Goal: Task Accomplishment & Management: Use online tool/utility

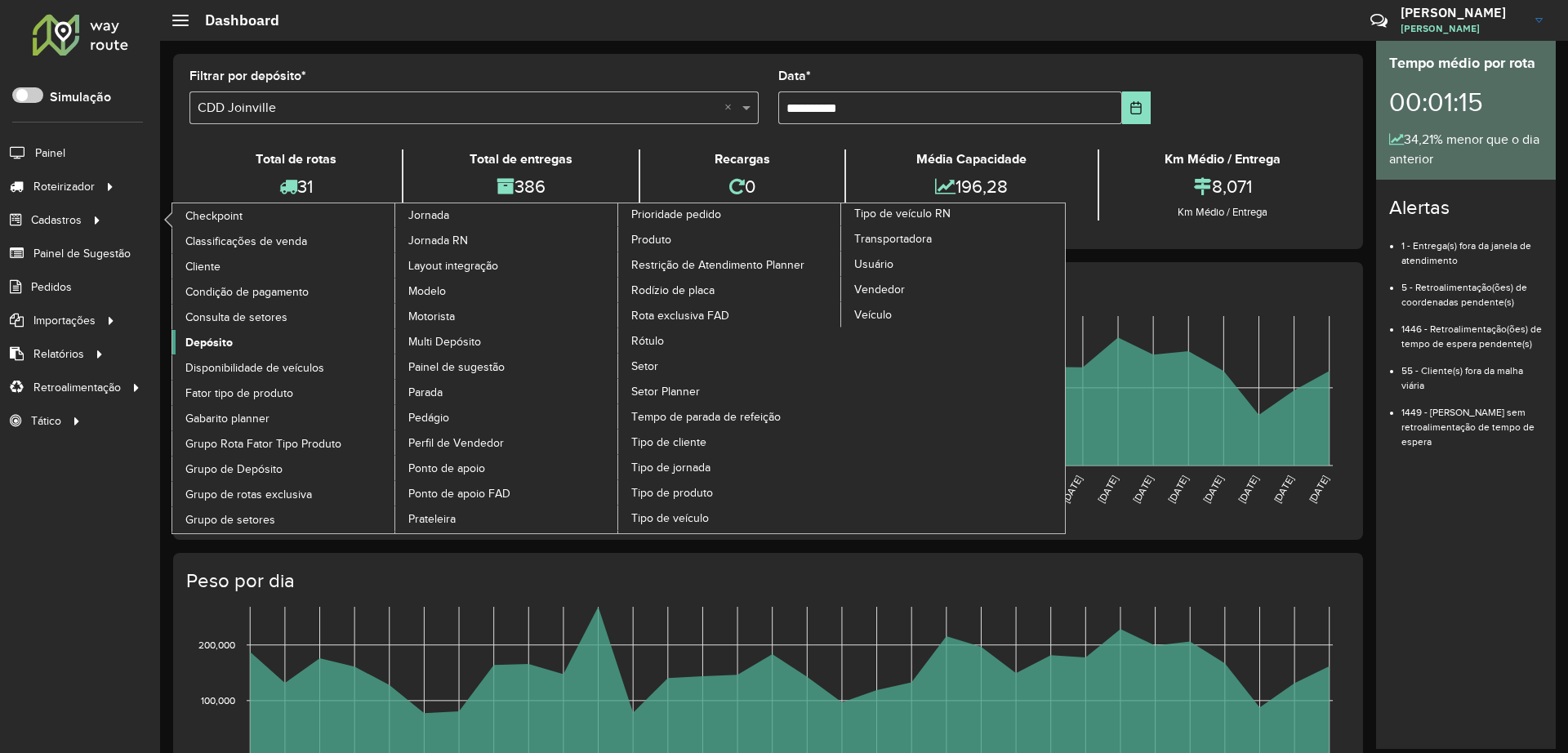
click at [262, 345] on link "Depósito" at bounding box center [283, 342] width 223 height 24
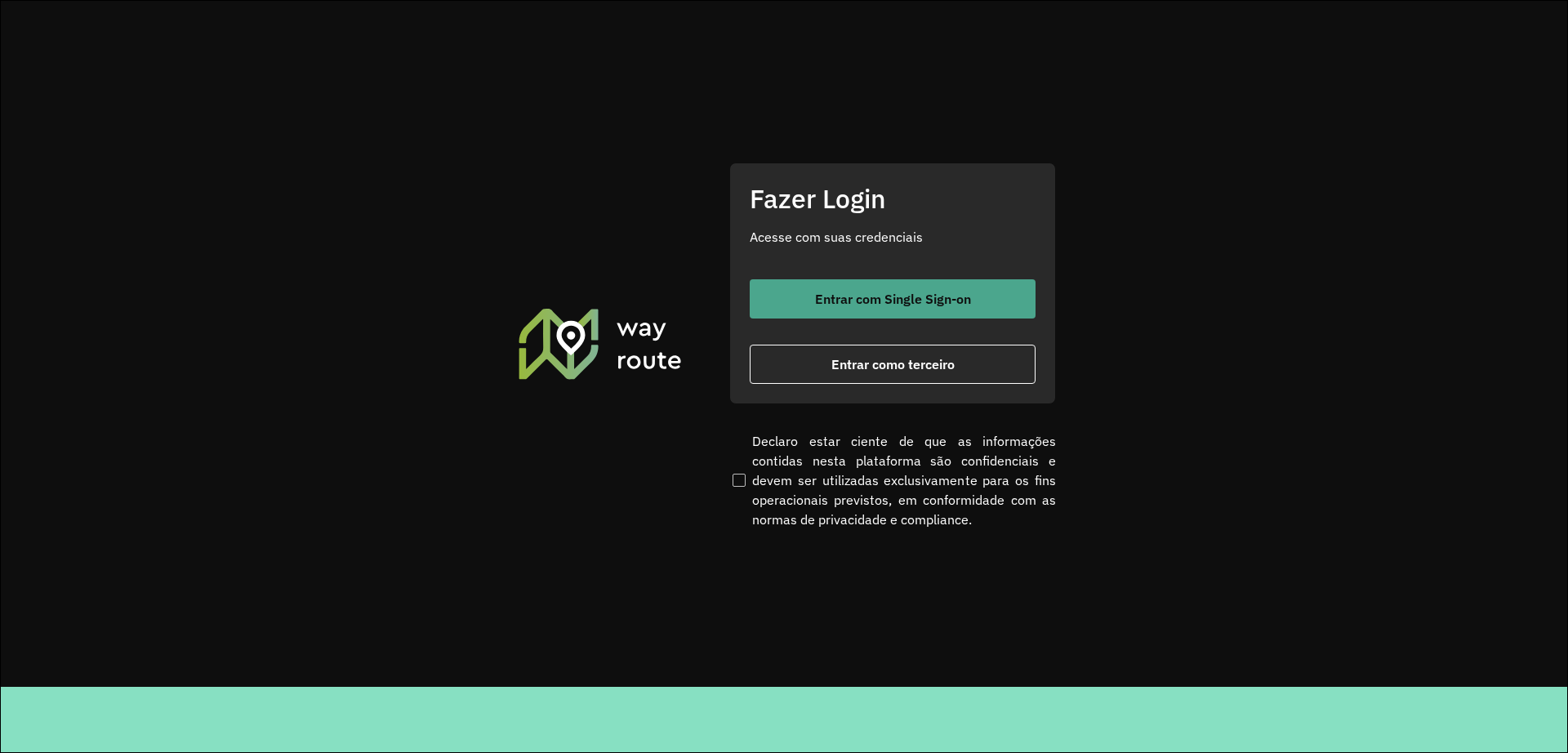
click at [848, 296] on span "Entrar com Single Sign-on" at bounding box center [893, 299] width 156 height 13
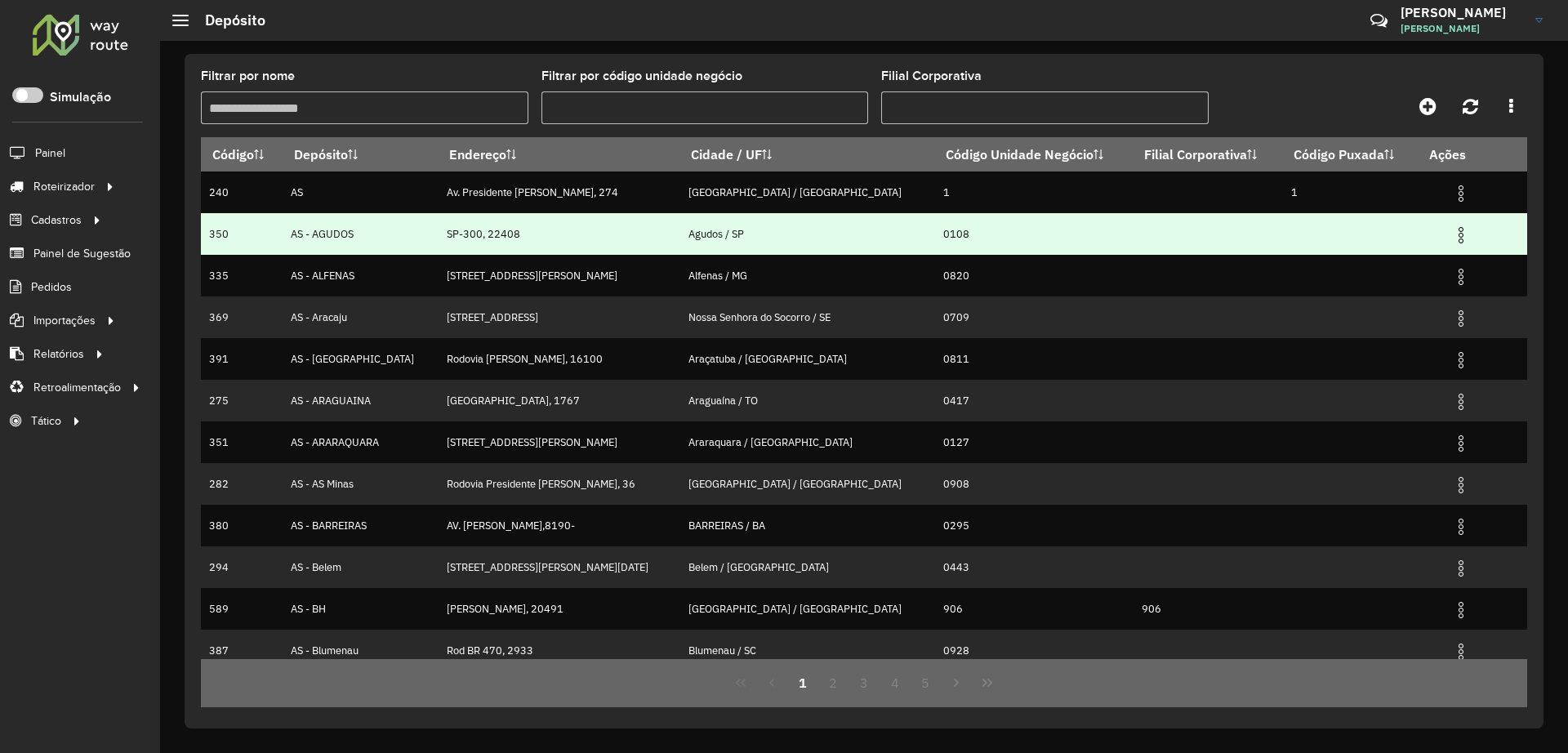
click at [1451, 225] on img at bounding box center [1460, 235] width 20 height 20
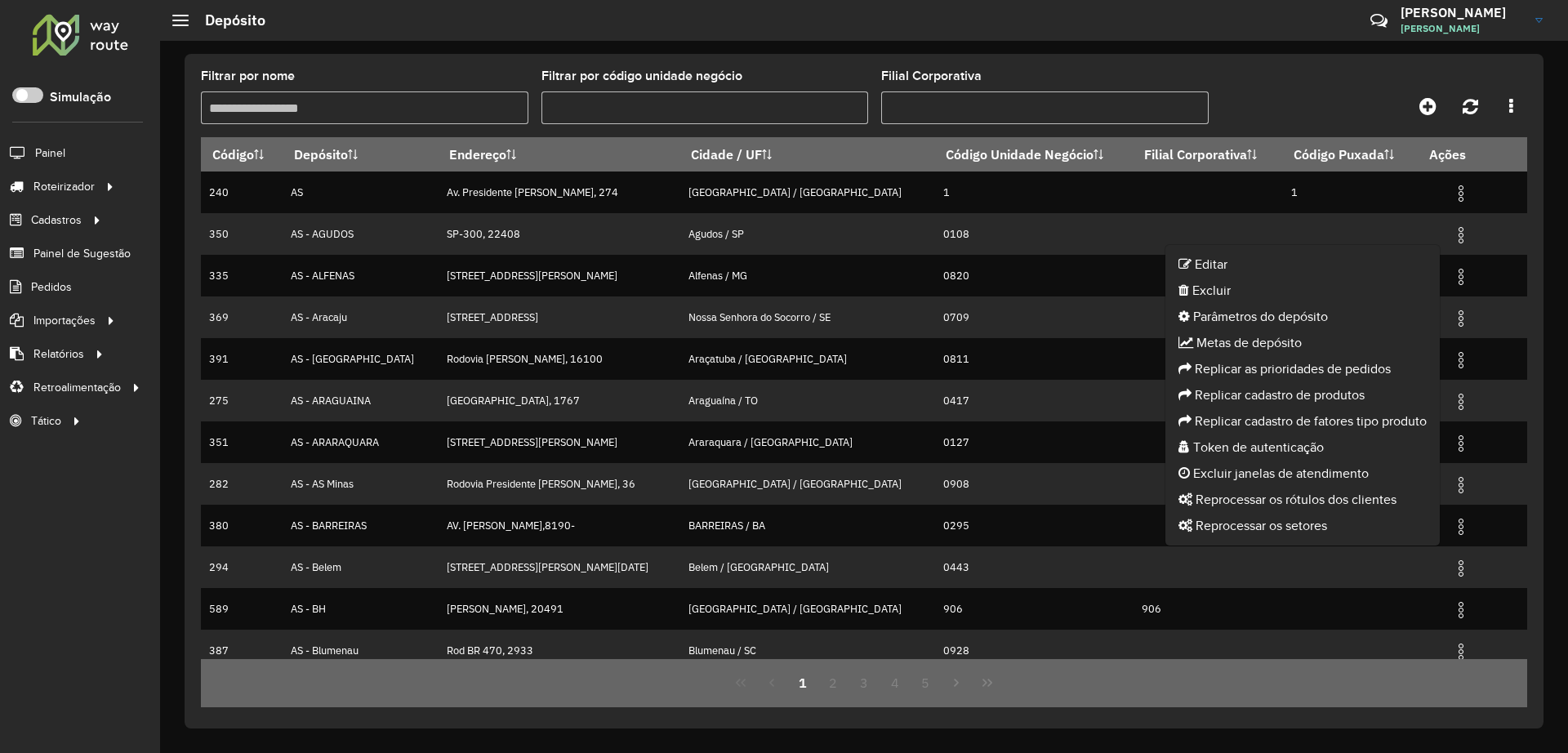
click at [1243, 99] on div at bounding box center [1361, 106] width 332 height 29
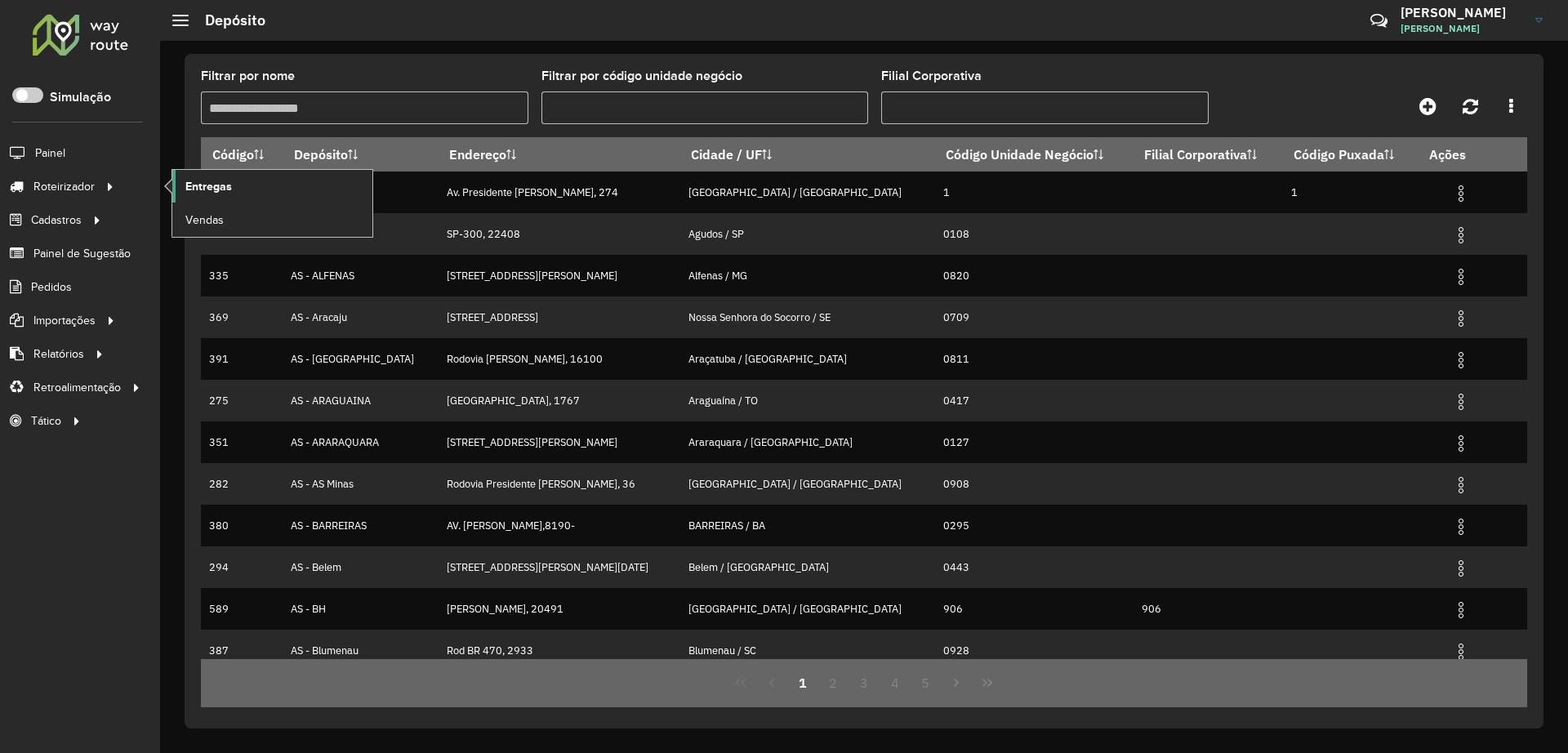
click at [314, 187] on link "Entregas" at bounding box center [272, 186] width 200 height 33
click at [214, 174] on link "Entregas" at bounding box center [272, 186] width 200 height 33
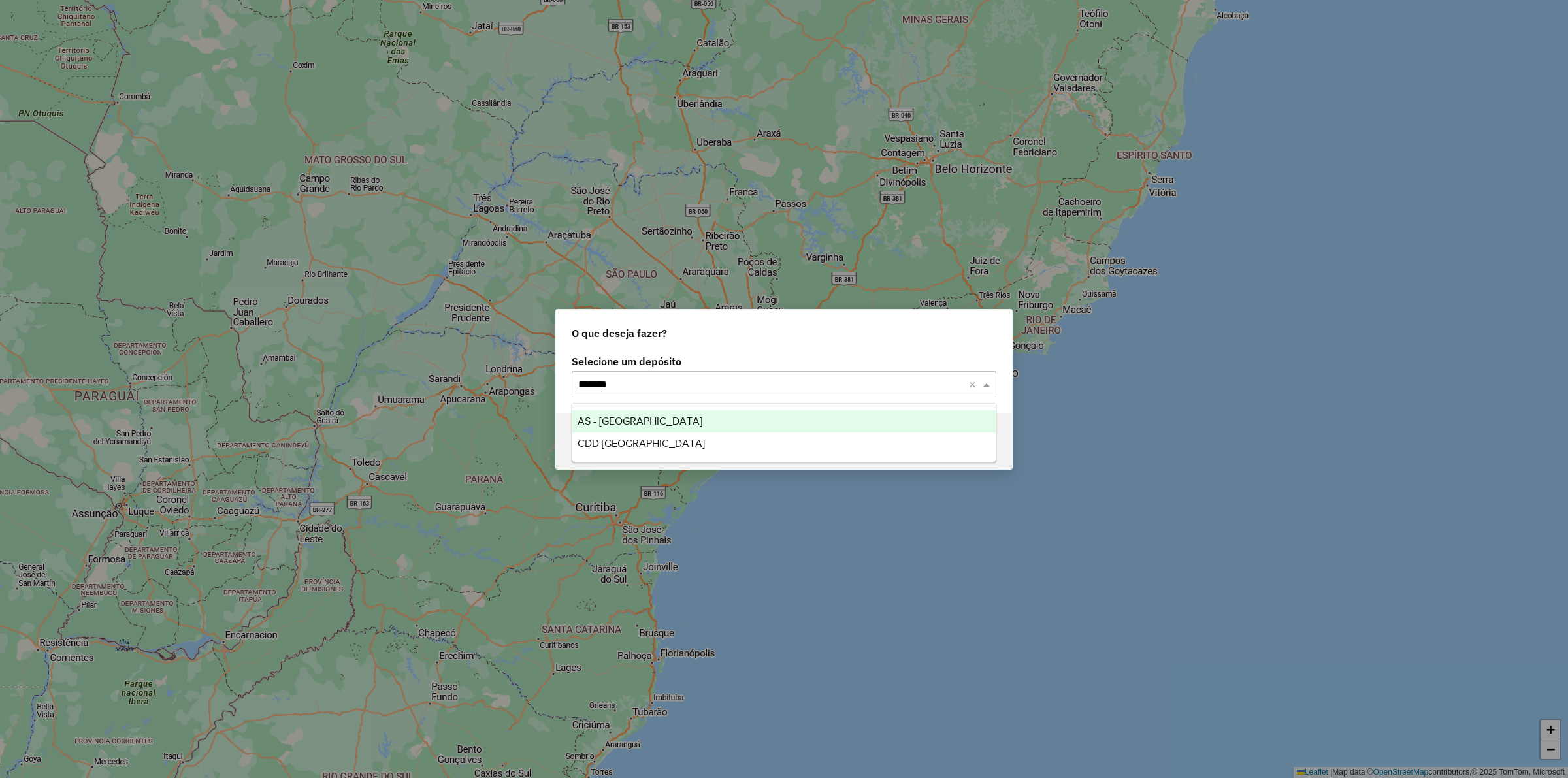
type input "********"
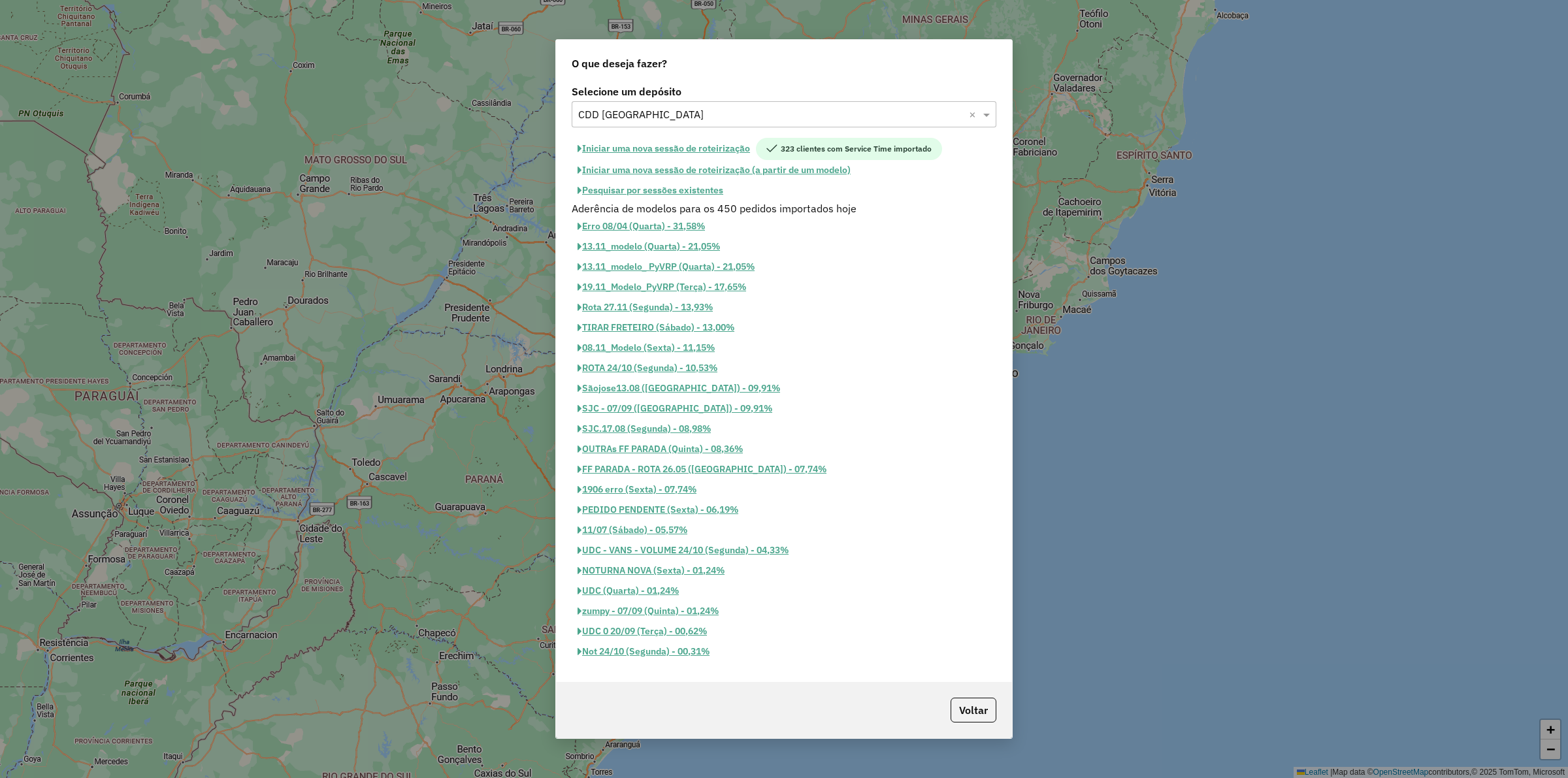
click at [690, 189] on button "Pesquisar por sessões existentes" at bounding box center [650, 190] width 157 height 20
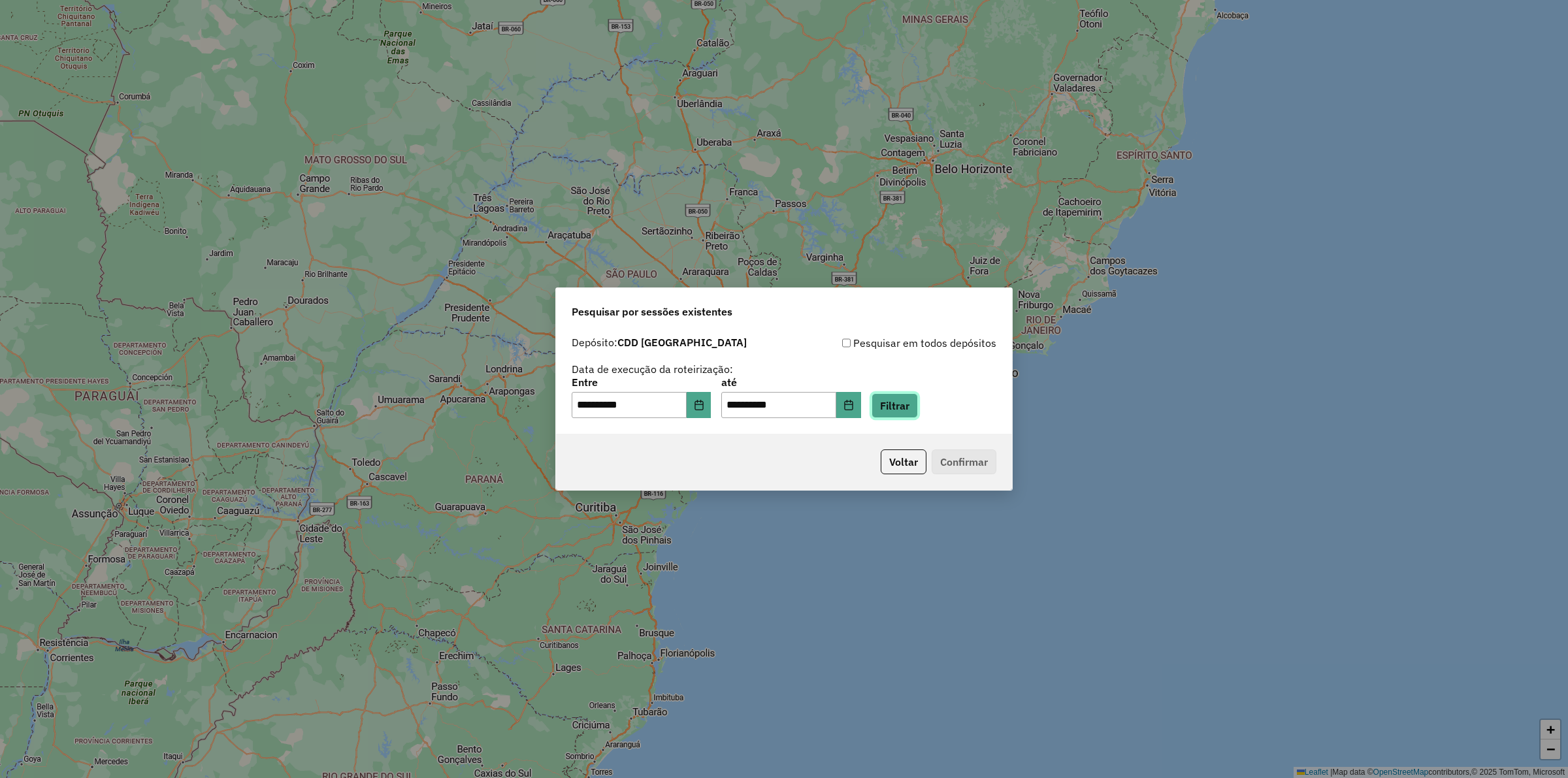
click at [913, 407] on button "Filtrar" at bounding box center [895, 405] width 46 height 25
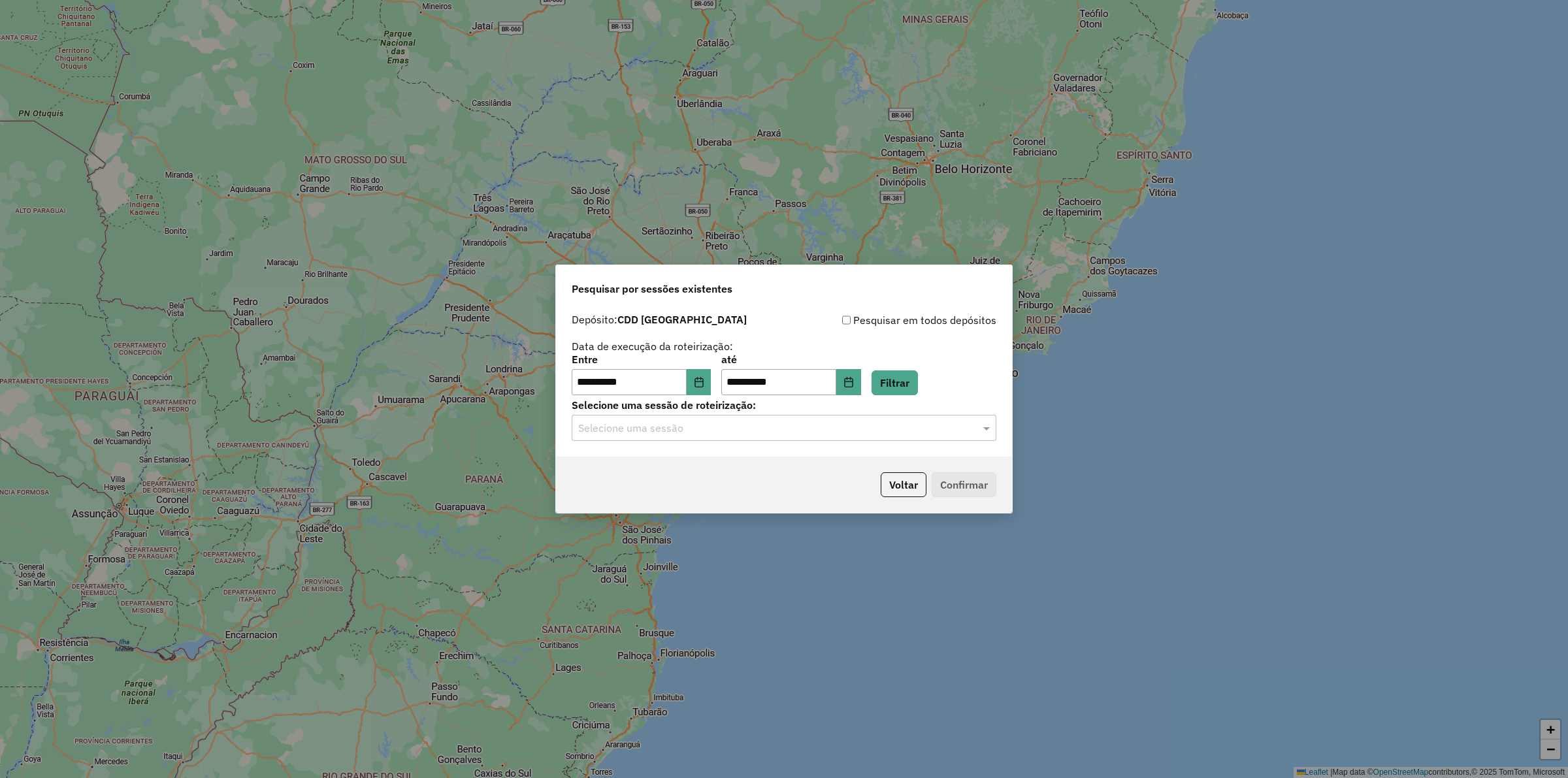
click at [699, 433] on input "text" at bounding box center [771, 428] width 385 height 16
drag, startPoint x: 694, startPoint y: 464, endPoint x: 961, endPoint y: 507, distance: 270.4
click at [682, 464] on span "1289834 - 07/10/2025 18:54" at bounding box center [630, 465] width 105 height 11
click at [973, 488] on button "Confirmar" at bounding box center [964, 484] width 64 height 25
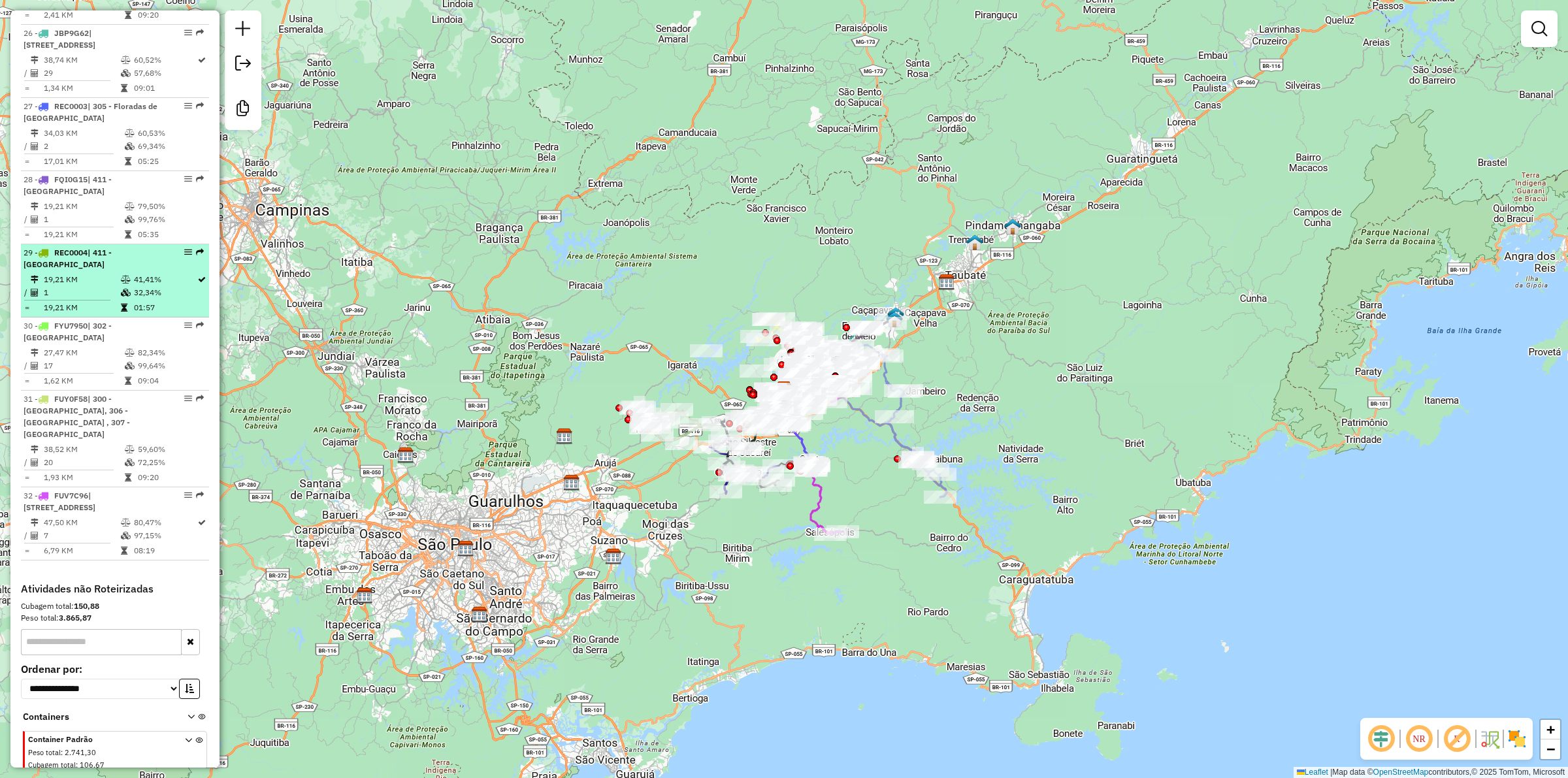
scroll to position [2696, 0]
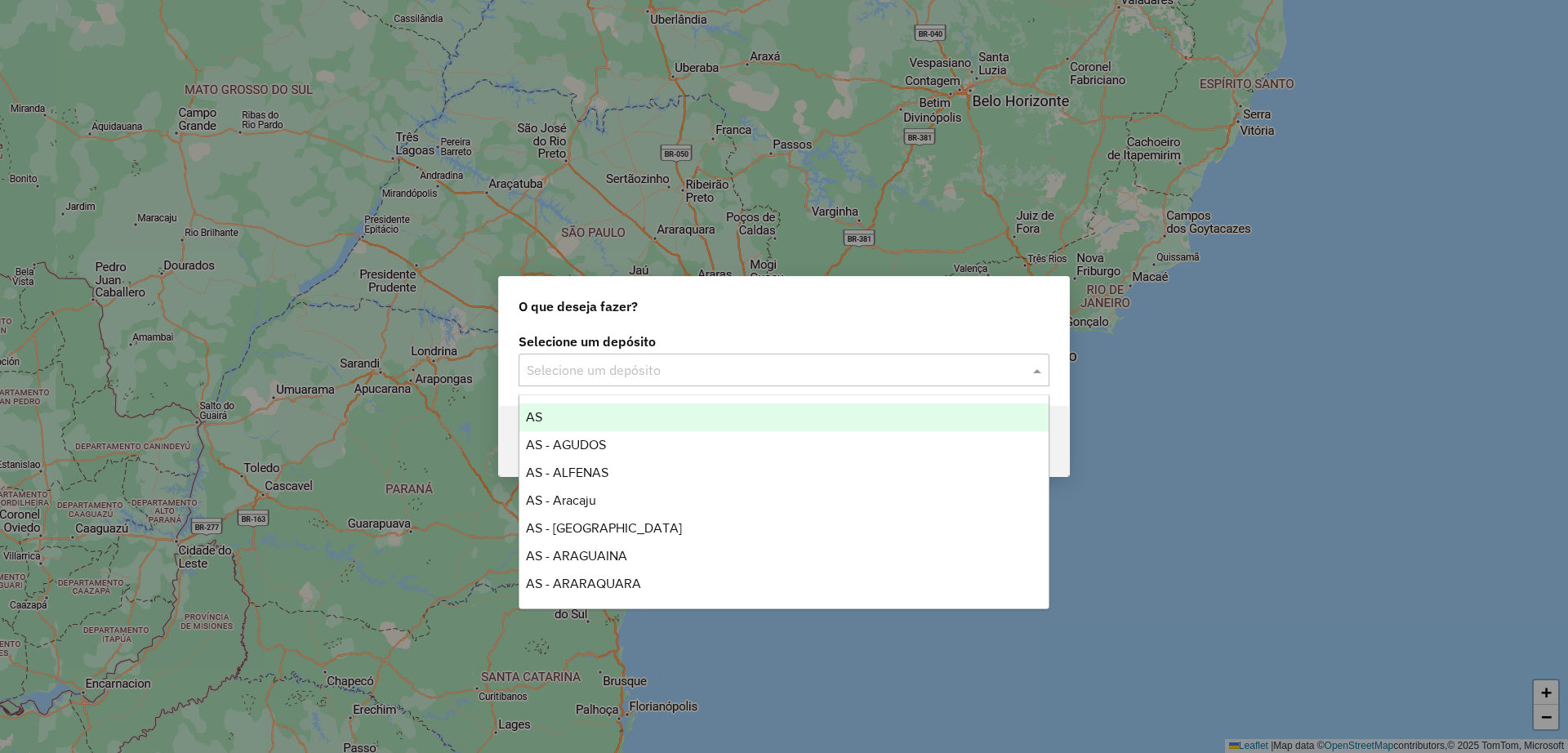
click at [1053, 205] on div "O que deseja fazer? Selecione um depósito Selecione um depósito Voltar" at bounding box center [784, 376] width 1568 height 753
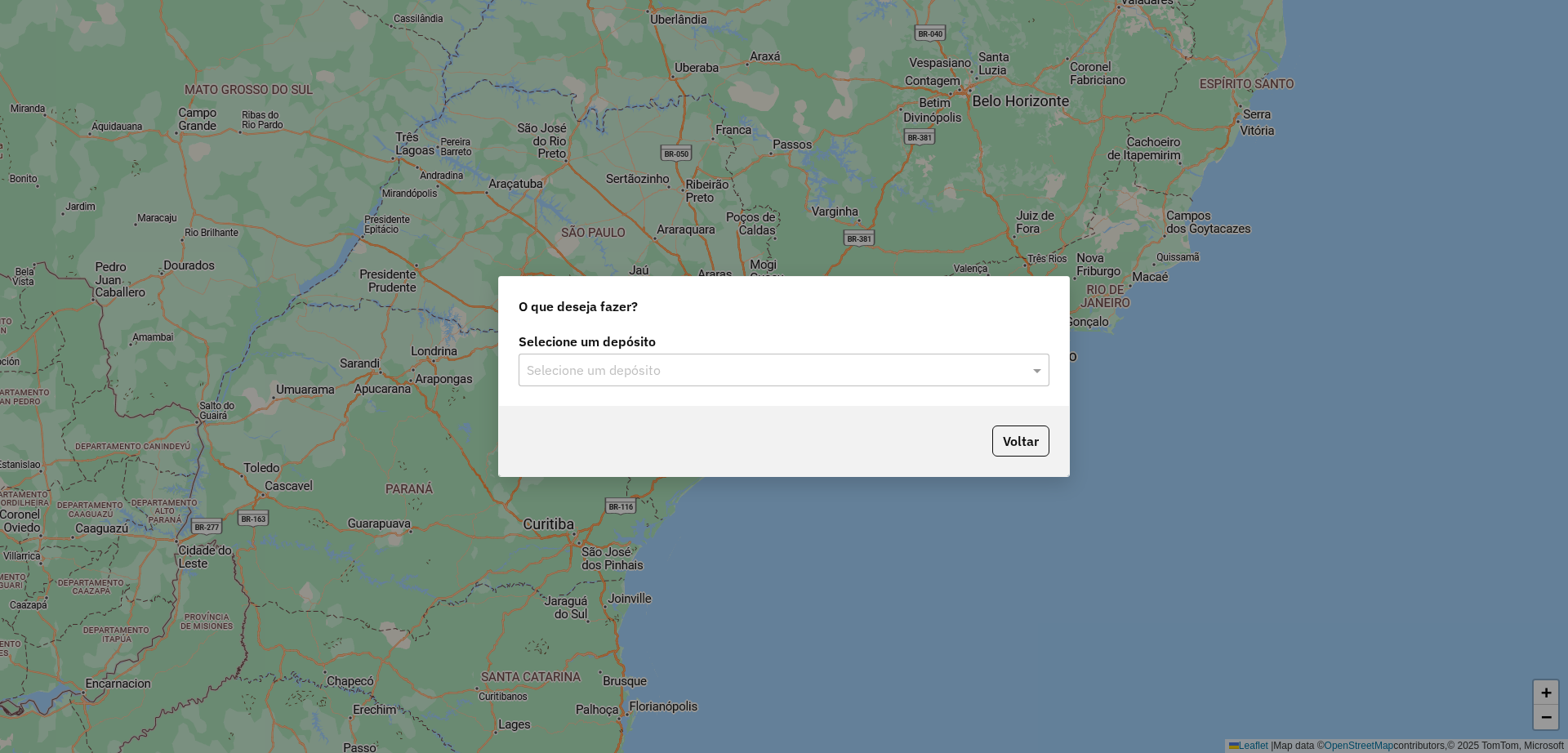
click at [677, 361] on input "text" at bounding box center [767, 370] width 482 height 20
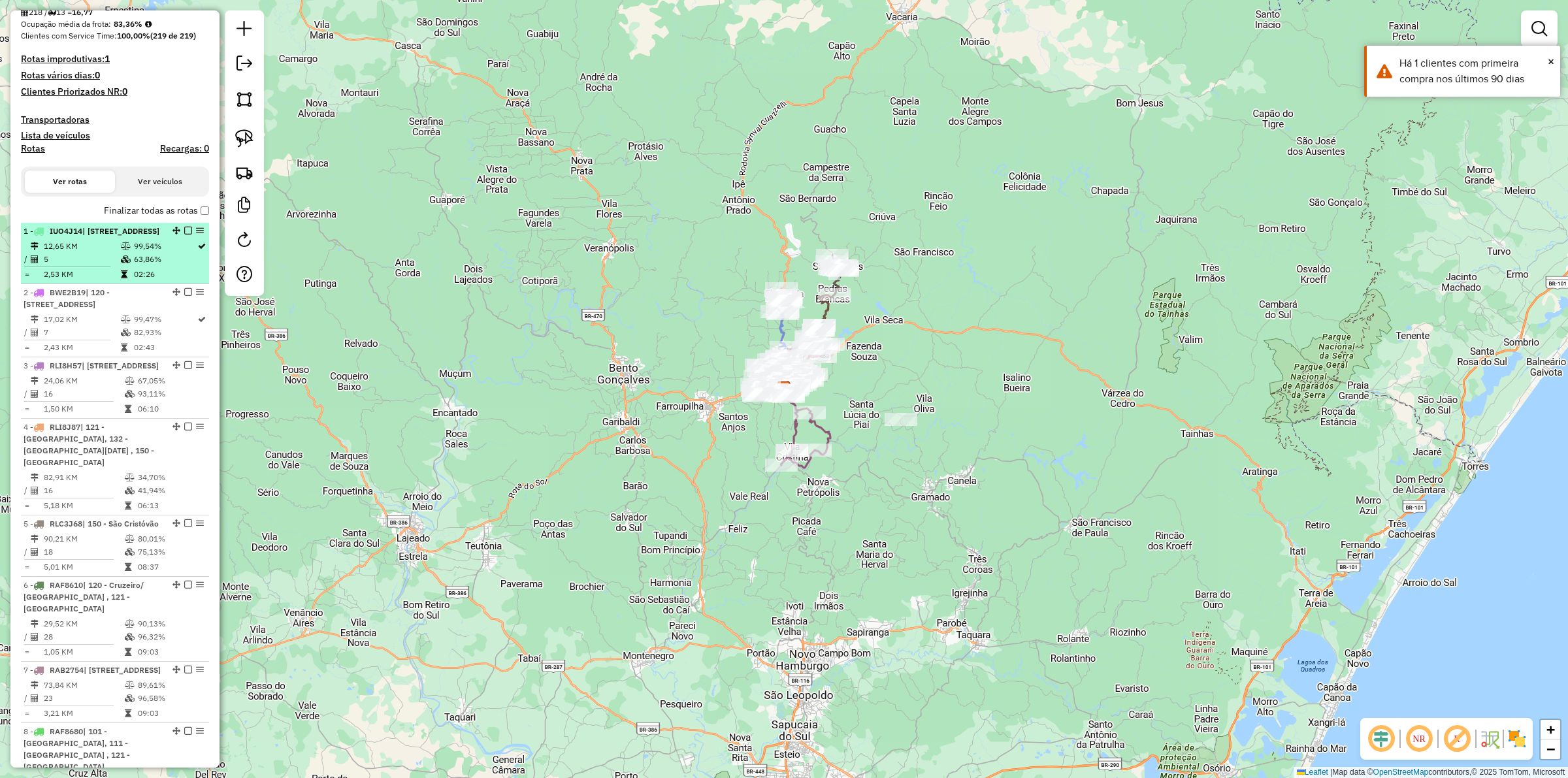
scroll to position [408, 0]
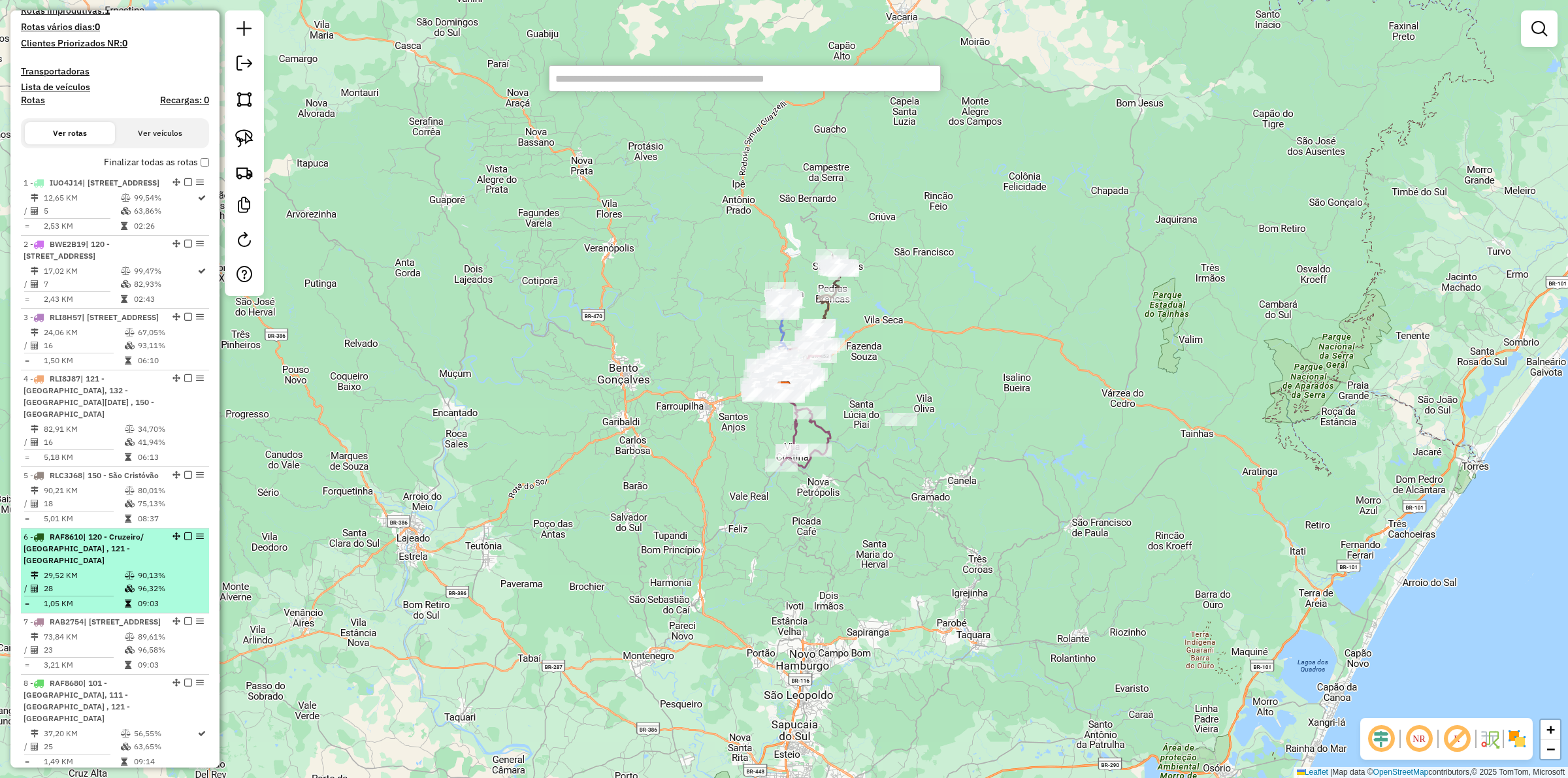
click at [98, 596] on hr at bounding box center [69, 596] width 90 height 1
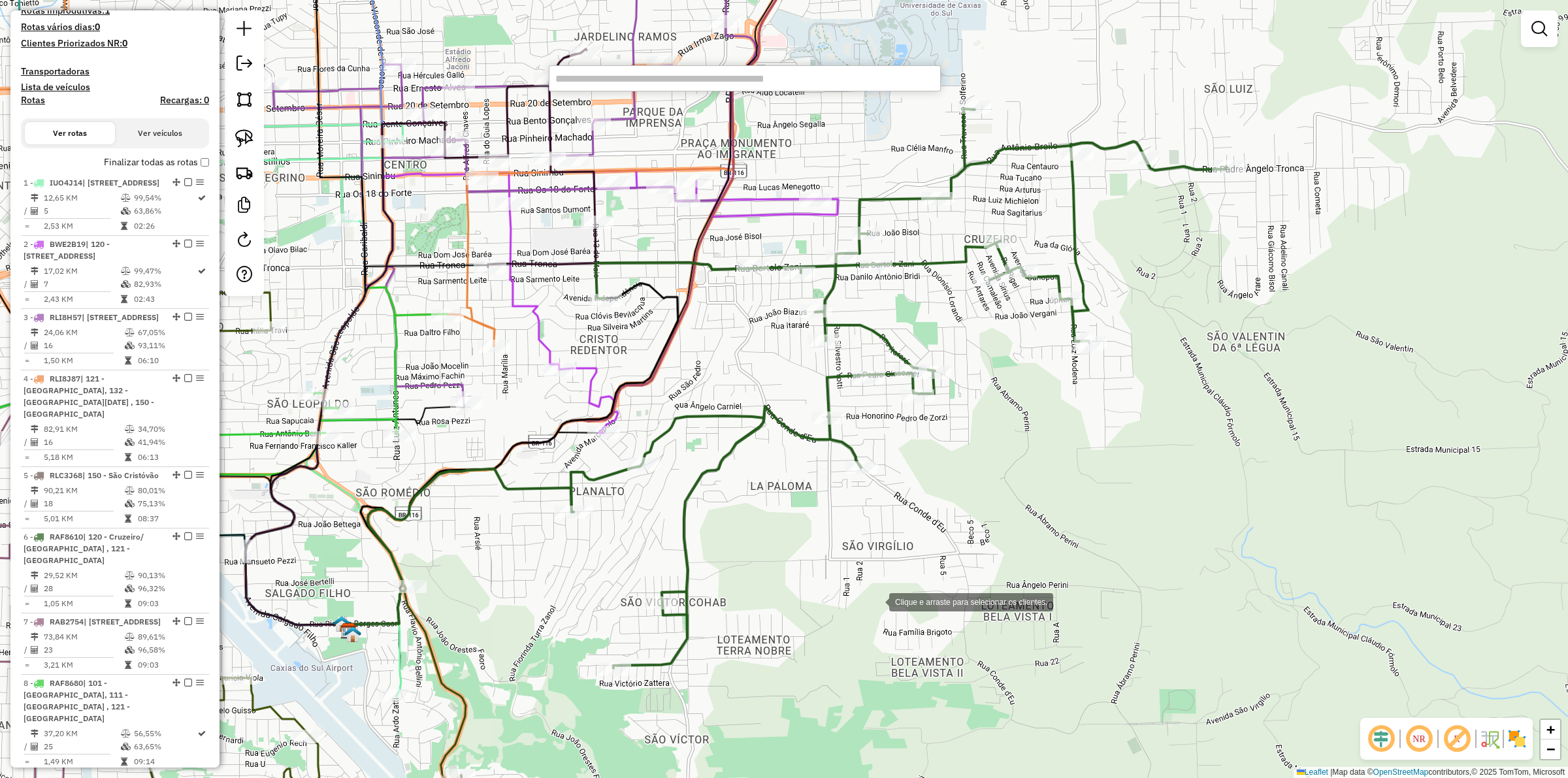
select select "**********"
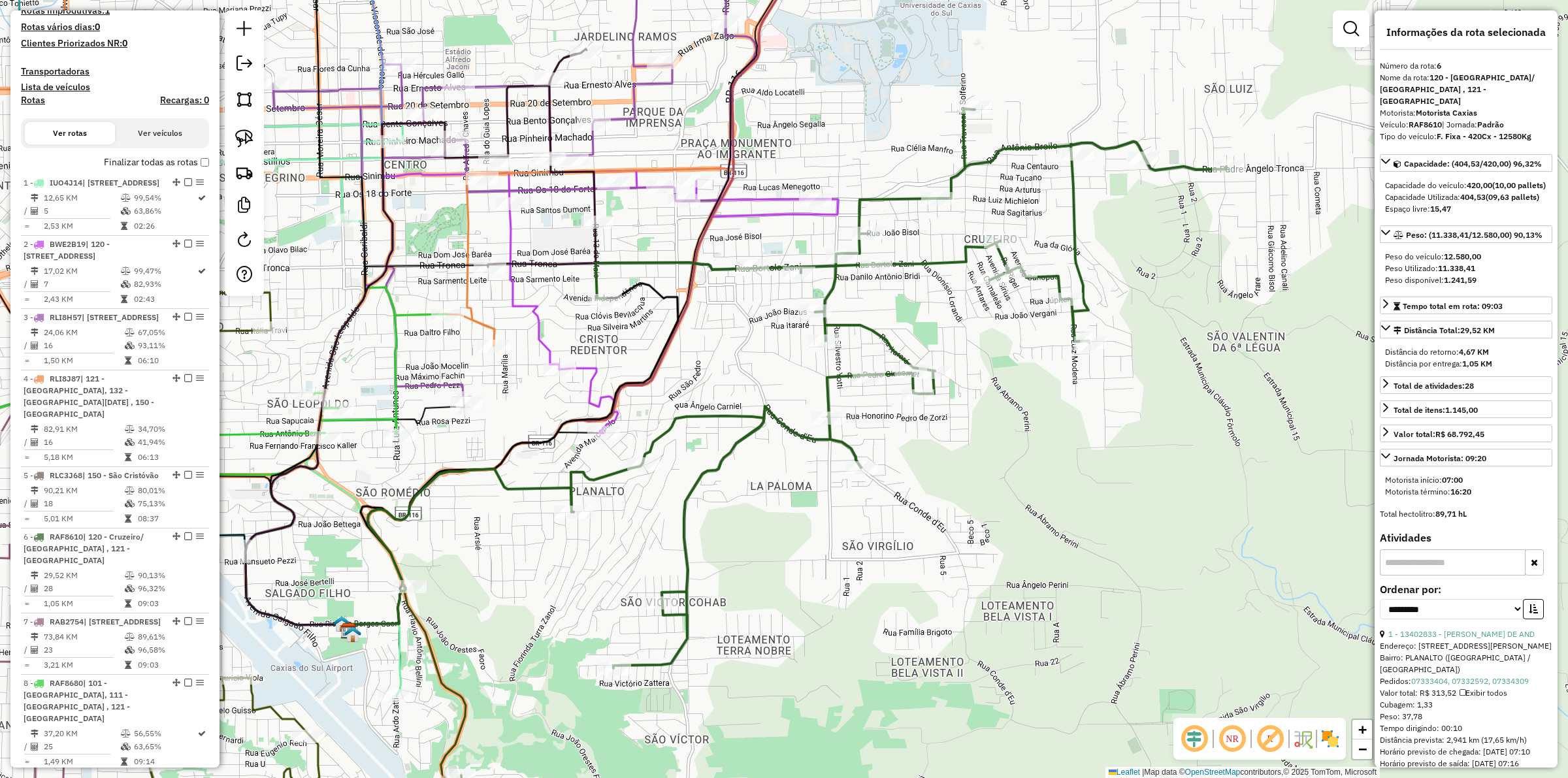
click at [876, 601] on div "Janela de atendimento Grade de atendimento Capacidade Transportadoras Veículos …" at bounding box center [784, 389] width 1568 height 778
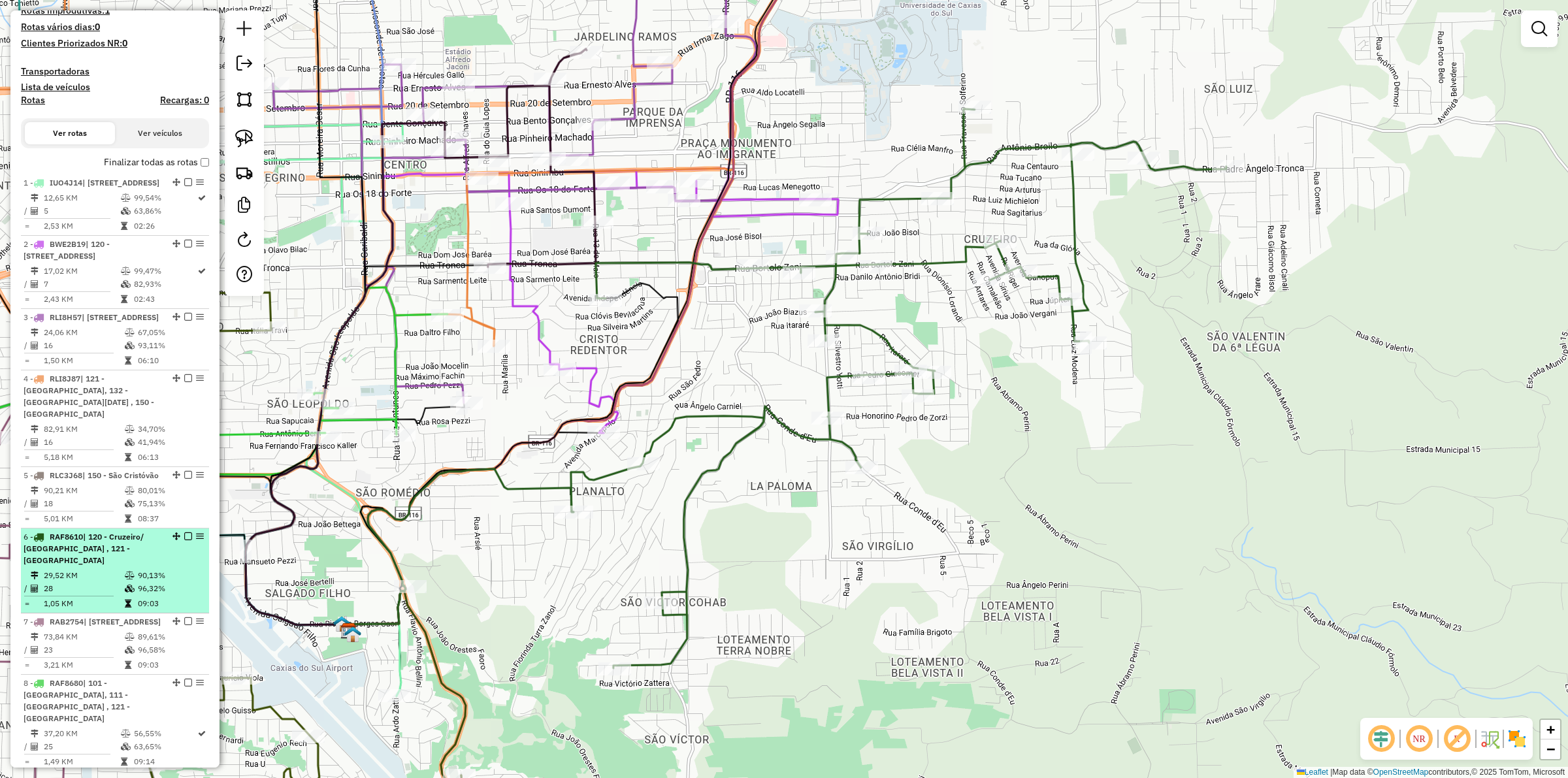
click at [73, 595] on td "28" at bounding box center [84, 588] width 81 height 13
select select "**********"
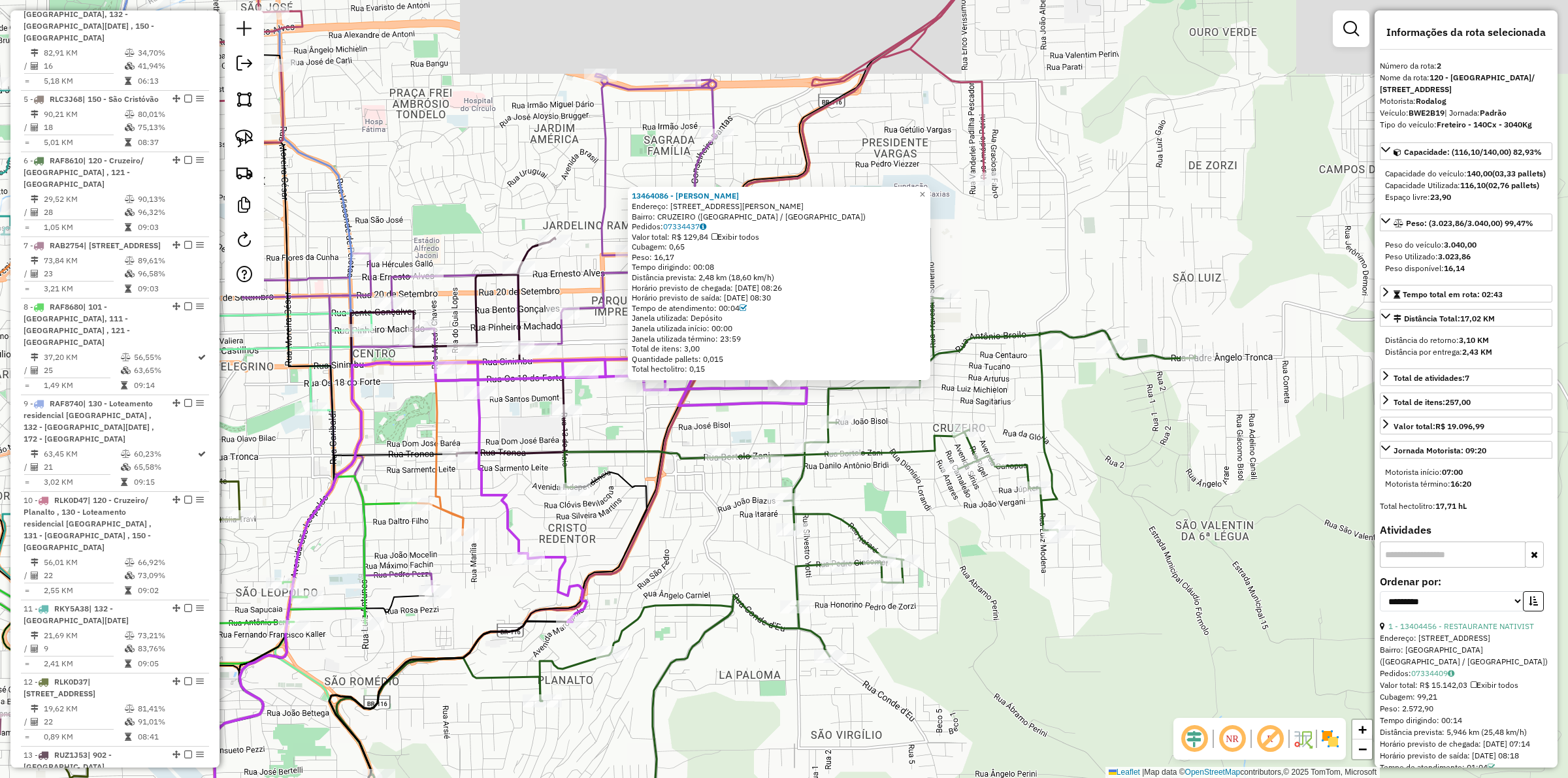
scroll to position [674, 0]
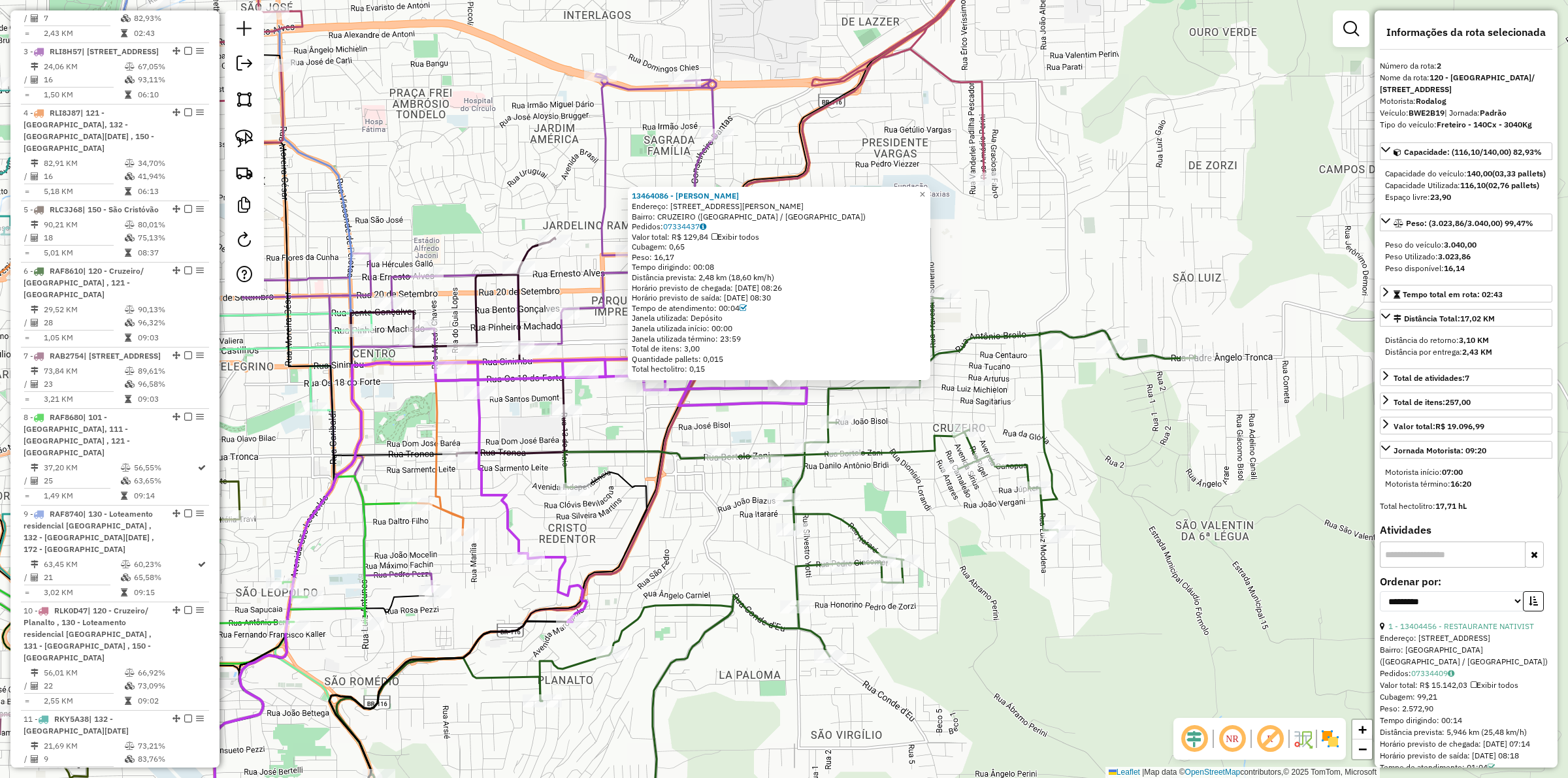
click at [720, 487] on div "13464086 - ALBERTO FERLA Endereço: R RUA LUIZ MICHIELON 1508 Bairro: CRUZEIRO (…" at bounding box center [784, 389] width 1568 height 778
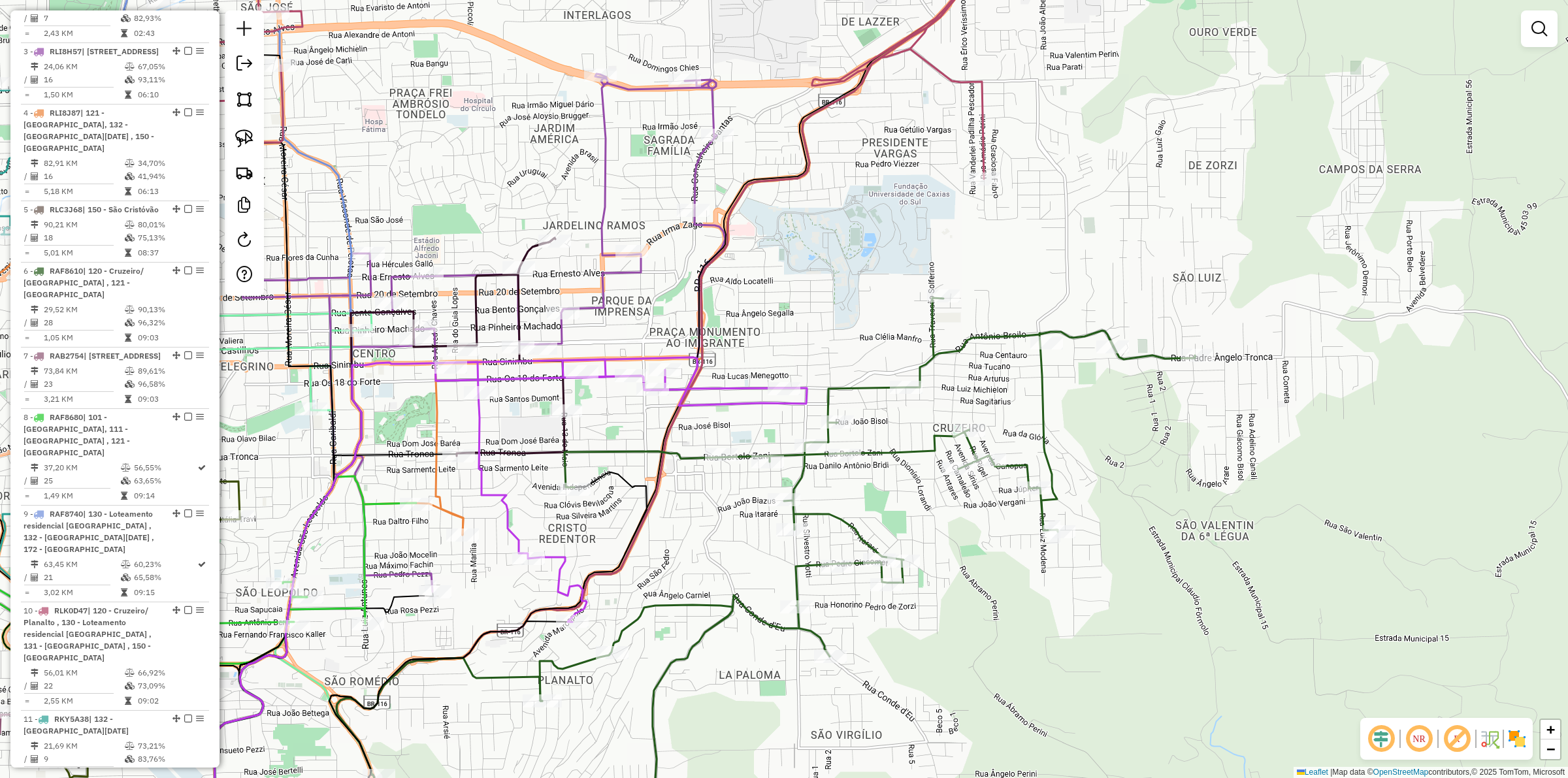
click at [742, 601] on div "Janela de atendimento Grade de atendimento Capacidade Transportadoras Veículos …" at bounding box center [784, 389] width 1568 height 778
click at [745, 601] on icon at bounding box center [867, 577] width 655 height 558
select select "**********"
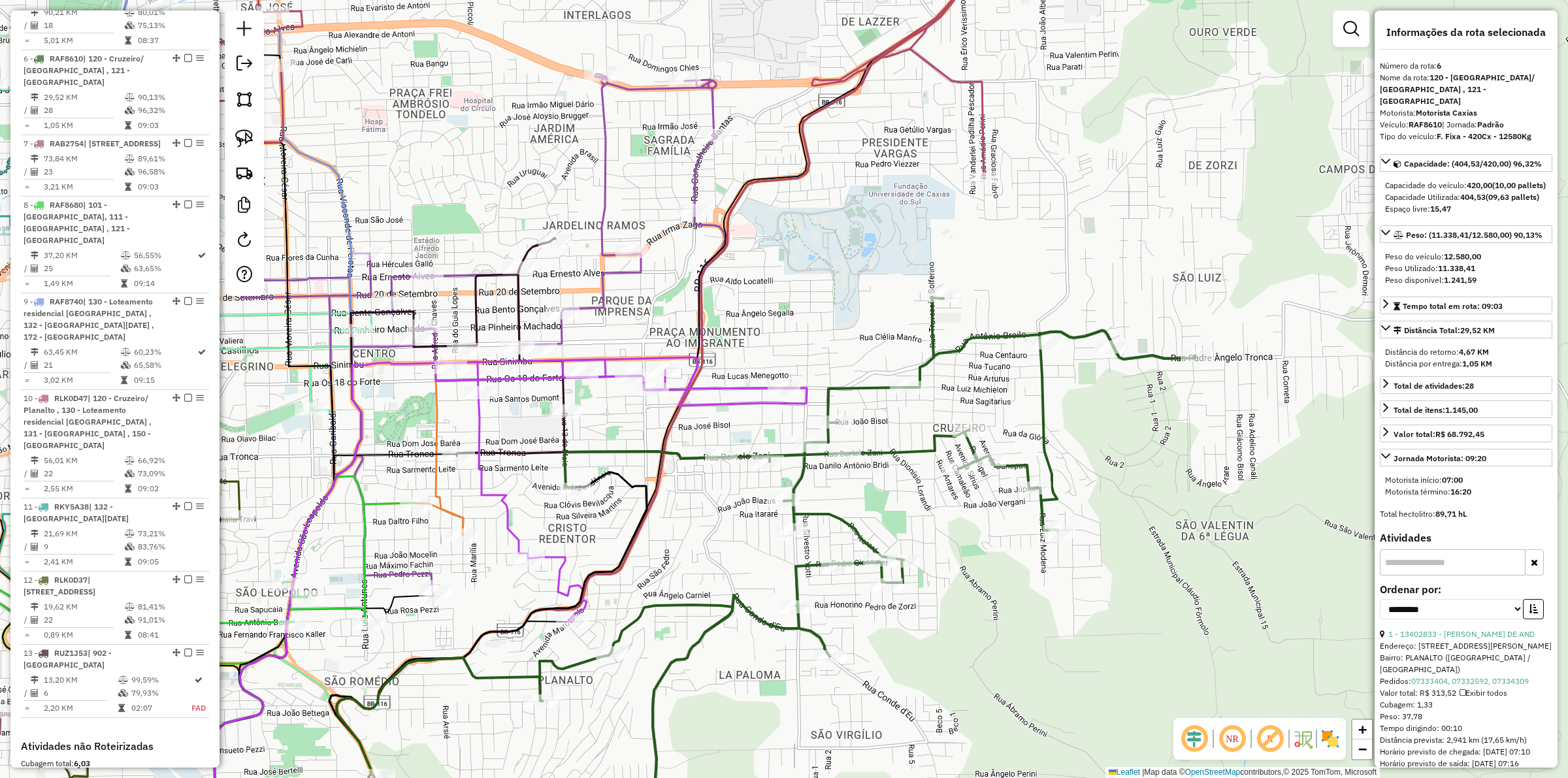
scroll to position [1002, 0]
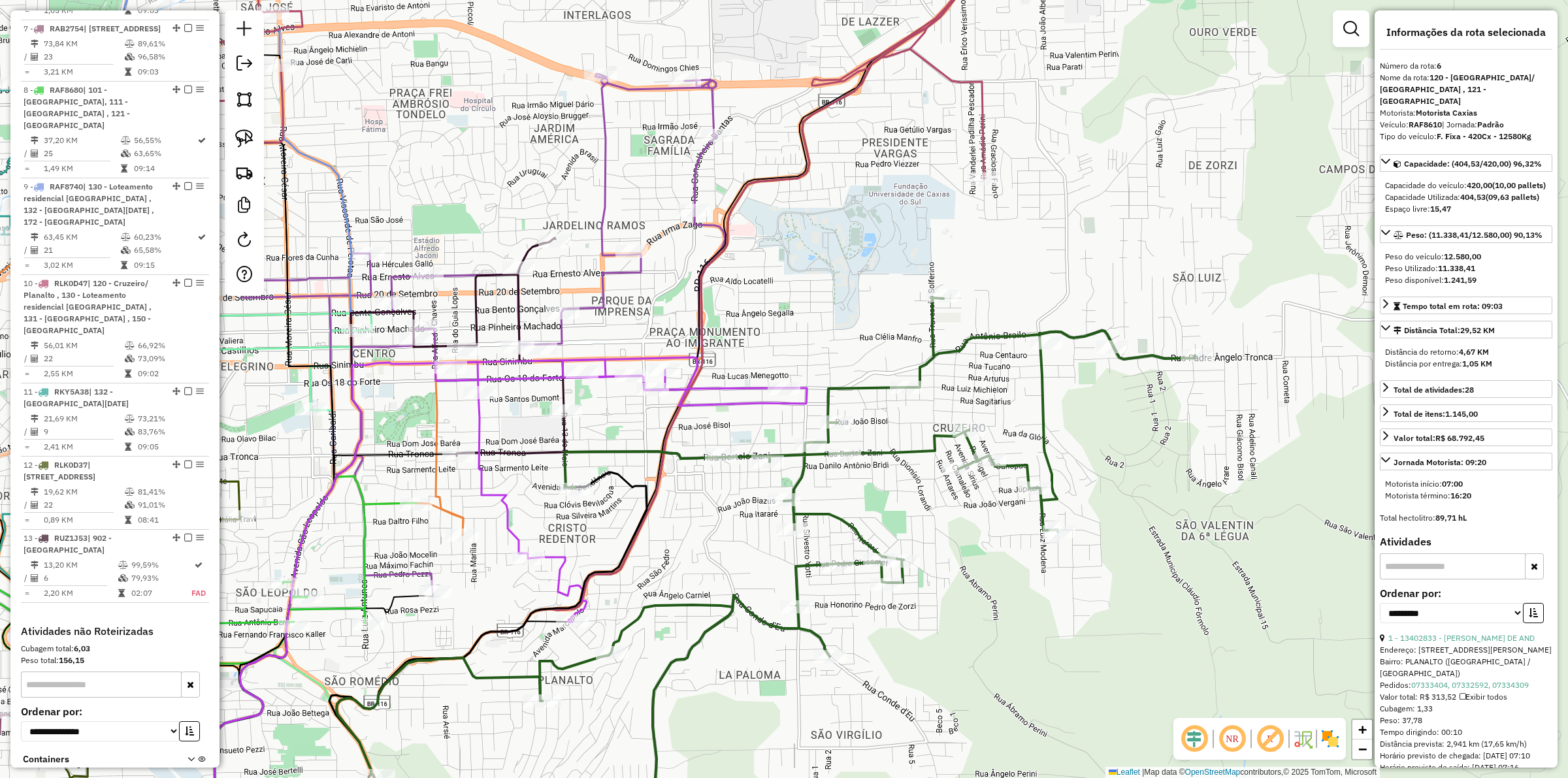
click at [731, 560] on div "Janela de atendimento Grade de atendimento Capacidade Transportadoras Veículos …" at bounding box center [784, 389] width 1568 height 778
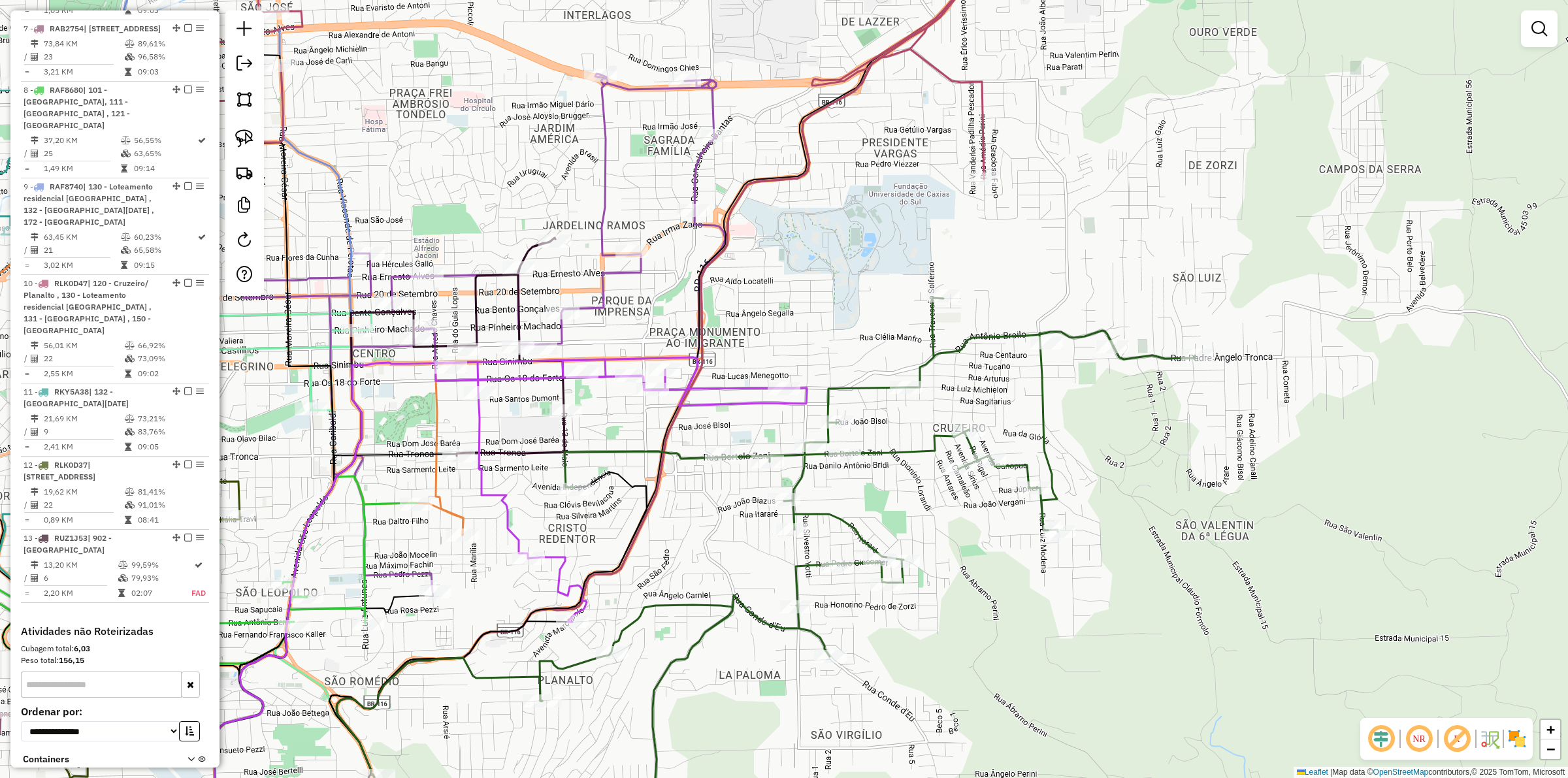
click at [711, 596] on div "Janela de atendimento Grade de atendimento Capacidade Transportadoras Veículos …" at bounding box center [784, 389] width 1568 height 778
click at [710, 595] on icon at bounding box center [867, 577] width 655 height 558
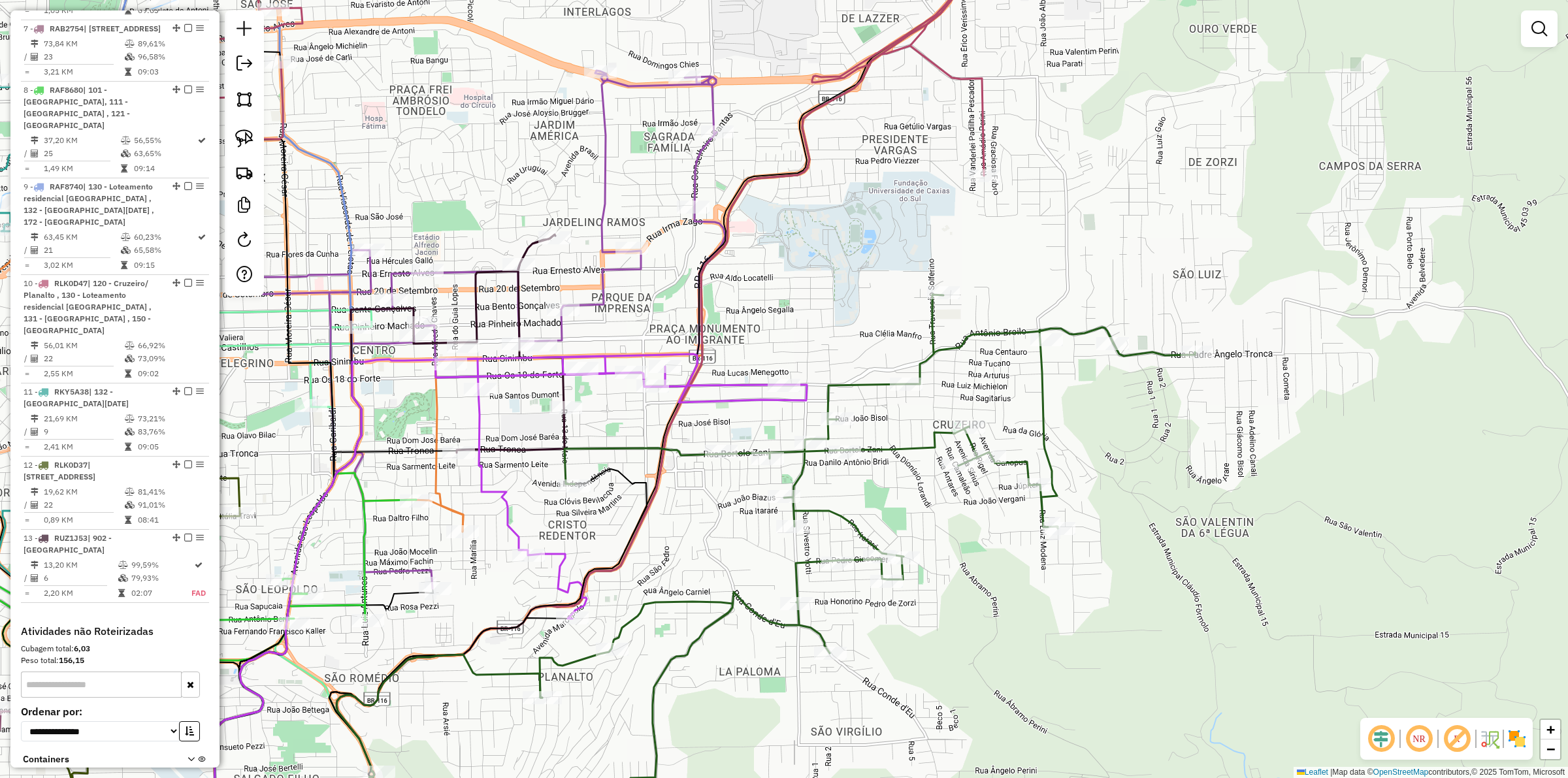
click at [708, 393] on icon at bounding box center [621, 486] width 372 height 265
select select "**********"
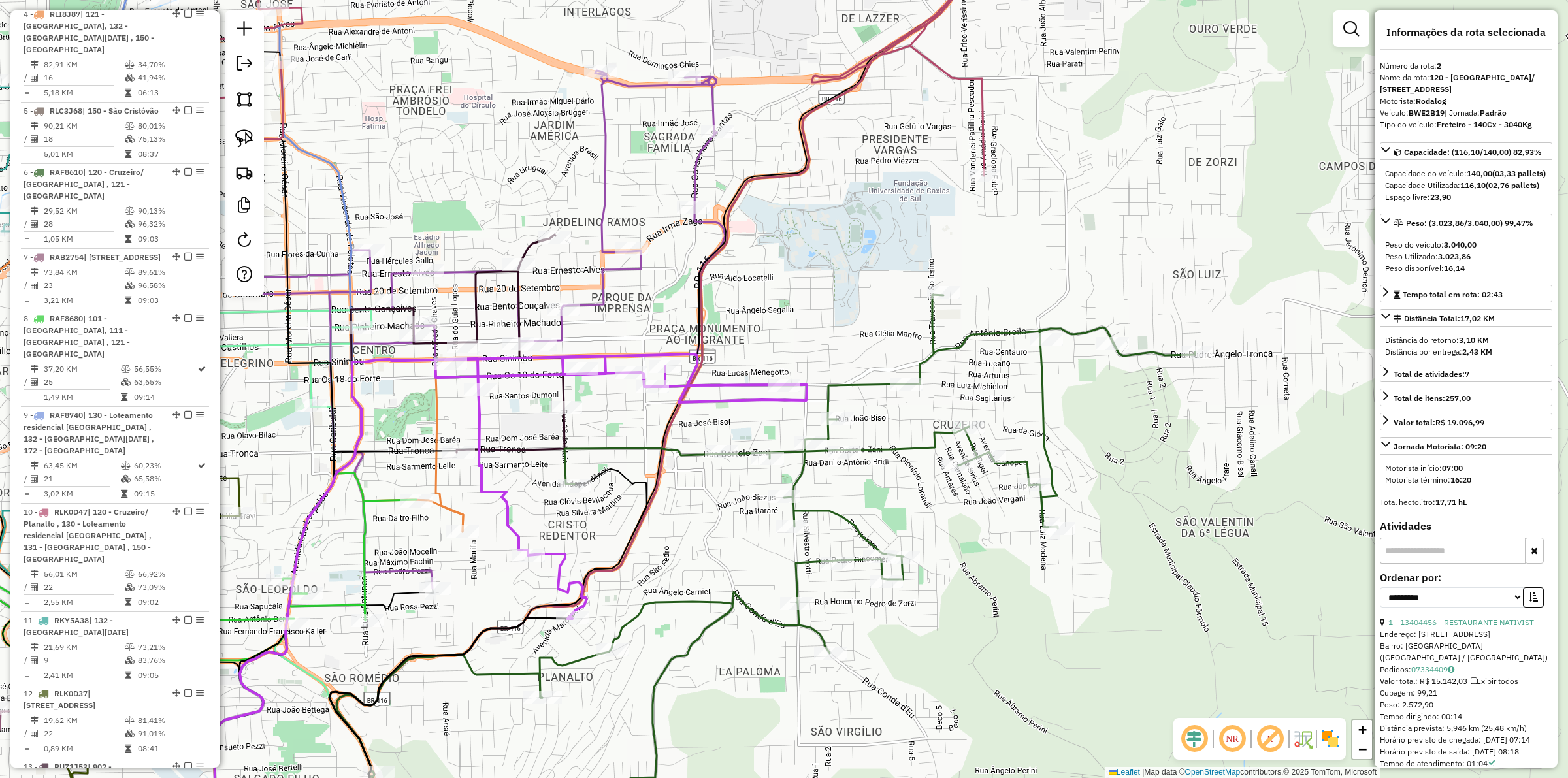
scroll to position [674, 0]
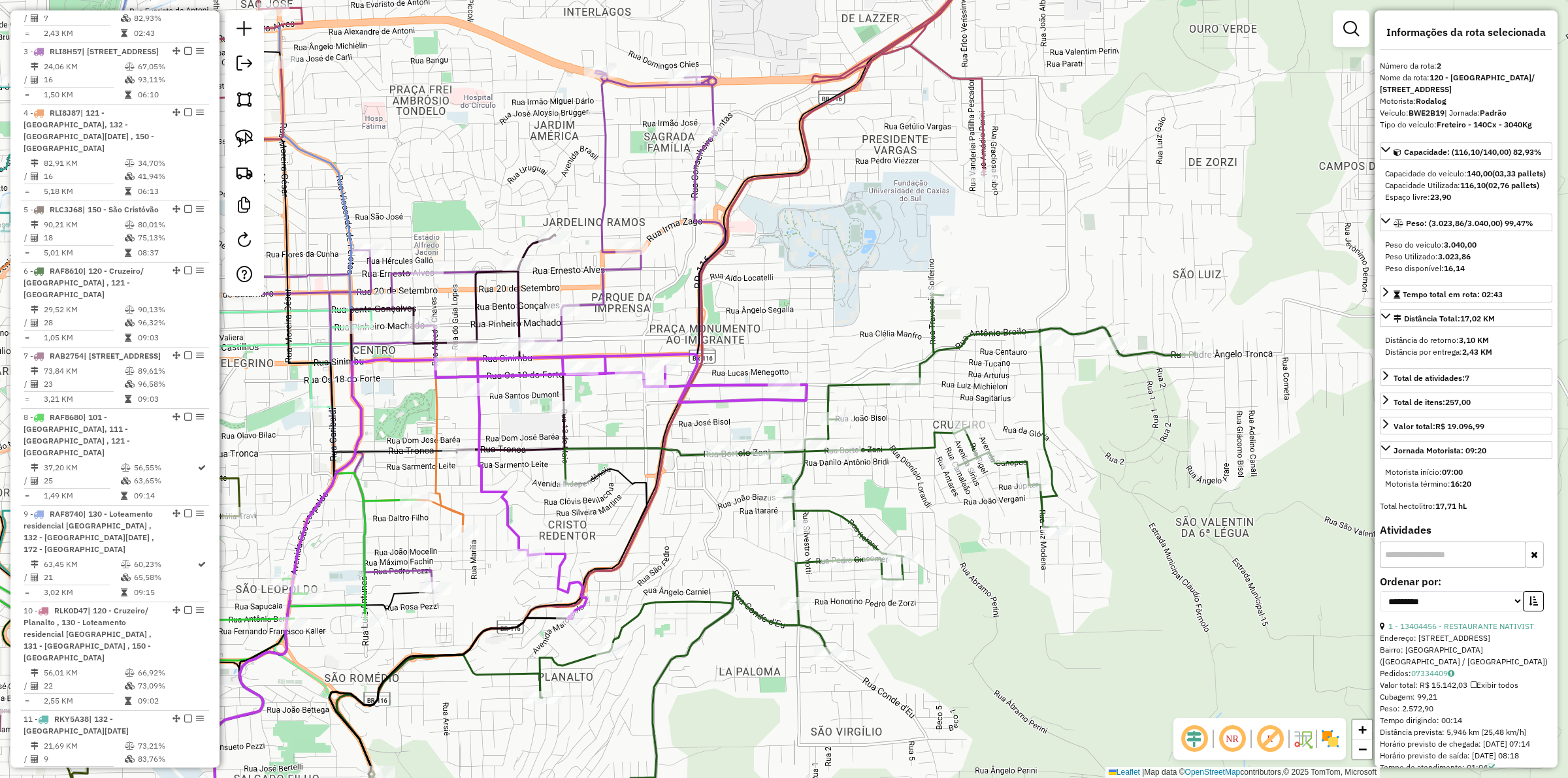
click at [688, 555] on div "Janela de atendimento Grade de atendimento Capacidade Transportadoras Veículos …" at bounding box center [784, 389] width 1568 height 778
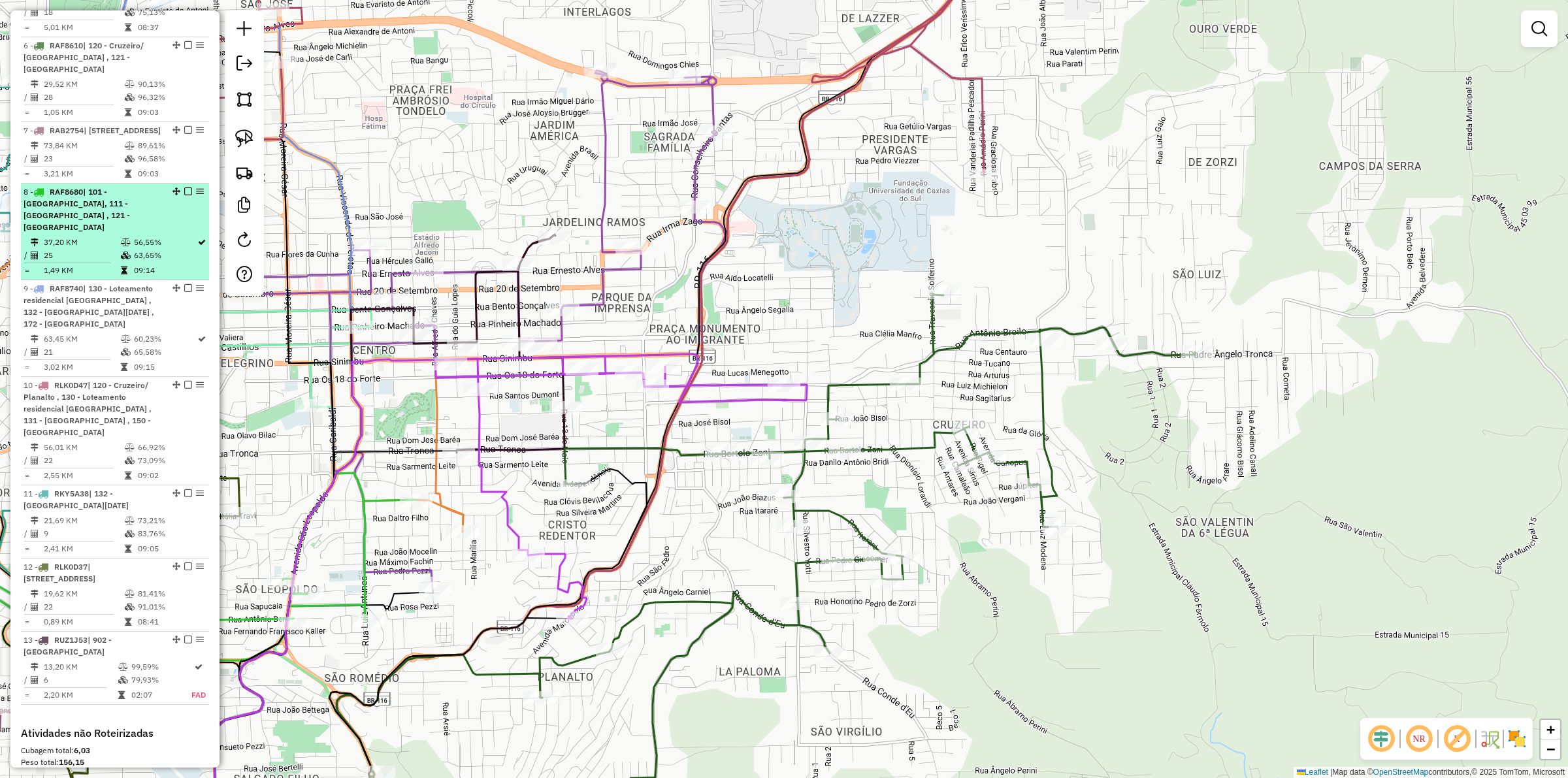
scroll to position [1195, 0]
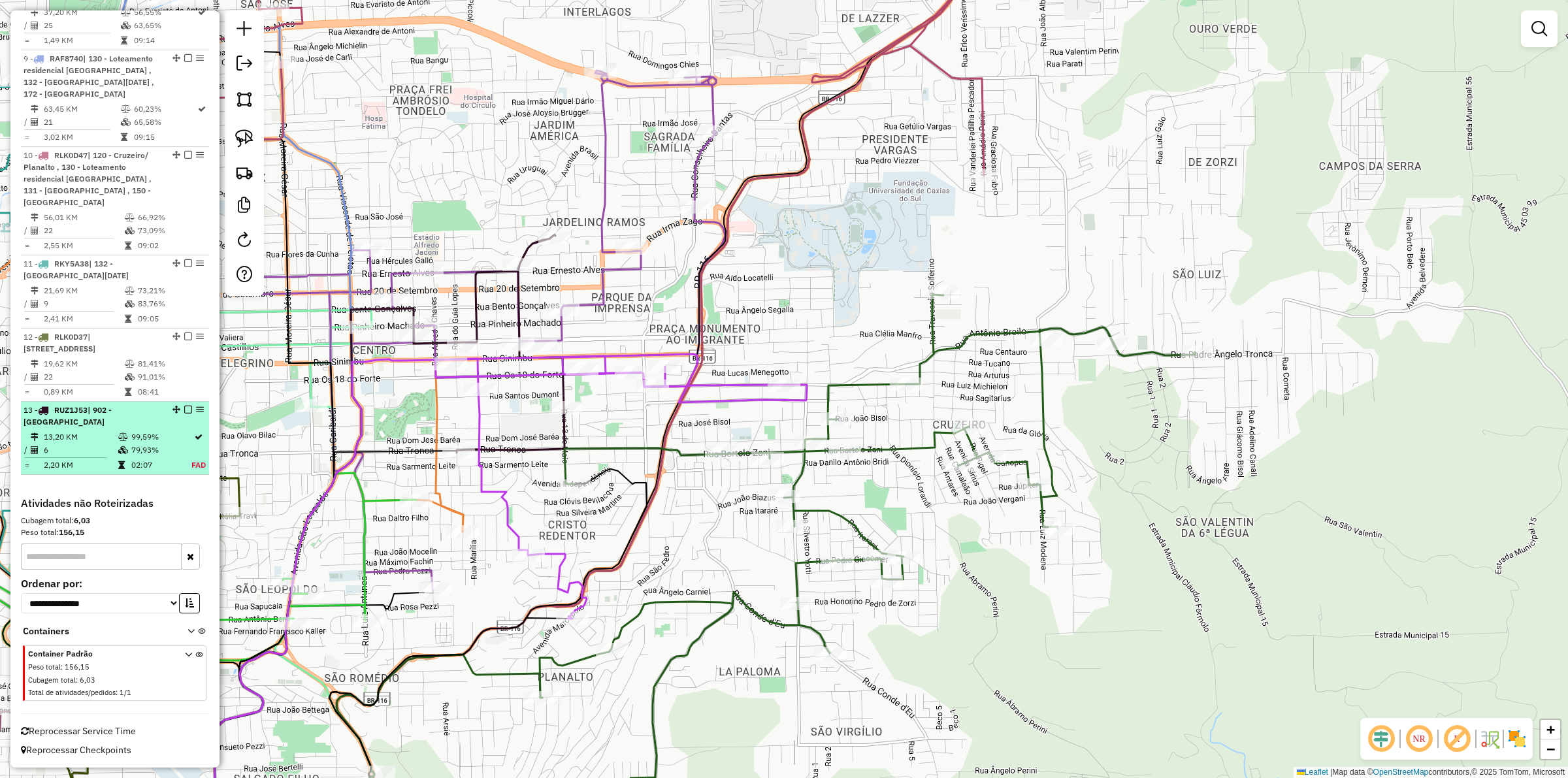
click at [191, 432] on td at bounding box center [198, 437] width 16 height 13
select select "**********"
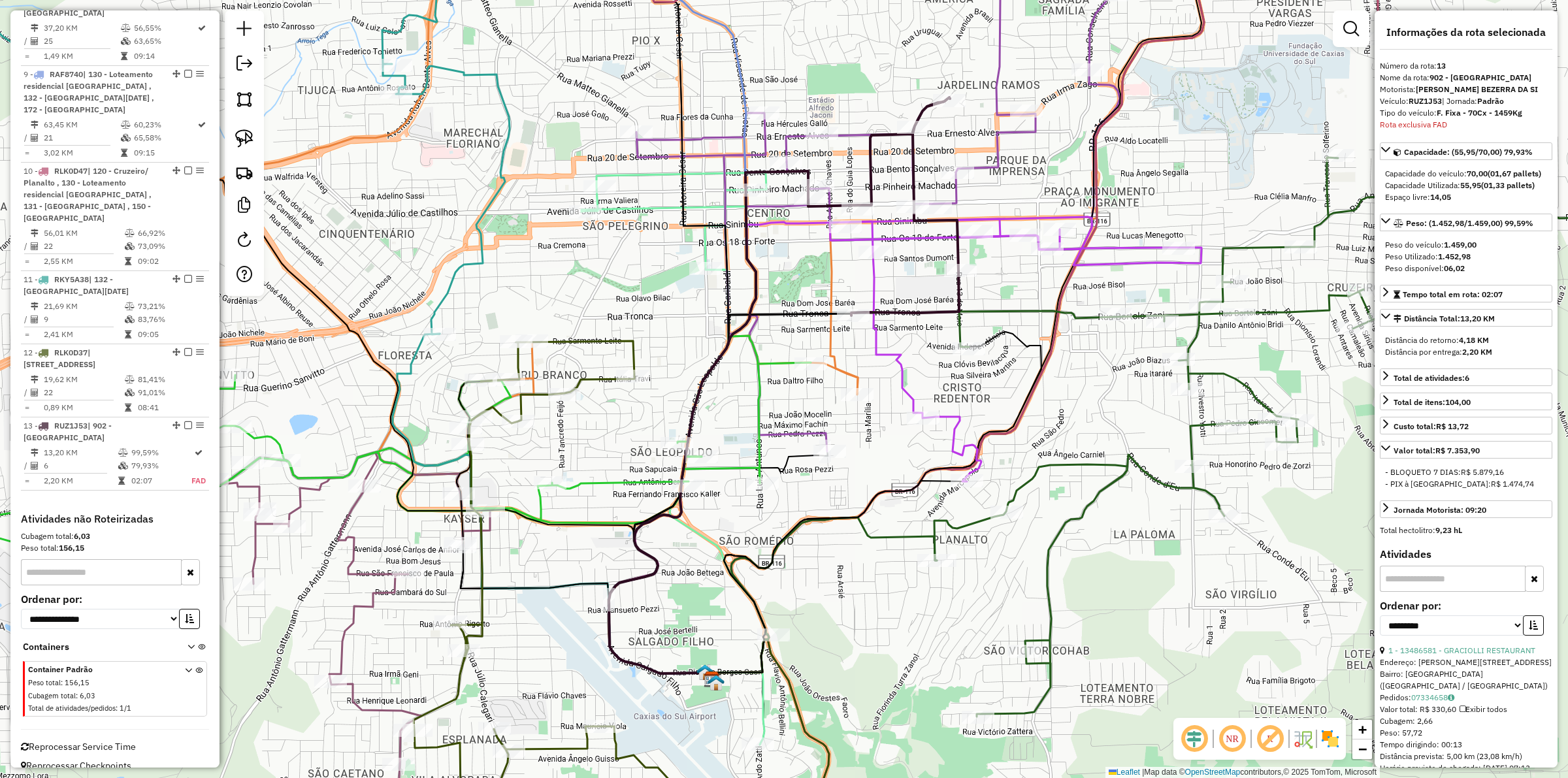
scroll to position [1112, 0]
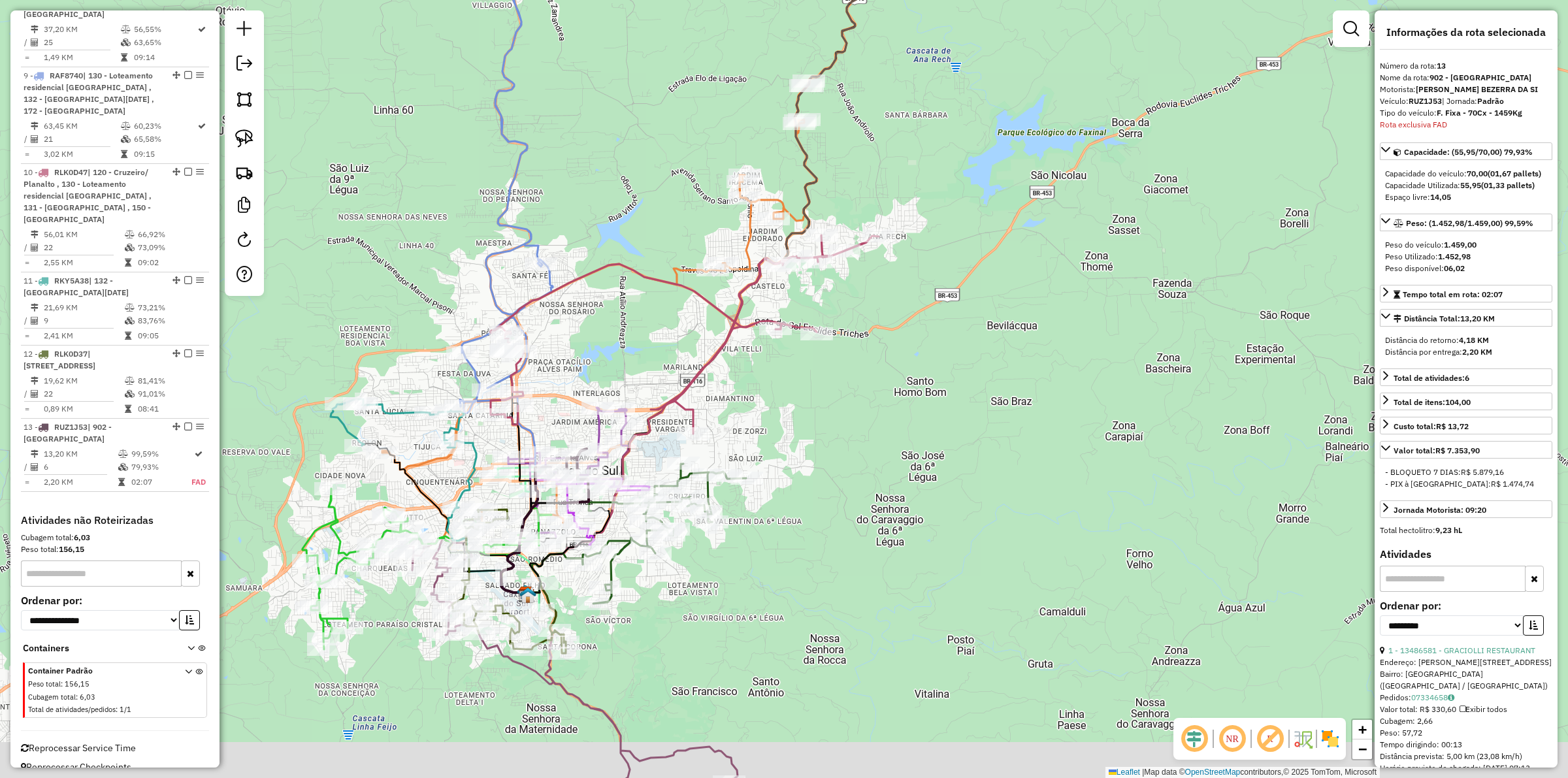
drag, startPoint x: 626, startPoint y: 609, endPoint x: 674, endPoint y: 572, distance: 60.6
click at [674, 572] on div "Janela de atendimento Grade de atendimento Capacidade Transportadoras Veículos …" at bounding box center [784, 389] width 1568 height 778
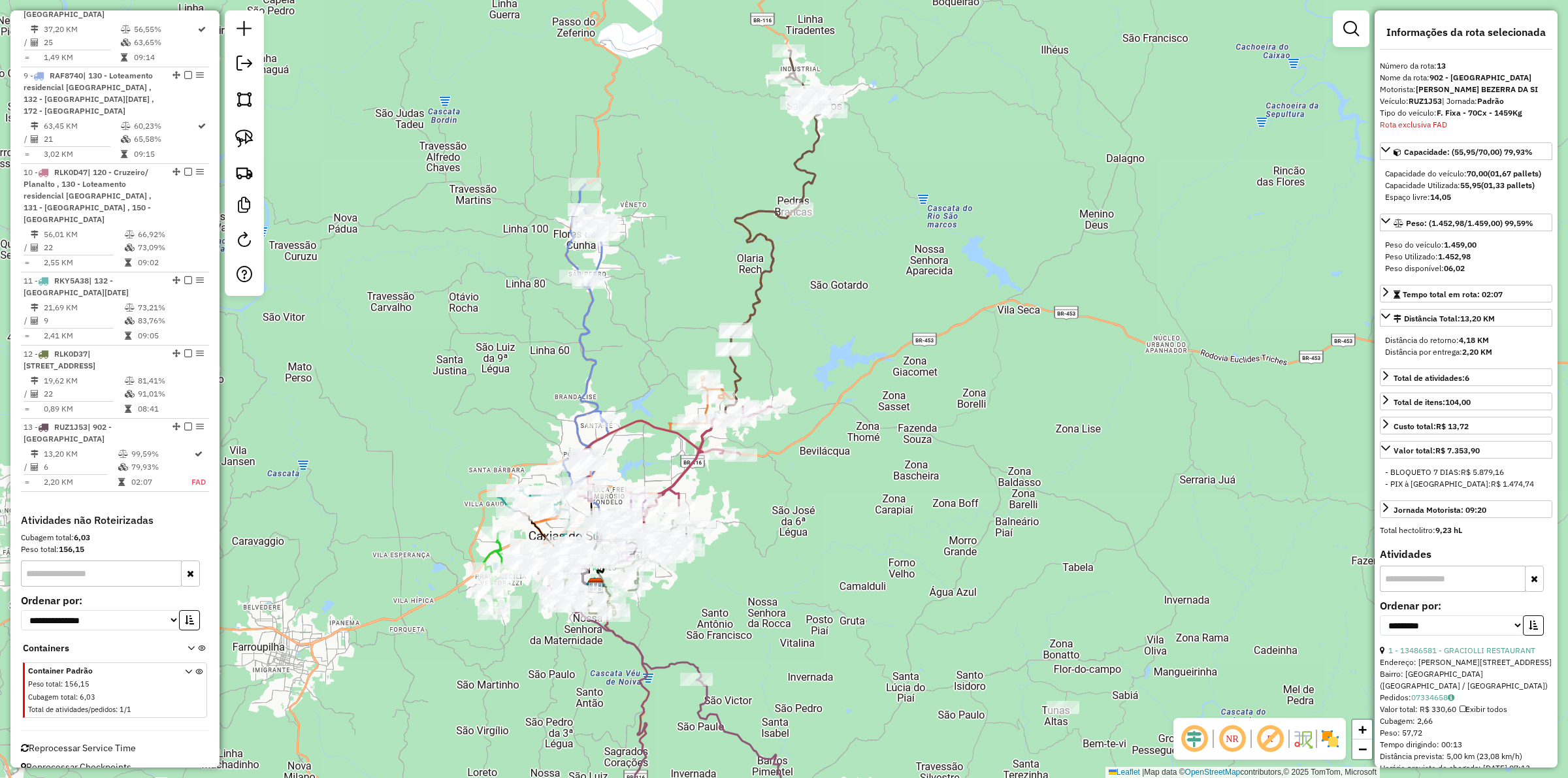
drag, startPoint x: 753, startPoint y: 643, endPoint x: 741, endPoint y: 631, distance: 17.0
click at [741, 601] on div "Janela de atendimento Grade de atendimento Capacidade Transportadoras Veículos …" at bounding box center [784, 389] width 1568 height 778
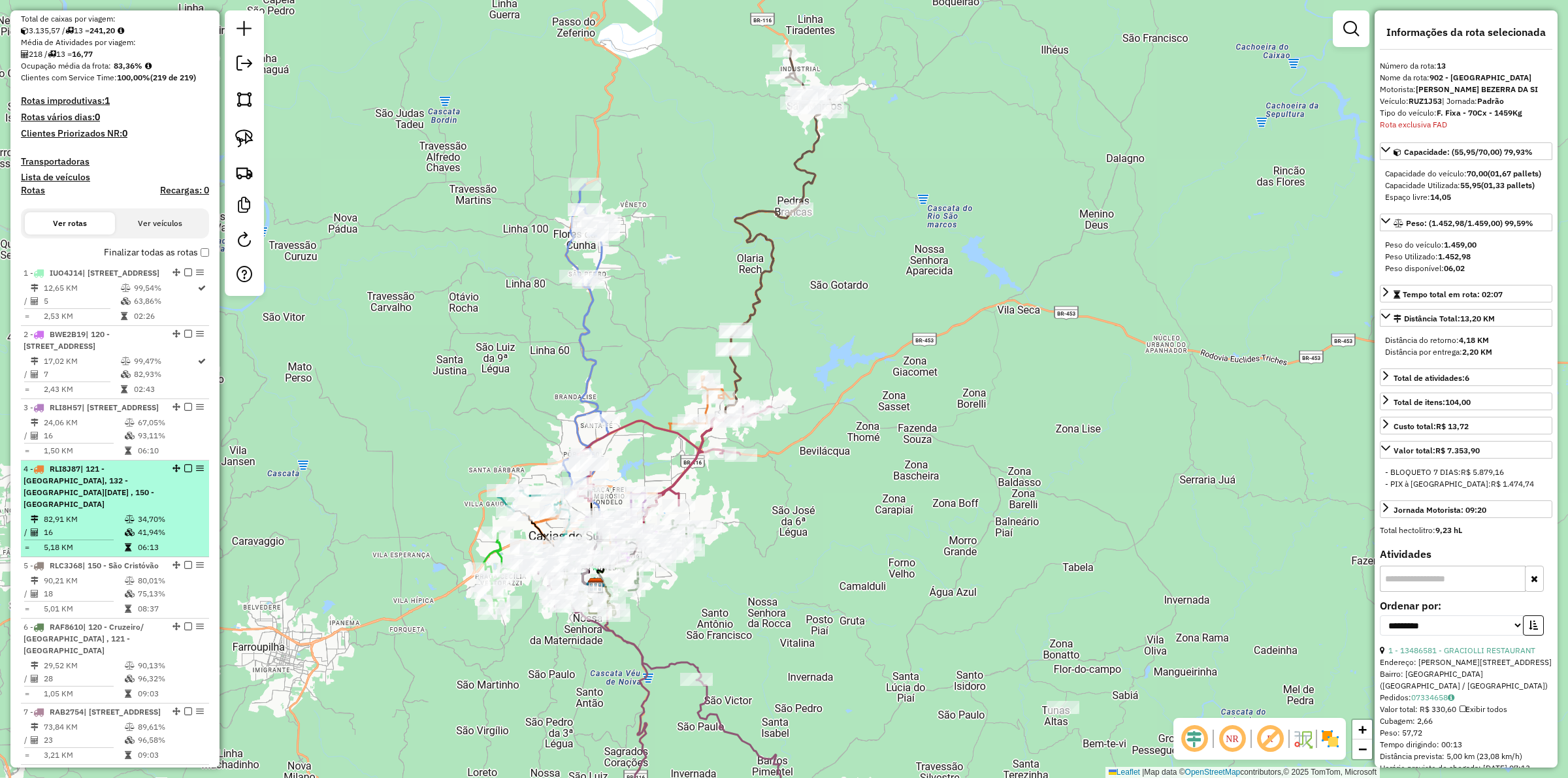
scroll to position [459, 0]
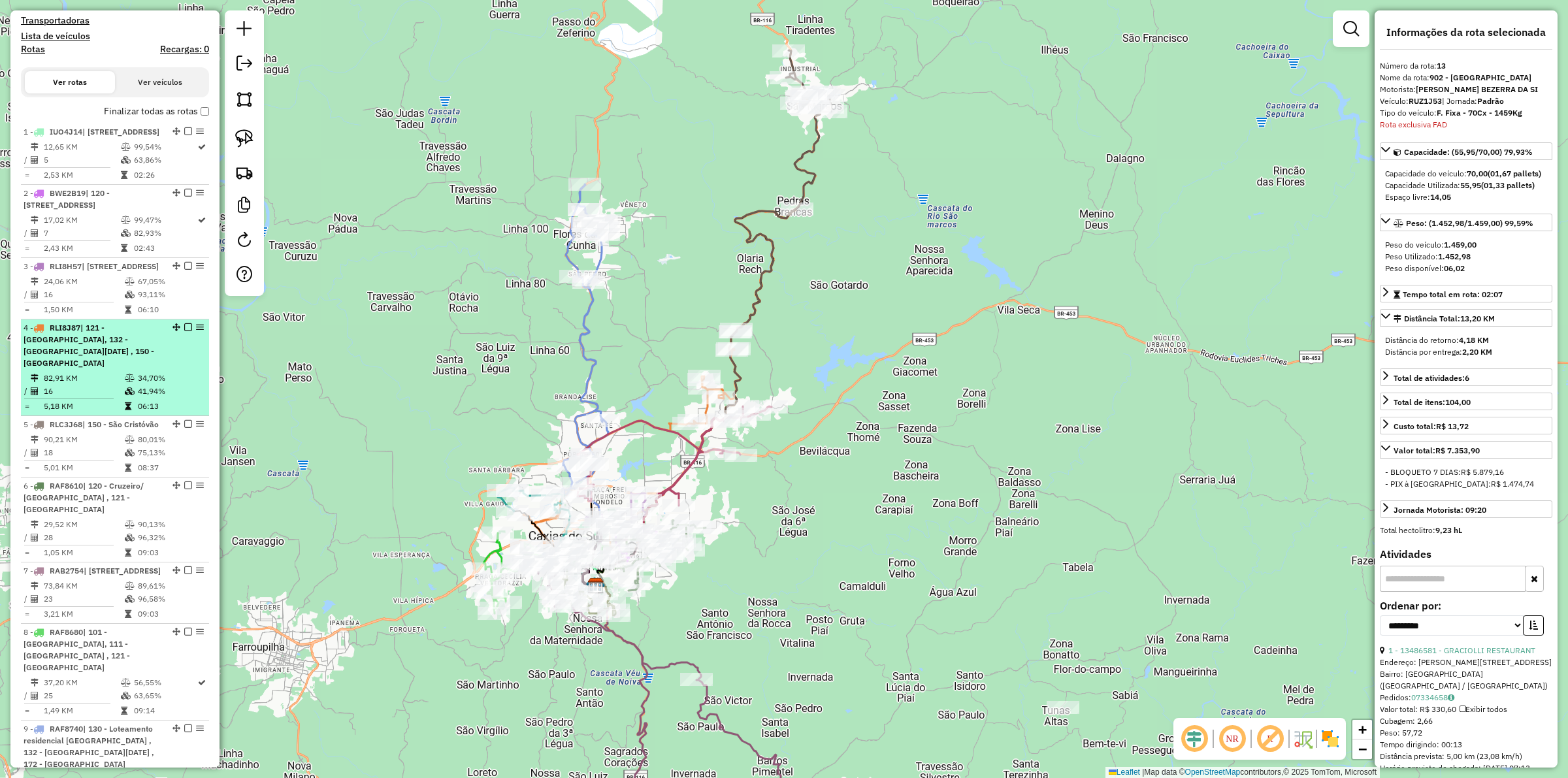
click at [95, 398] on td "16" at bounding box center [84, 390] width 81 height 13
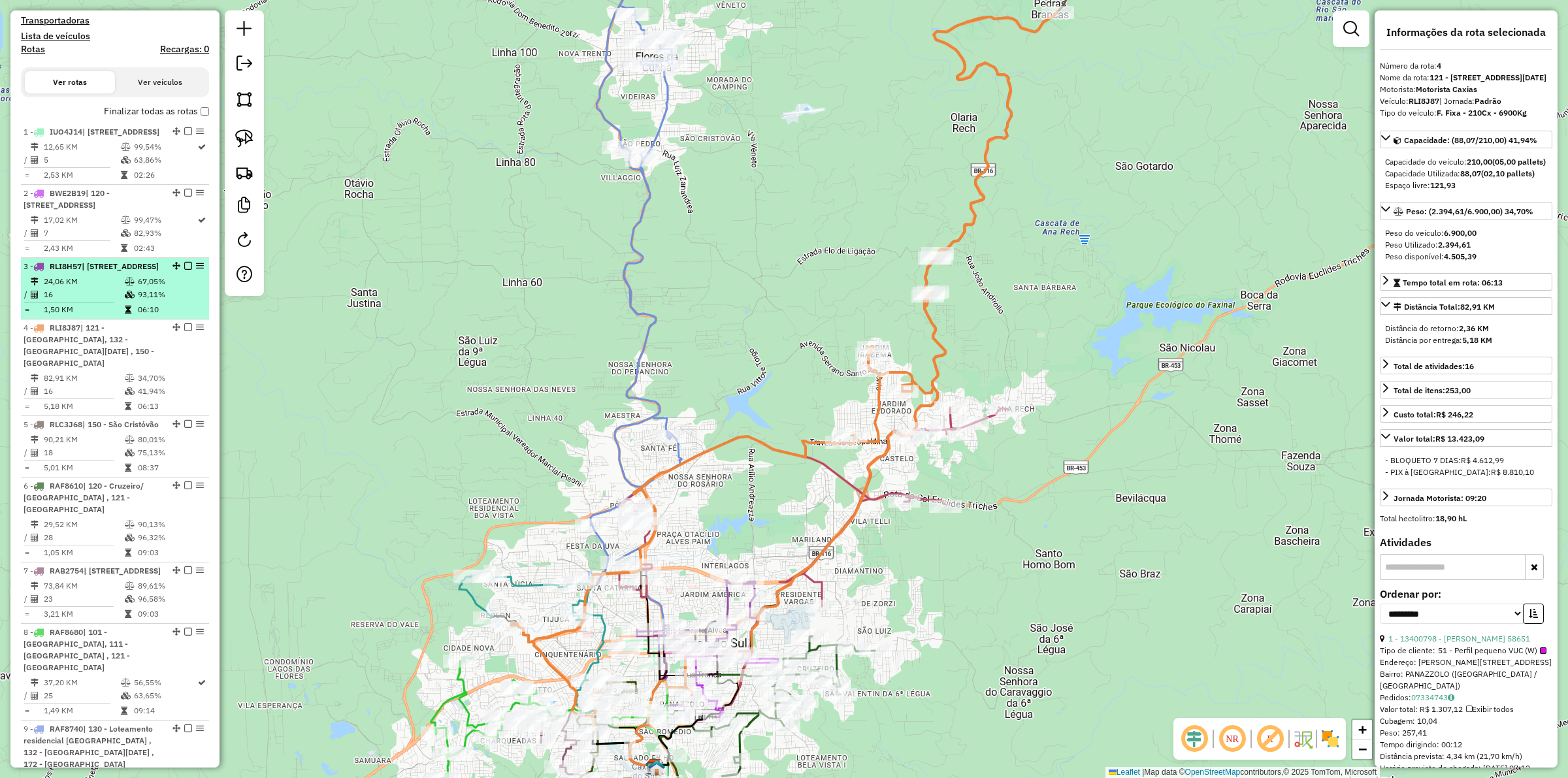
click at [103, 316] on td "1,50 KM" at bounding box center [84, 309] width 81 height 13
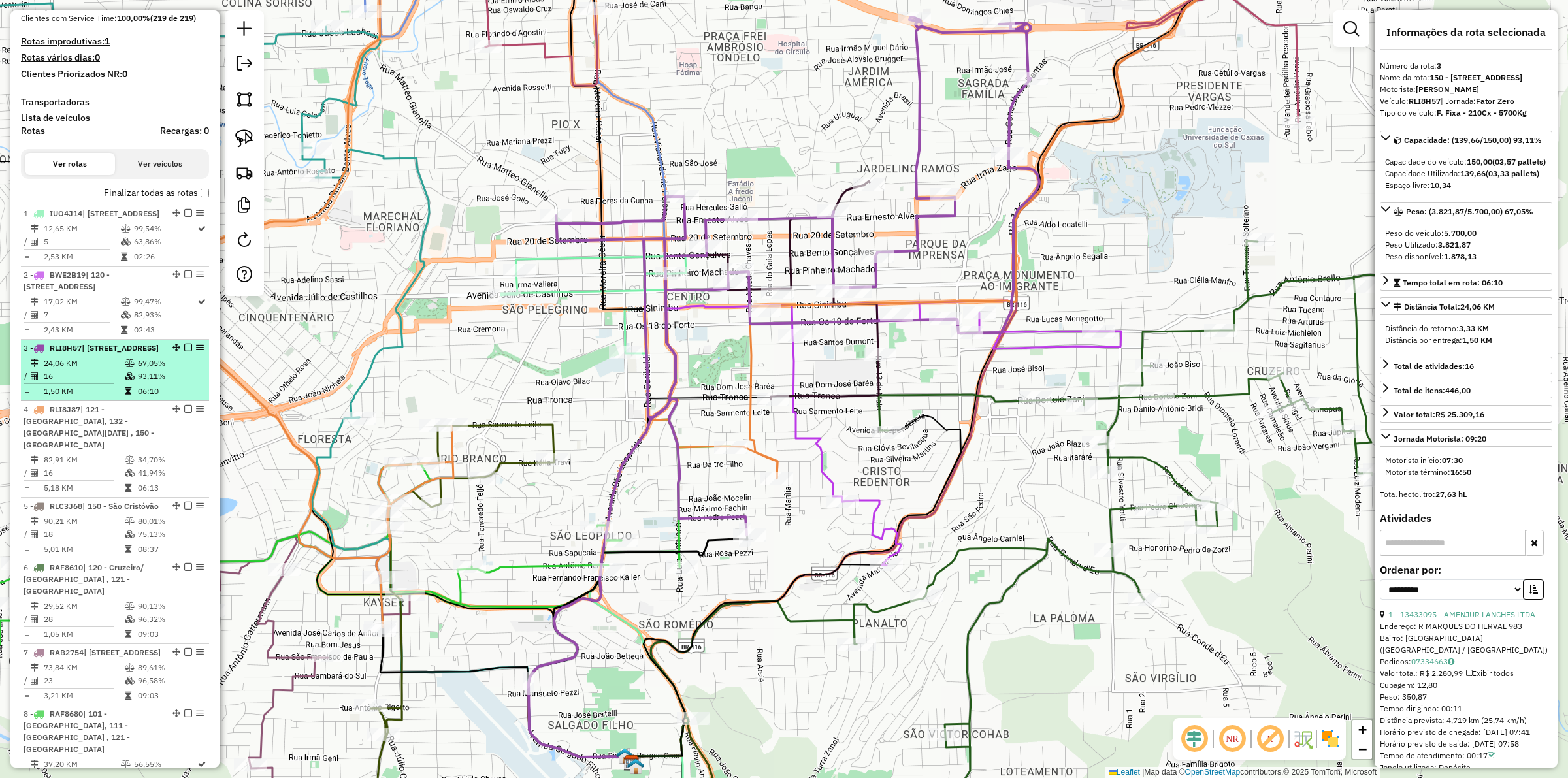
scroll to position [0, 0]
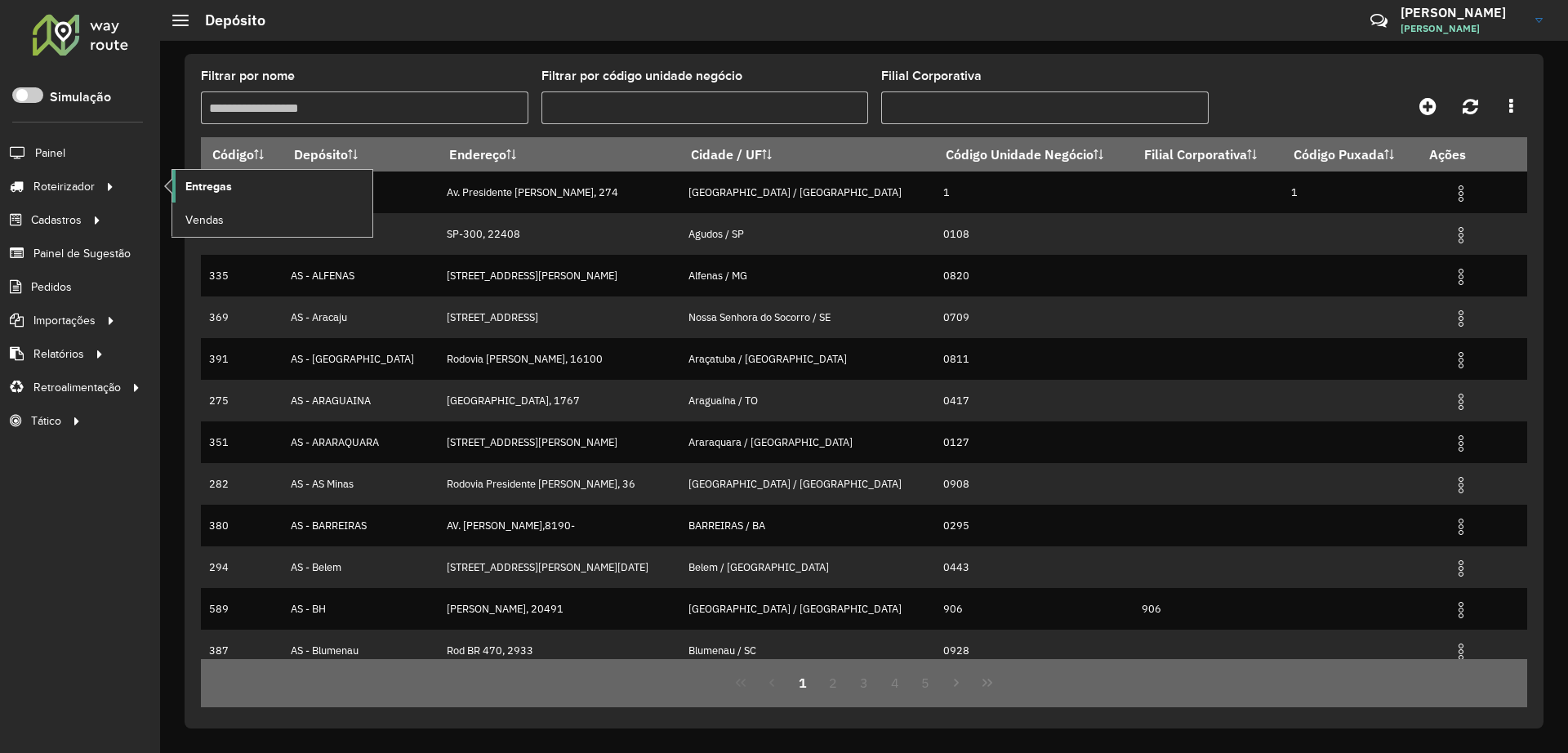
click at [194, 184] on span "Entregas" at bounding box center [209, 186] width 47 height 17
click at [238, 190] on link "Entregas" at bounding box center [272, 186] width 200 height 33
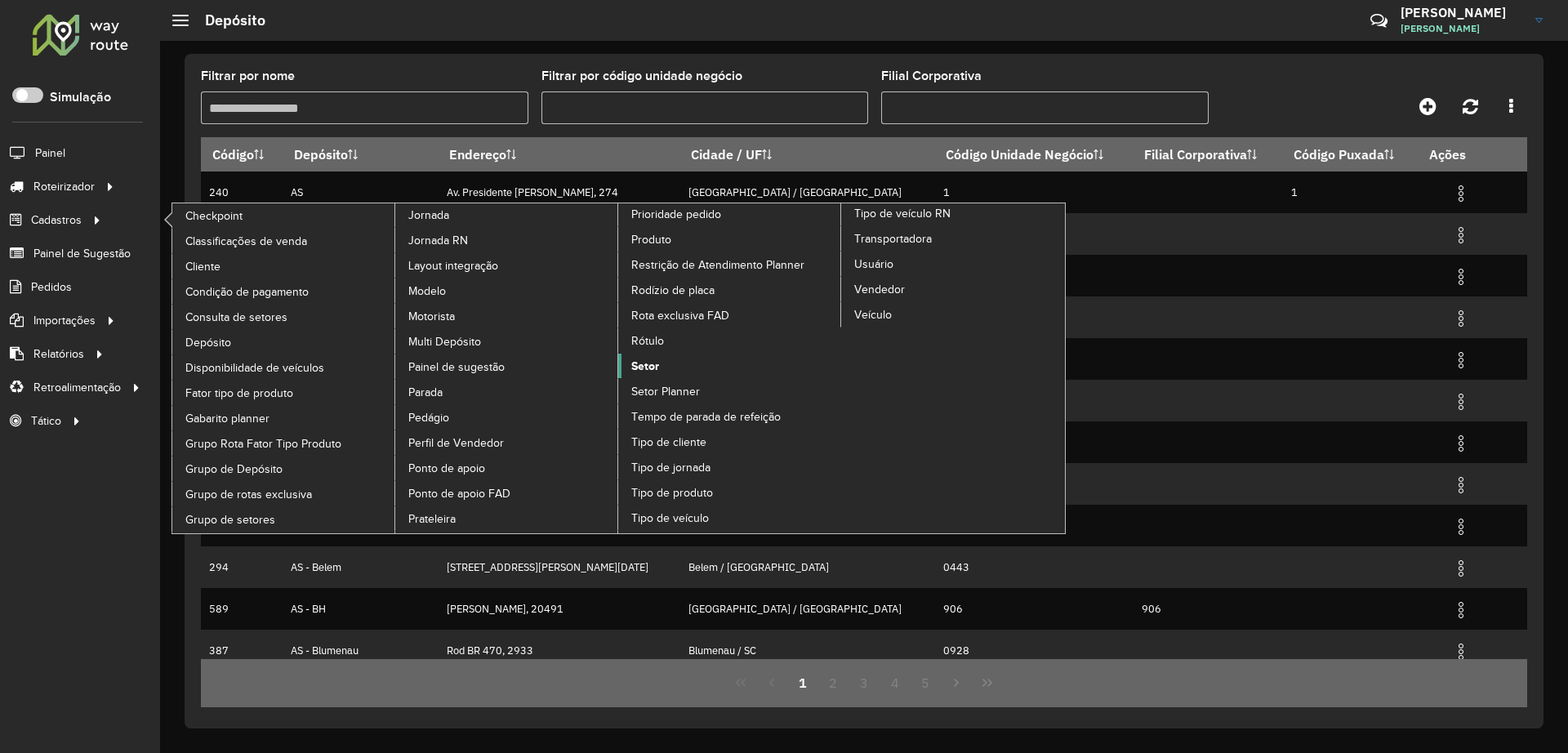
click at [634, 362] on span "Setor" at bounding box center [645, 367] width 28 height 17
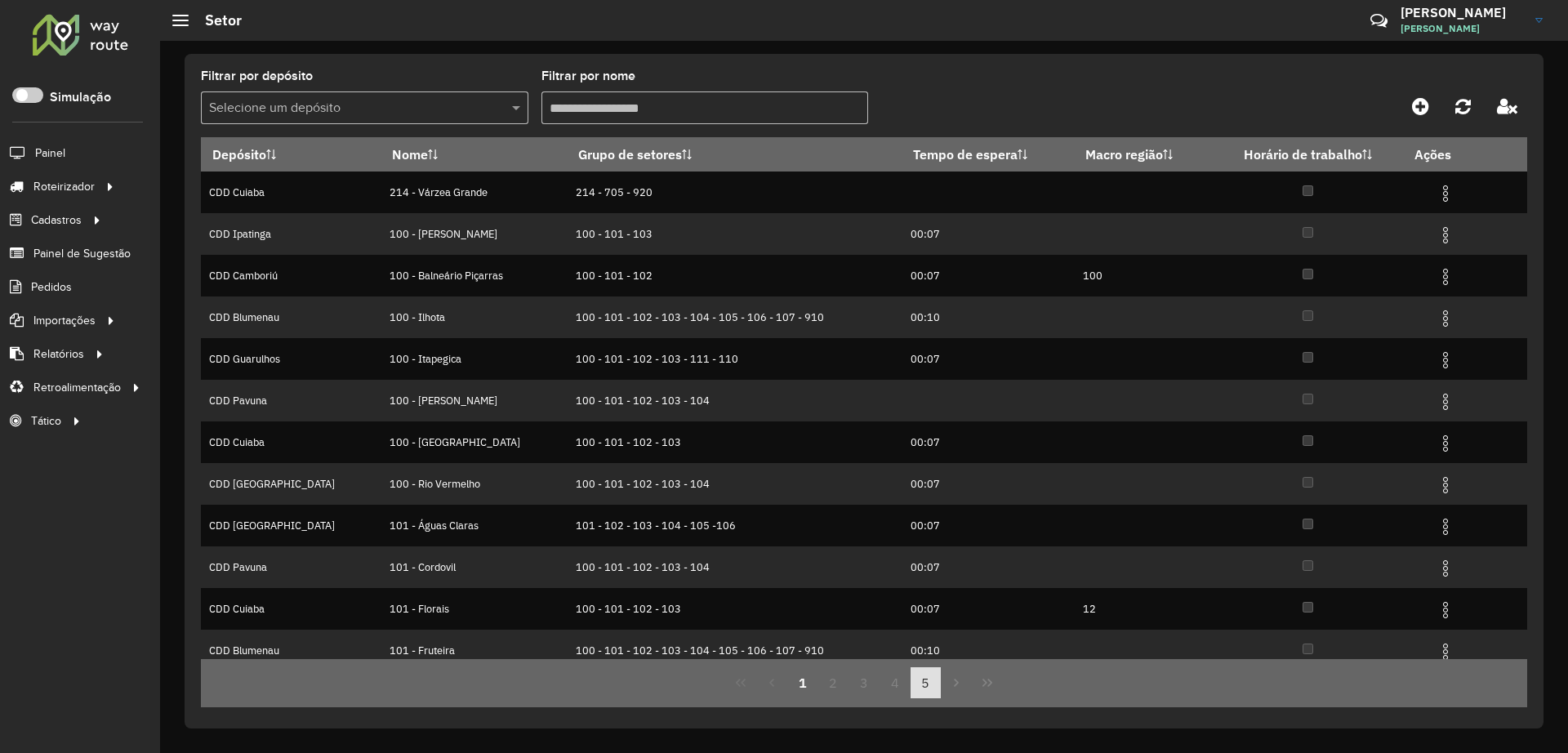
click at [932, 688] on button "5" at bounding box center [926, 683] width 31 height 31
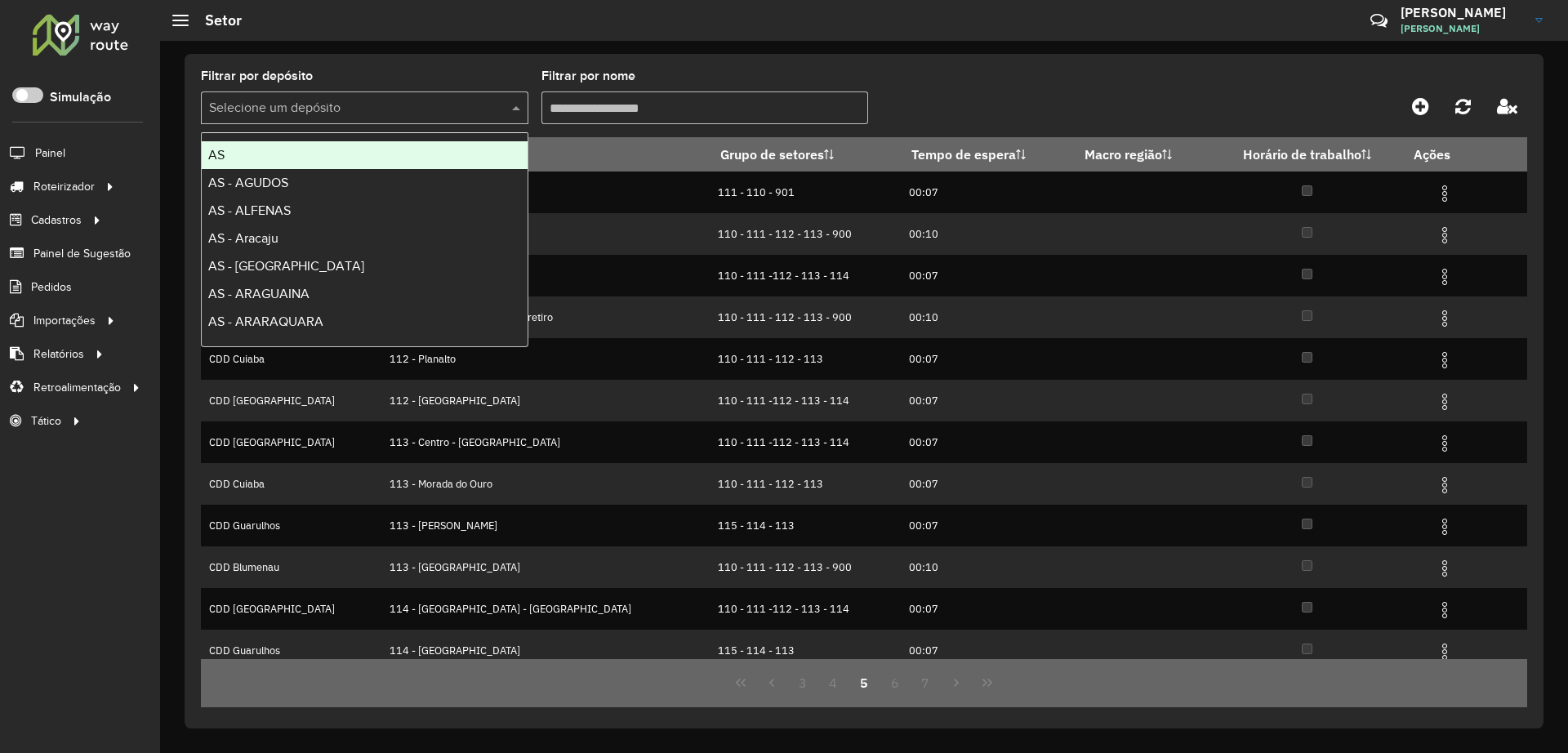
click at [363, 104] on input "text" at bounding box center [349, 109] width 279 height 20
type input "***"
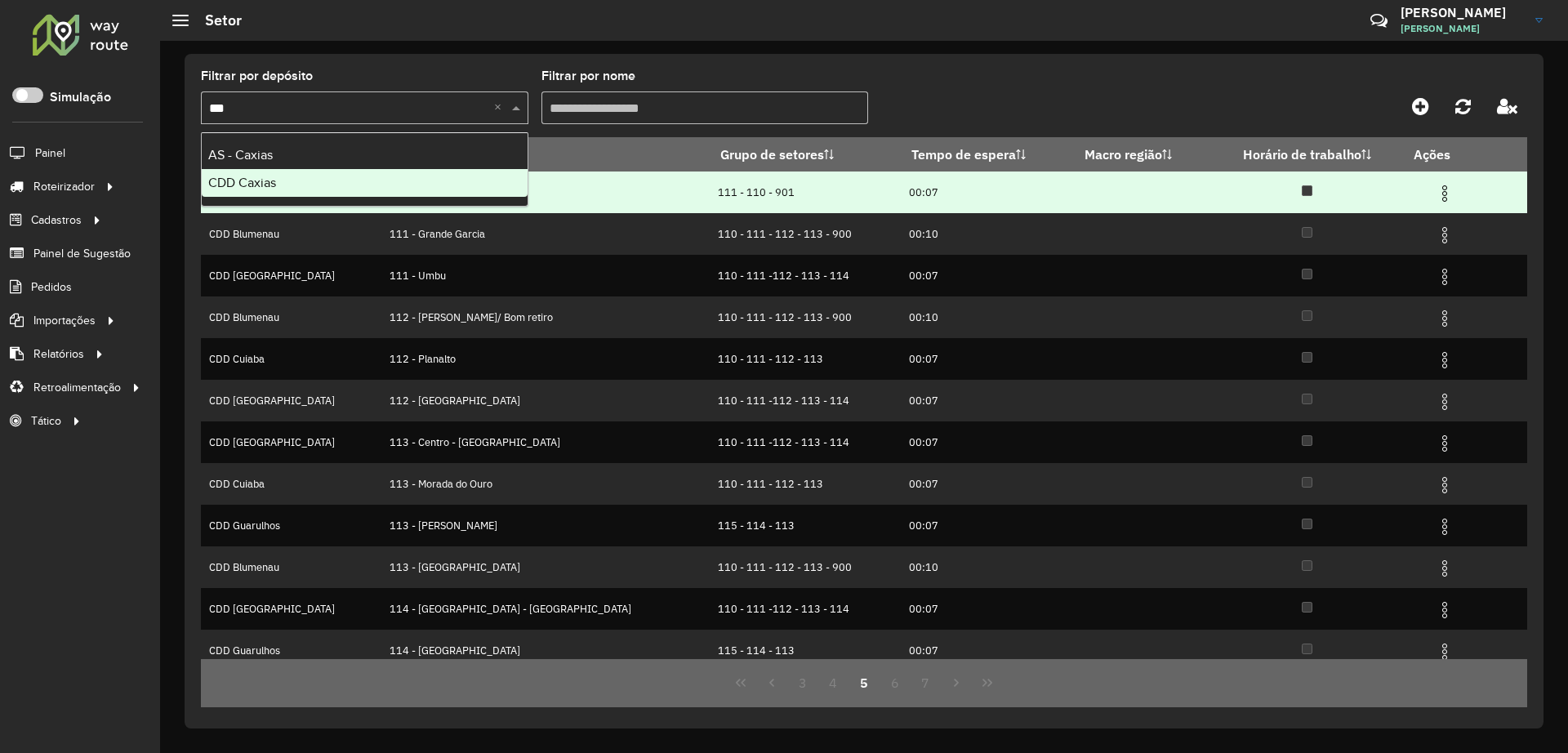
click at [313, 182] on div "CDD Caxias" at bounding box center [365, 183] width 326 height 28
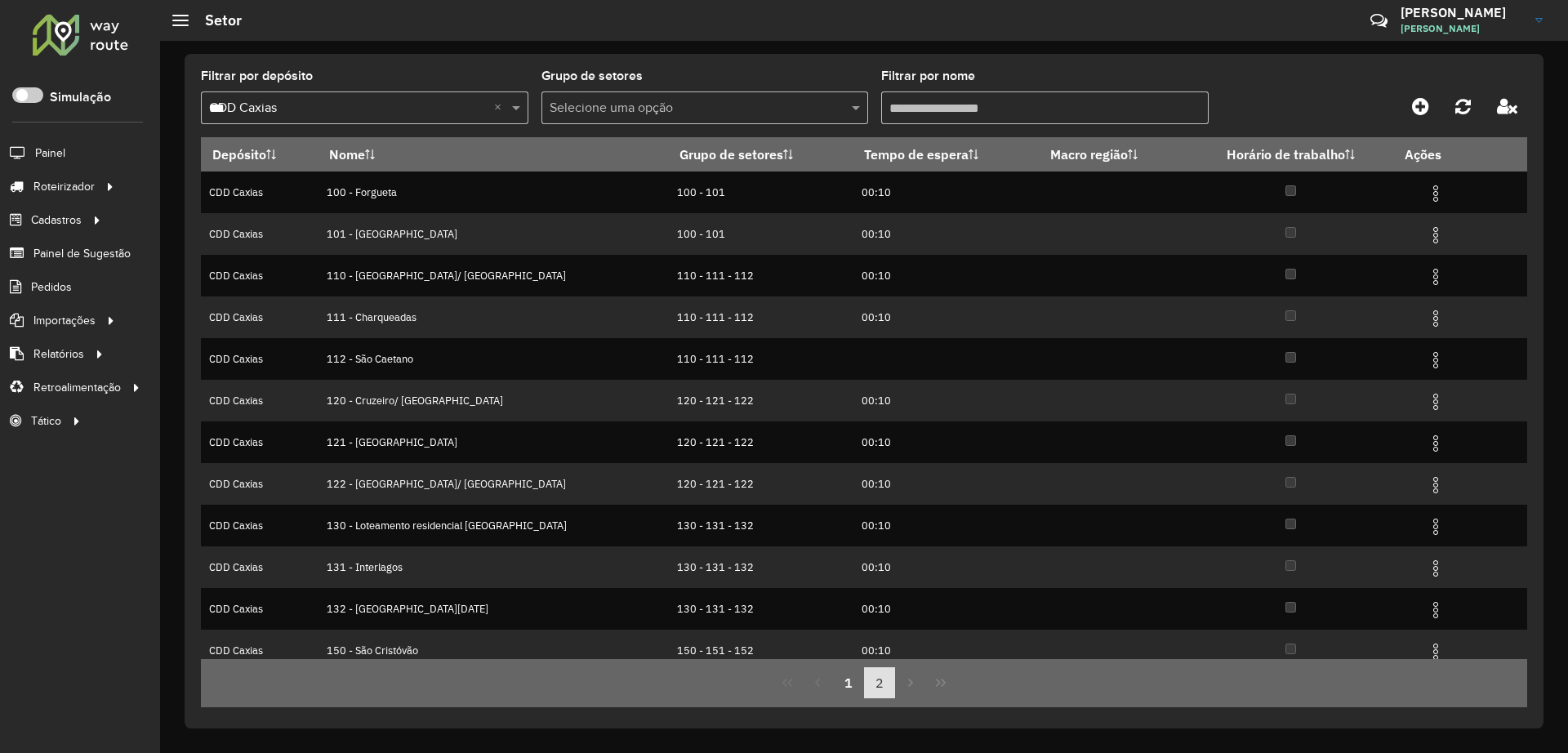
click at [875, 685] on button "2" at bounding box center [879, 683] width 31 height 31
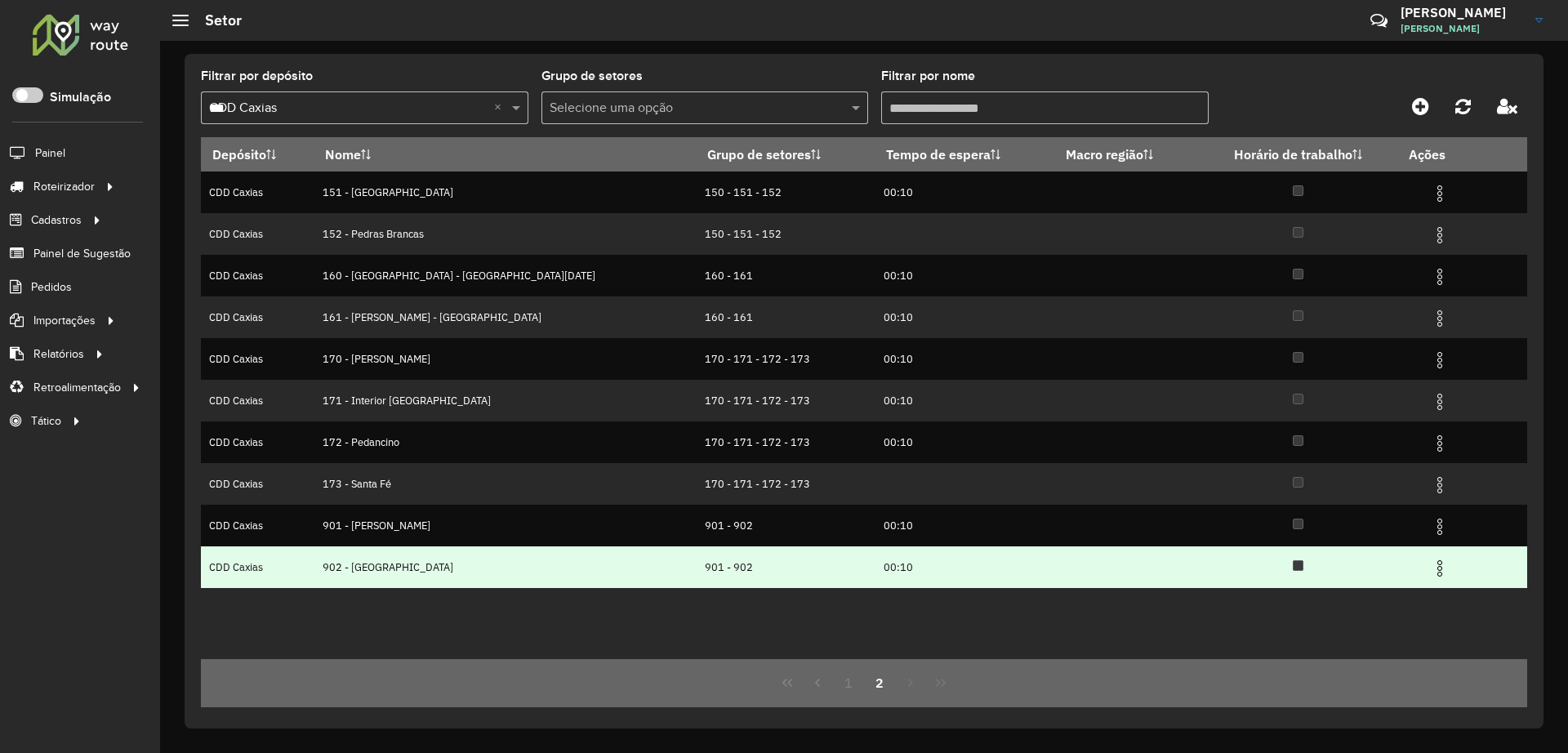
click at [1430, 572] on img at bounding box center [1439, 568] width 20 height 20
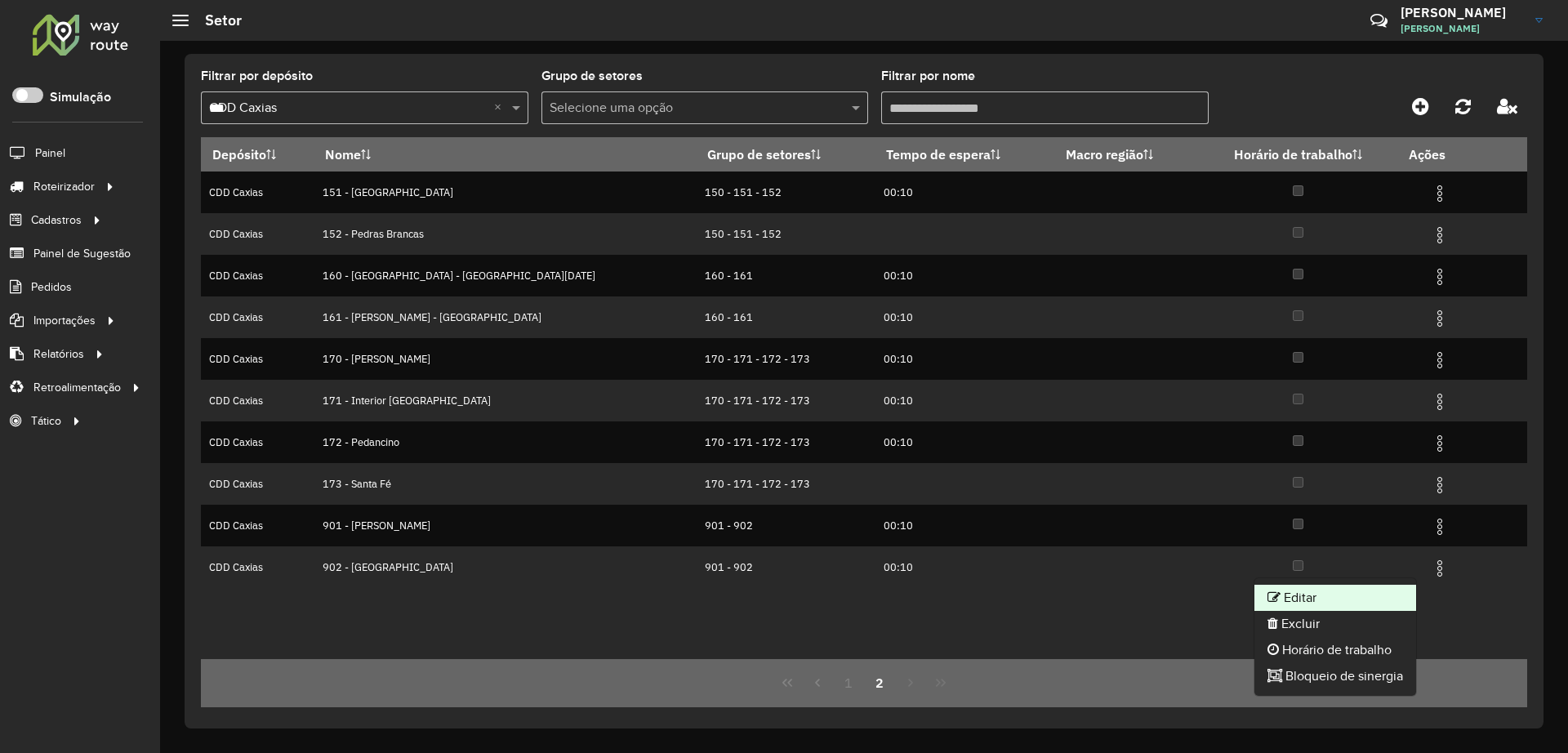
click at [1351, 601] on li "Editar" at bounding box center [1335, 598] width 162 height 26
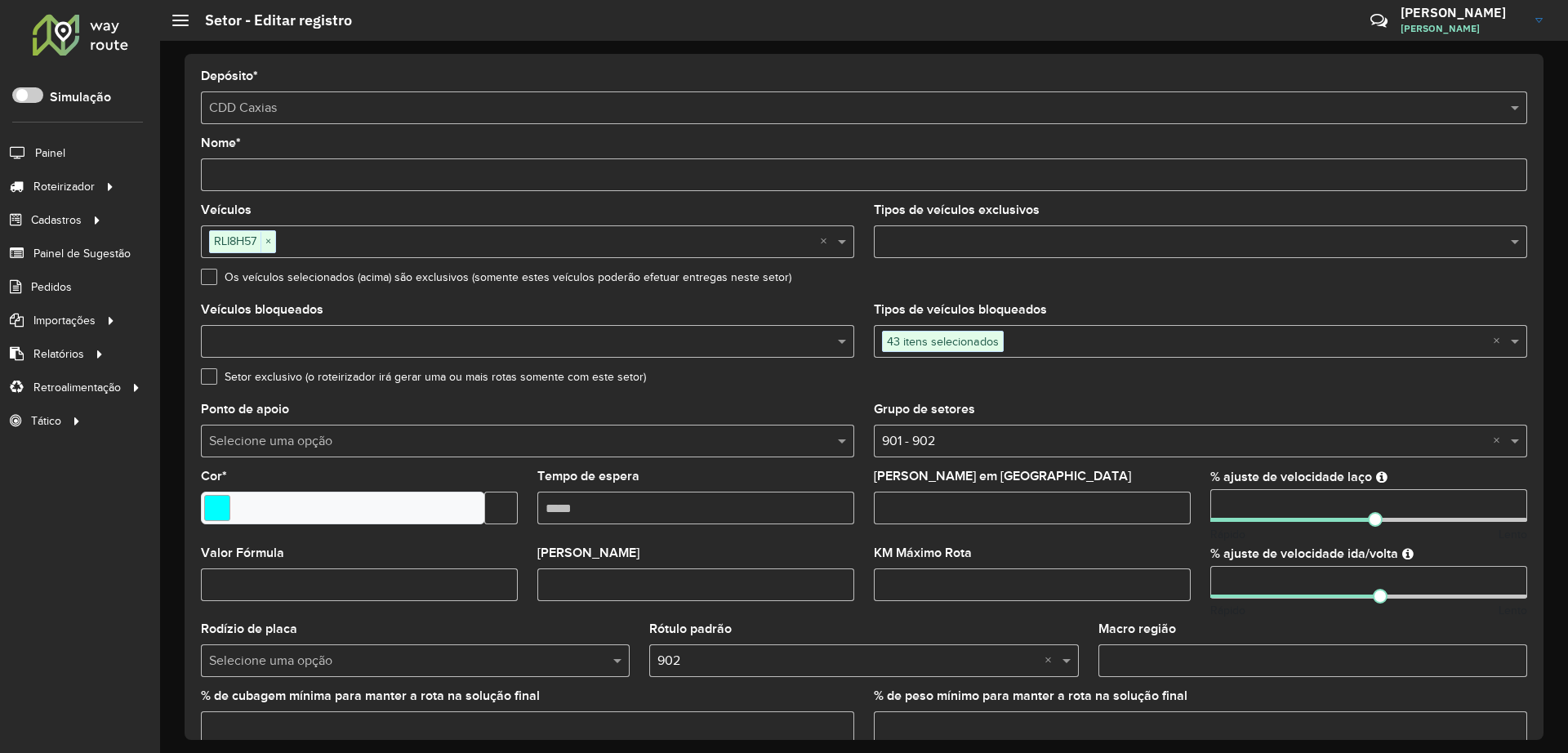
click at [1045, 341] on input "text" at bounding box center [1247, 341] width 489 height 20
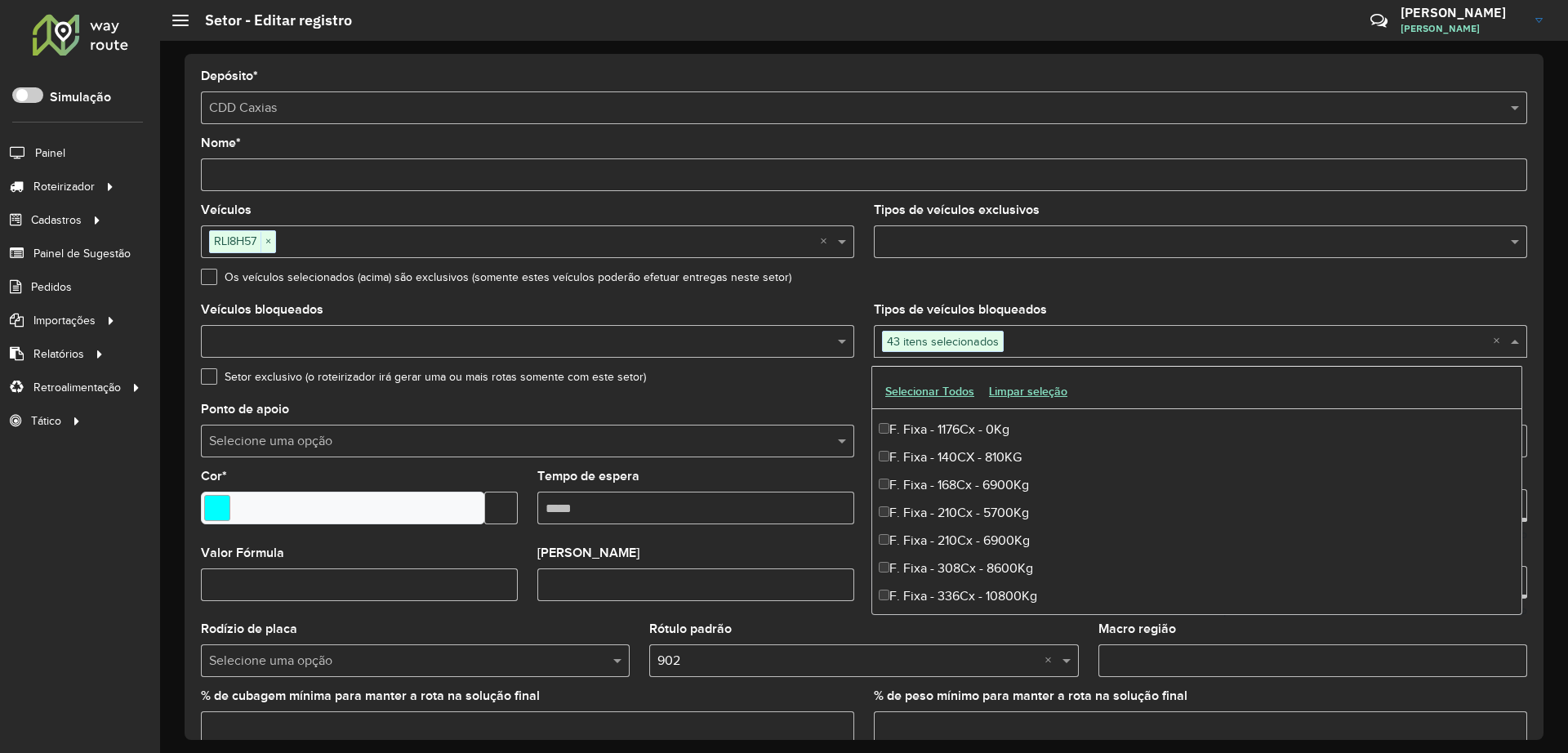
scroll to position [49, 0]
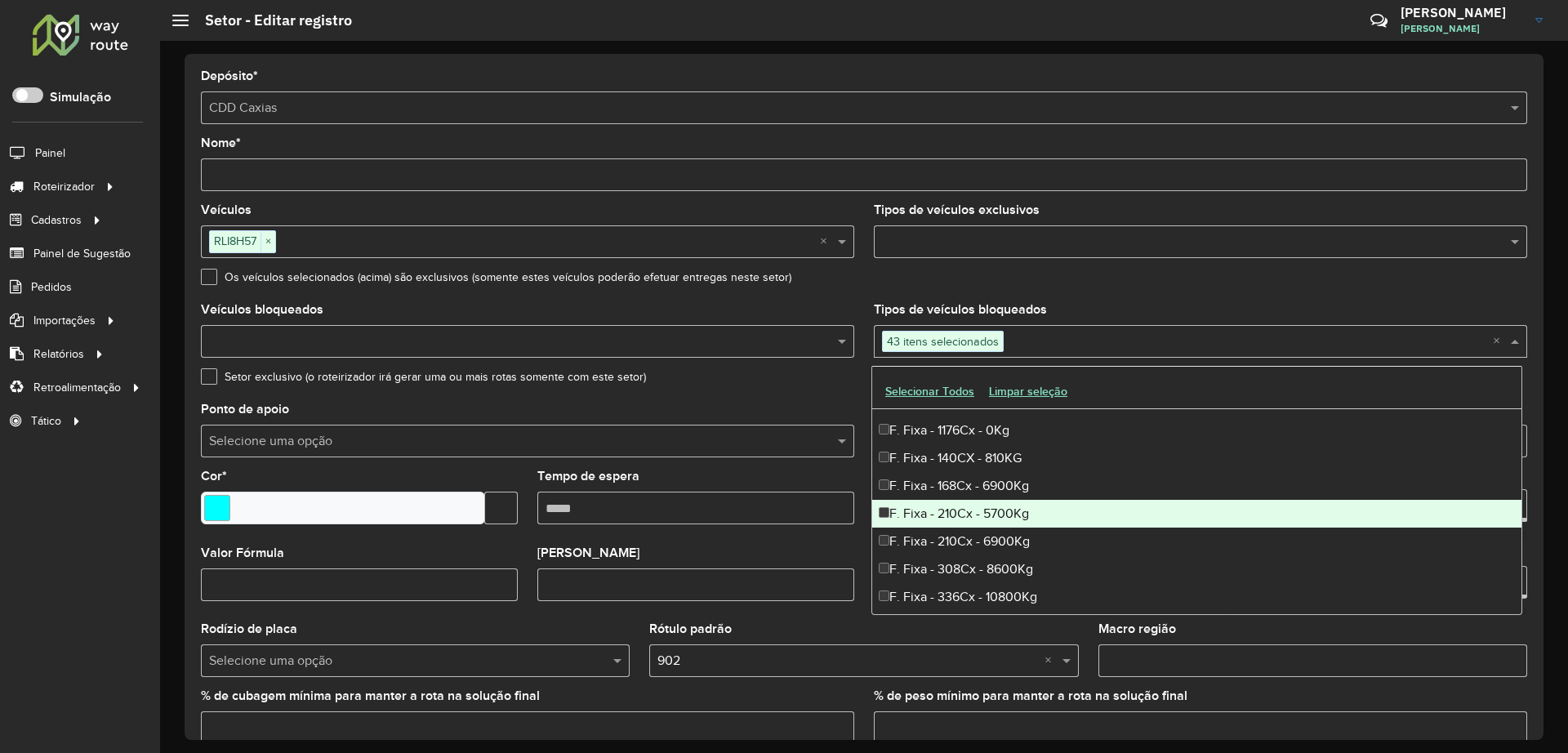
click at [799, 396] on formly-field "Setor exclusivo (o roteirizador irá gerar uma ou mais rotas somente com este se…" at bounding box center [863, 387] width 1345 height 33
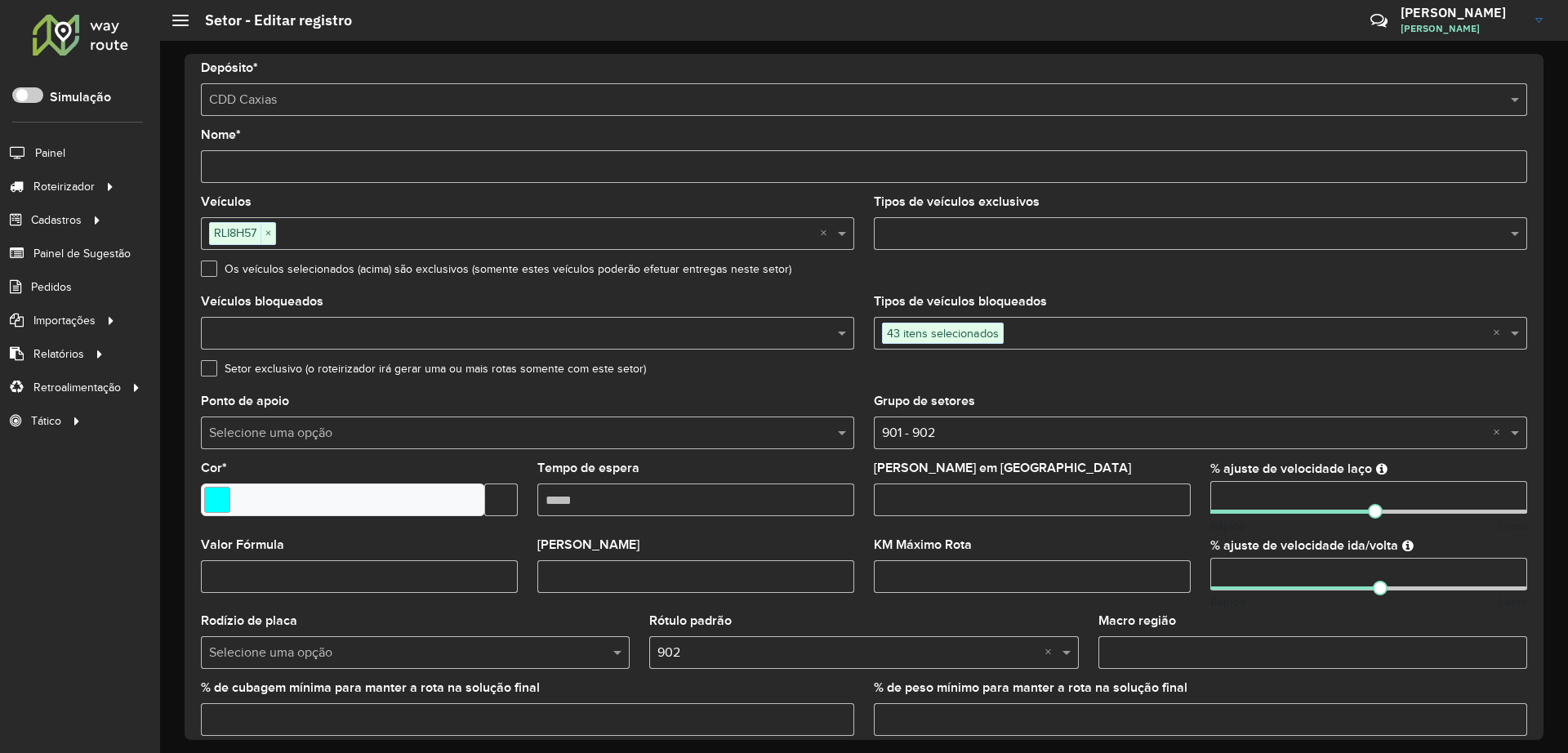
scroll to position [0, 0]
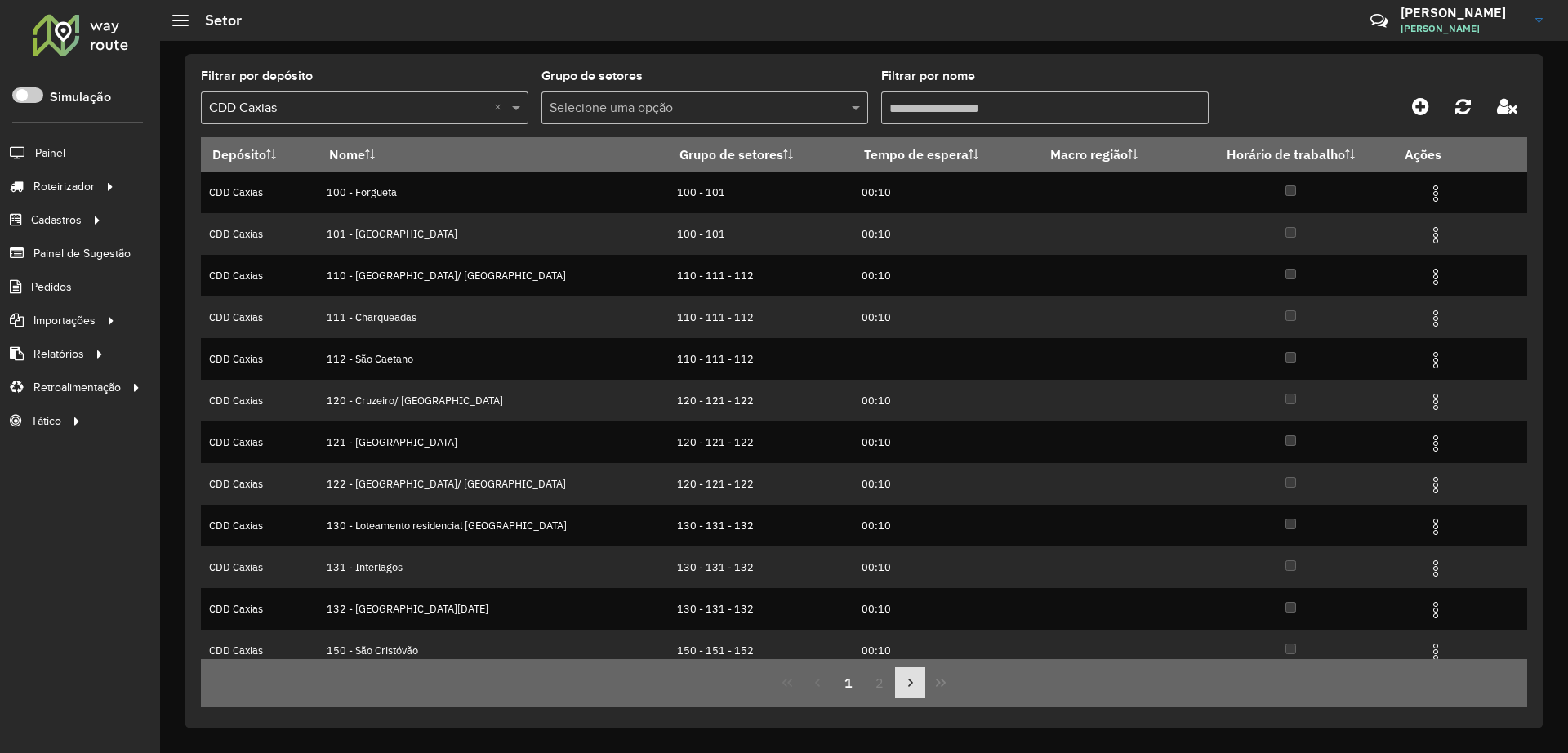
scroll to position [12, 0]
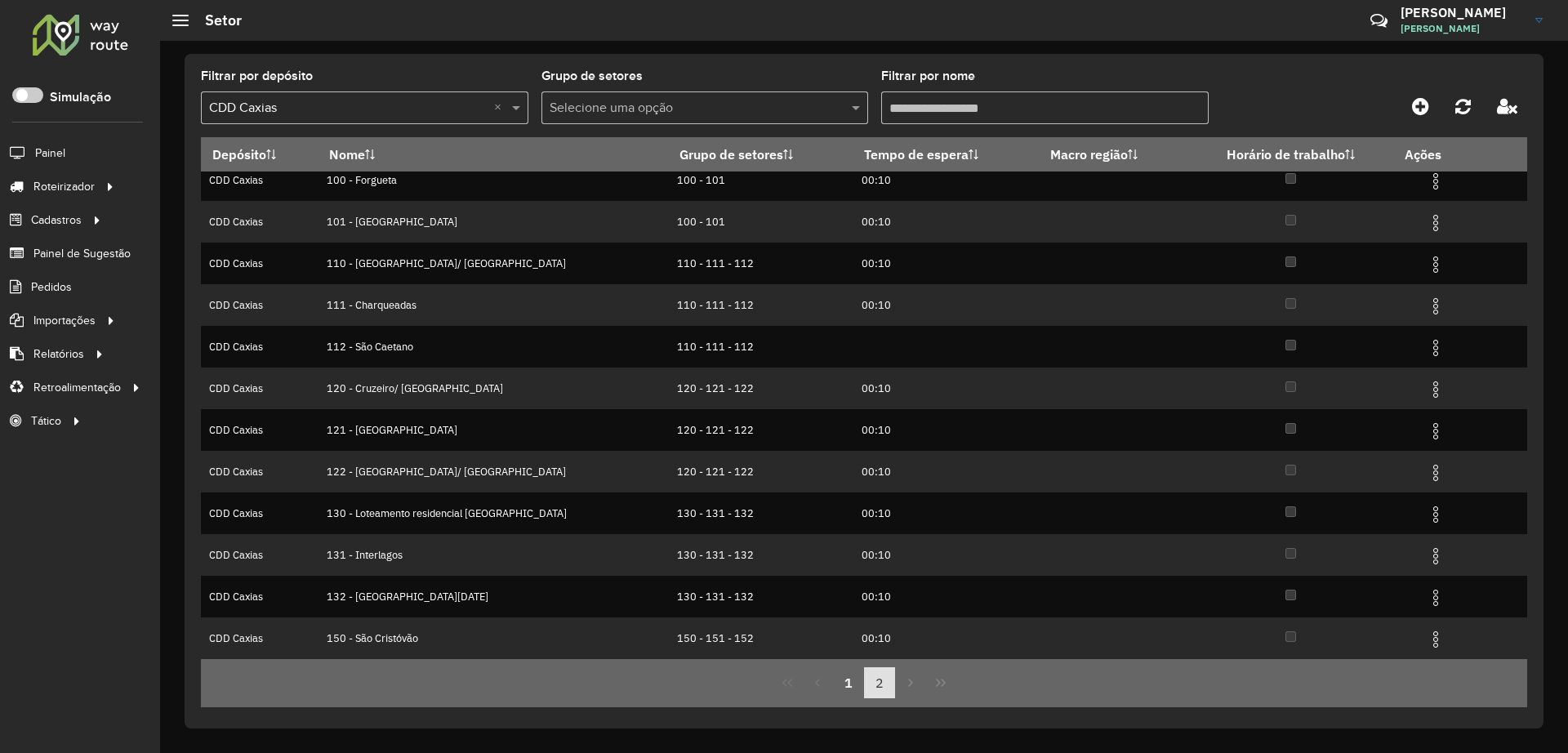
click at [874, 694] on button "2" at bounding box center [879, 683] width 31 height 31
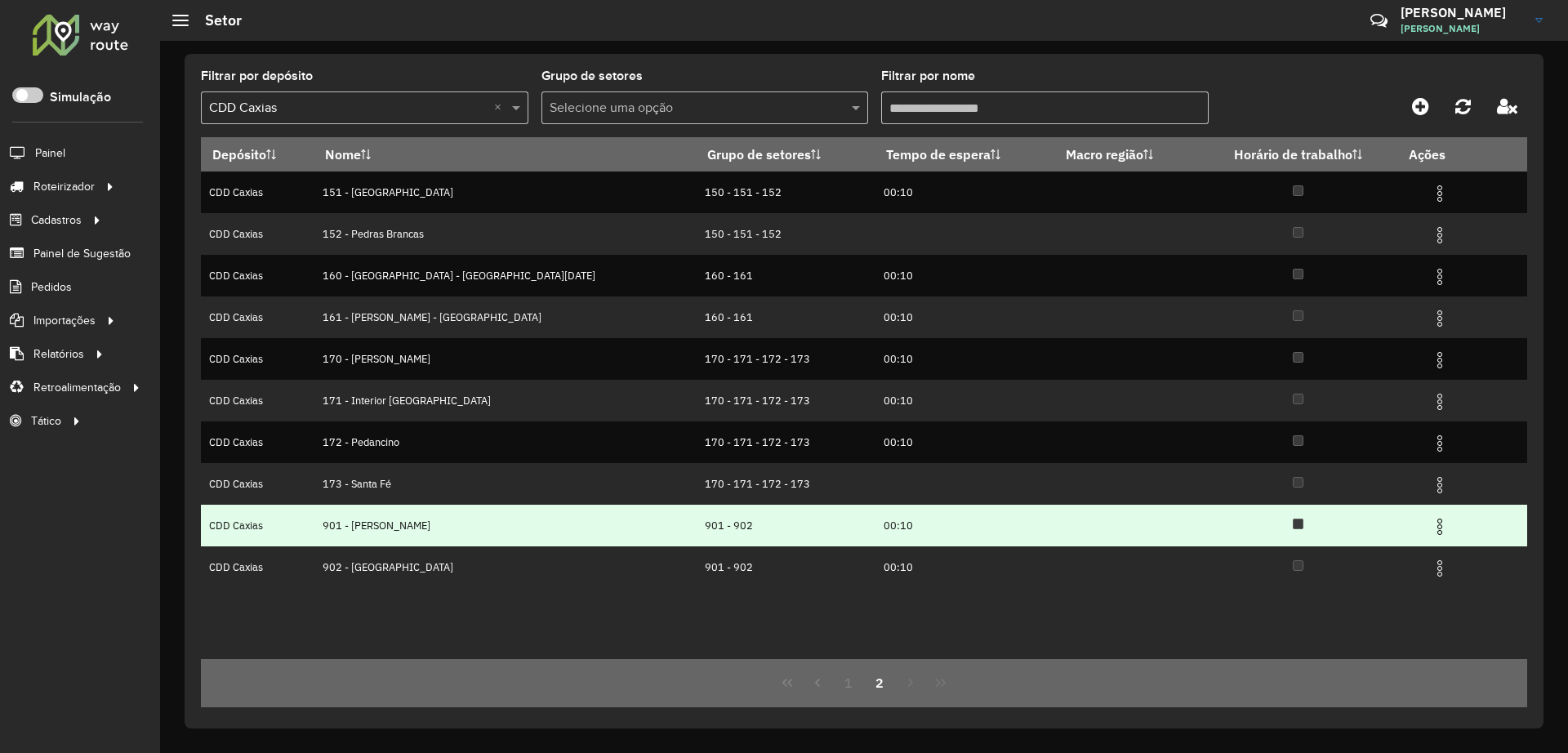
click at [1430, 526] on img at bounding box center [1439, 527] width 20 height 20
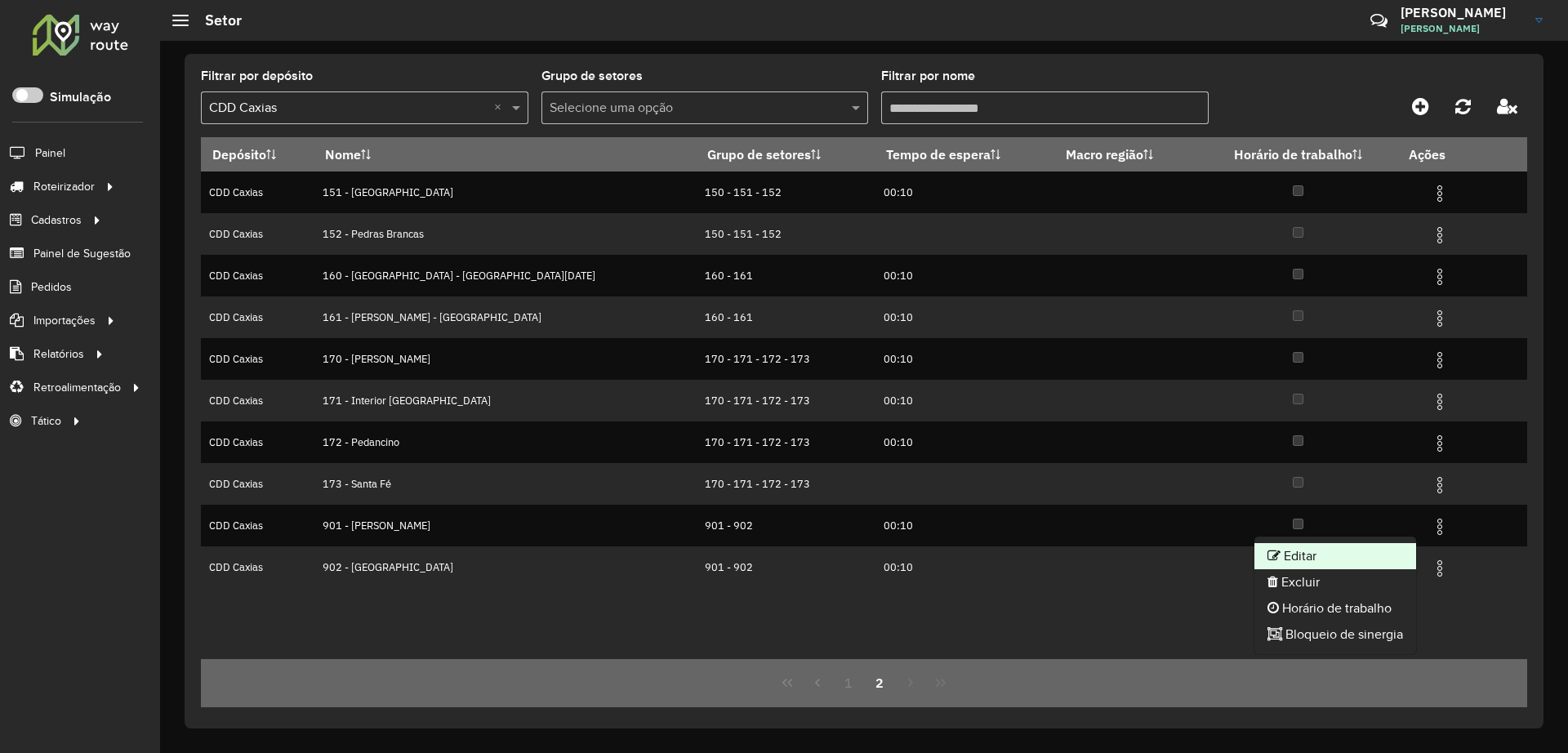
click at [1321, 555] on li "Editar" at bounding box center [1335, 557] width 162 height 26
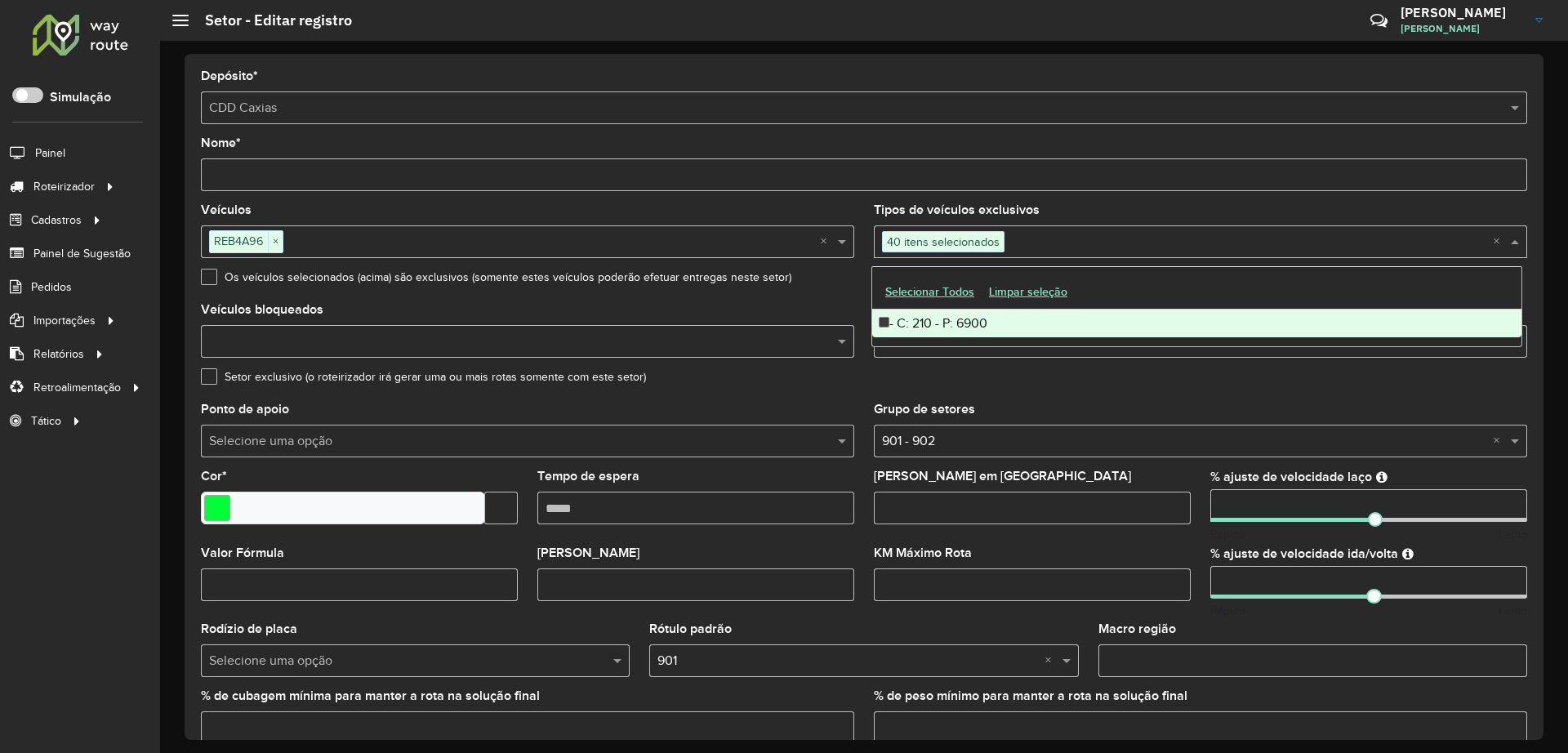
click at [1077, 243] on input "text" at bounding box center [1248, 242] width 488 height 20
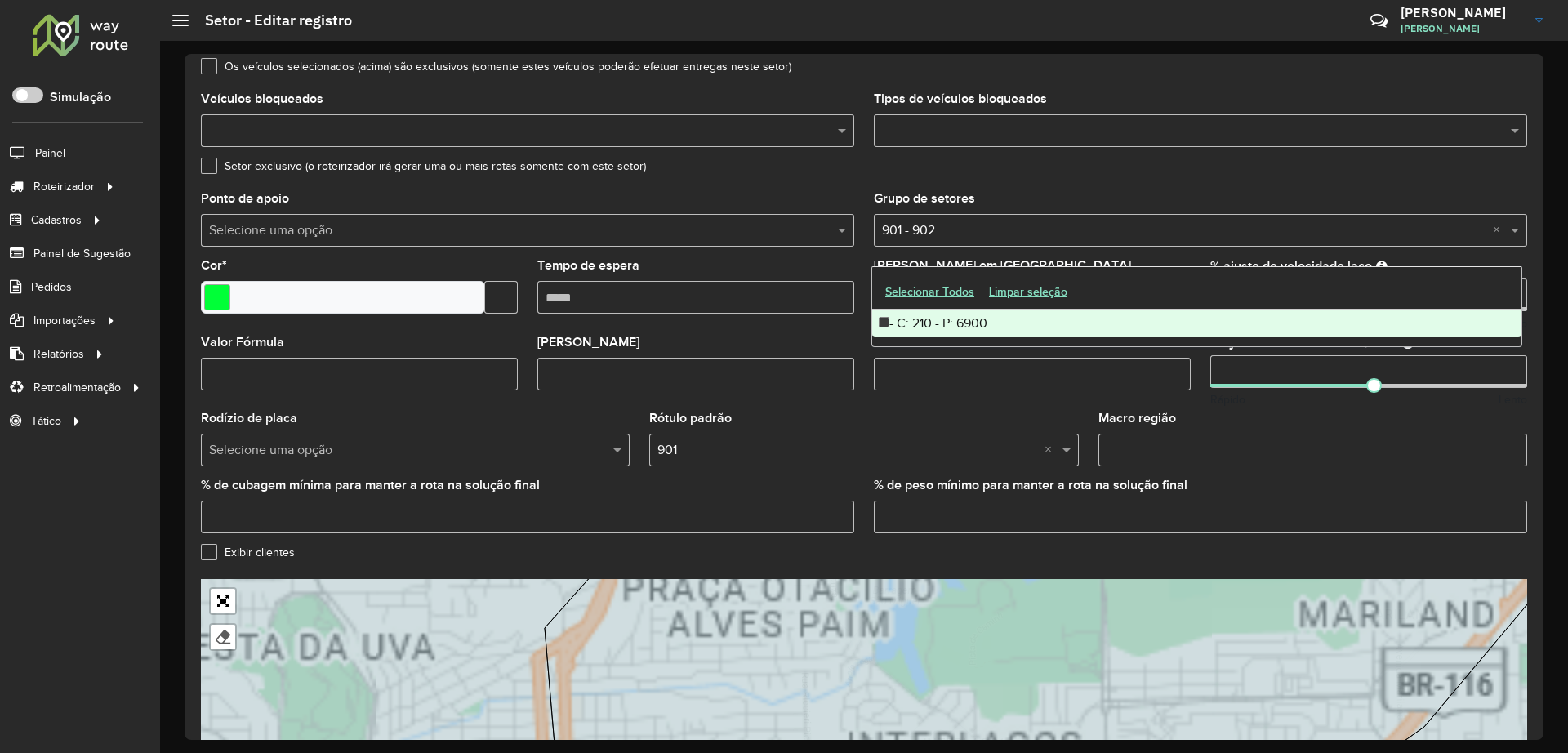
scroll to position [62, 0]
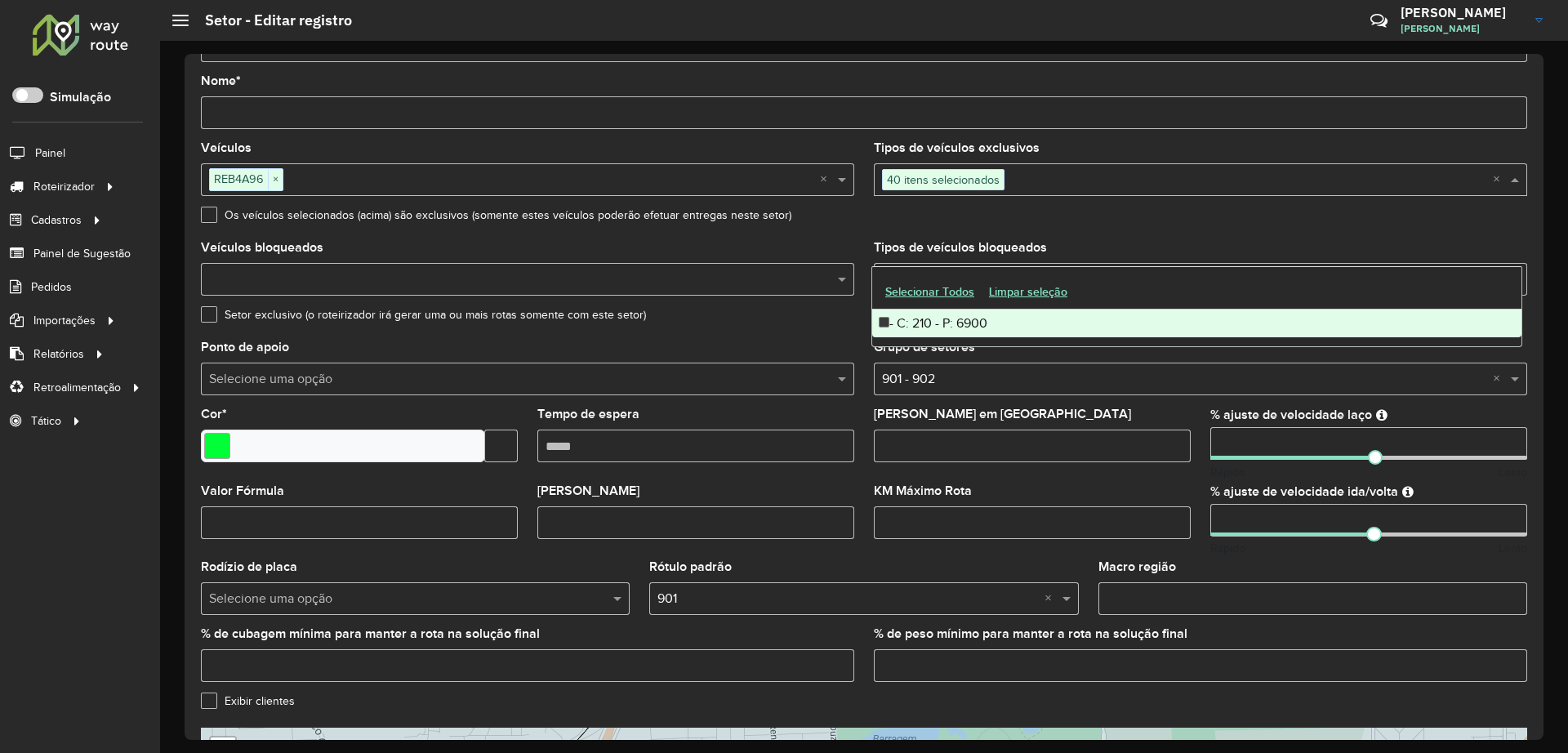
click at [812, 332] on formly-field "Setor exclusivo (o roteirizador irá gerar uma ou mais rotas somente com este se…" at bounding box center [863, 325] width 1345 height 33
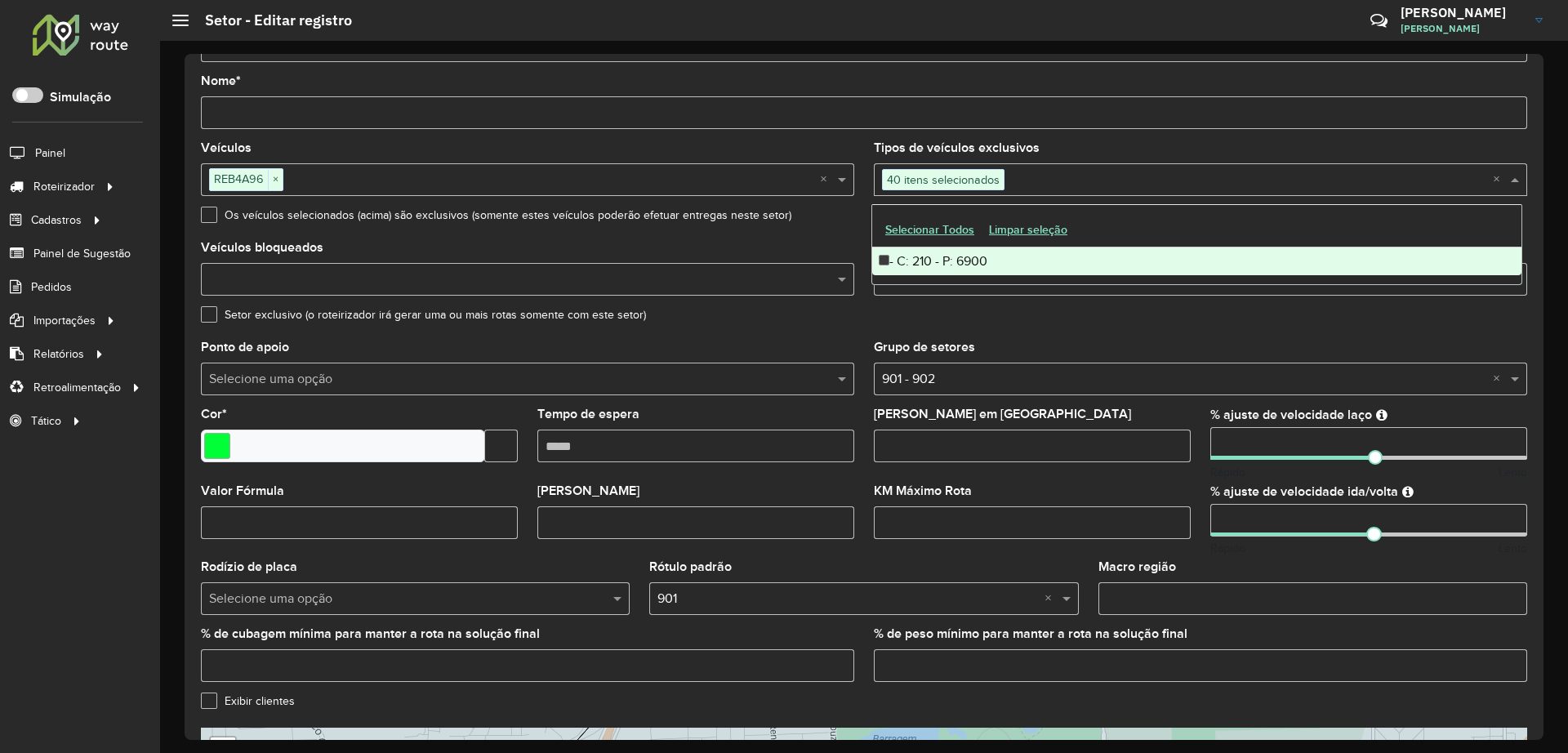
click at [1039, 176] on input "text" at bounding box center [1248, 181] width 488 height 20
click at [1515, 178] on span at bounding box center [1518, 180] width 21 height 20
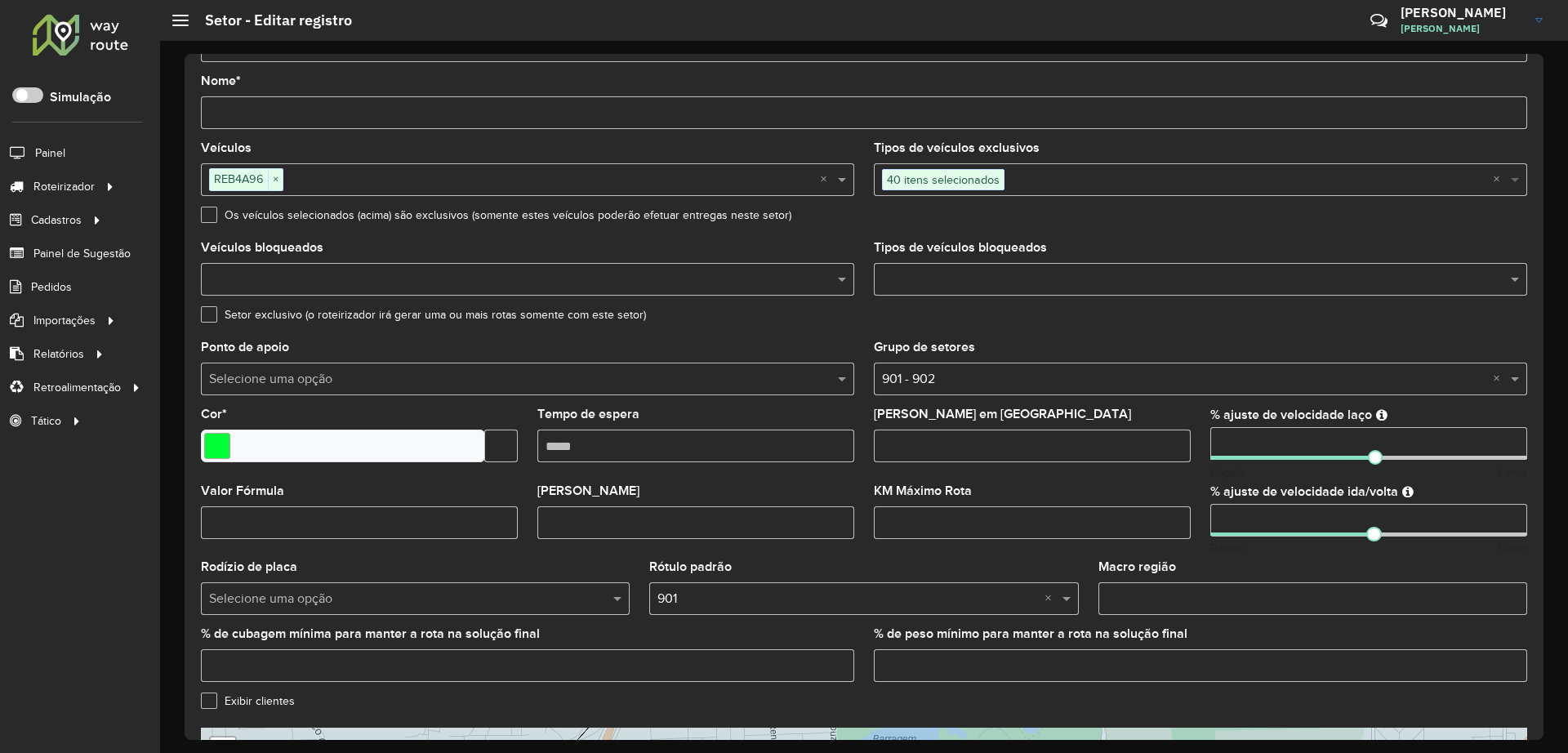
click at [1513, 178] on span at bounding box center [1518, 180] width 21 height 20
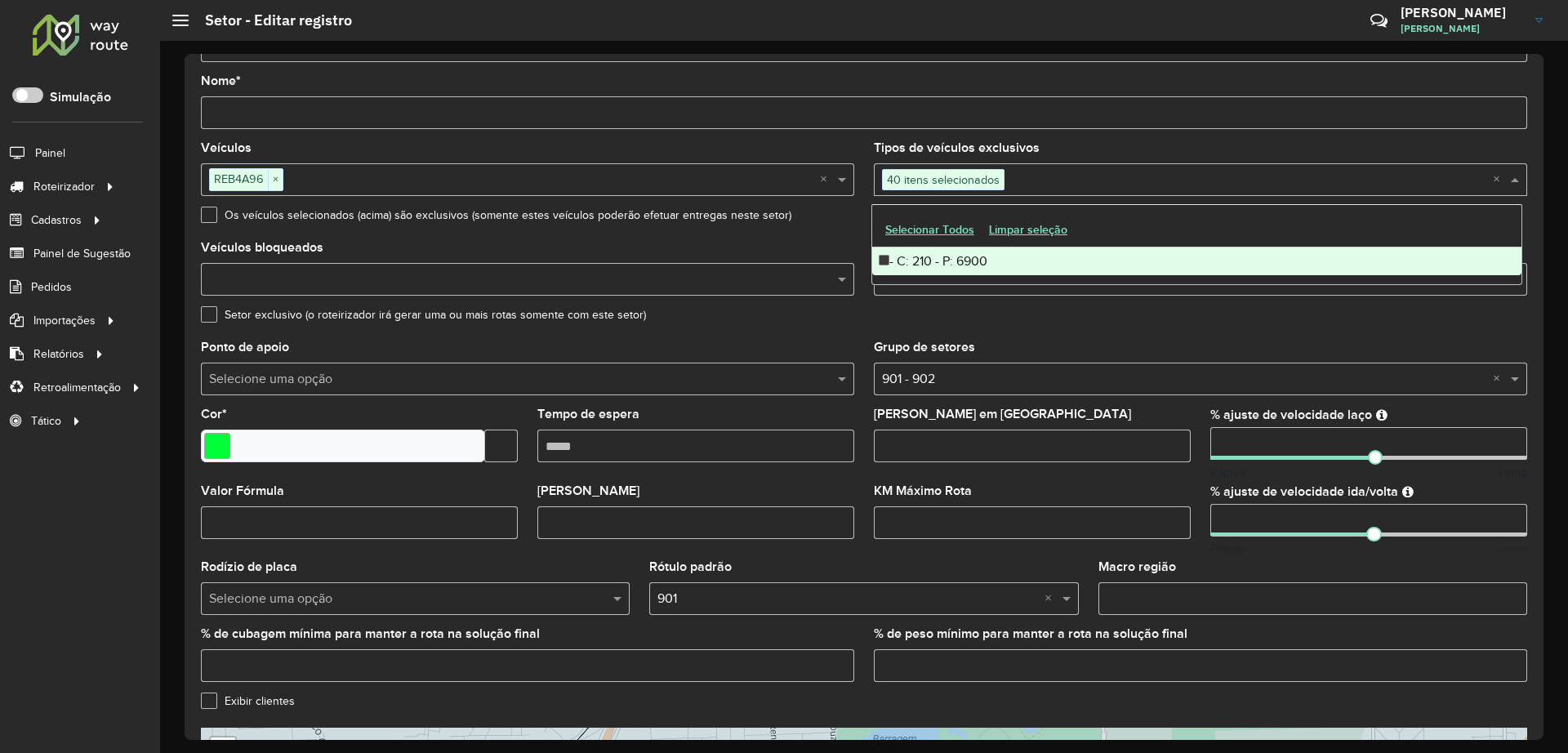
click at [1178, 192] on div "40 itens selecionados" at bounding box center [1184, 179] width 619 height 29
click at [1168, 181] on input "text" at bounding box center [1248, 181] width 488 height 20
type input "*"
click at [328, 155] on div "Veículos REB4A96 × ×" at bounding box center [527, 169] width 654 height 54
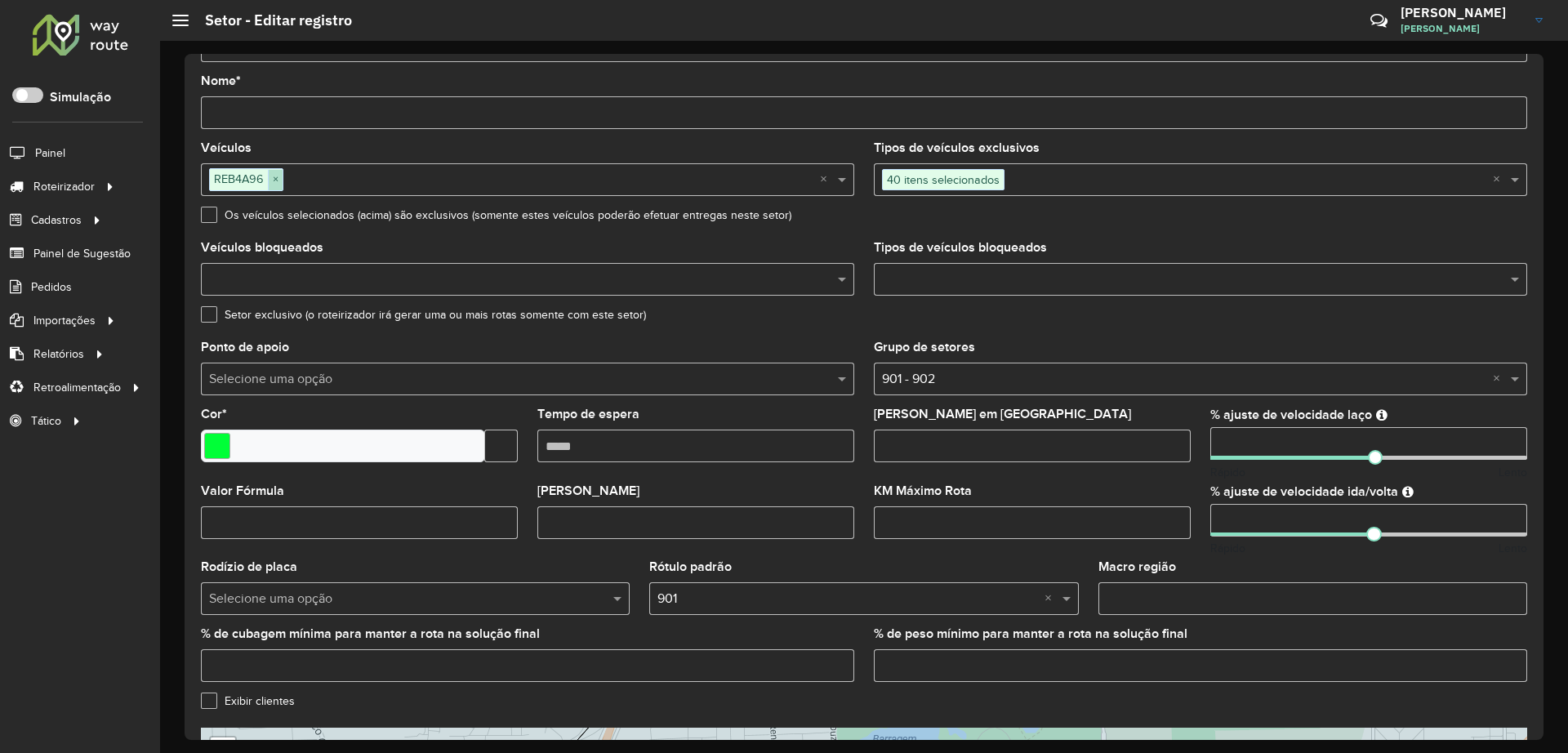
click at [277, 182] on span "×" at bounding box center [275, 180] width 15 height 20
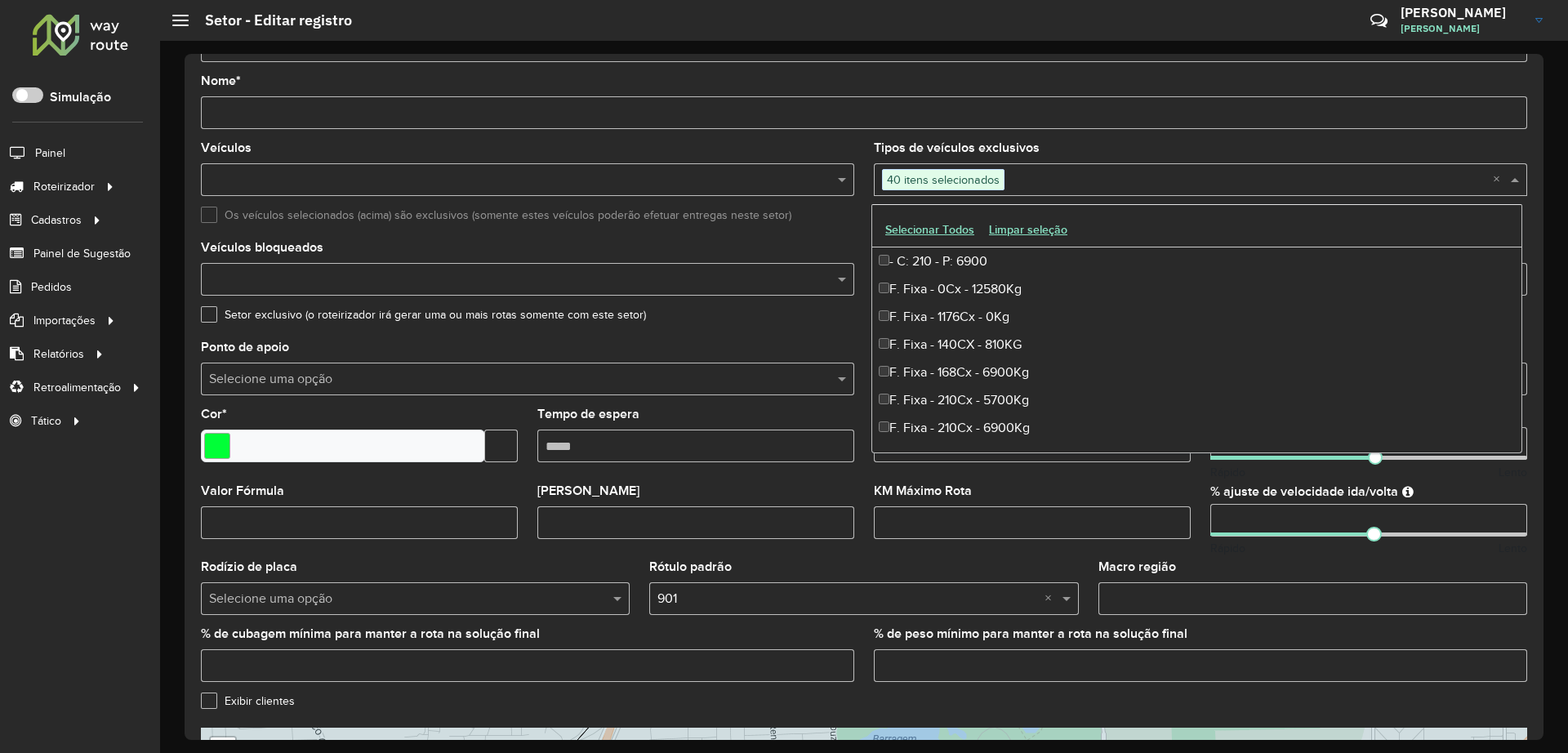
click at [1043, 171] on input "text" at bounding box center [1248, 181] width 488 height 20
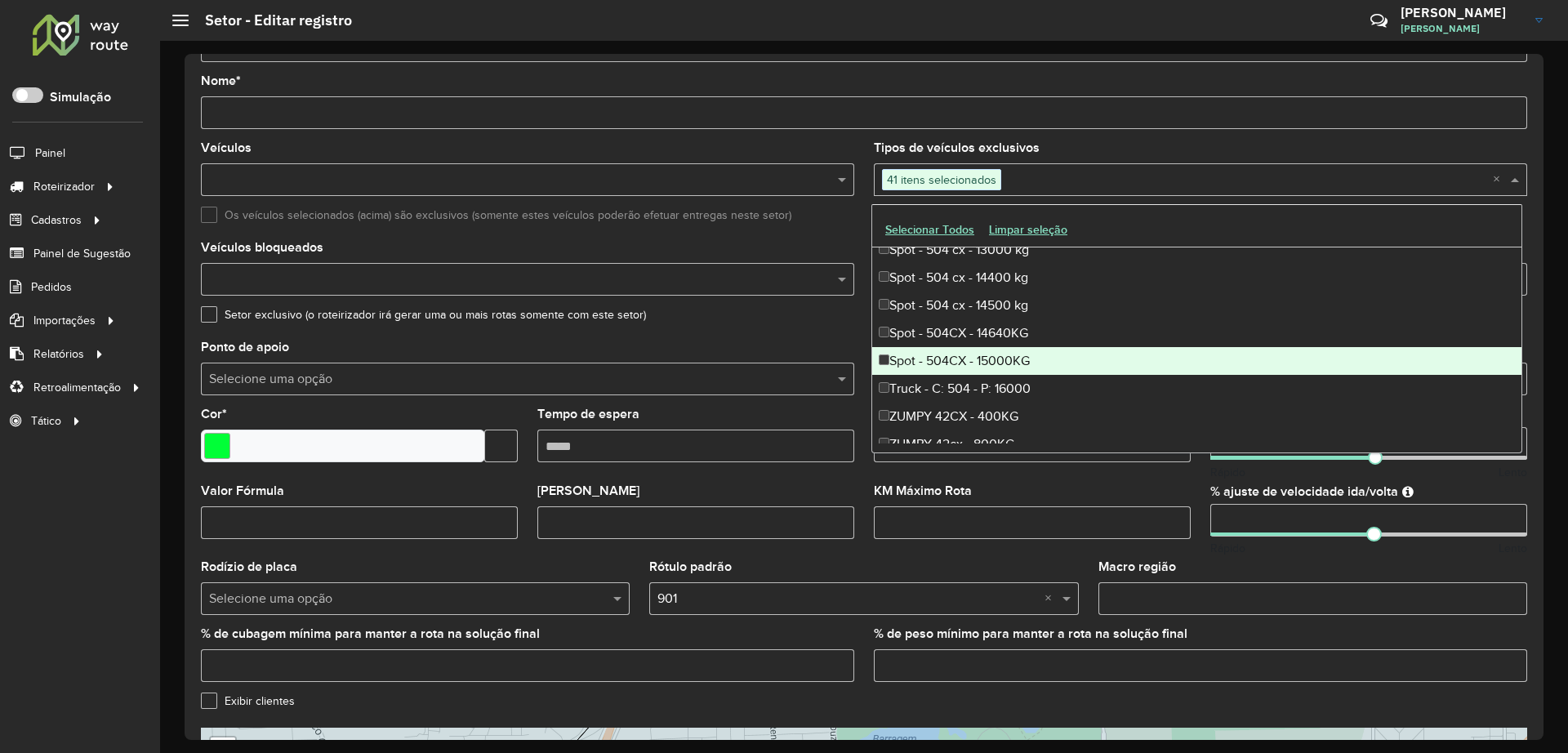
scroll to position [2193, 0]
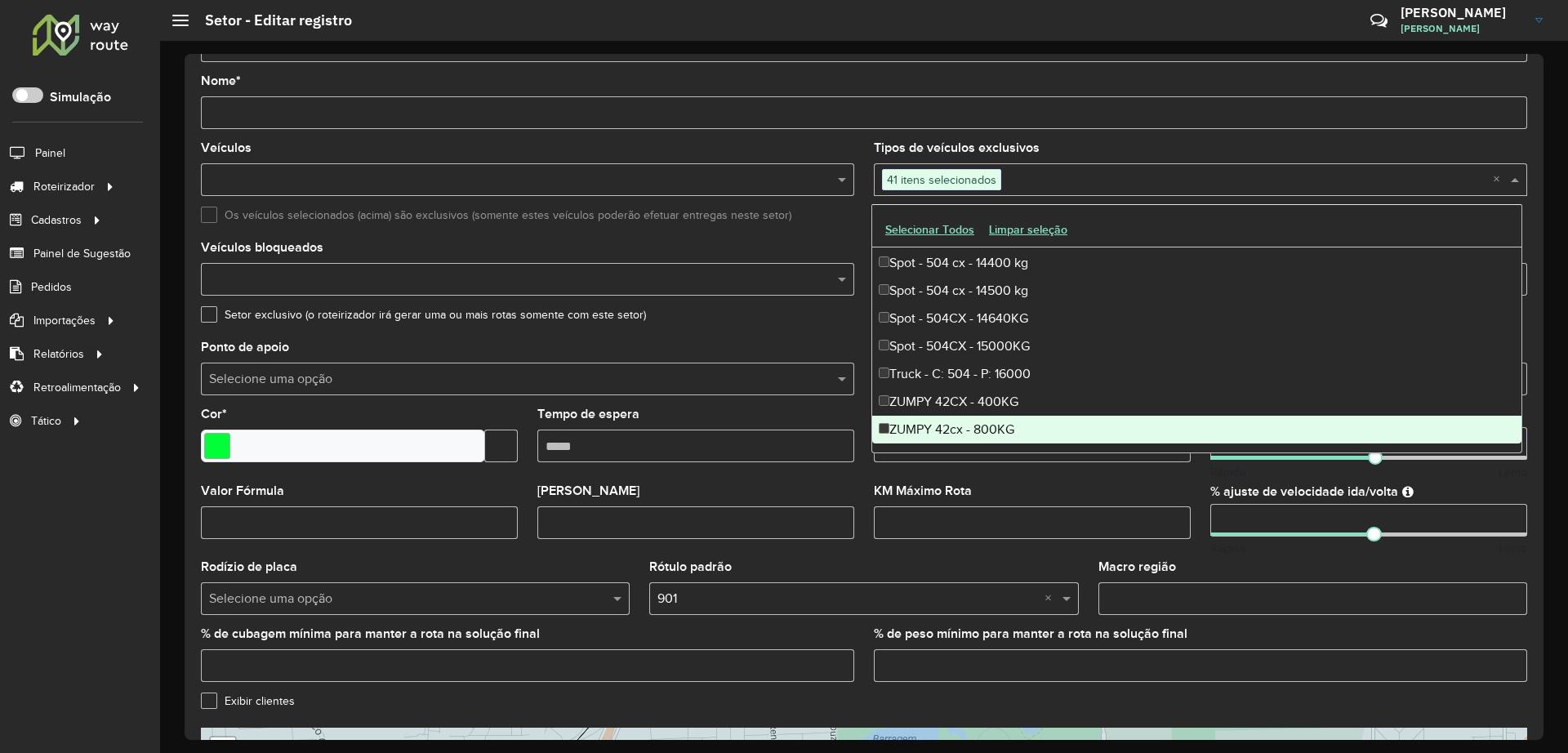
click at [849, 412] on div "Tempo de espera" at bounding box center [696, 436] width 317 height 54
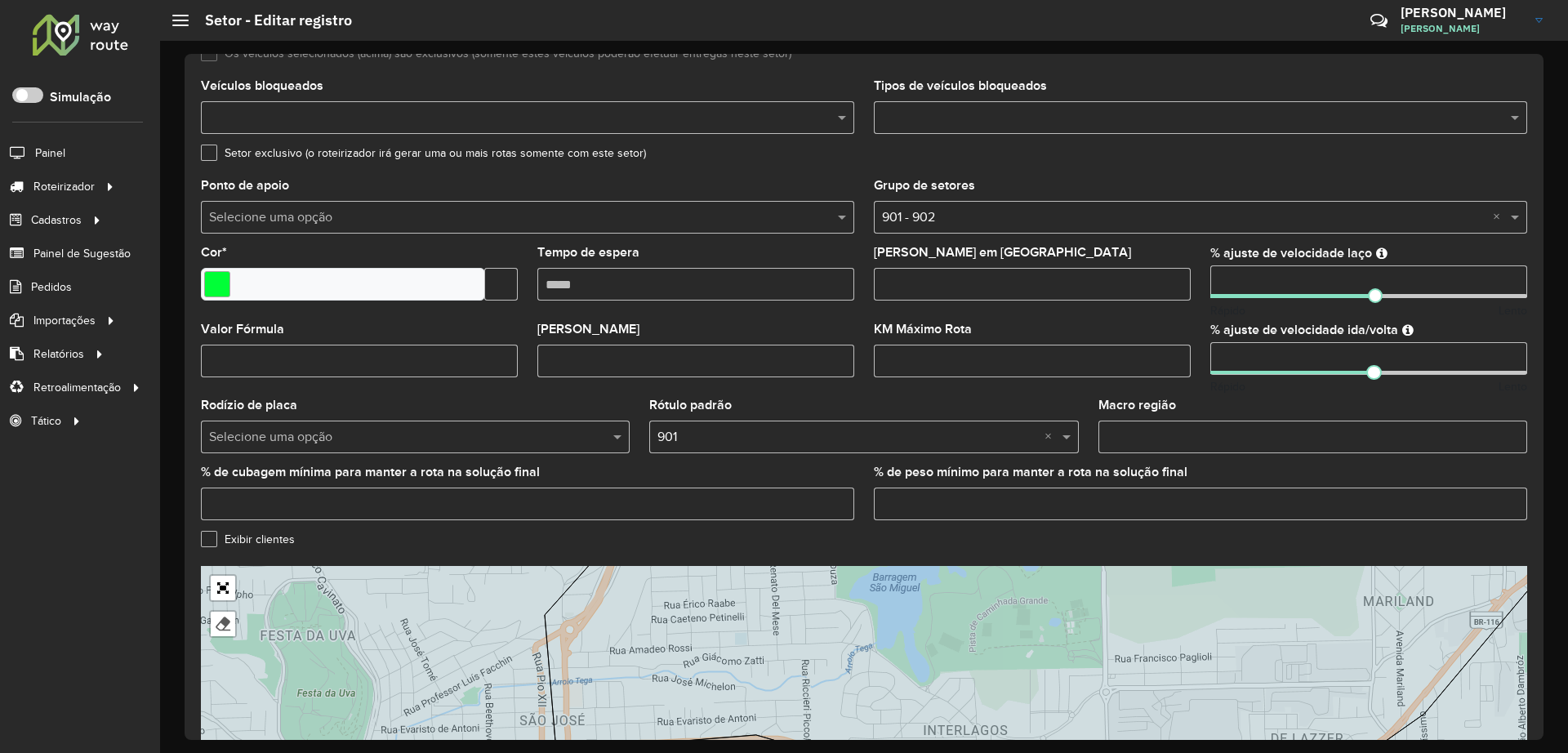
scroll to position [369, 0]
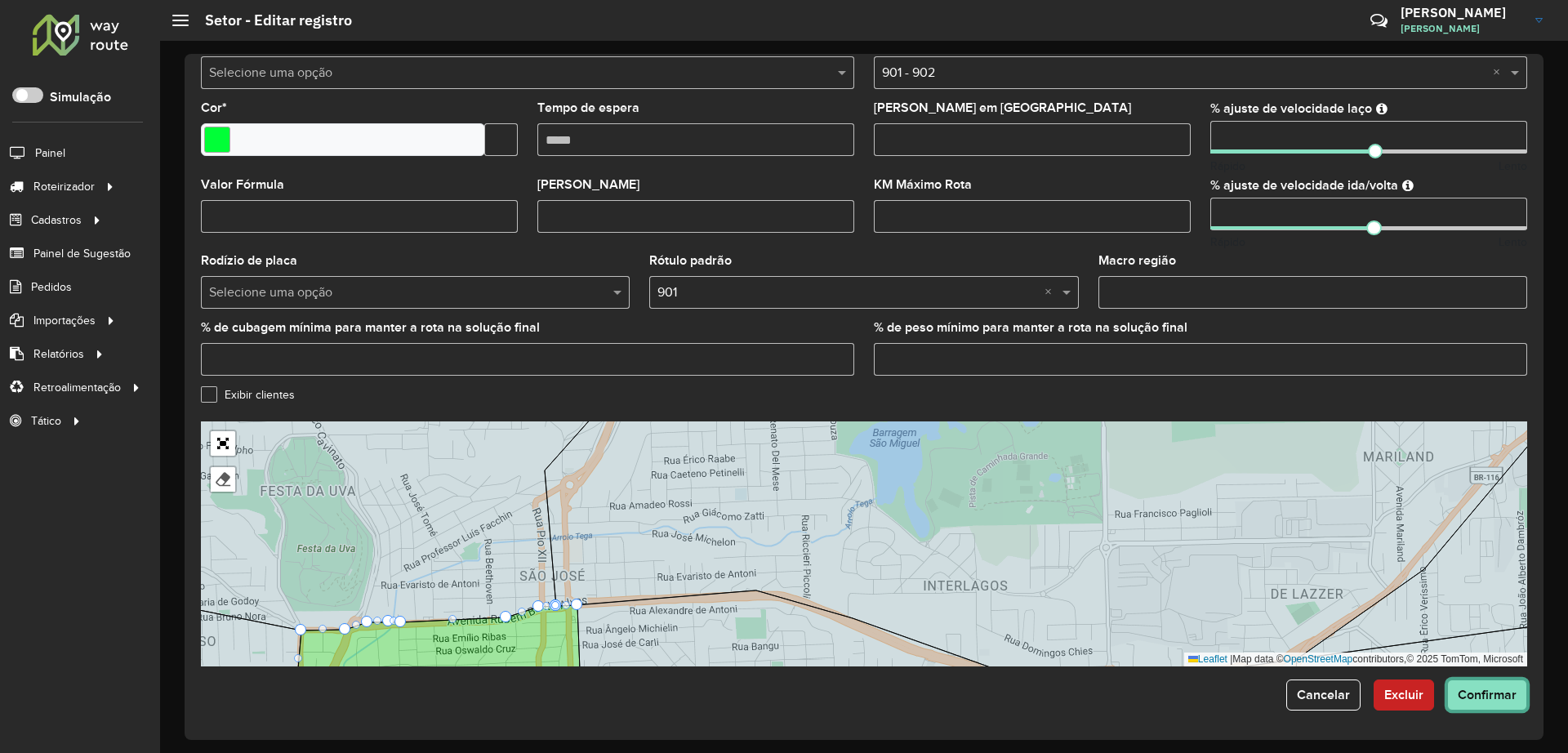
click at [1467, 697] on span "Confirmar" at bounding box center [1487, 694] width 59 height 14
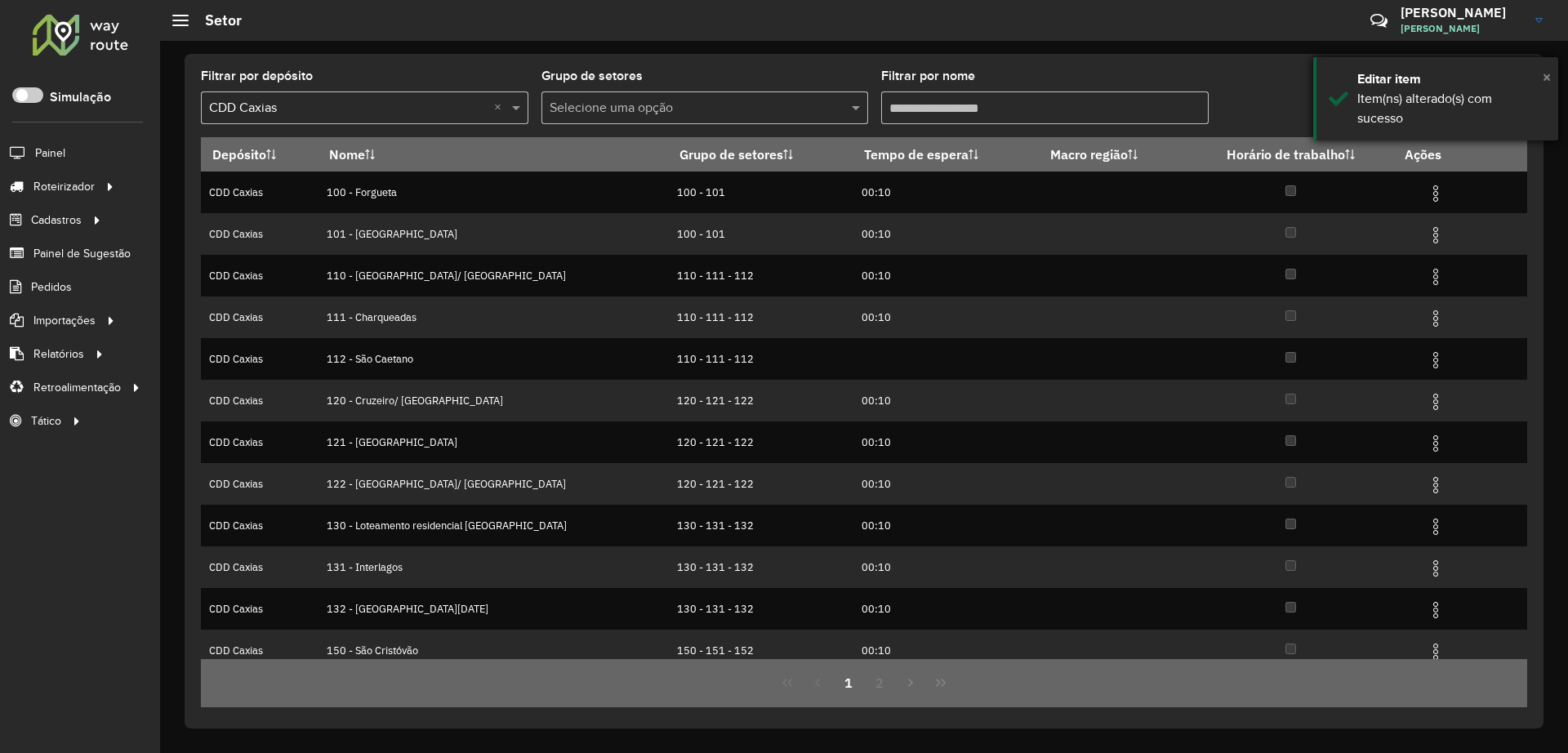
click at [1545, 80] on span "×" at bounding box center [1546, 76] width 8 height 18
click at [1261, 99] on div at bounding box center [1361, 106] width 332 height 29
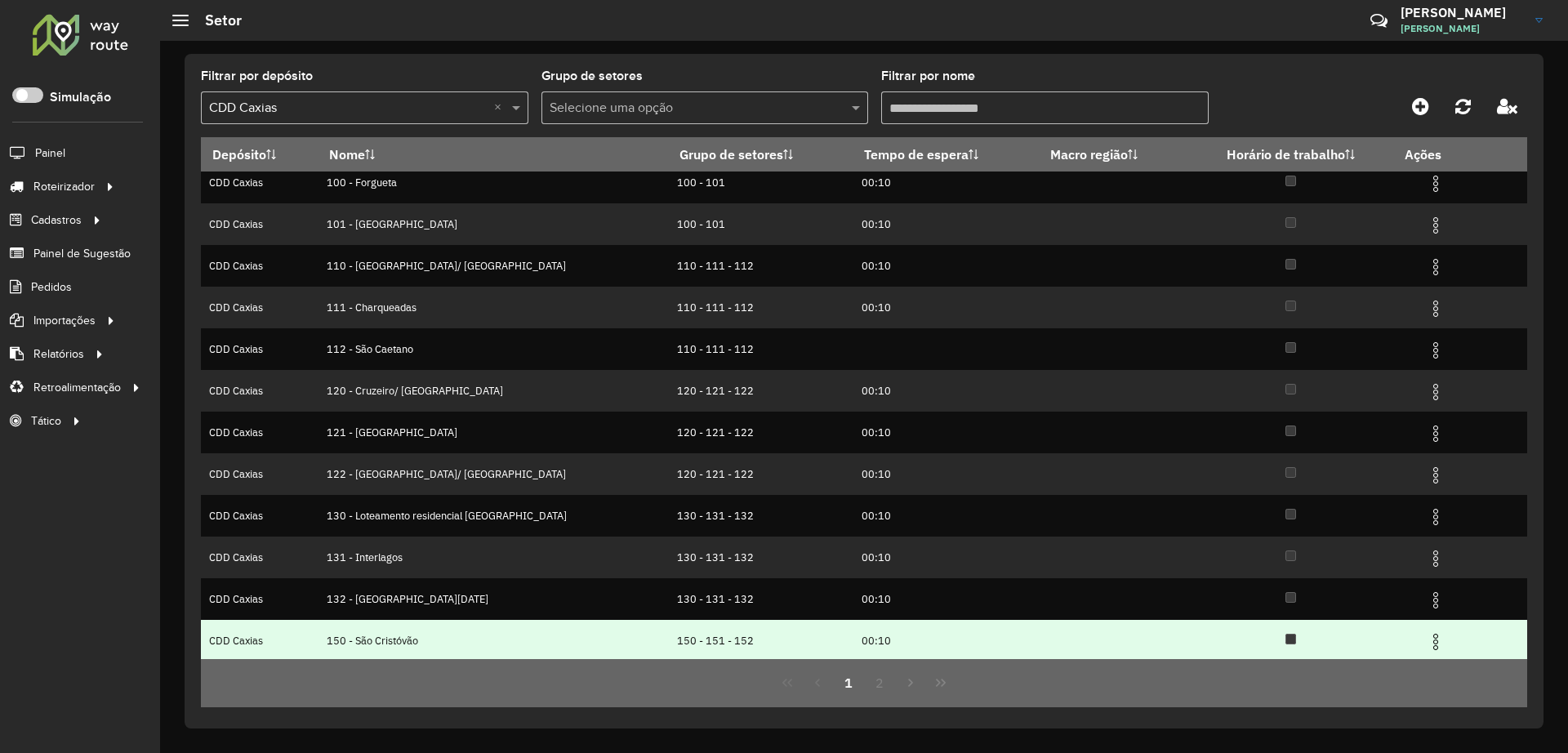
scroll to position [12, 0]
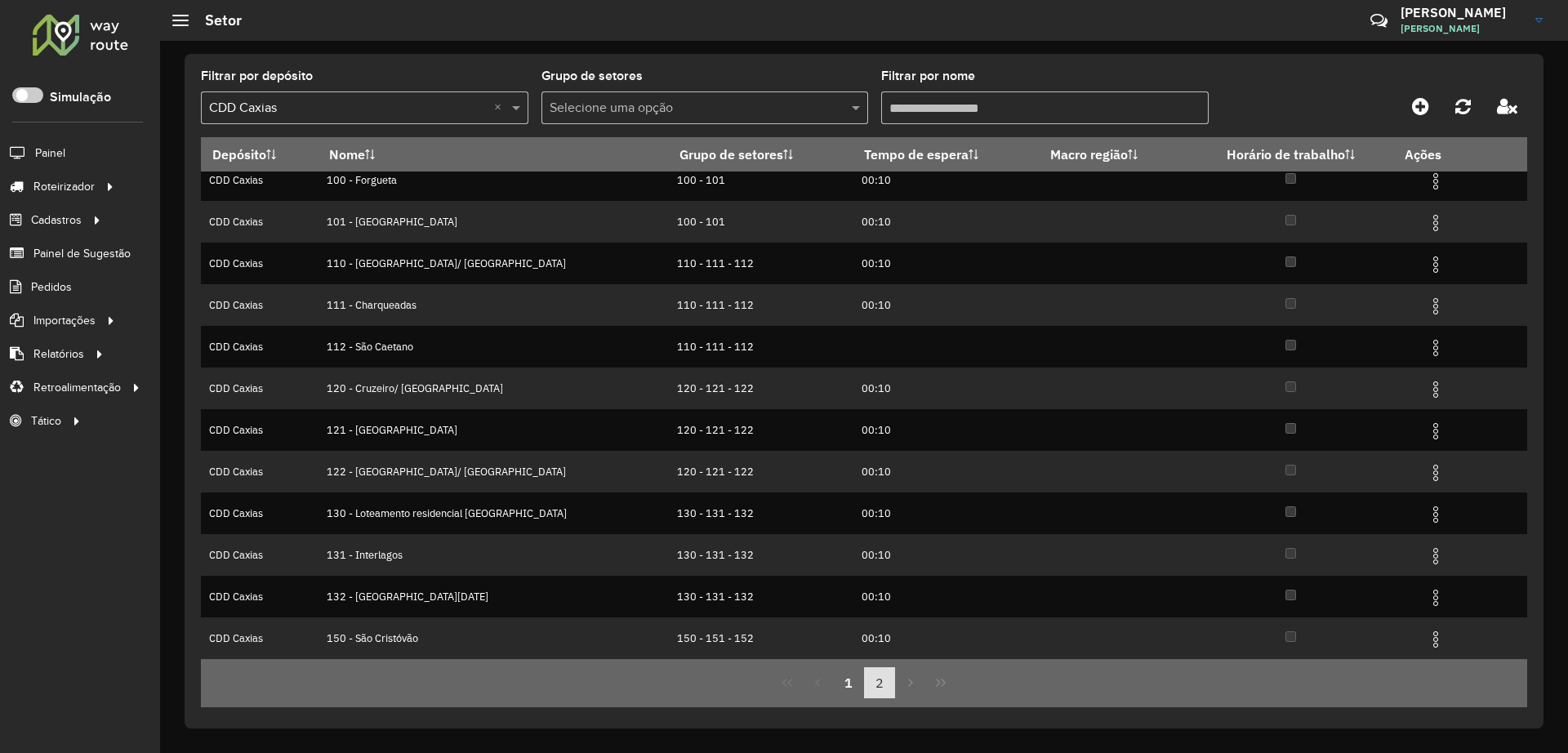
click at [884, 684] on button "2" at bounding box center [879, 683] width 31 height 31
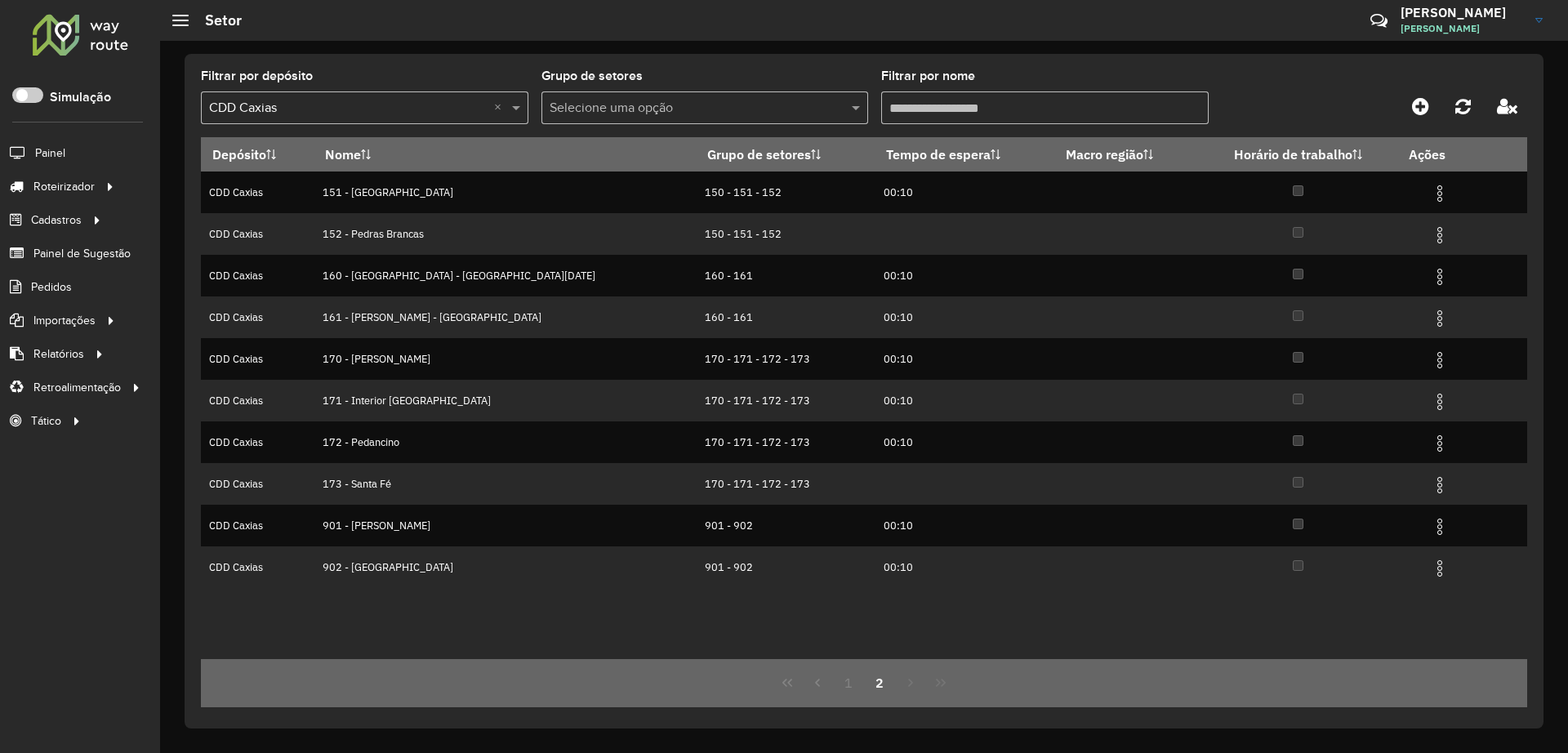
scroll to position [0, 0]
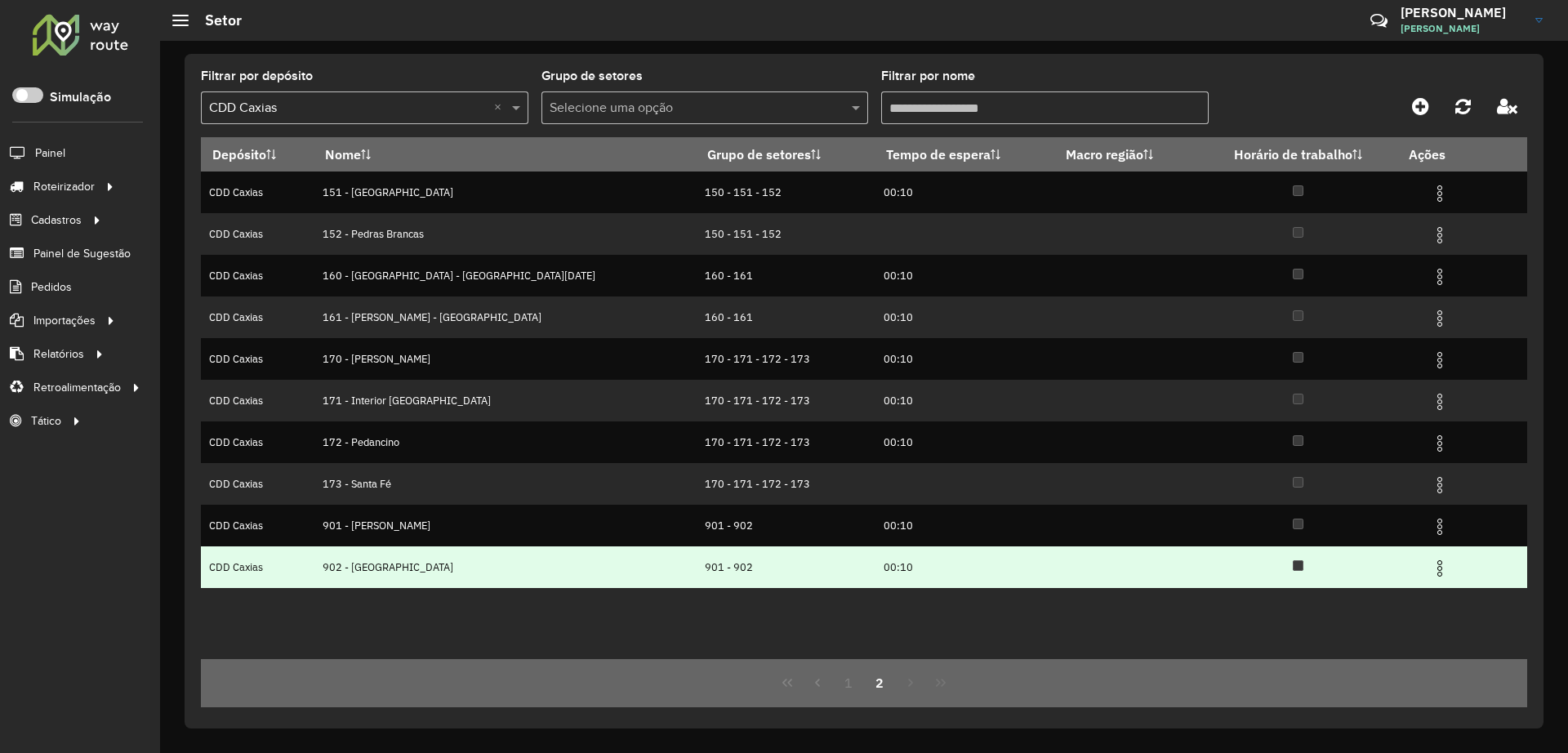
click at [1433, 571] on img at bounding box center [1439, 568] width 20 height 20
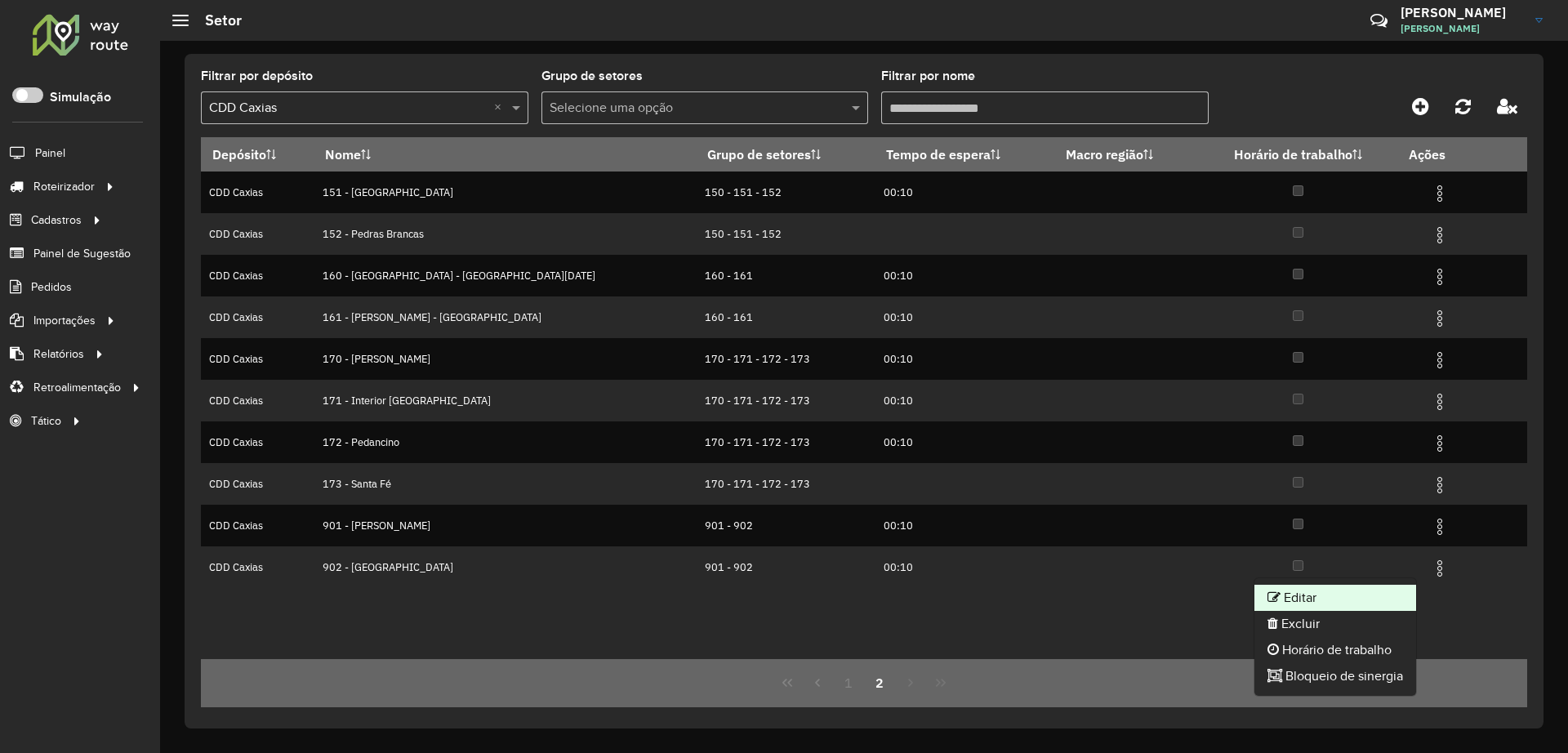
click at [1378, 587] on li "Editar" at bounding box center [1335, 598] width 162 height 26
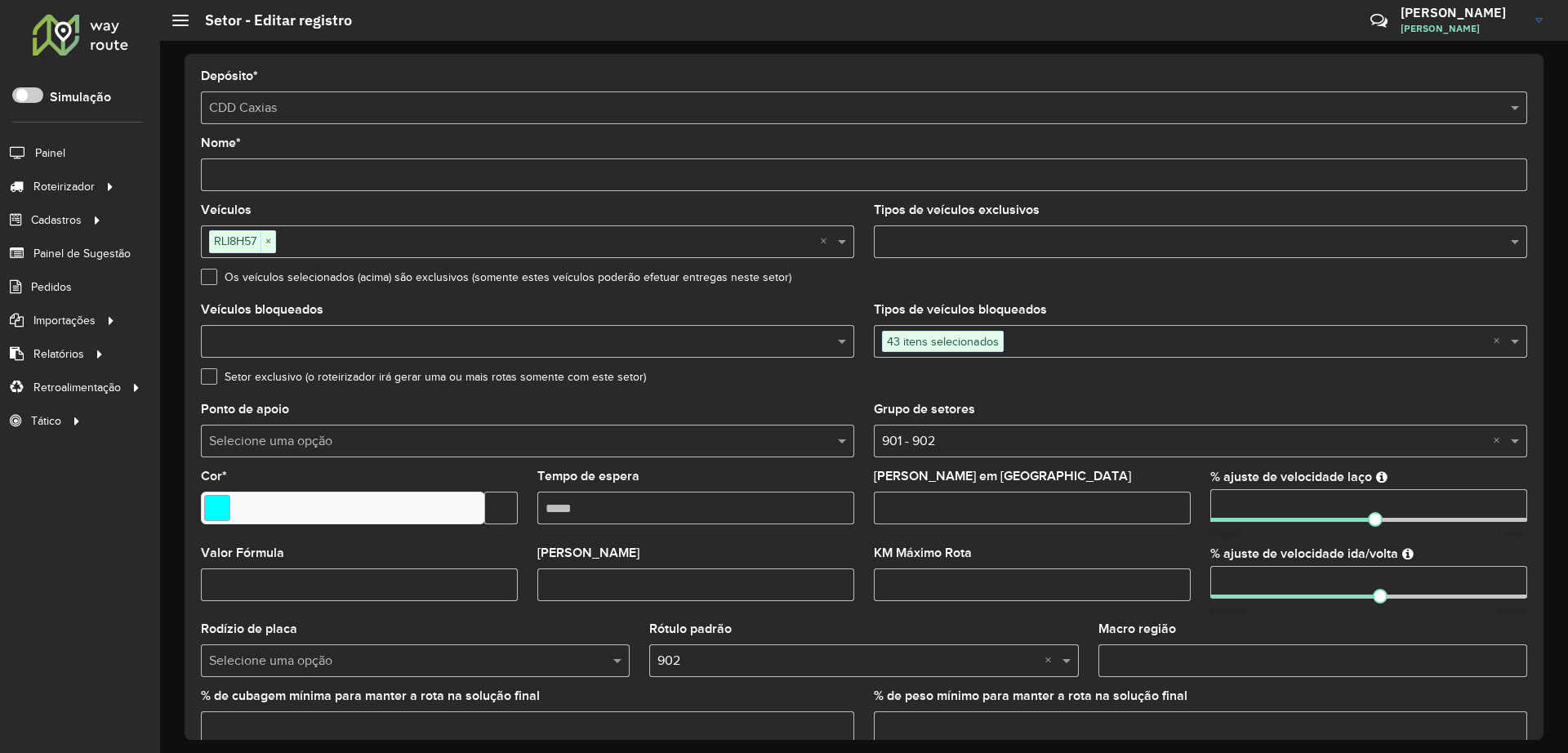
click at [1040, 344] on input "text" at bounding box center [1247, 341] width 489 height 20
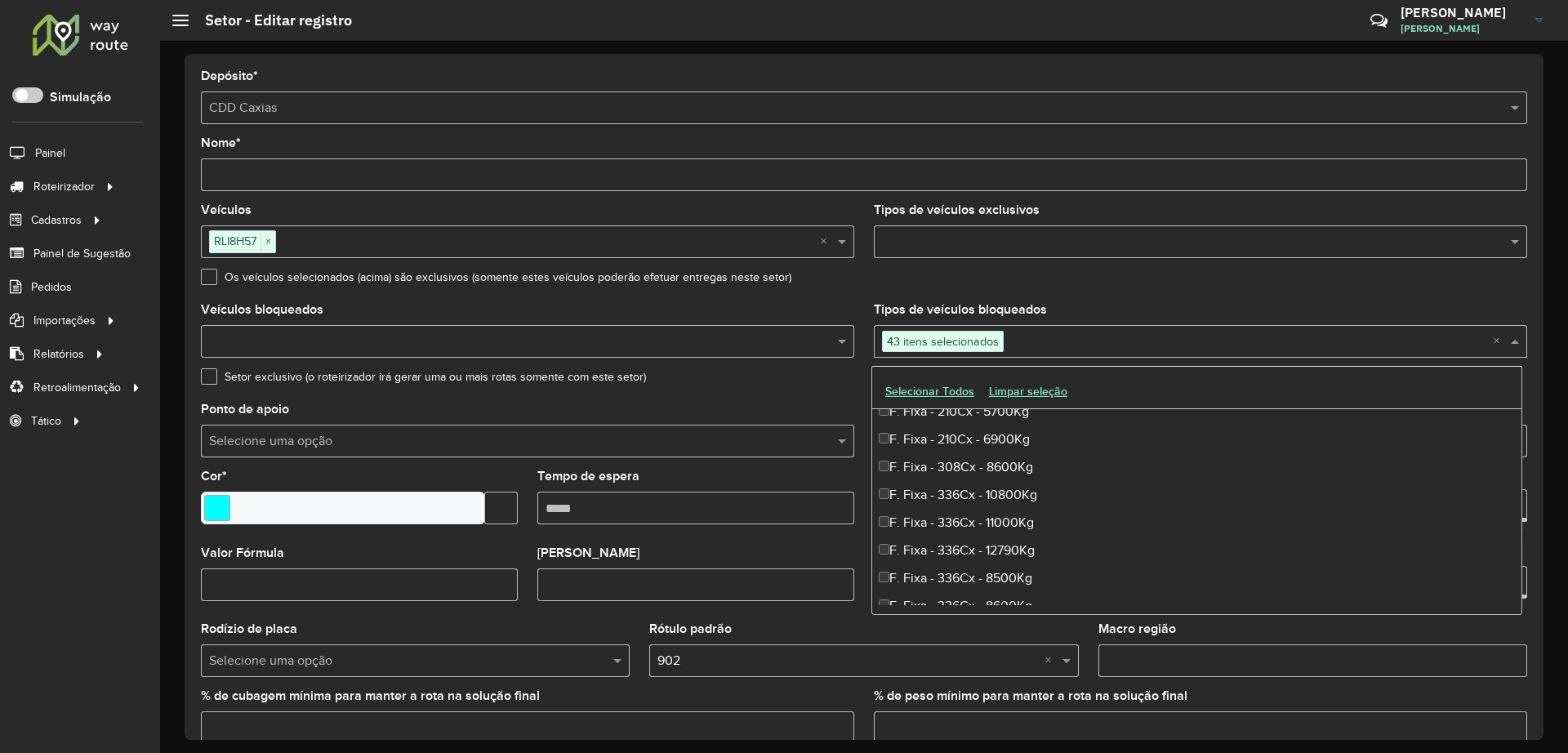
scroll to position [49, 0]
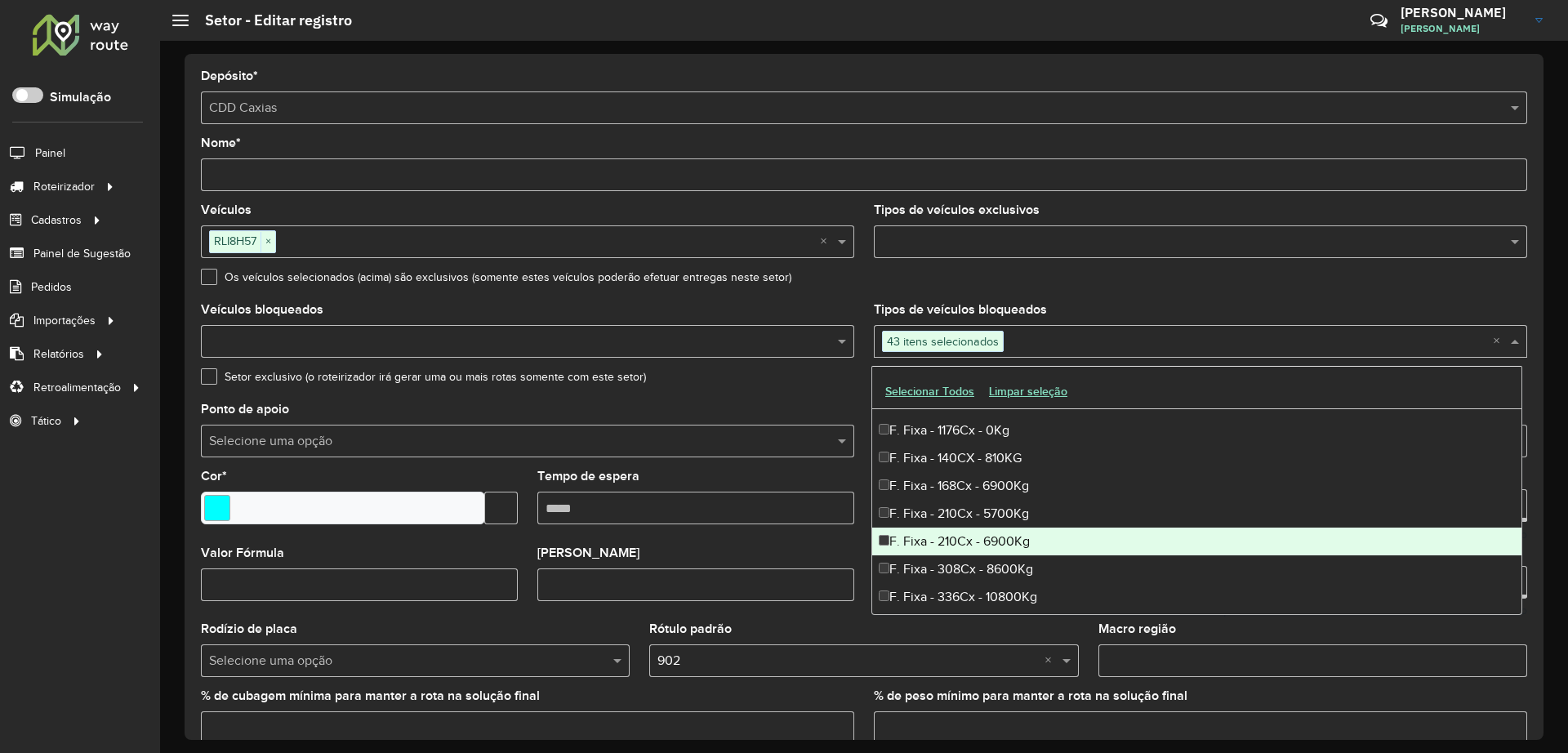
click at [891, 542] on div "F. Fixa - 210Cx - 6900Kg" at bounding box center [1197, 542] width 649 height 28
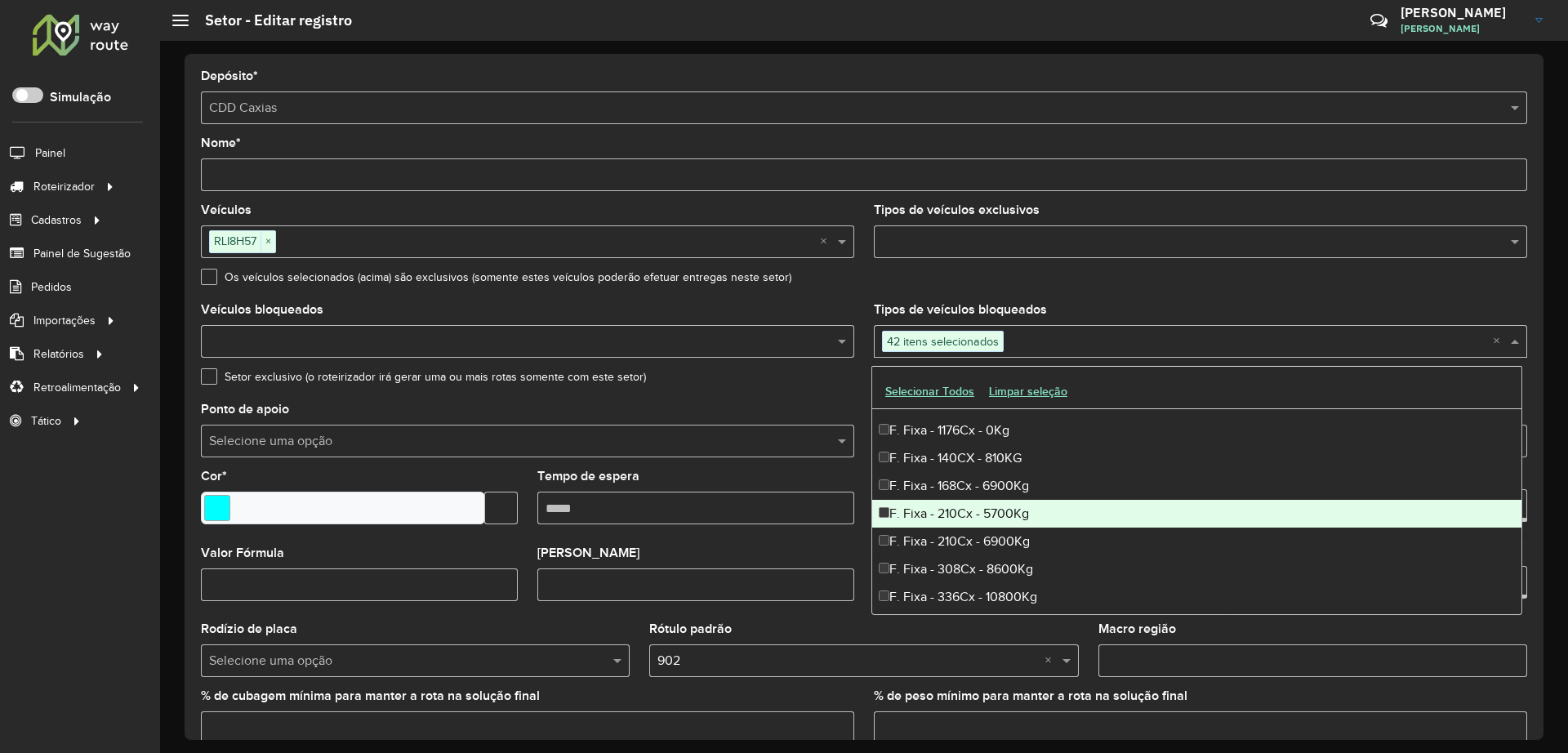
click at [791, 386] on div "Setor exclusivo (o roteirizador irá gerar uma ou mais rotas somente com este se…" at bounding box center [864, 381] width 1326 height 20
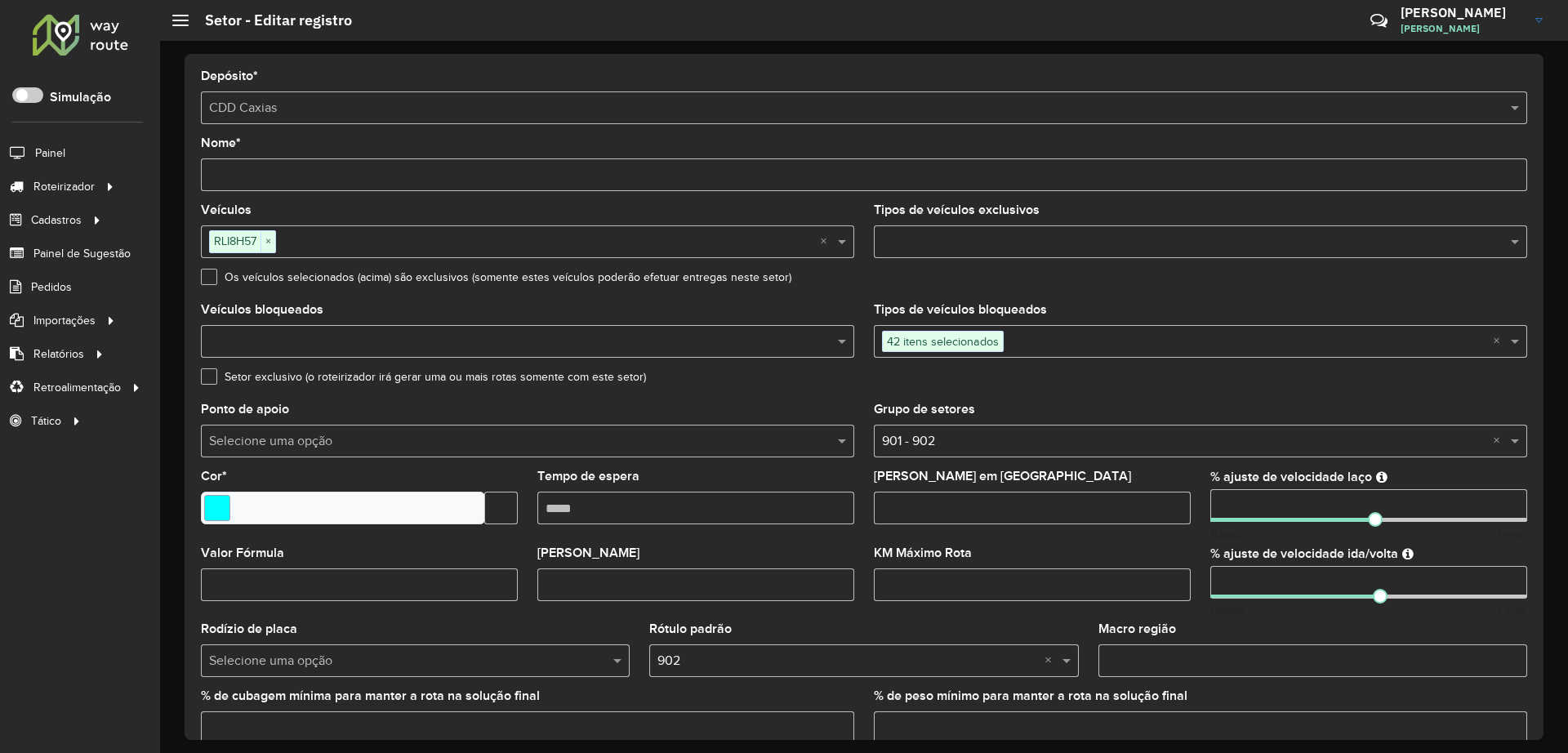
scroll to position [369, 0]
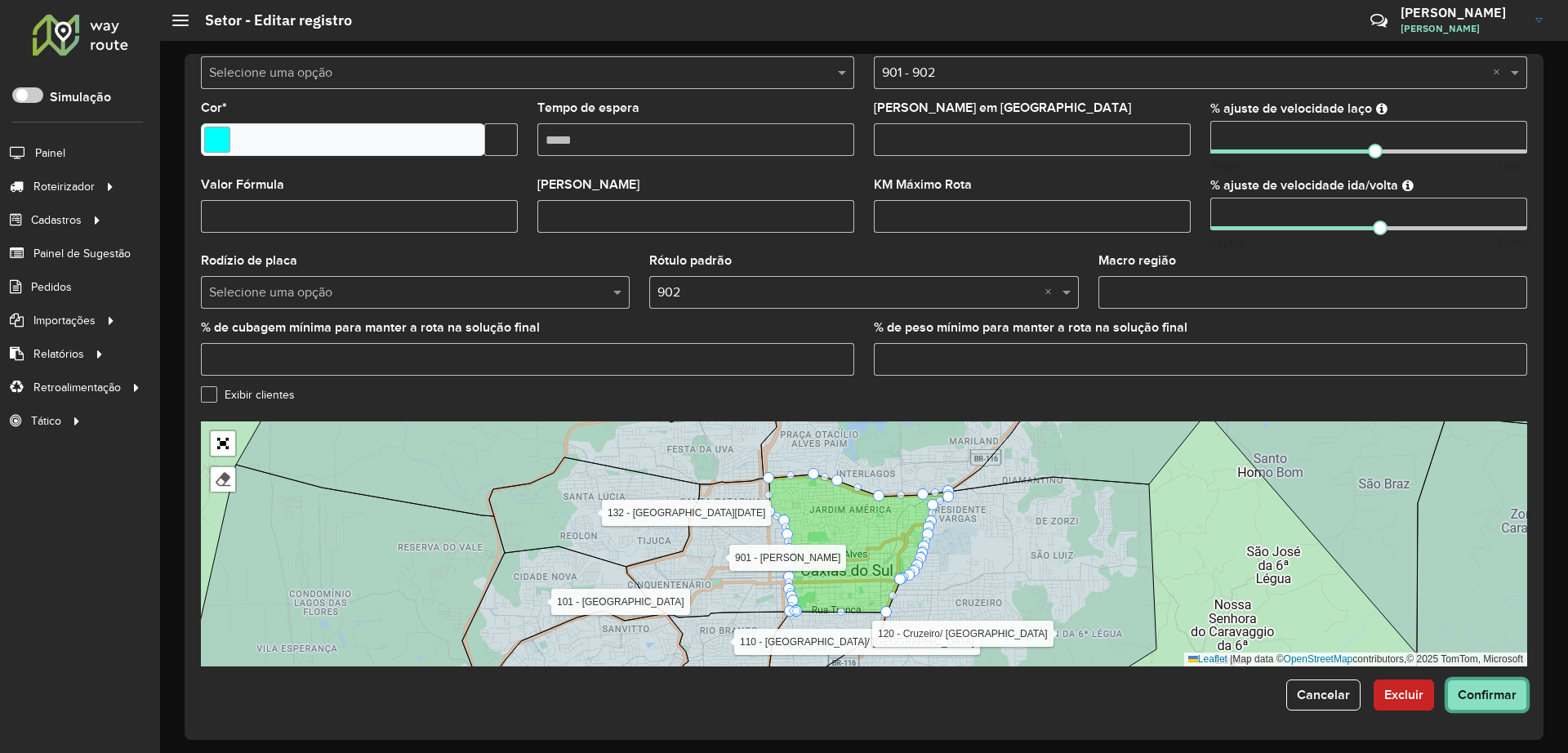
click at [1471, 709] on button "Confirmar" at bounding box center [1488, 695] width 80 height 31
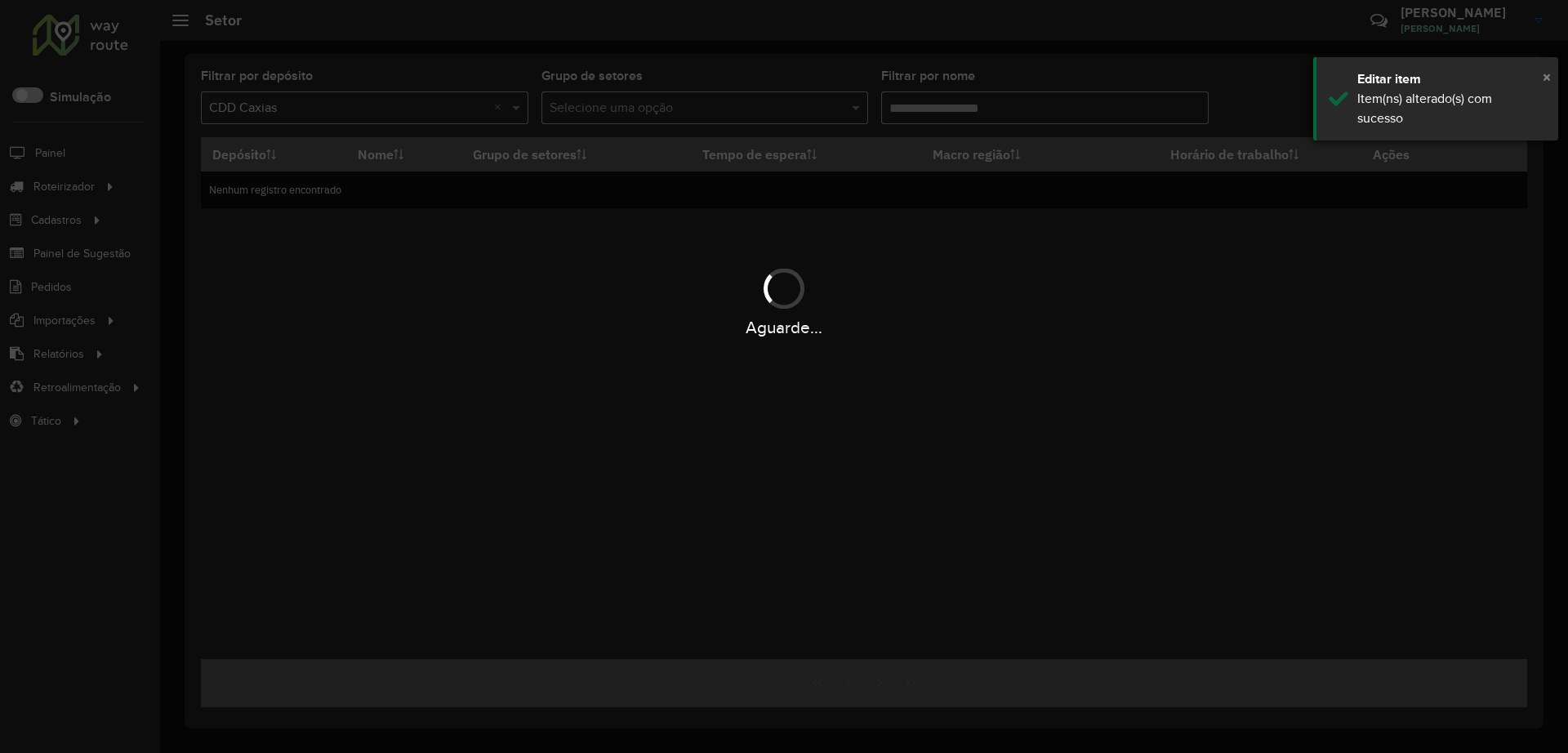
click at [1546, 76] on span "×" at bounding box center [1546, 76] width 8 height 18
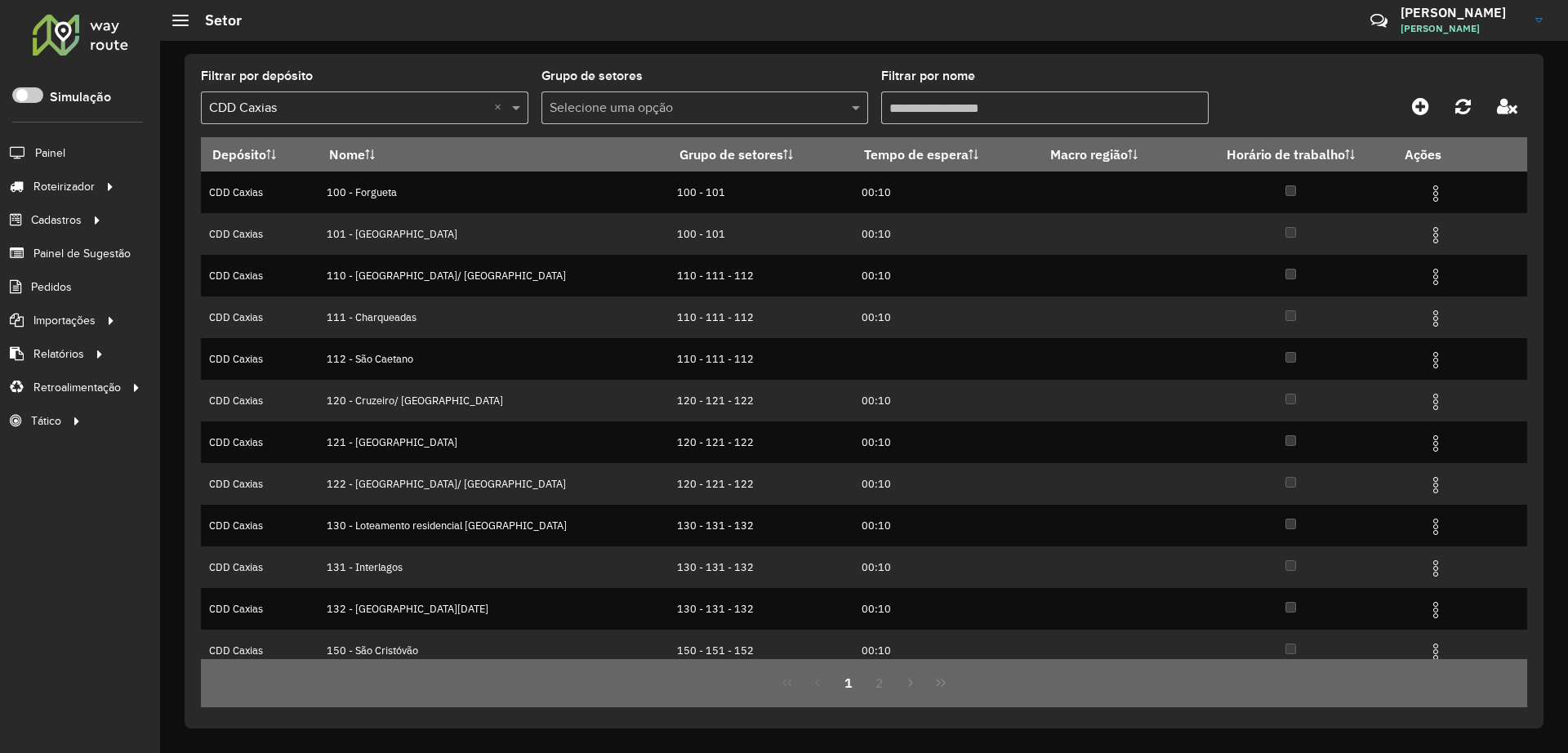
drag, startPoint x: 1266, startPoint y: 79, endPoint x: 831, endPoint y: 8, distance: 440.8
click at [1266, 80] on div "Filtrar por depósito Selecione um depósito × CDD Caxias × Grupo de setores Sele…" at bounding box center [864, 104] width 1326 height 67
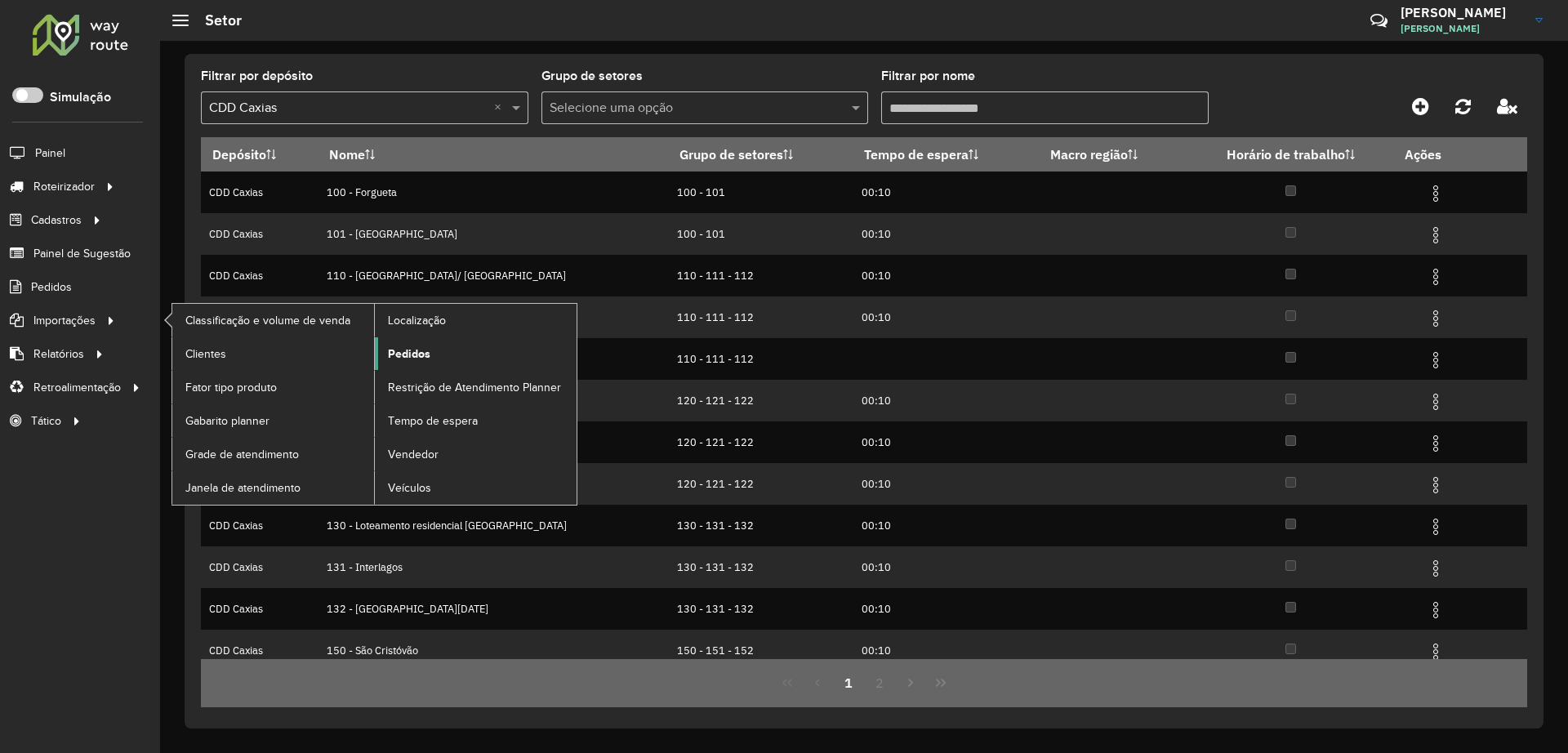
click at [397, 347] on span "Pedidos" at bounding box center [409, 354] width 42 height 17
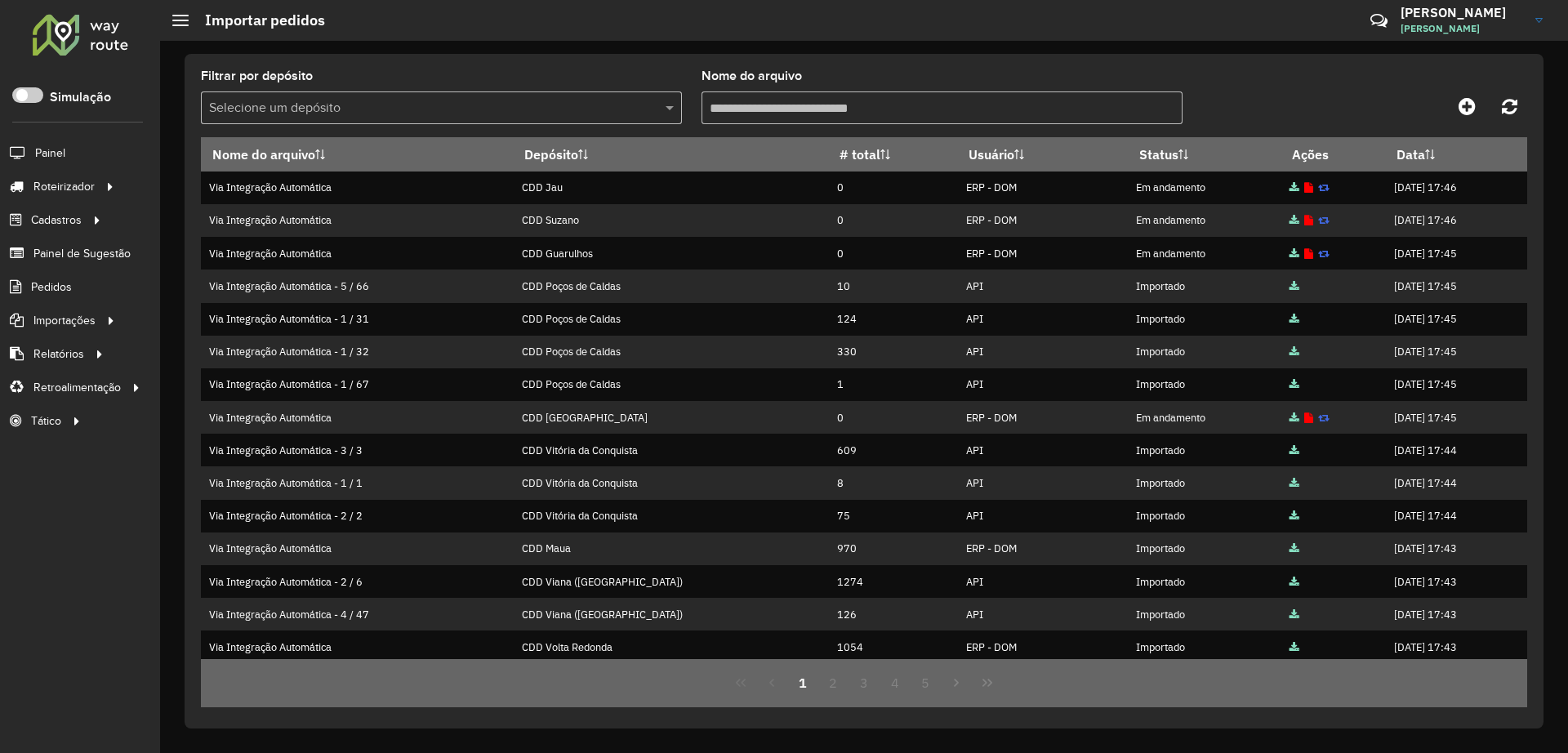
click at [482, 103] on input "text" at bounding box center [425, 109] width 432 height 20
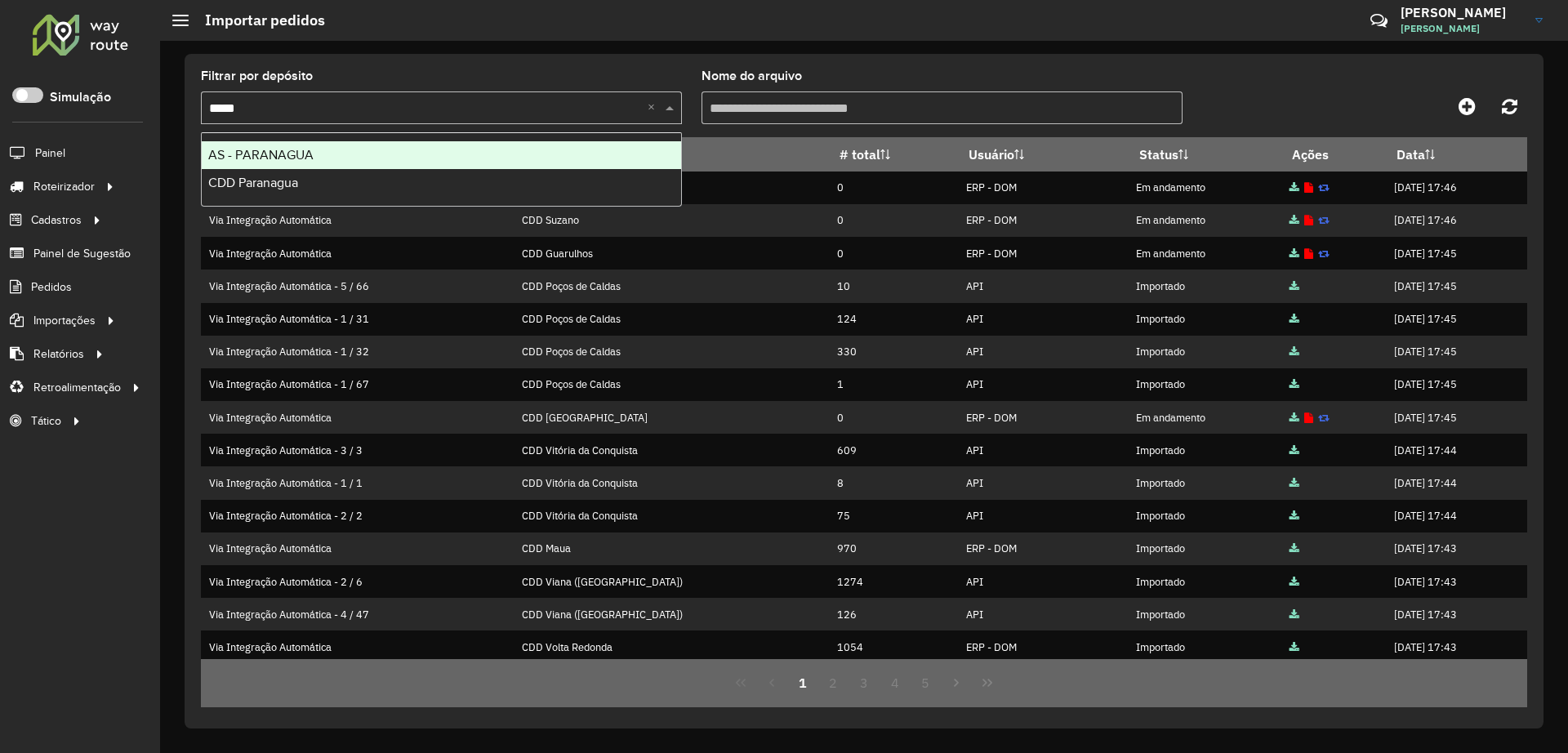
type input "******"
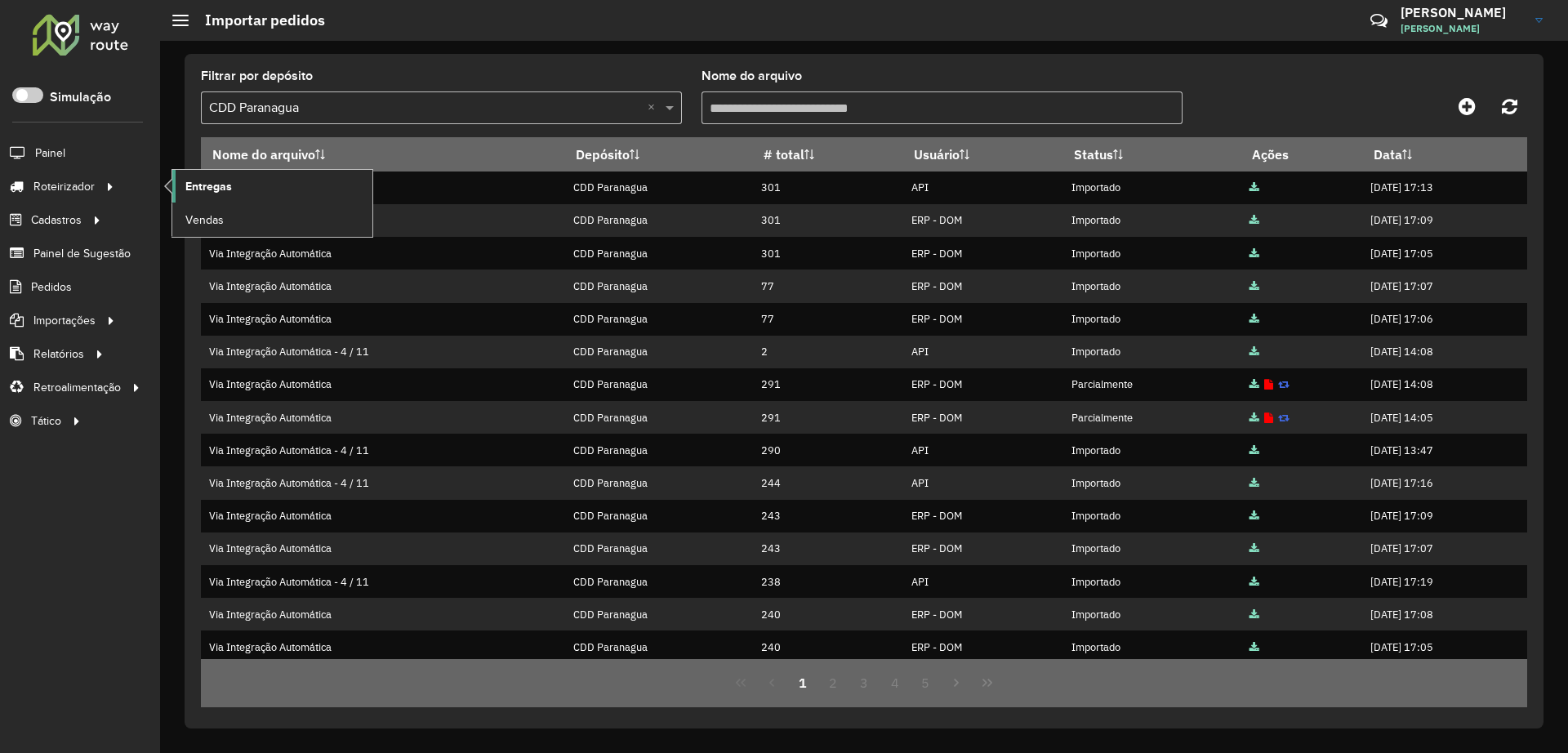
click at [250, 190] on link "Entregas" at bounding box center [272, 186] width 200 height 33
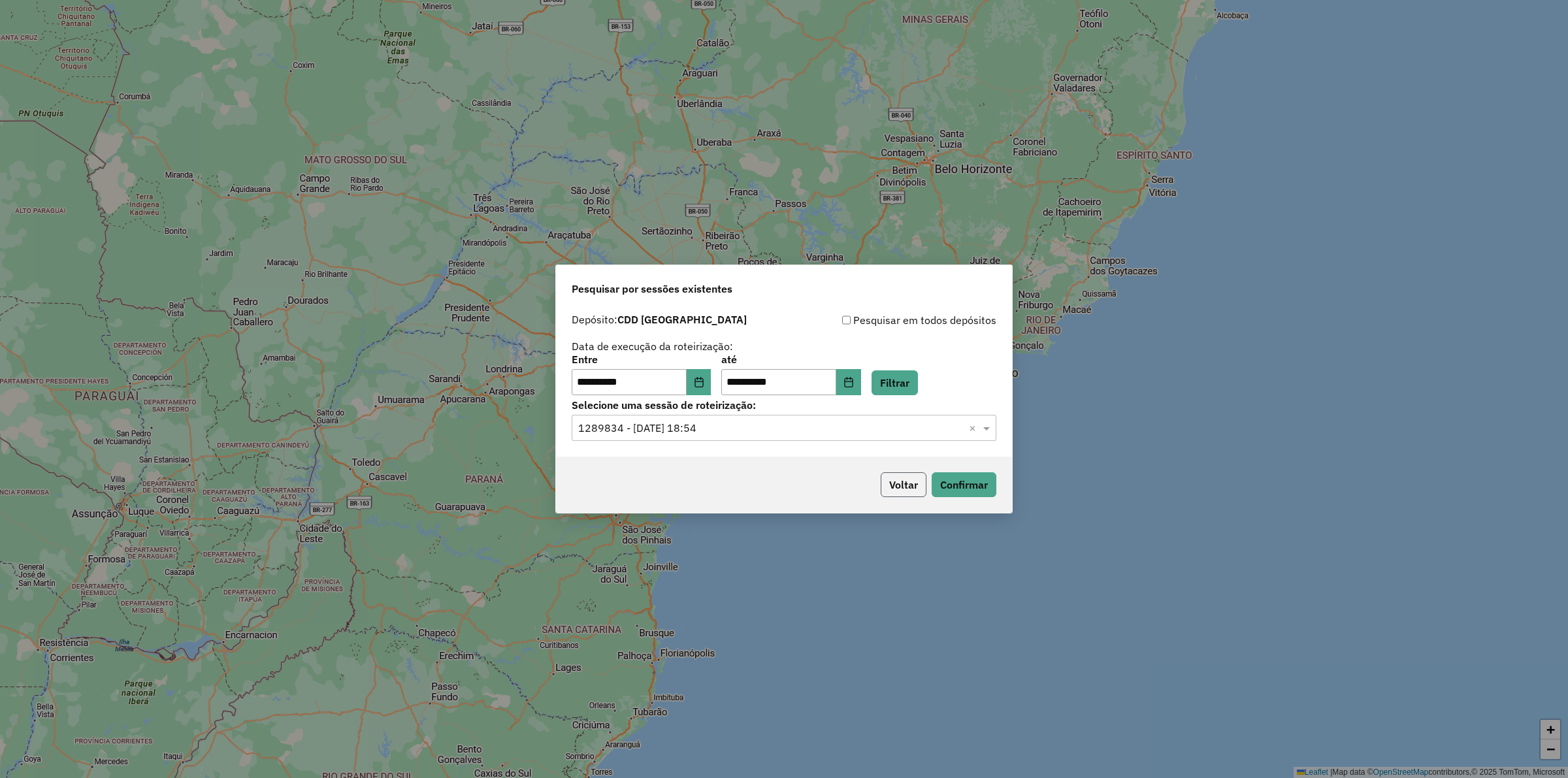
click at [886, 477] on button "Voltar" at bounding box center [903, 484] width 46 height 25
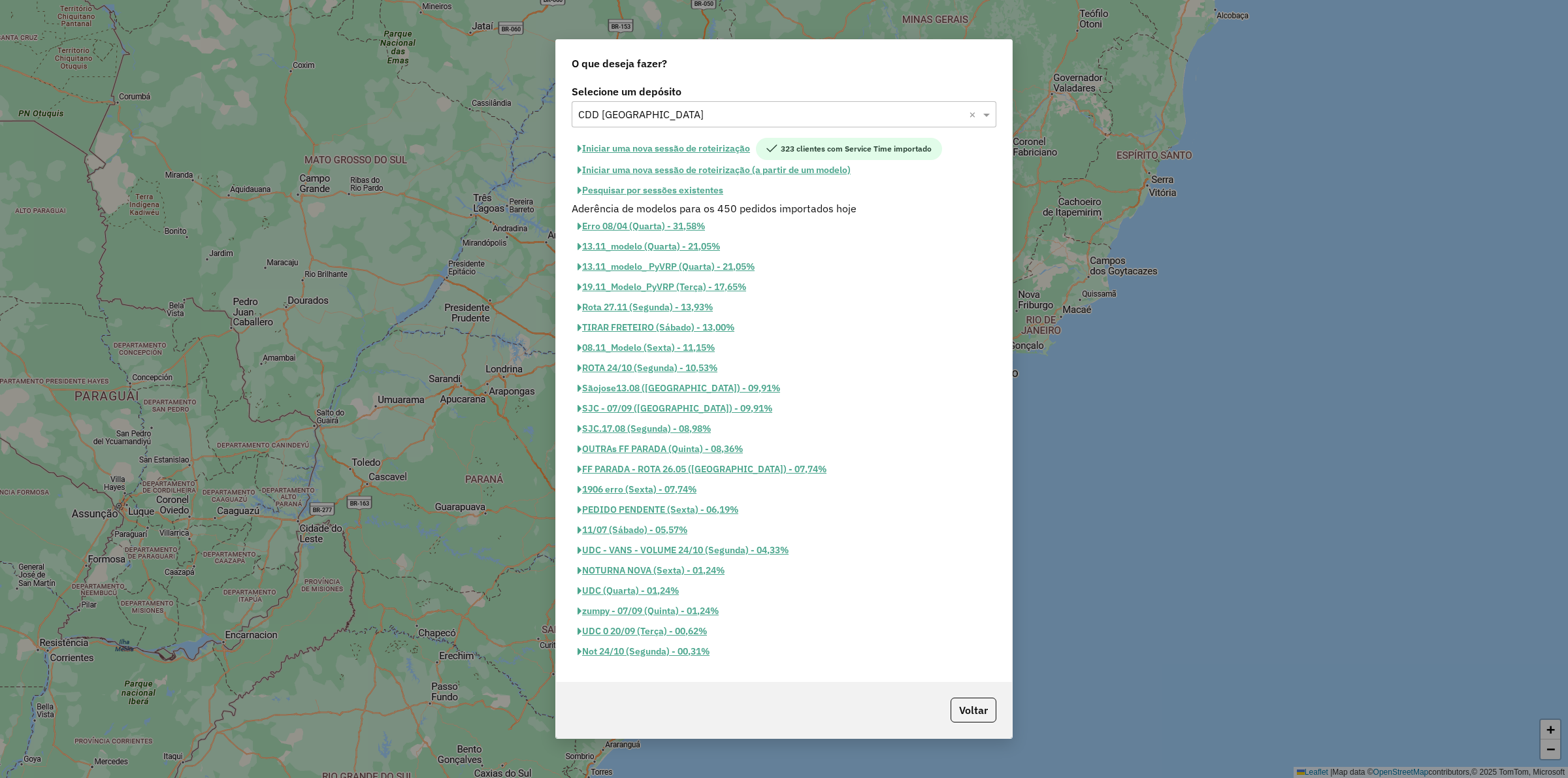
click at [637, 112] on input "text" at bounding box center [771, 114] width 385 height 16
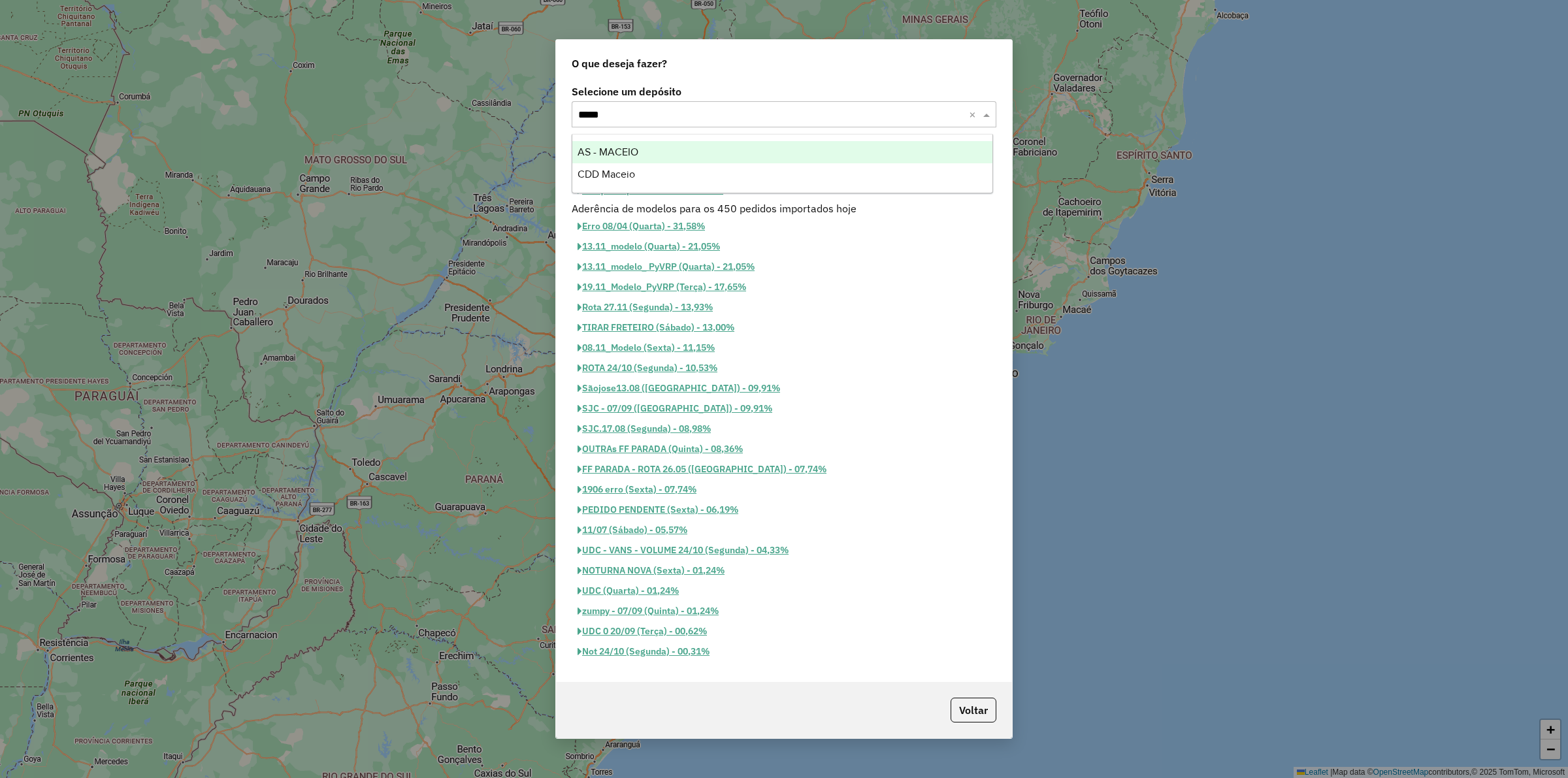
type input "******"
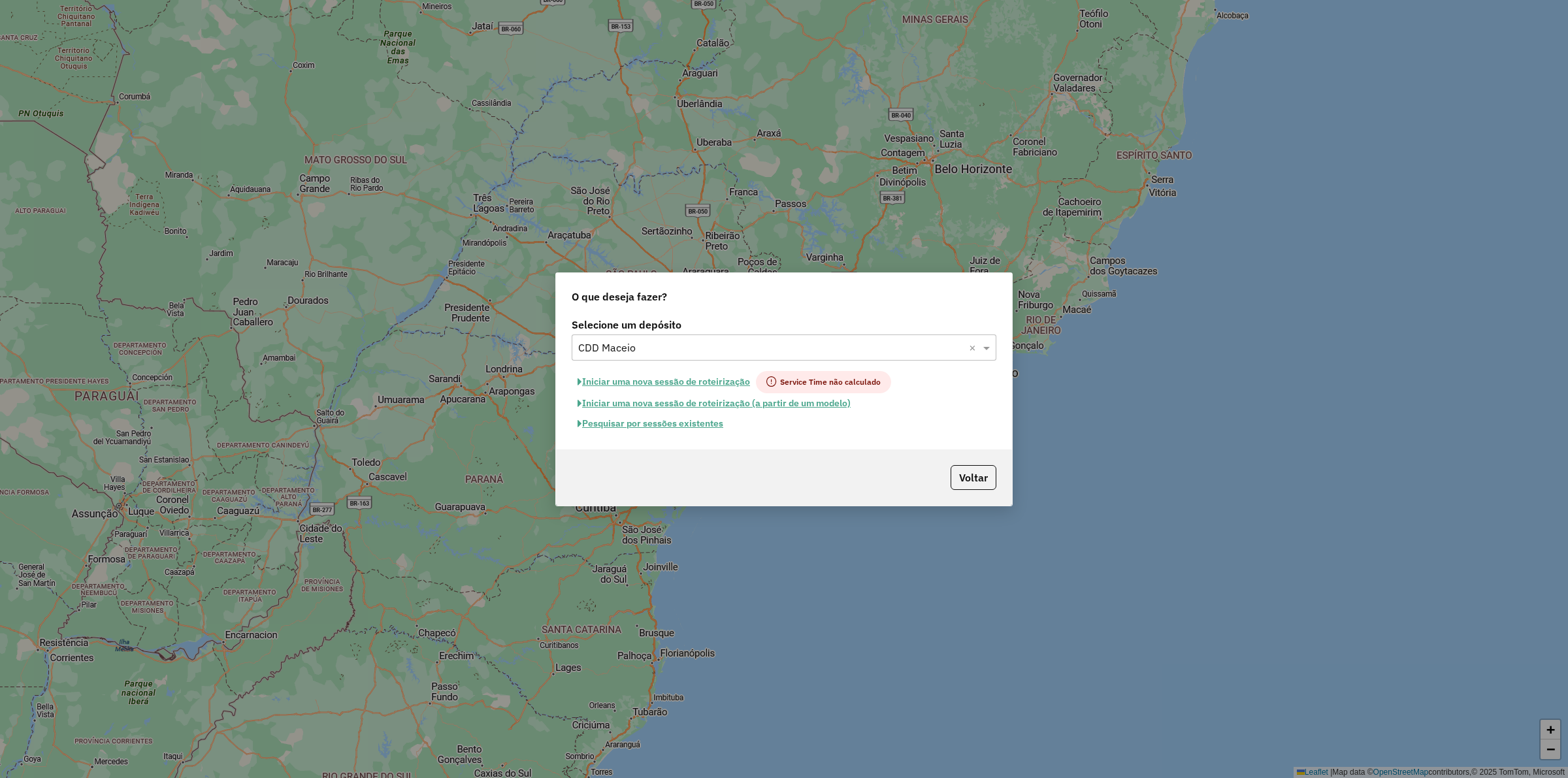
click at [657, 419] on button "Pesquisar por sessões existentes" at bounding box center [650, 423] width 157 height 20
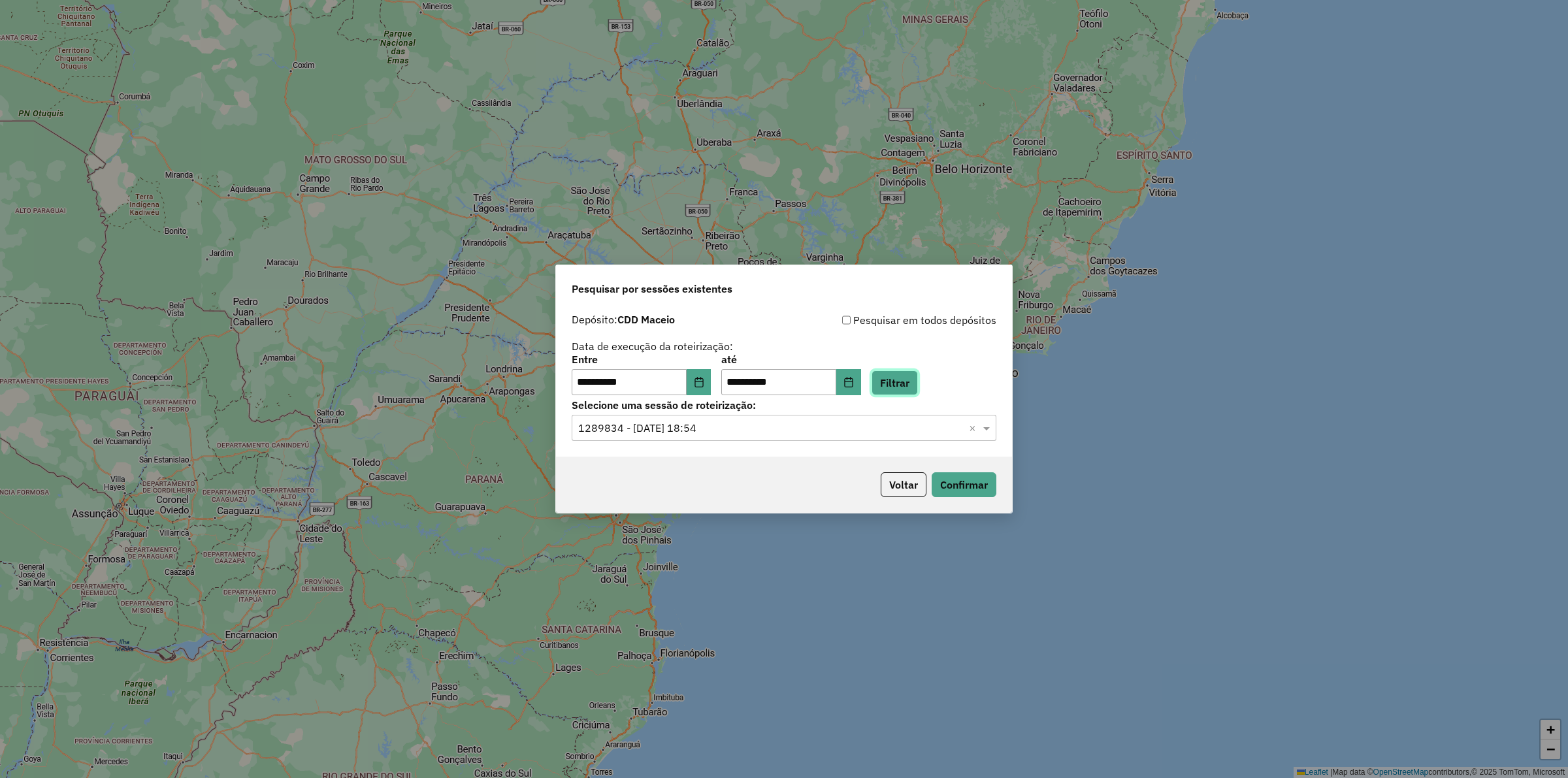
click at [918, 378] on button "Filtrar" at bounding box center [895, 382] width 46 height 25
click at [832, 429] on input "text" at bounding box center [771, 428] width 385 height 16
drag, startPoint x: 785, startPoint y: 471, endPoint x: 850, endPoint y: 483, distance: 66.1
click at [785, 471] on div "1289797 - 07/10/2025 18:31" at bounding box center [784, 466] width 423 height 22
click at [952, 491] on button "Confirmar" at bounding box center [964, 484] width 64 height 25
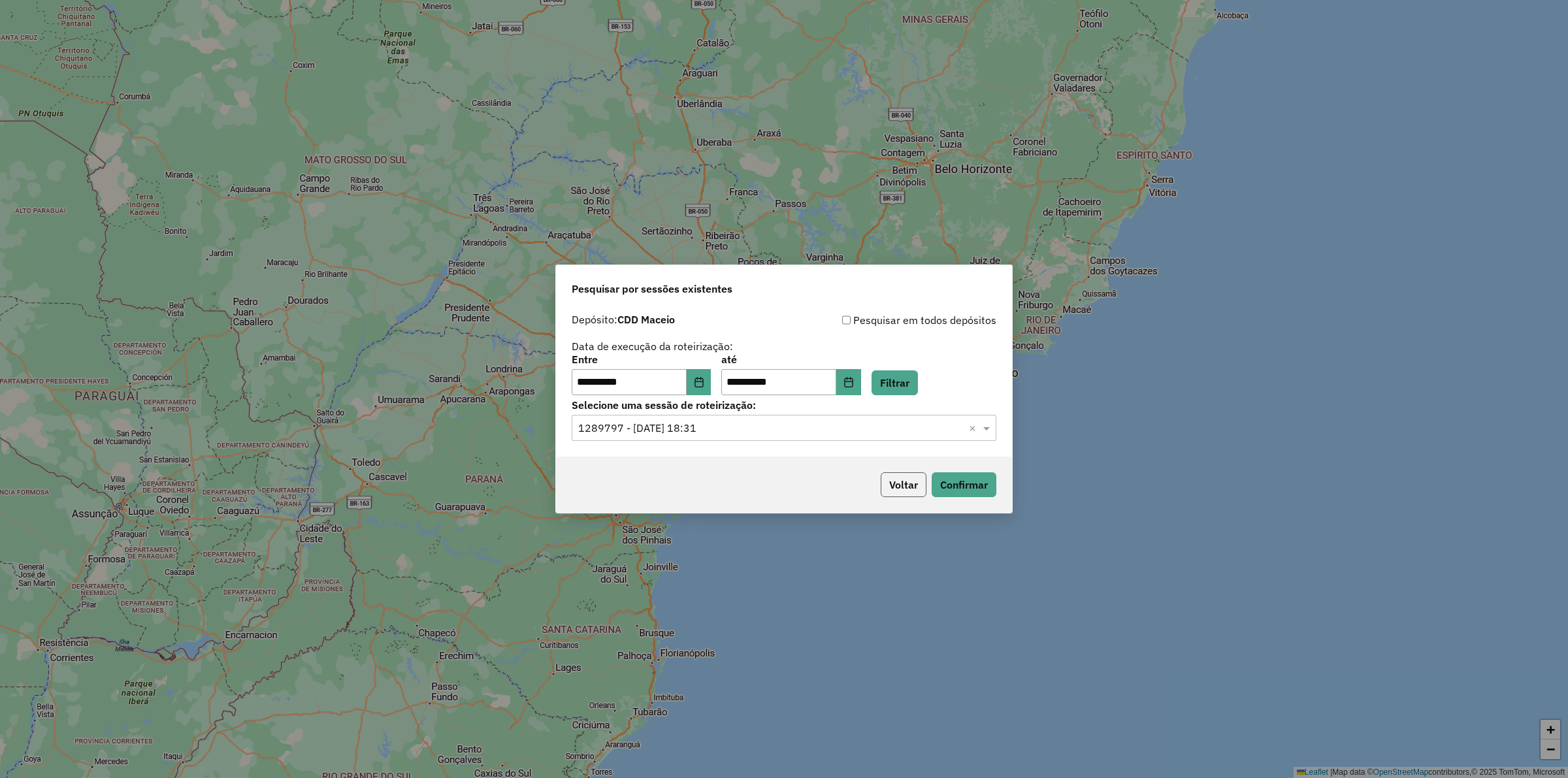
click at [884, 478] on button "Voltar" at bounding box center [903, 484] width 46 height 25
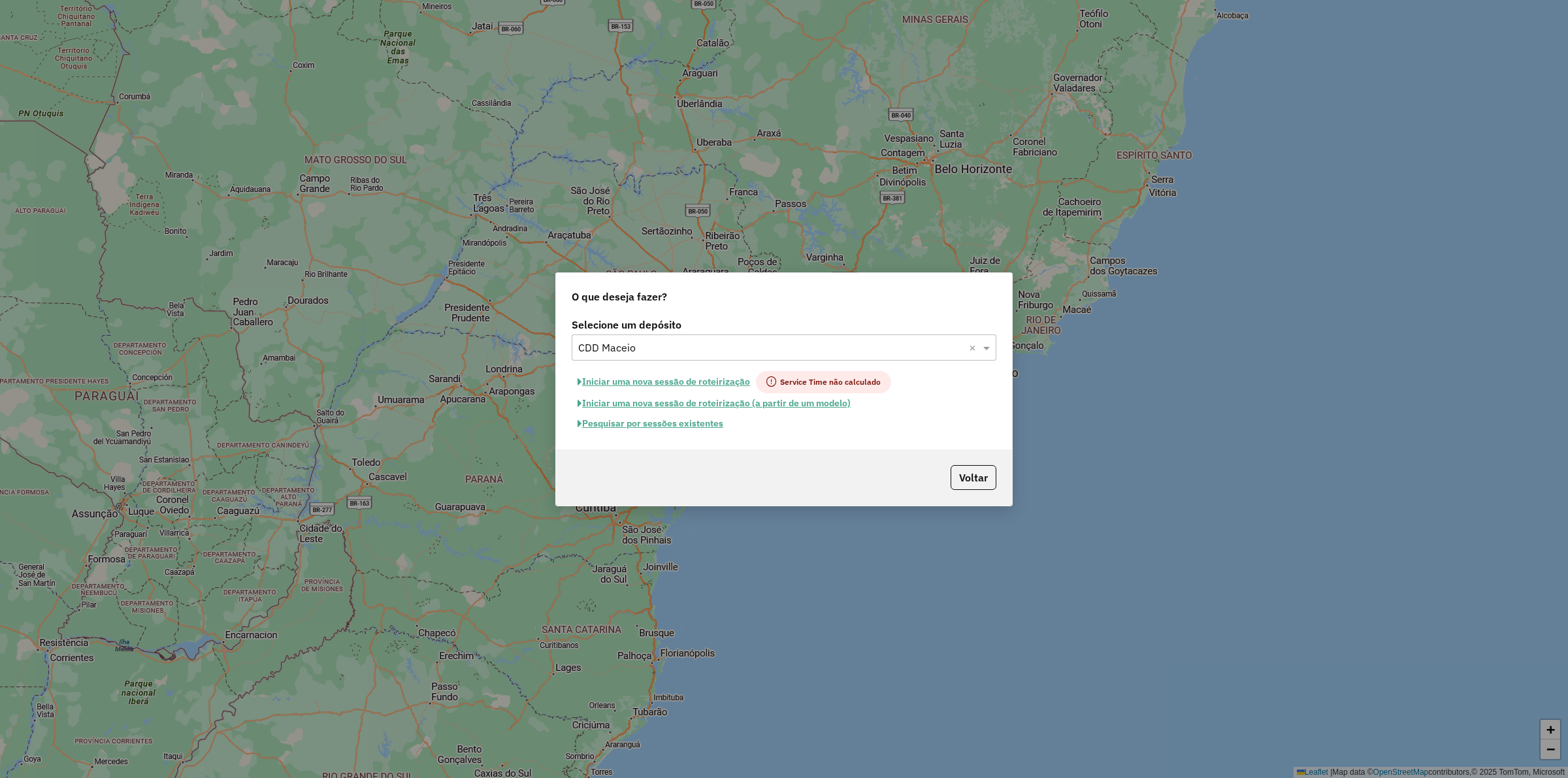
click at [694, 334] on div "Selecione um depósito × CDD Maceio ×" at bounding box center [784, 347] width 425 height 26
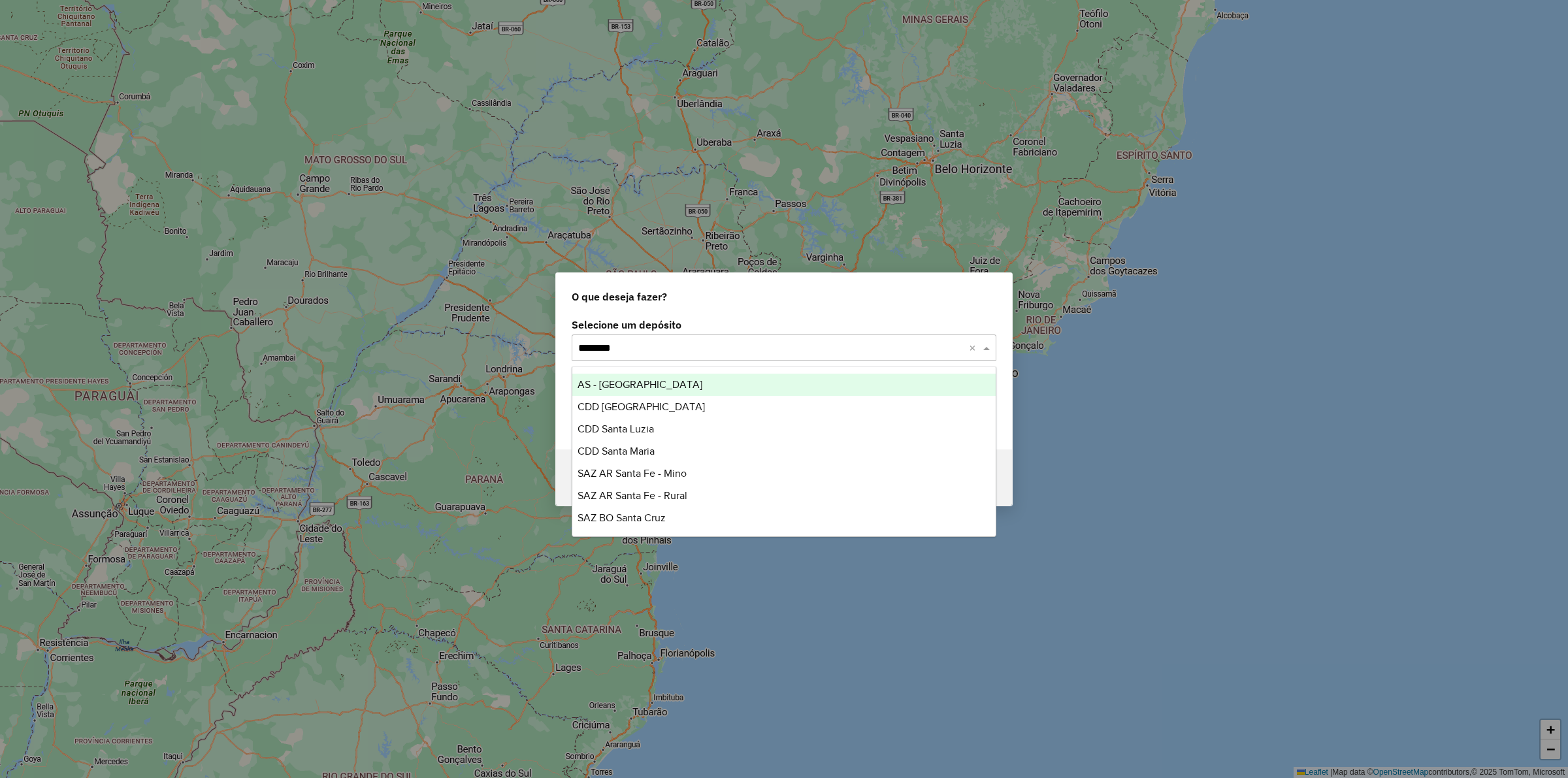
type input "*********"
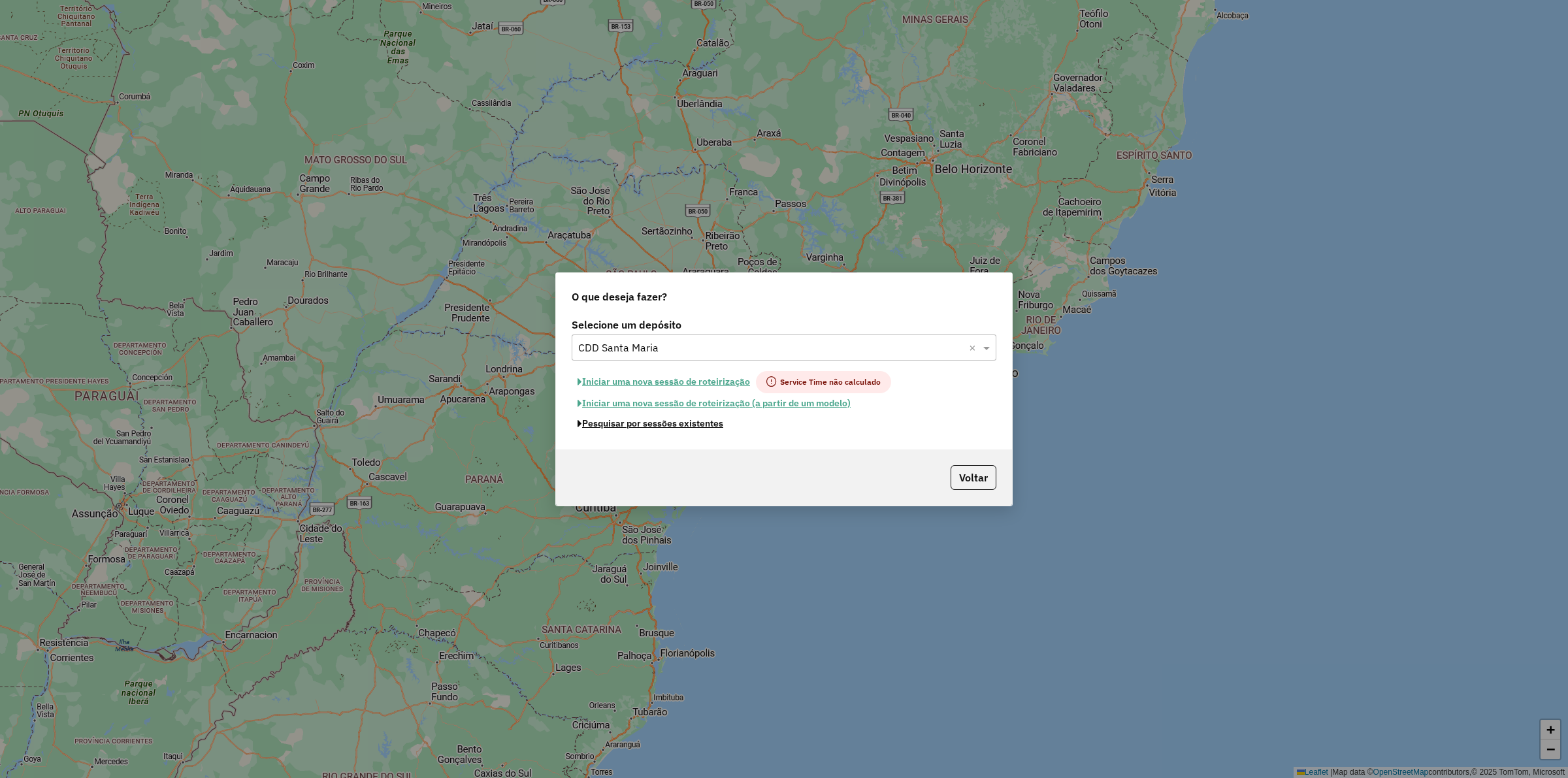
click at [693, 426] on button "Pesquisar por sessões existentes" at bounding box center [650, 423] width 157 height 20
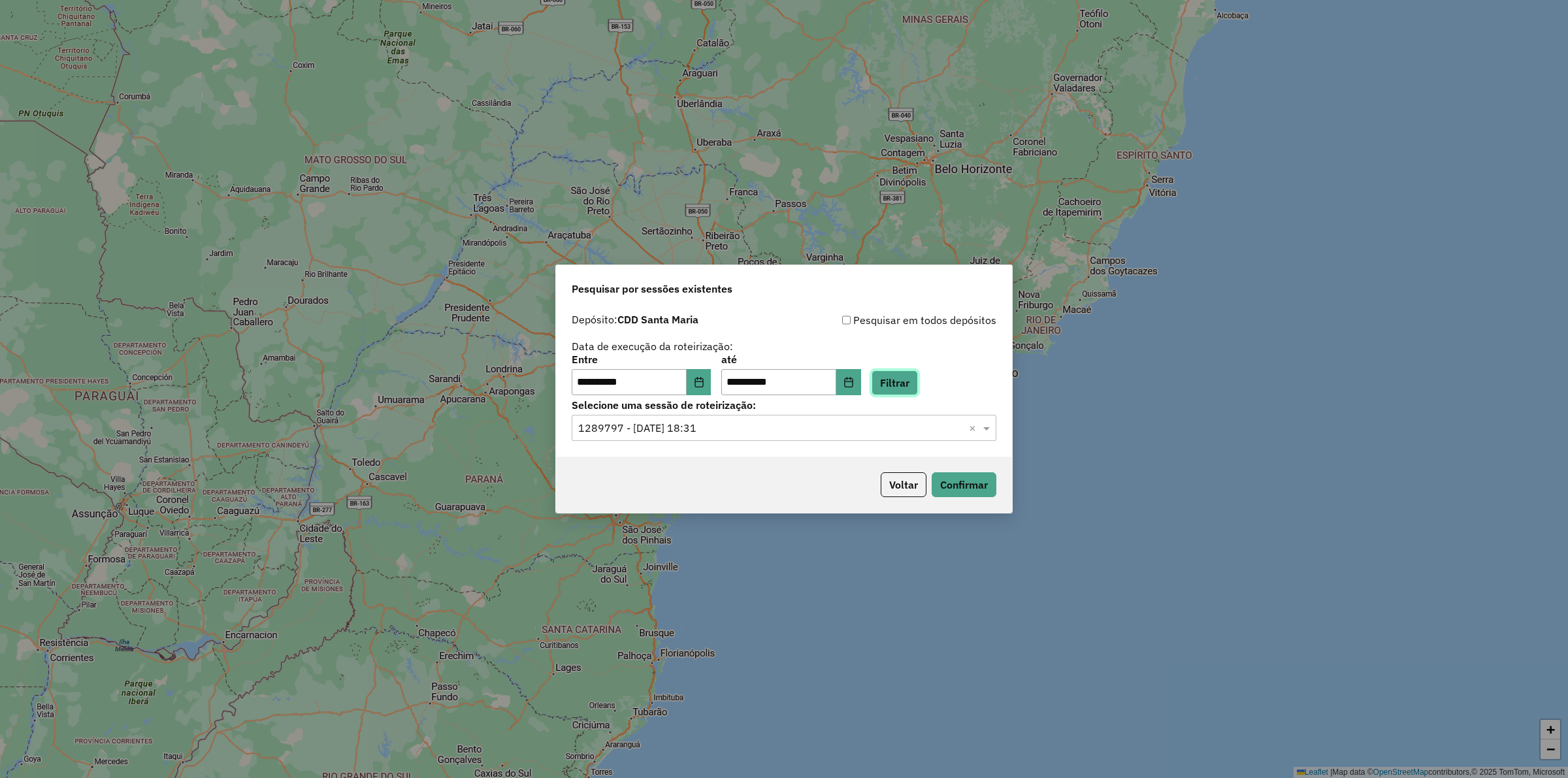
click at [905, 379] on button "Filtrar" at bounding box center [895, 382] width 46 height 25
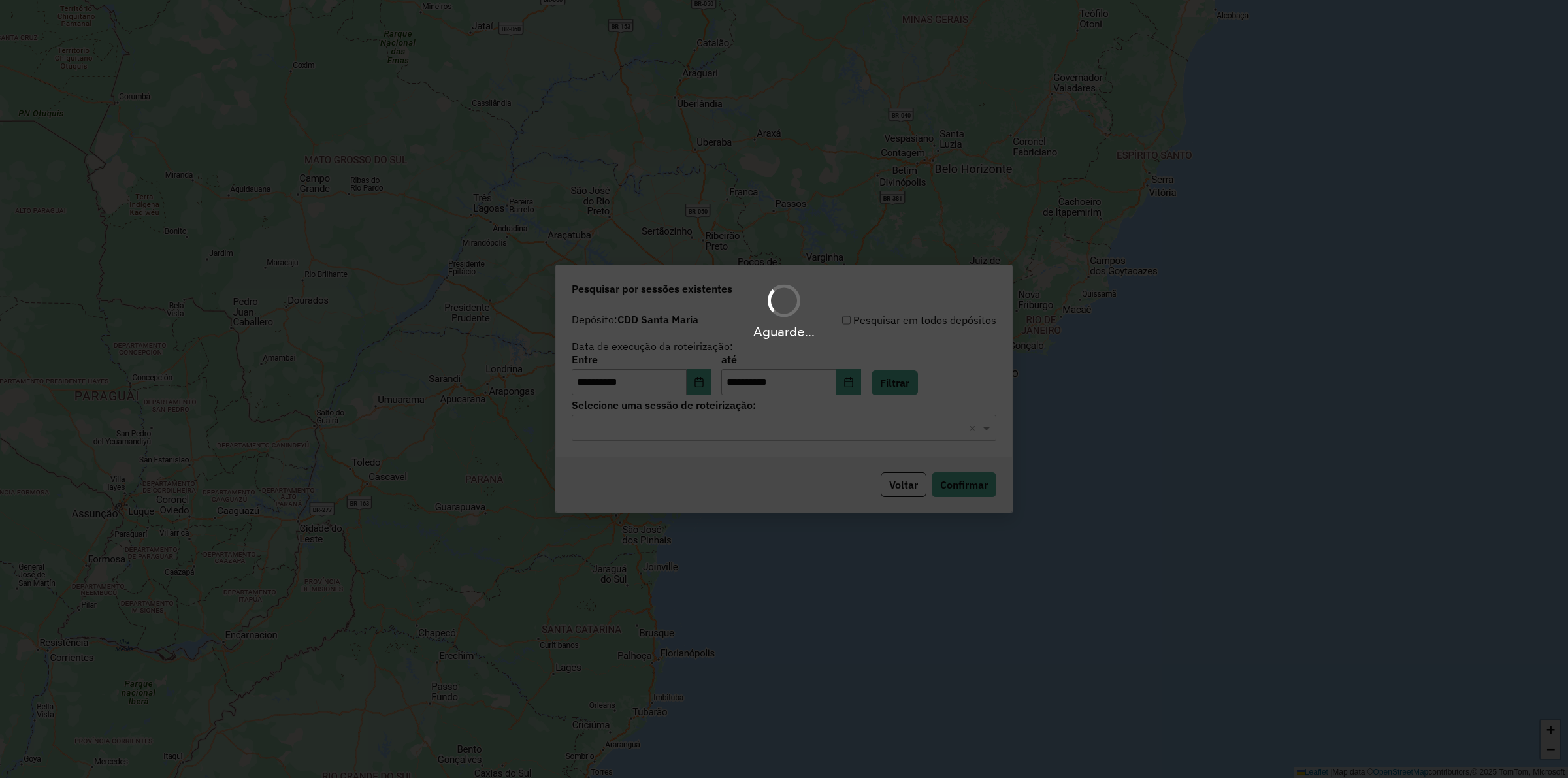
click at [805, 429] on hb-app "**********" at bounding box center [784, 389] width 1568 height 778
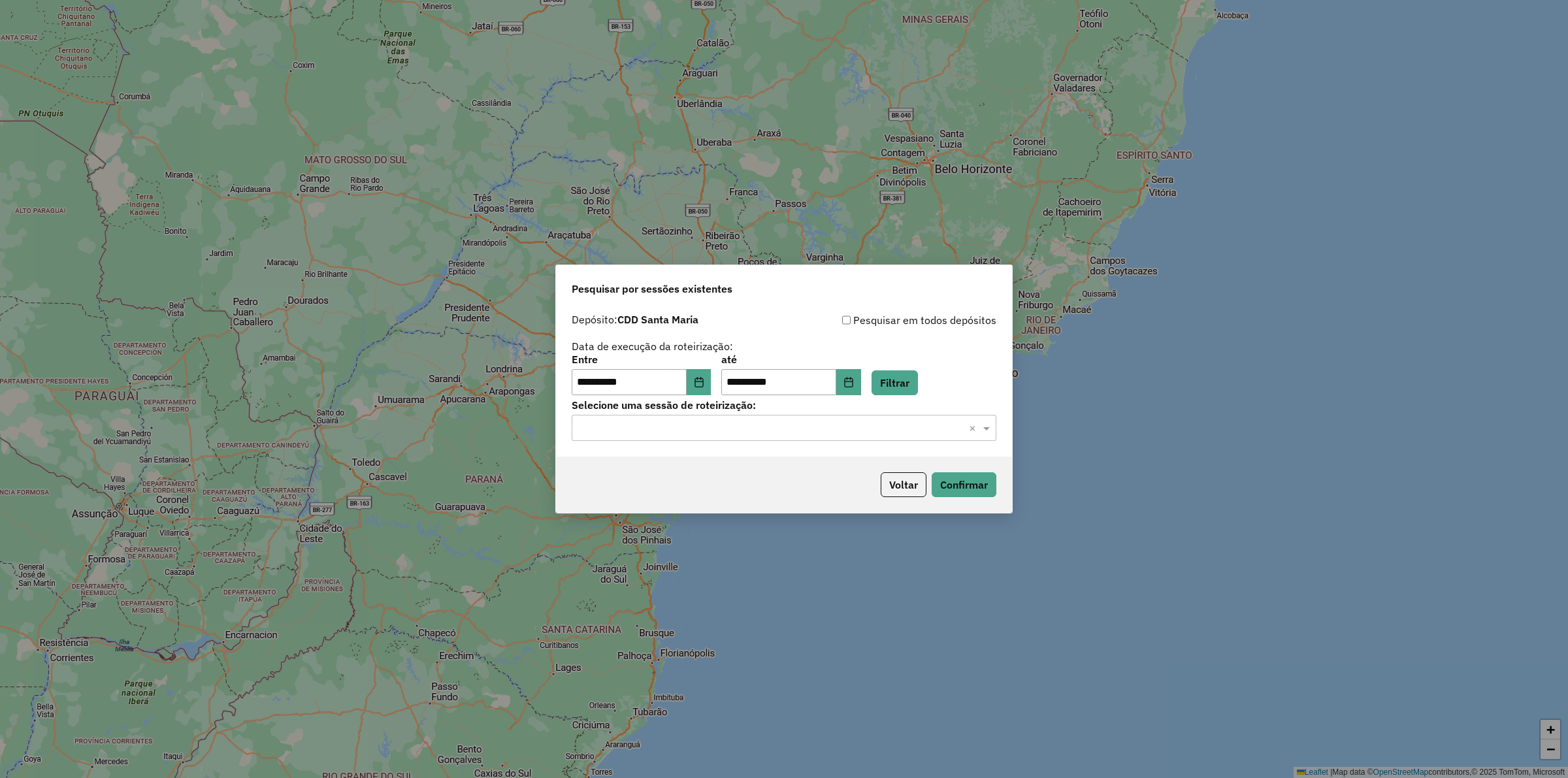
click at [805, 429] on input "text" at bounding box center [771, 428] width 385 height 16
click at [783, 468] on div "1289590 - 07/10/2025 17:57" at bounding box center [784, 466] width 423 height 22
click at [952, 483] on button "Confirmar" at bounding box center [964, 484] width 64 height 25
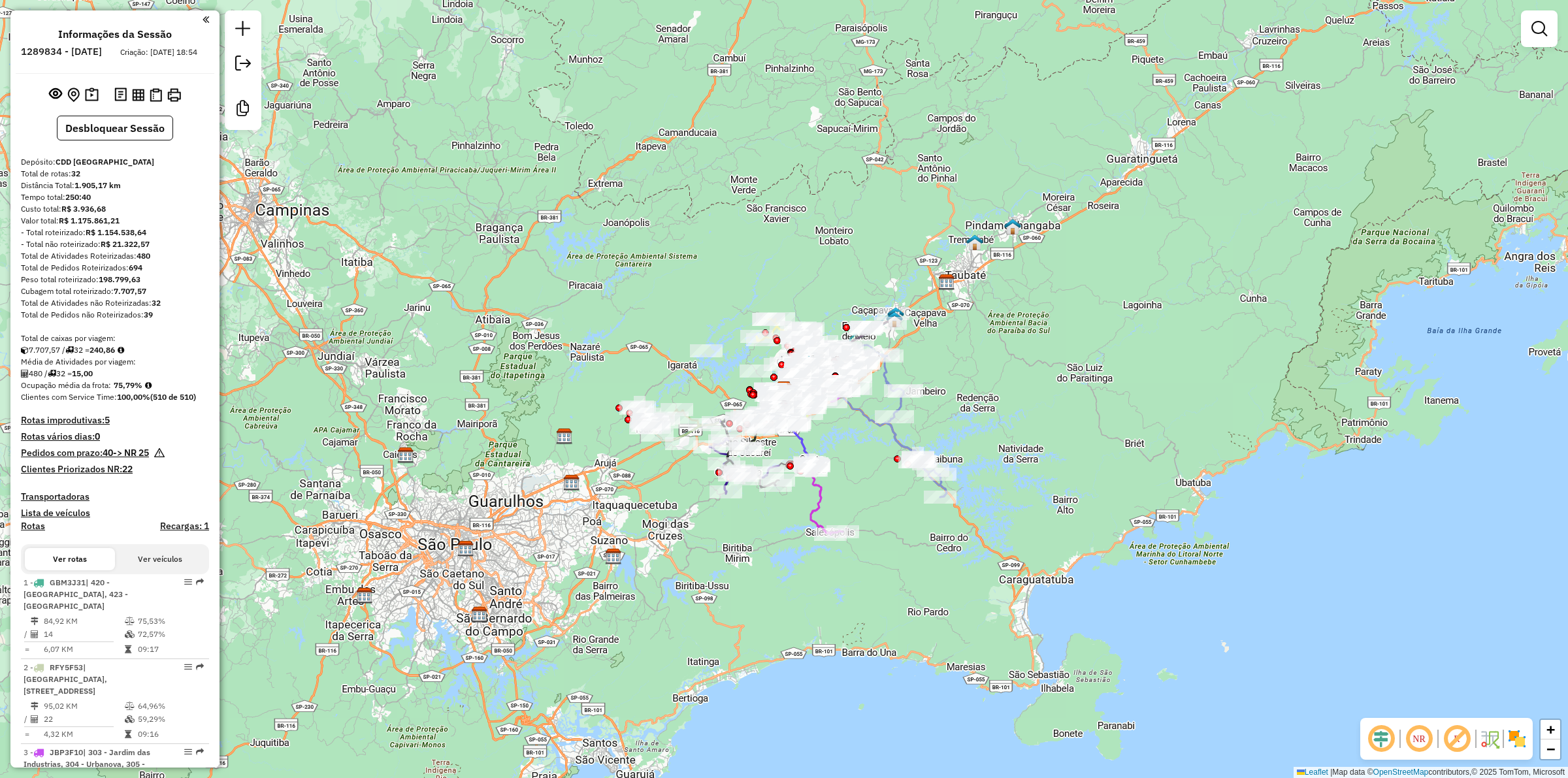
scroll to position [2696, 0]
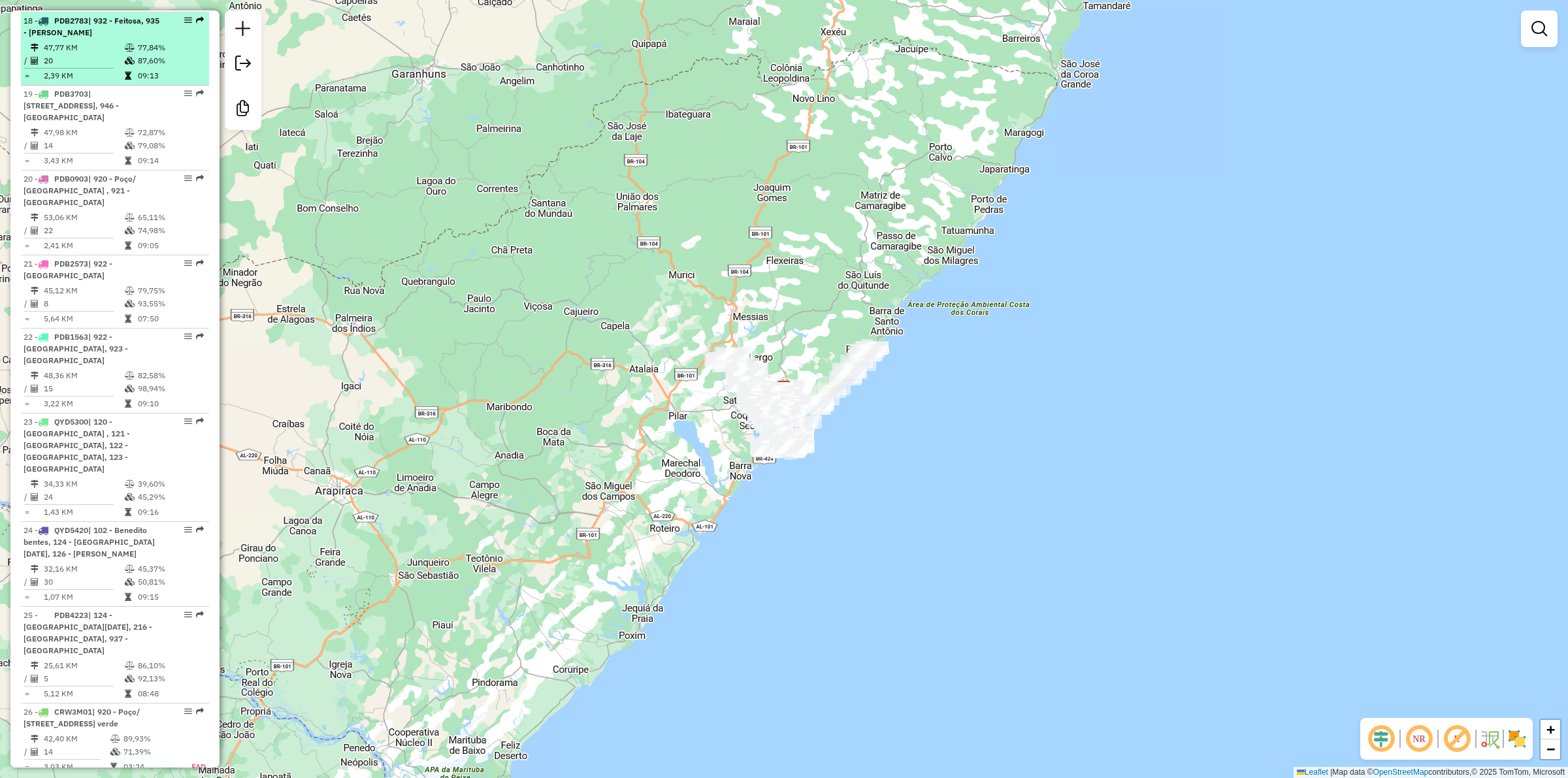
scroll to position [2243, 0]
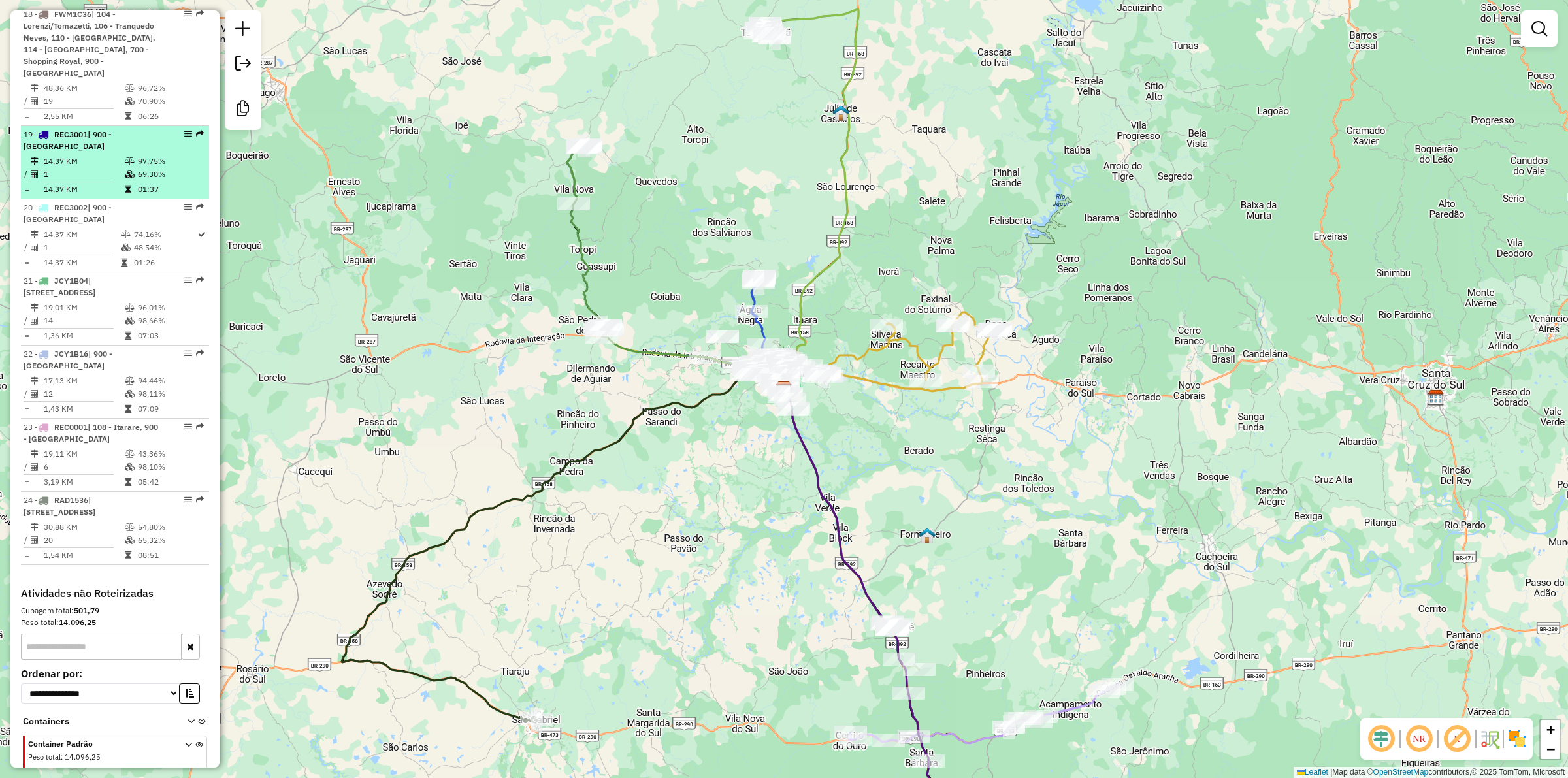
scroll to position [1952, 0]
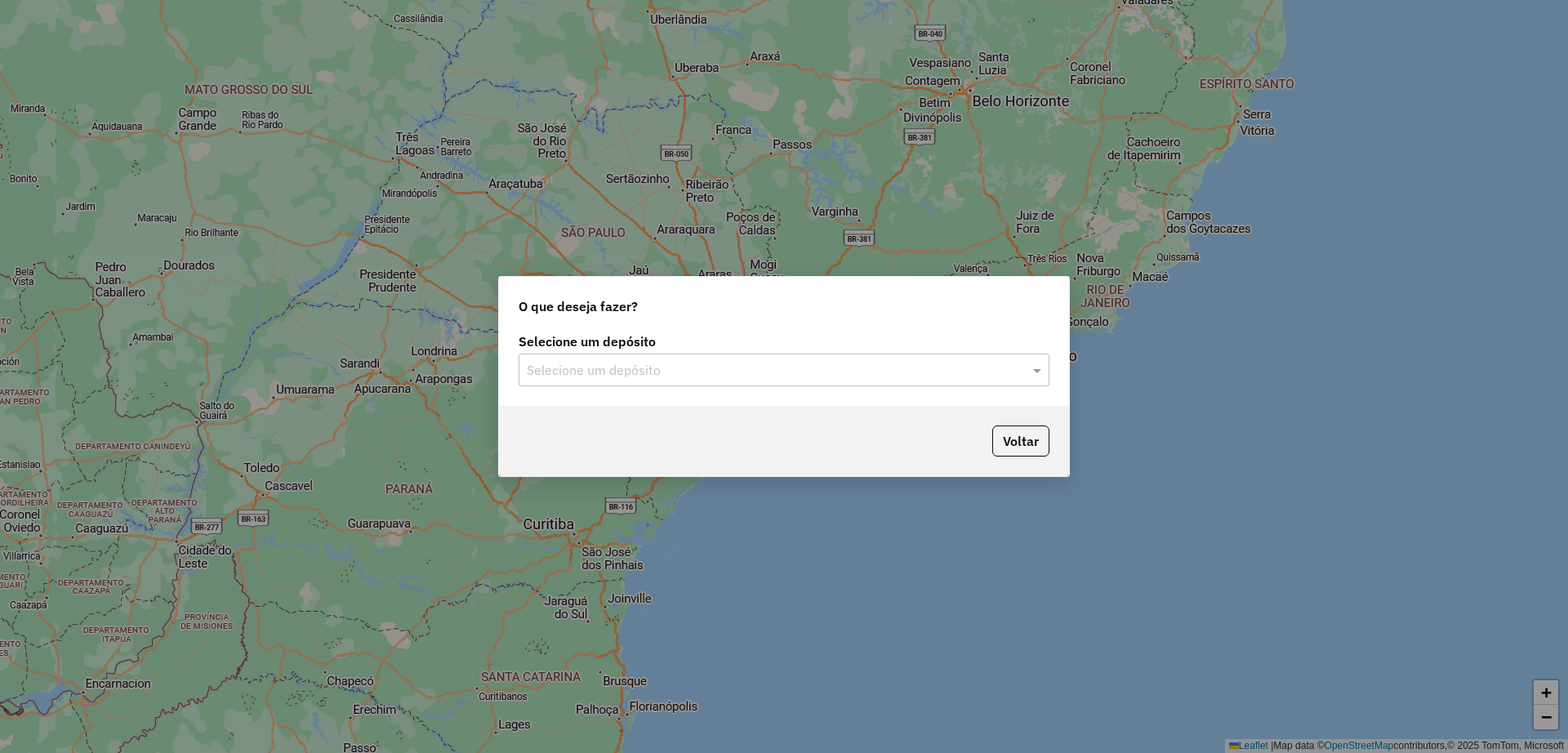
click at [739, 356] on div "Selecione um depósito" at bounding box center [784, 369] width 531 height 33
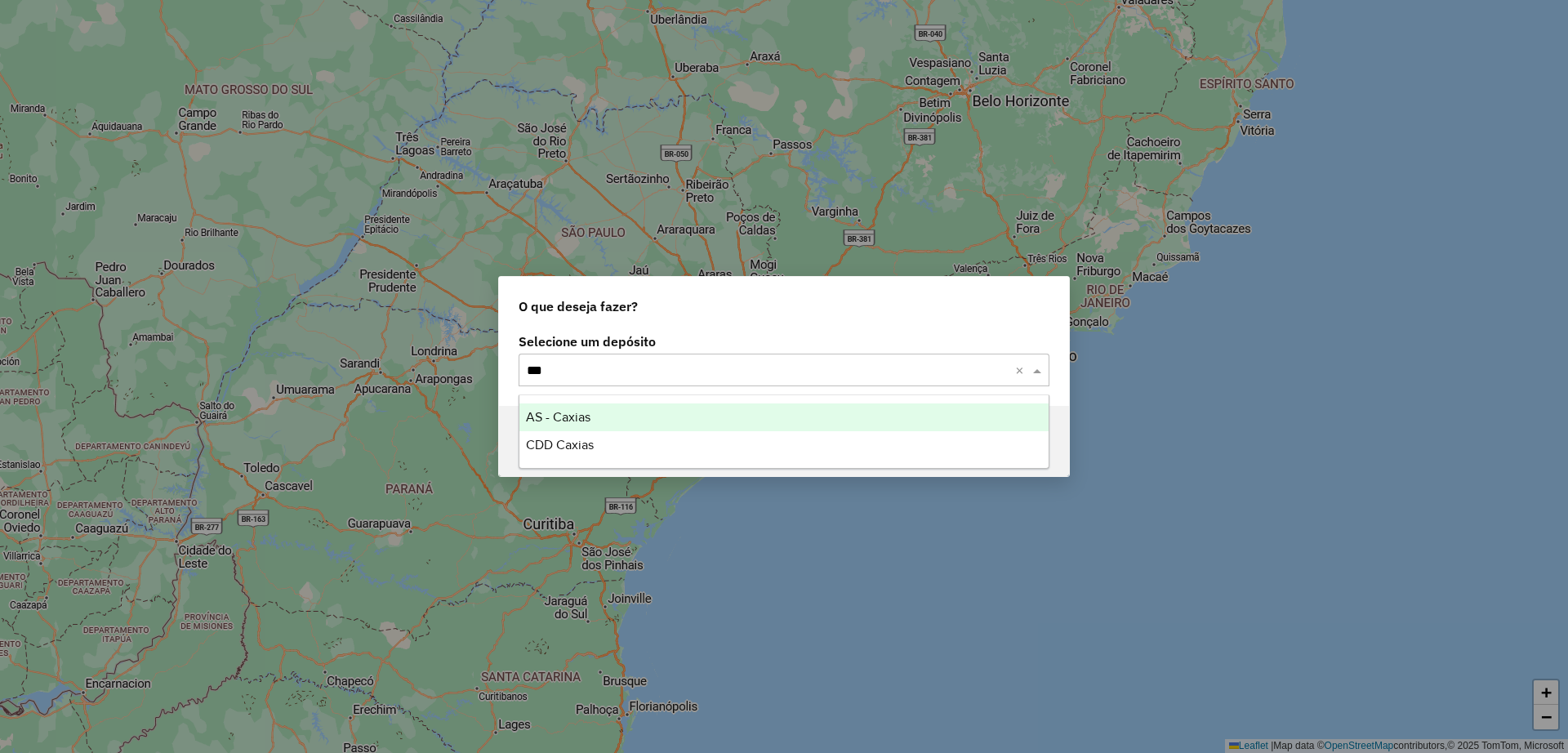
type input "****"
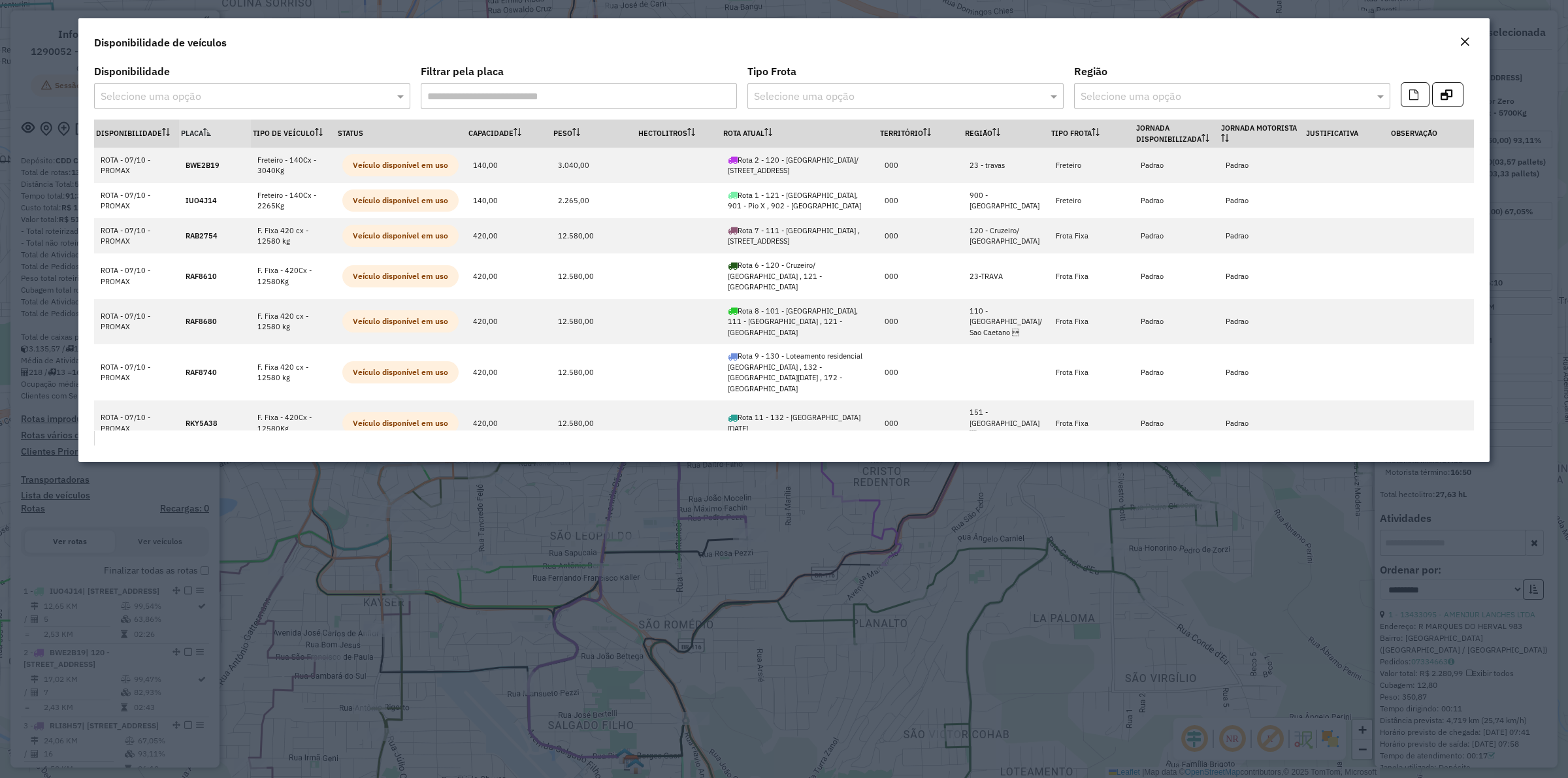
select select "**********"
click at [748, 135] on th "Rota Atual" at bounding box center [800, 134] width 157 height 28
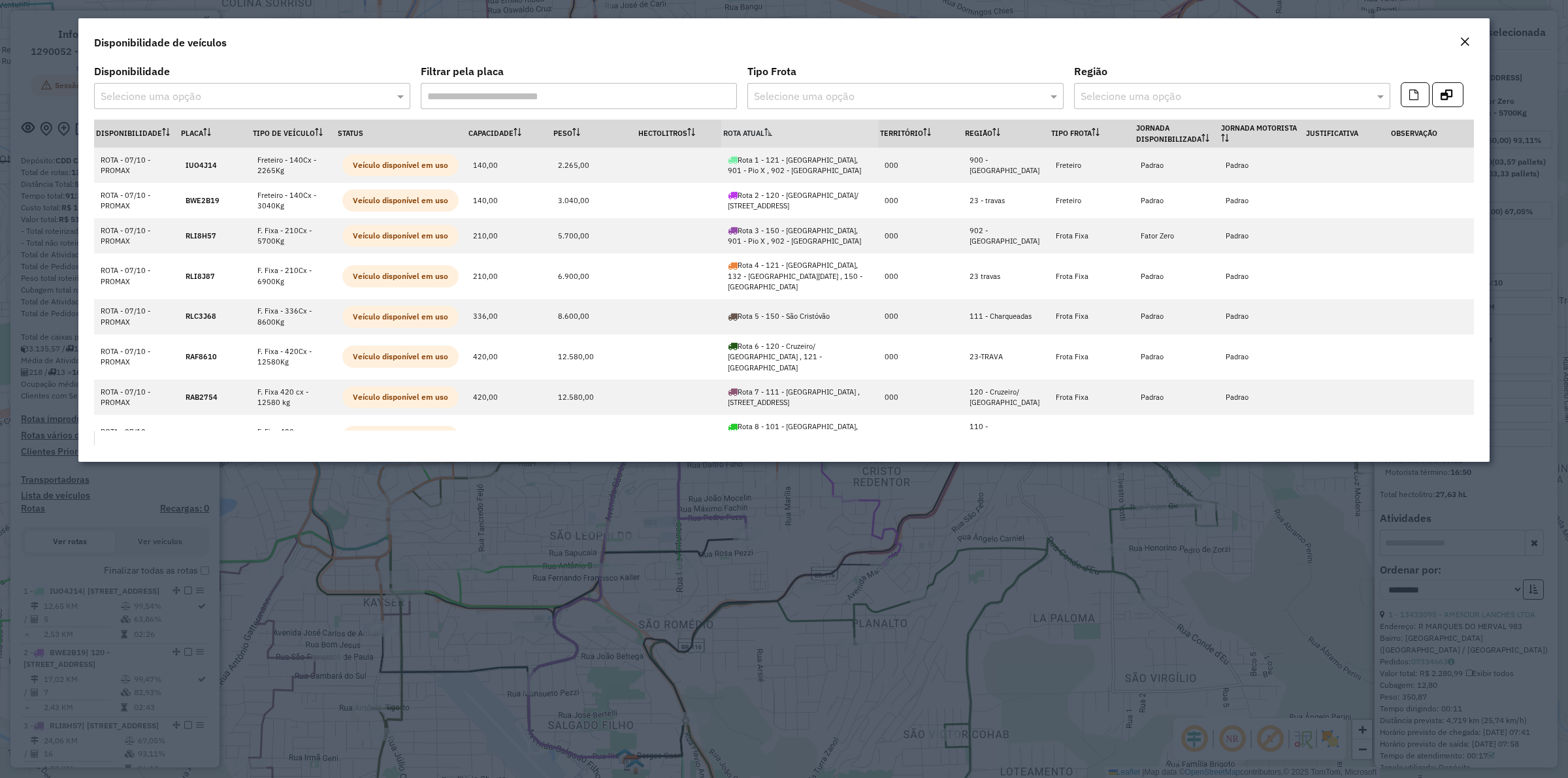
click at [756, 129] on th "Rota Atual" at bounding box center [800, 134] width 157 height 28
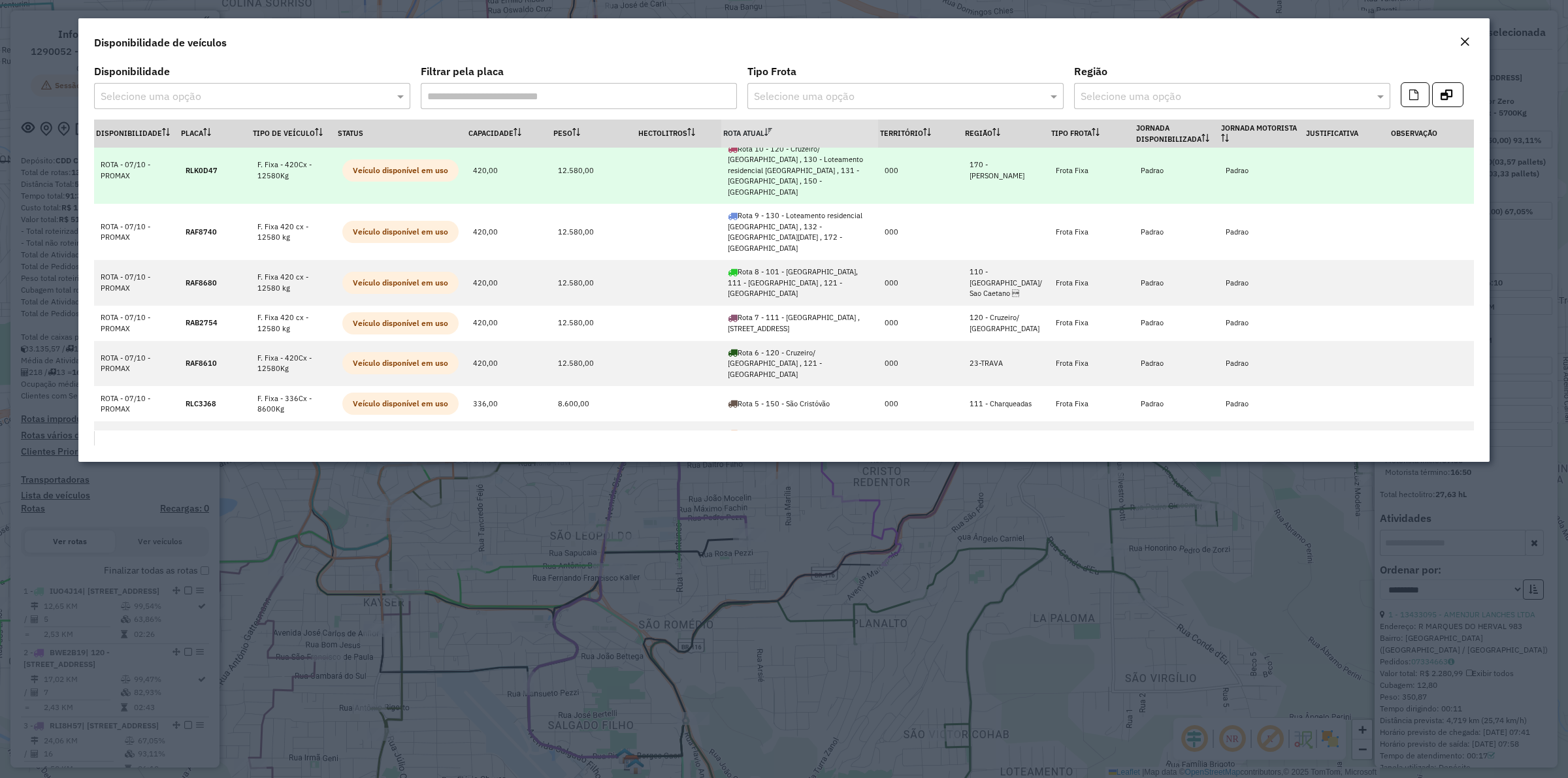
scroll to position [254, 0]
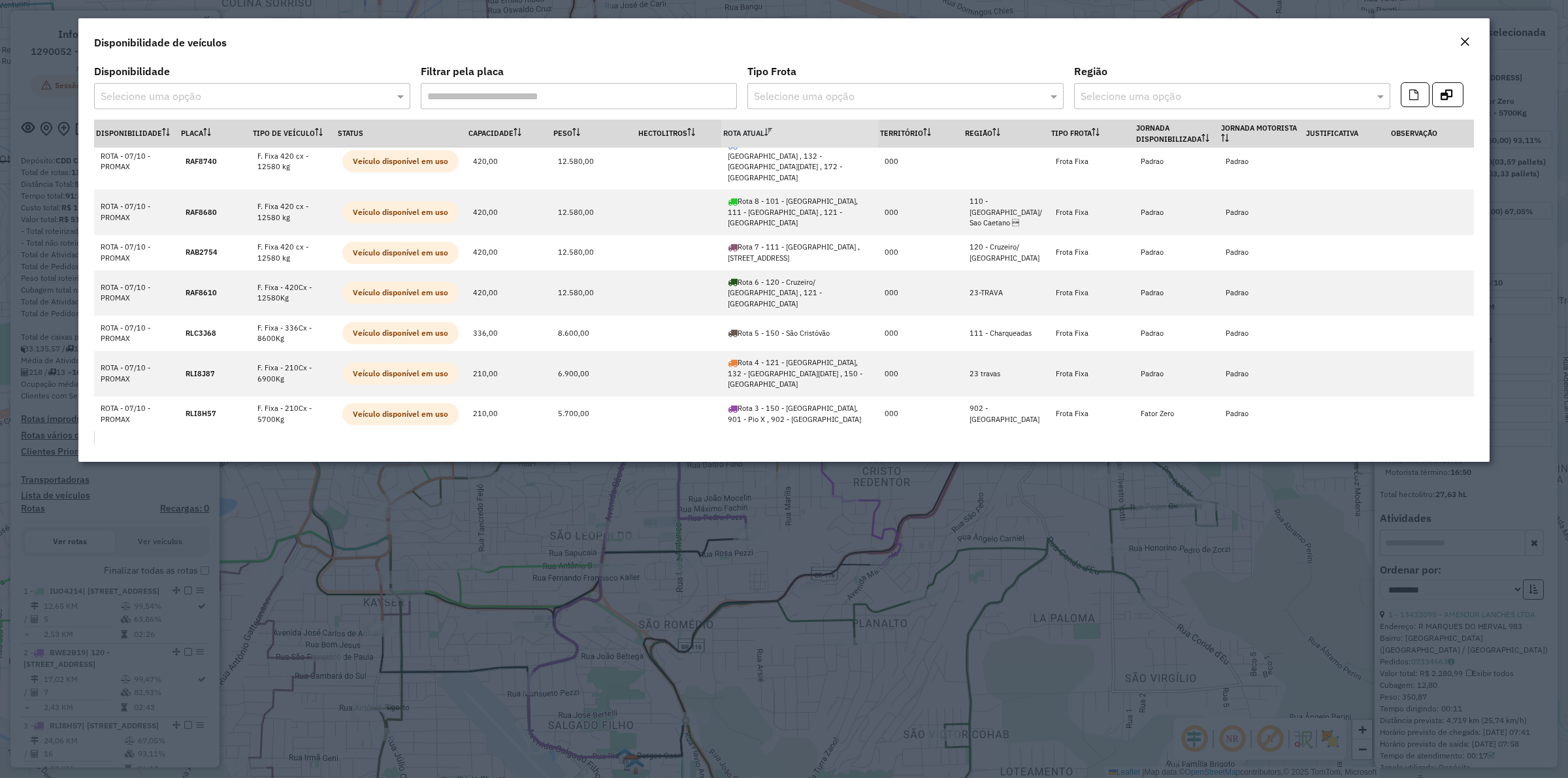
click at [1204, 706] on modal-container "Disponibilidade de veículos Disponibilidade Selecione uma opção Filtrar pela pl…" at bounding box center [784, 389] width 1568 height 778
click at [1475, 34] on div "Disponibilidade de veículos" at bounding box center [784, 40] width 1412 height 43
click at [1469, 37] on em "Close" at bounding box center [1465, 42] width 10 height 10
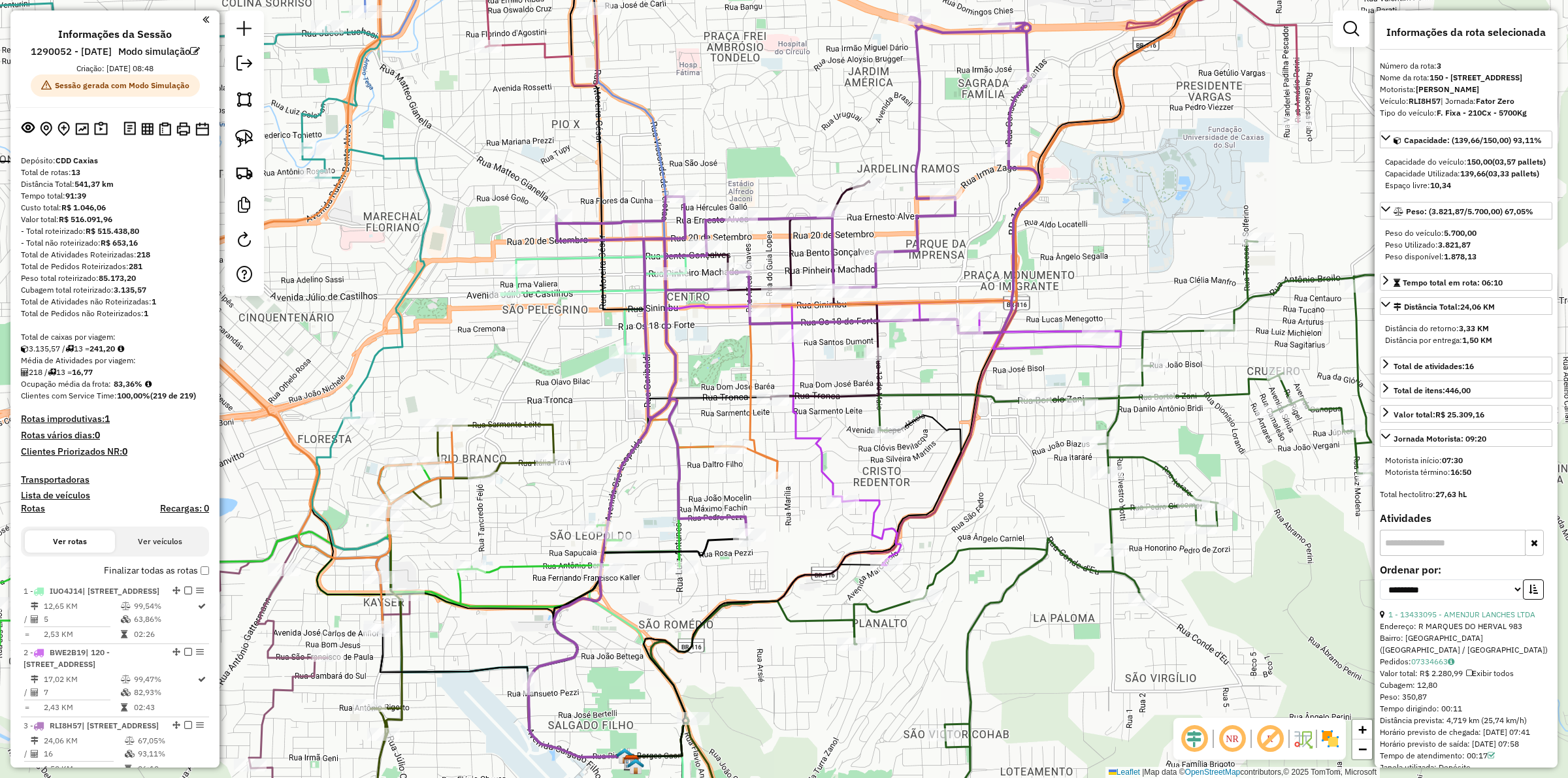
click at [1325, 734] on img at bounding box center [1330, 739] width 21 height 21
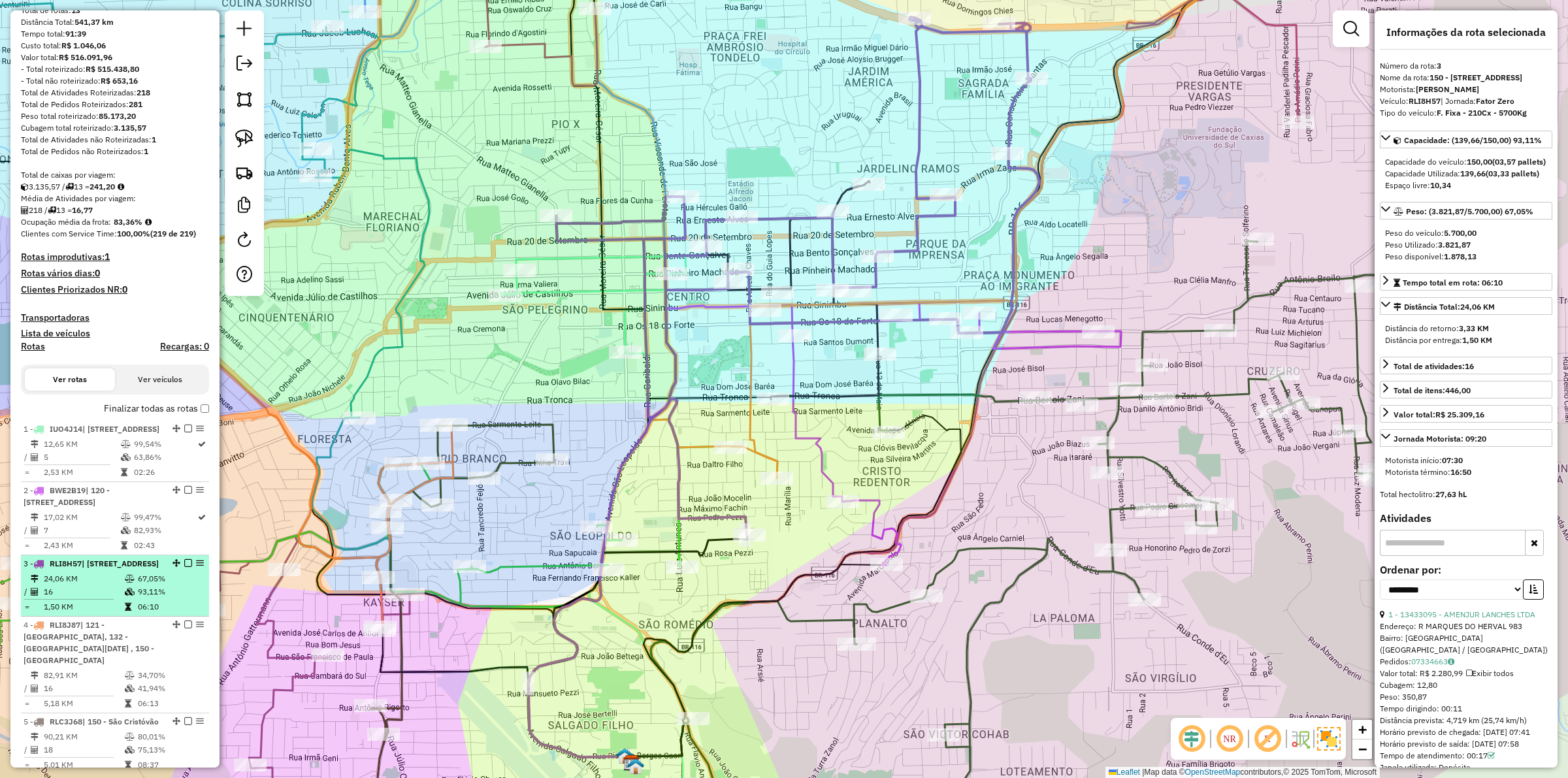
scroll to position [163, 0]
click at [99, 569] on div "3 - RLI8H57 | 150 - São Cristóvão, 901 - Pio X , 902 - Centro Caxias do Sul" at bounding box center [92, 563] width 138 height 12
click at [106, 584] on td "24,06 KM" at bounding box center [84, 577] width 81 height 13
click at [153, 584] on td "67,05%" at bounding box center [170, 577] width 66 height 13
click at [373, 219] on div "Janela de atendimento Grade de atendimento Capacidade Transportadoras Veículos …" at bounding box center [784, 389] width 1568 height 778
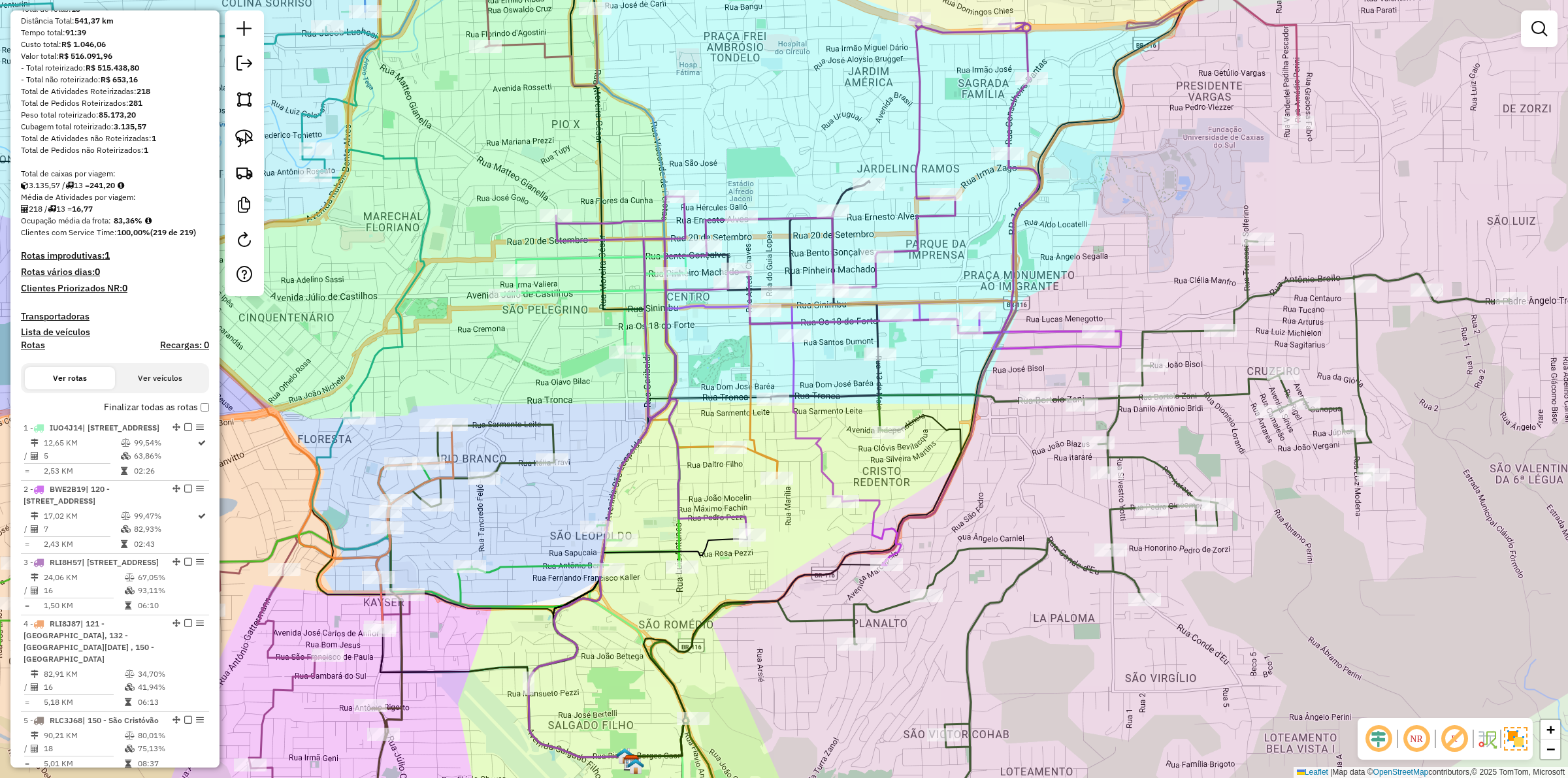
click at [384, 234] on div "Janela de atendimento Grade de atendimento Capacidade Transportadoras Veículos …" at bounding box center [784, 389] width 1568 height 778
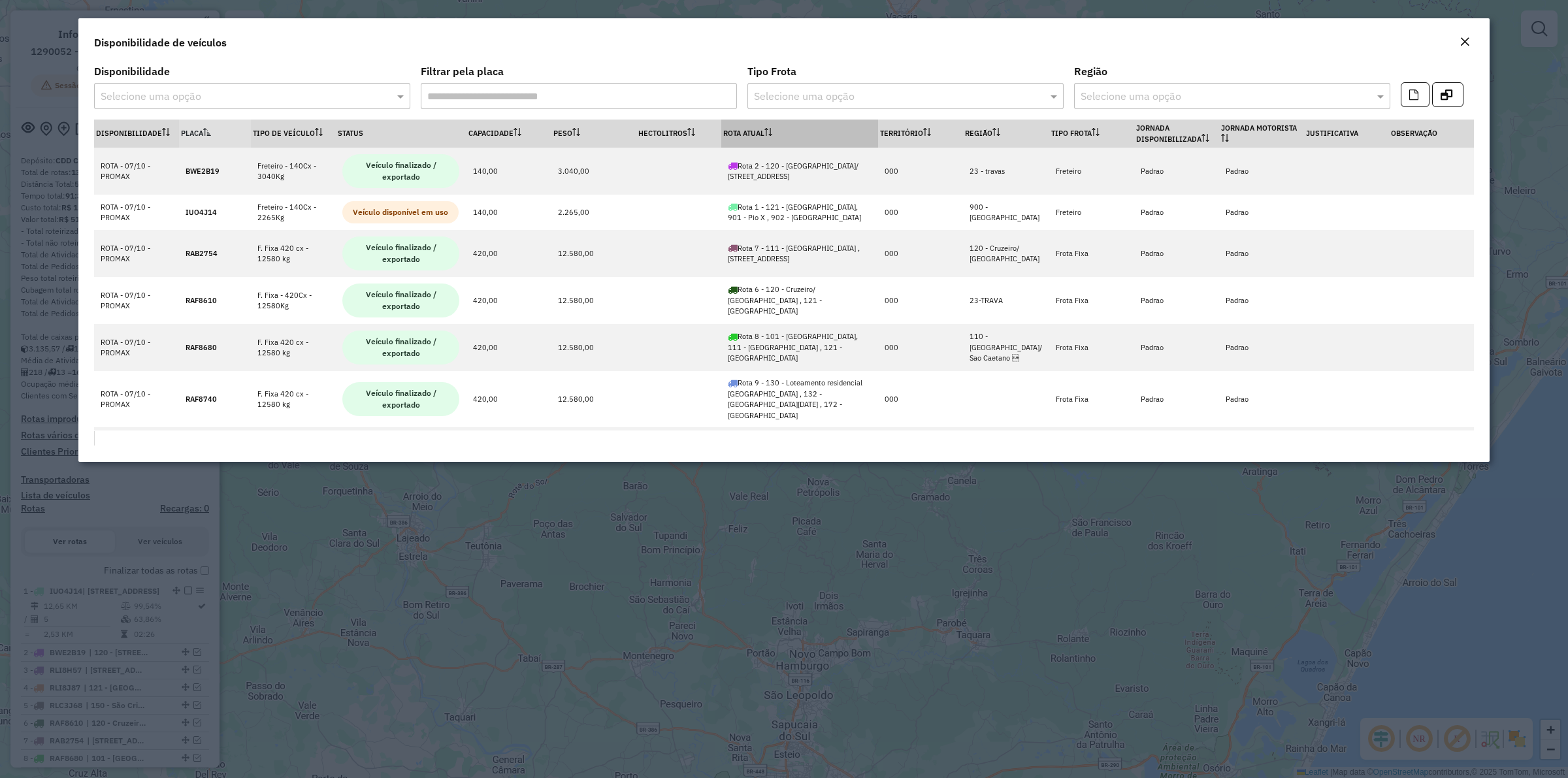
click at [779, 134] on th "Rota Atual" at bounding box center [800, 134] width 157 height 28
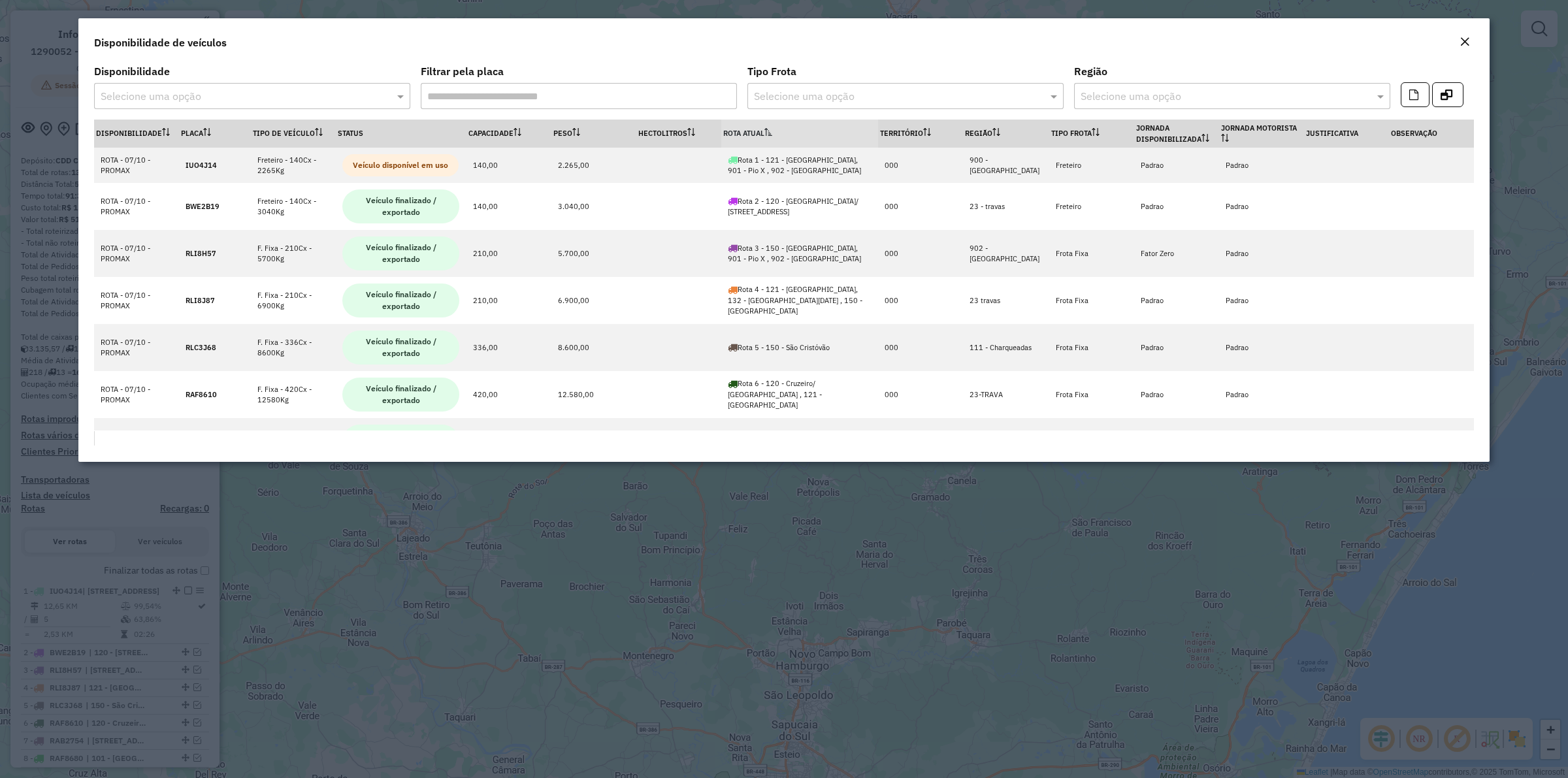
click at [771, 131] on icon at bounding box center [768, 132] width 7 height 7
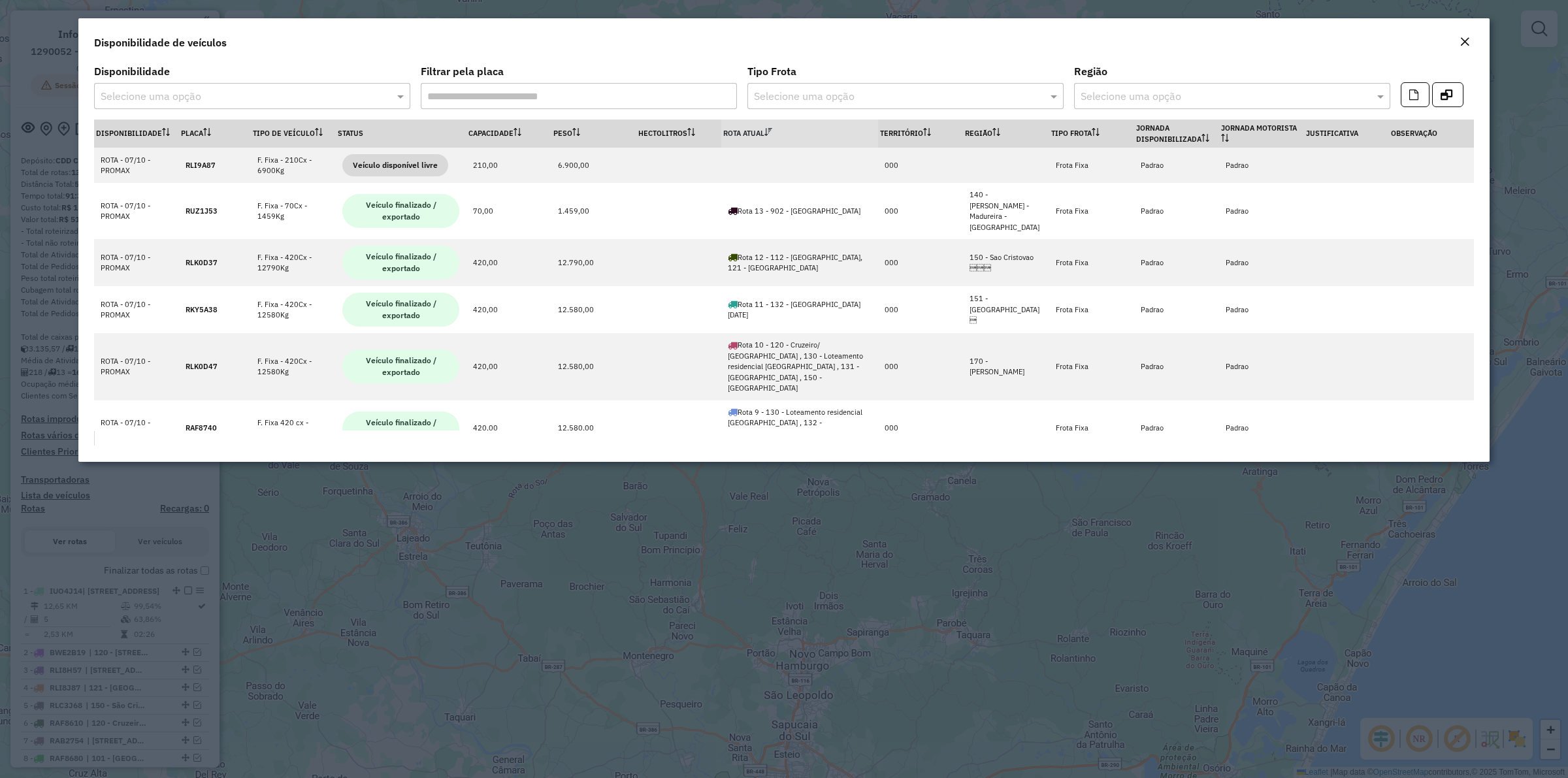
click at [240, 631] on modal-container "Disponibilidade de veículos Disponibilidade Selecione uma opção Filtrar pela pl…" at bounding box center [784, 389] width 1568 height 778
click at [1470, 38] on em "Close" at bounding box center [1465, 42] width 10 height 10
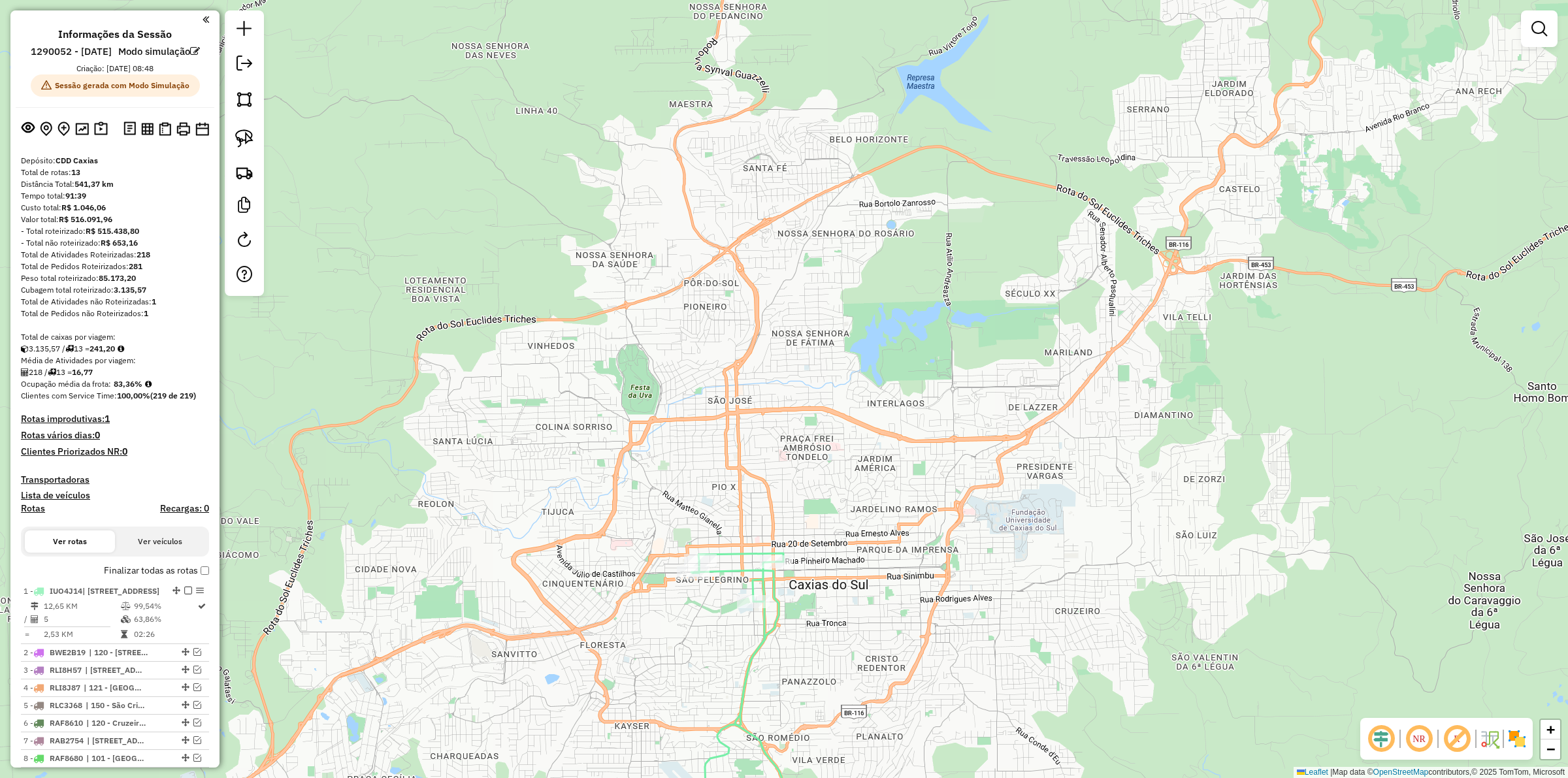
click at [1511, 733] on img at bounding box center [1517, 739] width 21 height 21
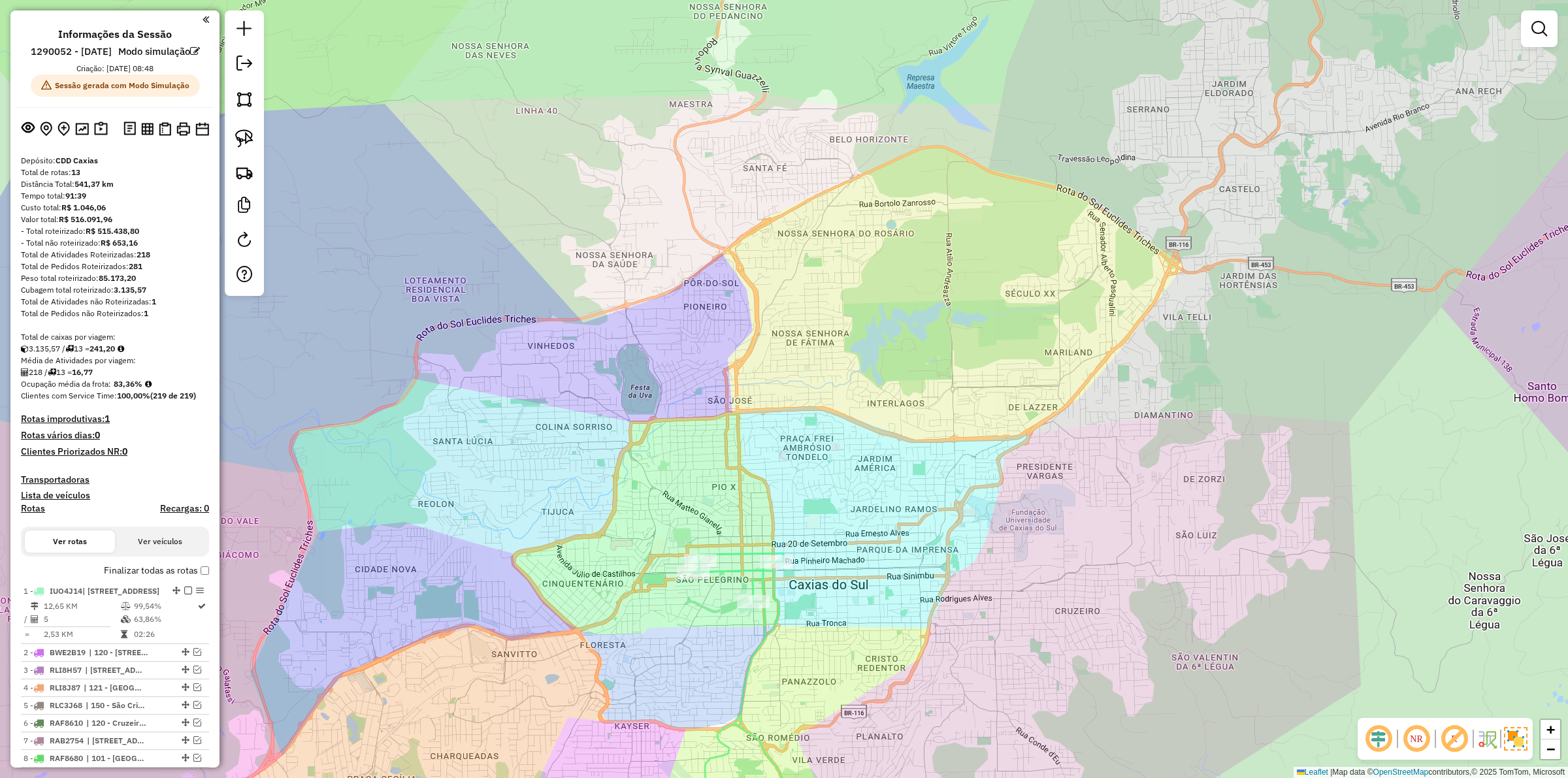
click at [1518, 733] on img at bounding box center [1516, 738] width 23 height 23
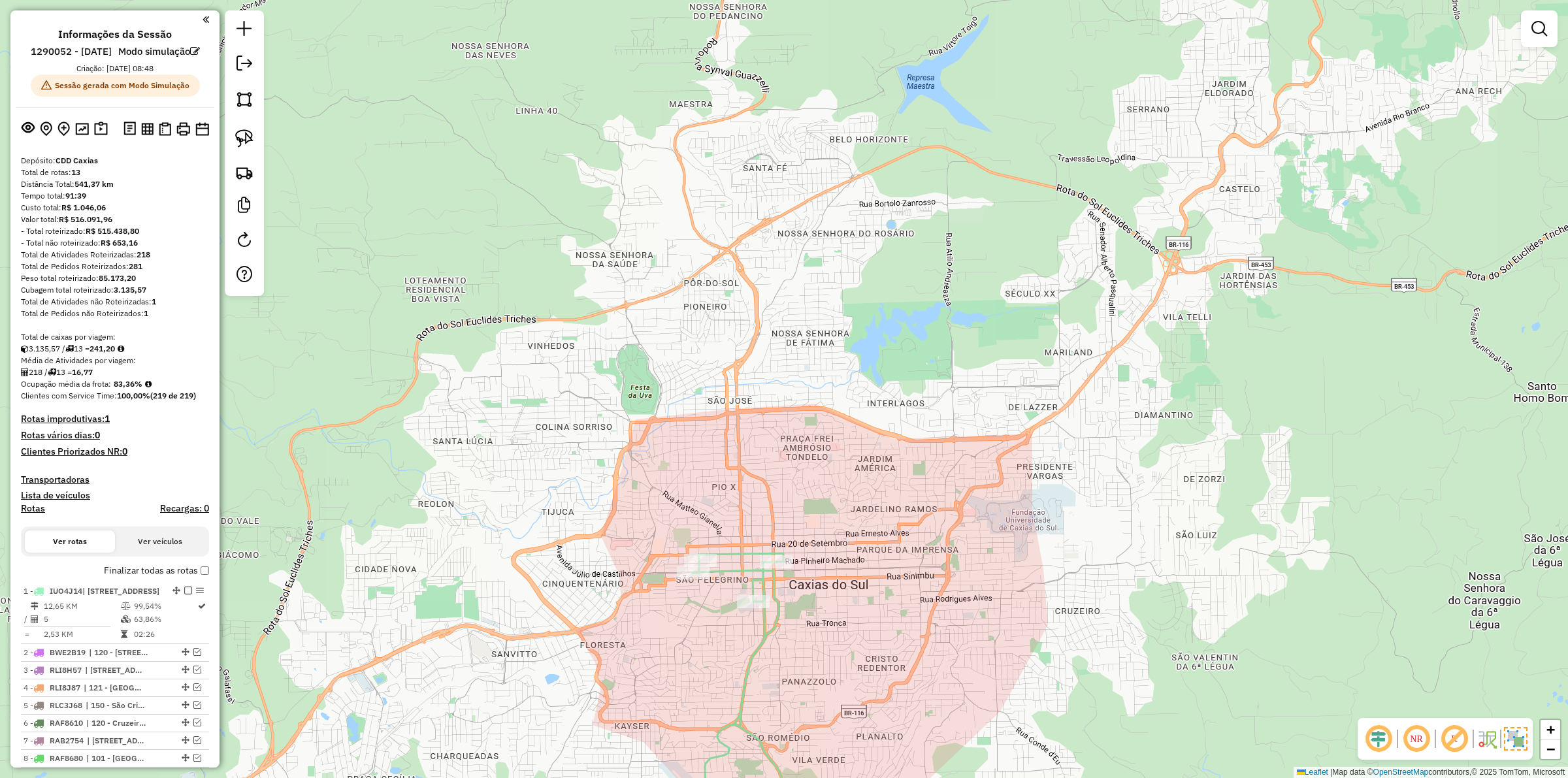
click at [1518, 733] on img at bounding box center [1516, 738] width 23 height 23
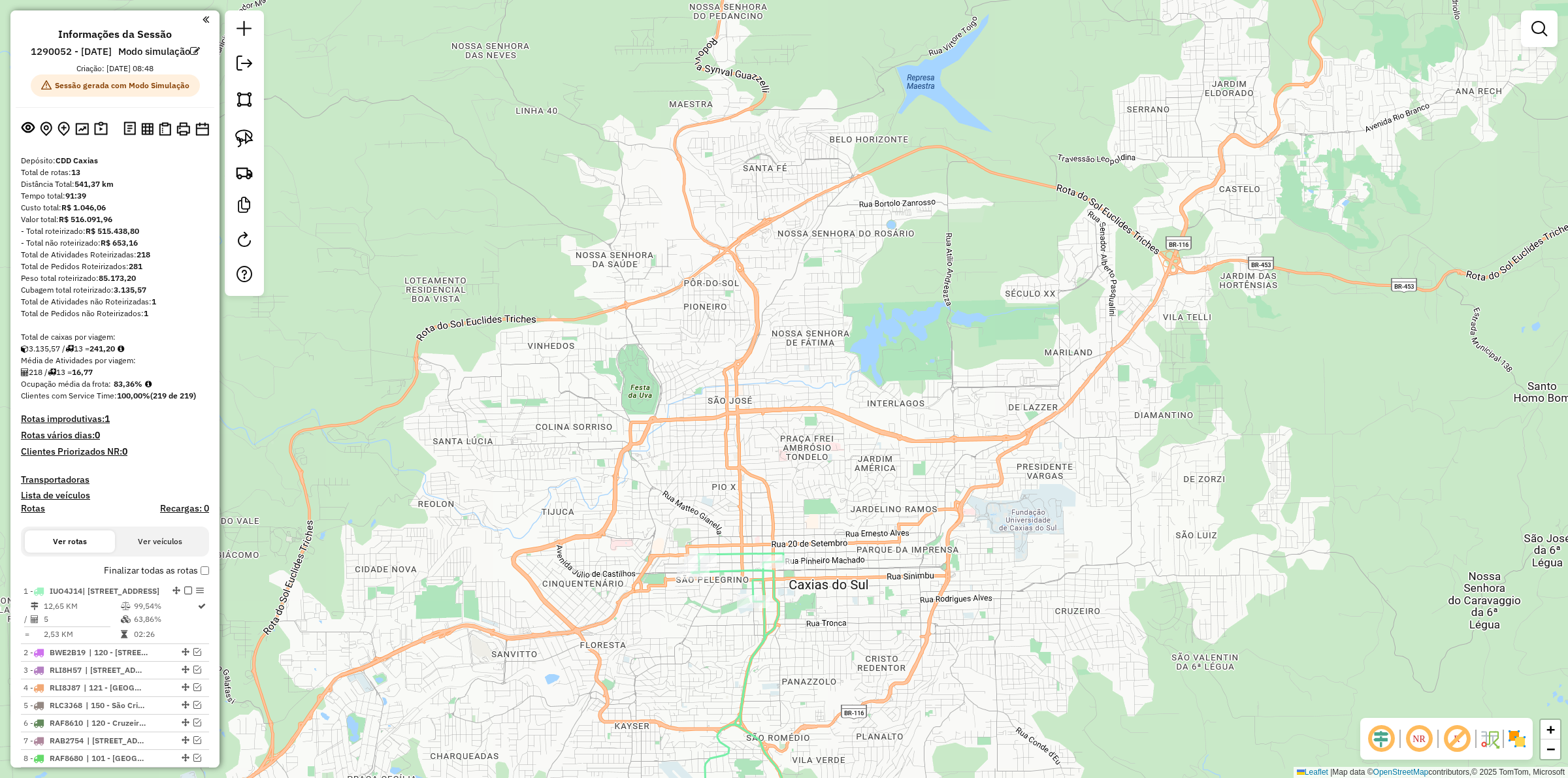
click at [1518, 739] on img at bounding box center [1517, 739] width 21 height 21
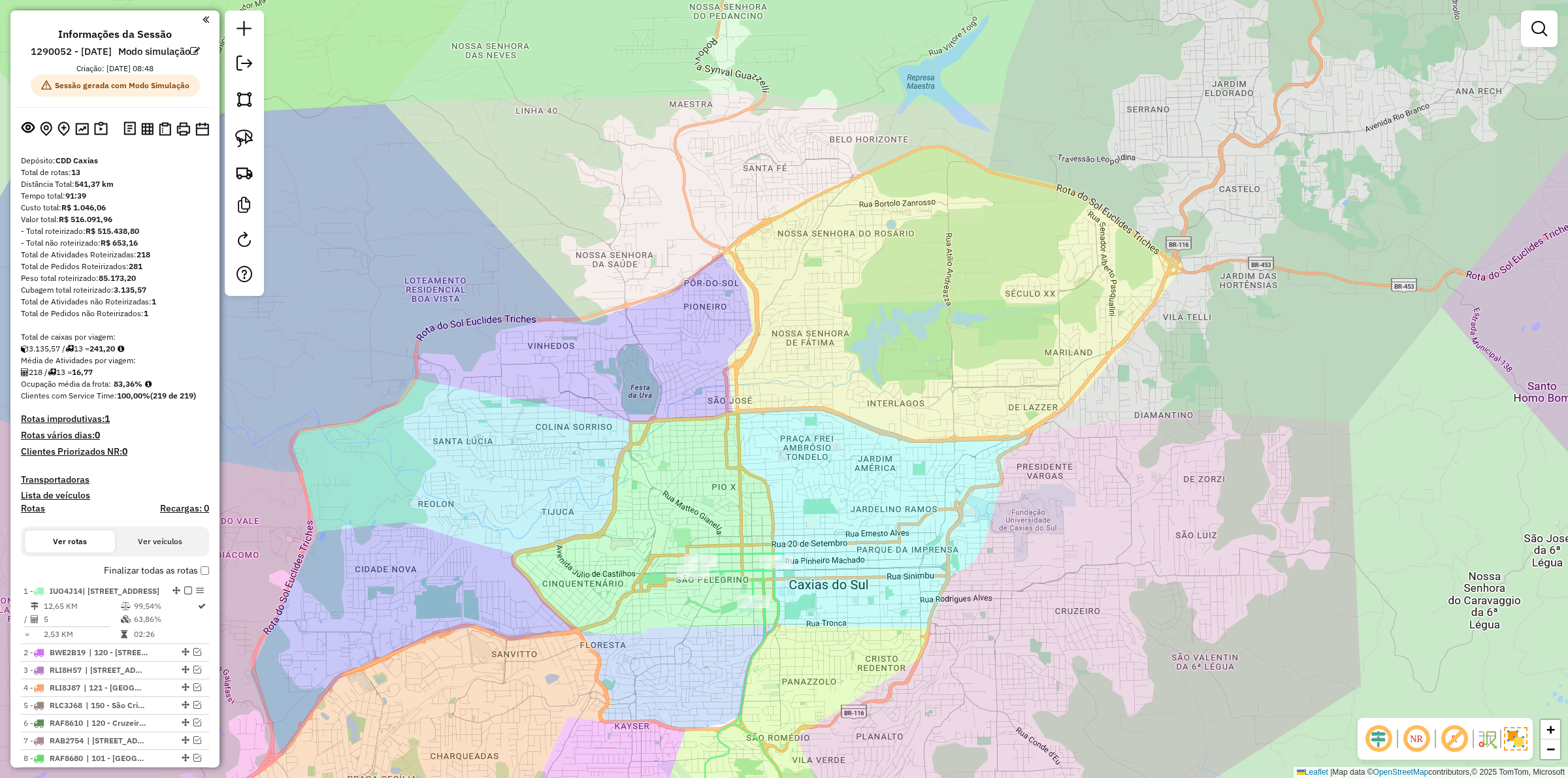
click at [1521, 741] on img at bounding box center [1516, 738] width 23 height 23
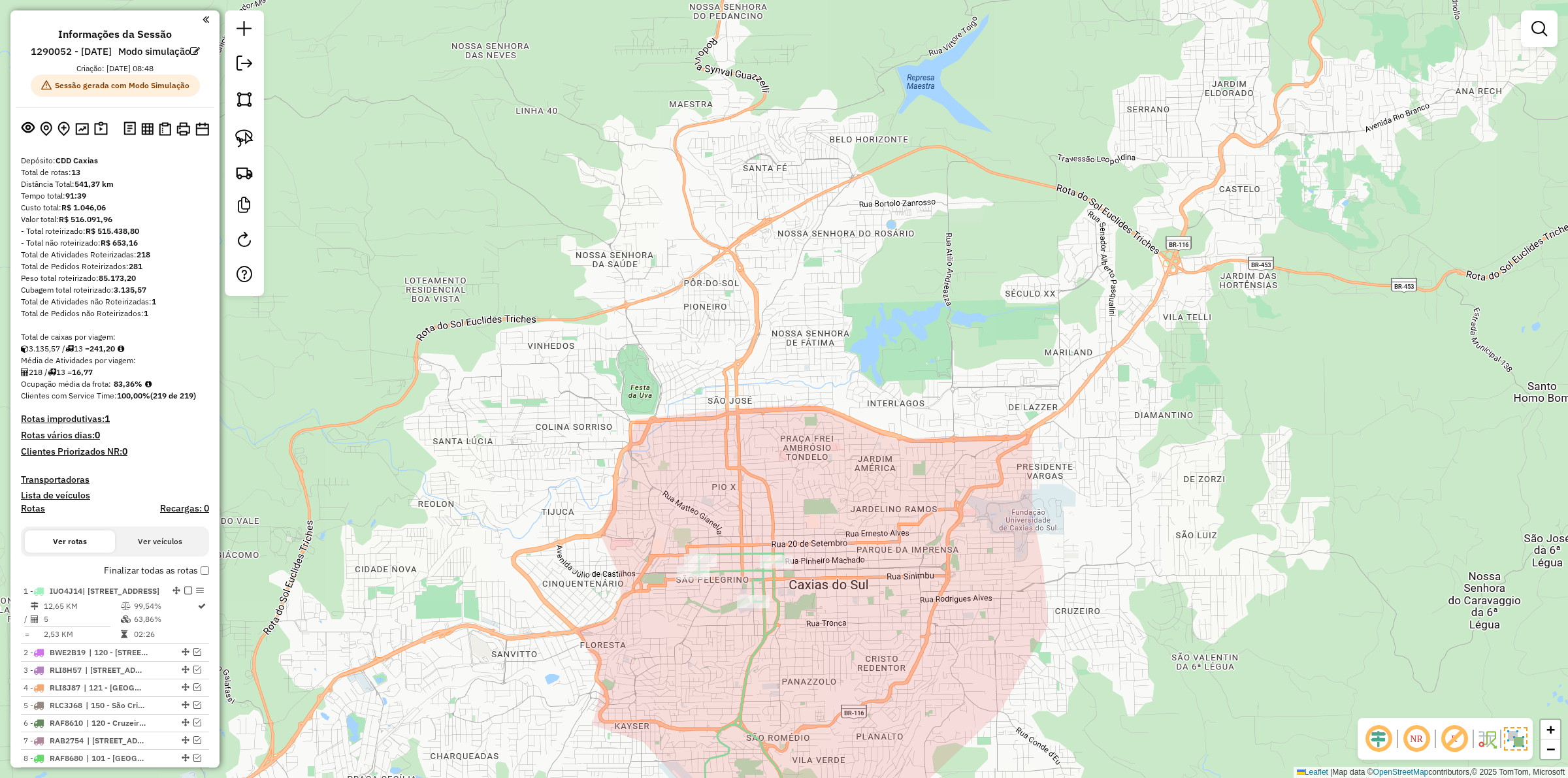
click at [1521, 741] on img at bounding box center [1516, 738] width 23 height 23
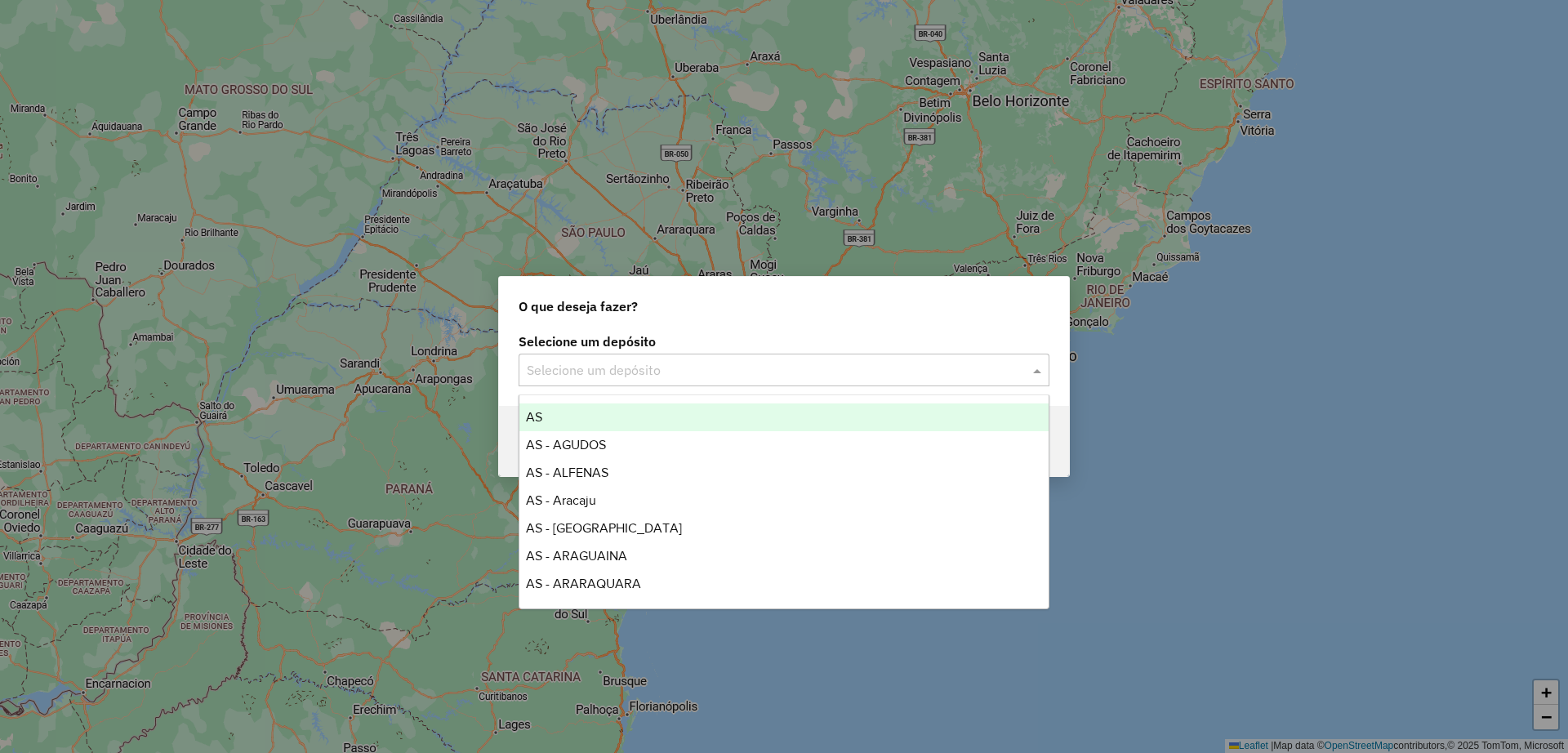
click at [680, 365] on input "text" at bounding box center [767, 370] width 482 height 20
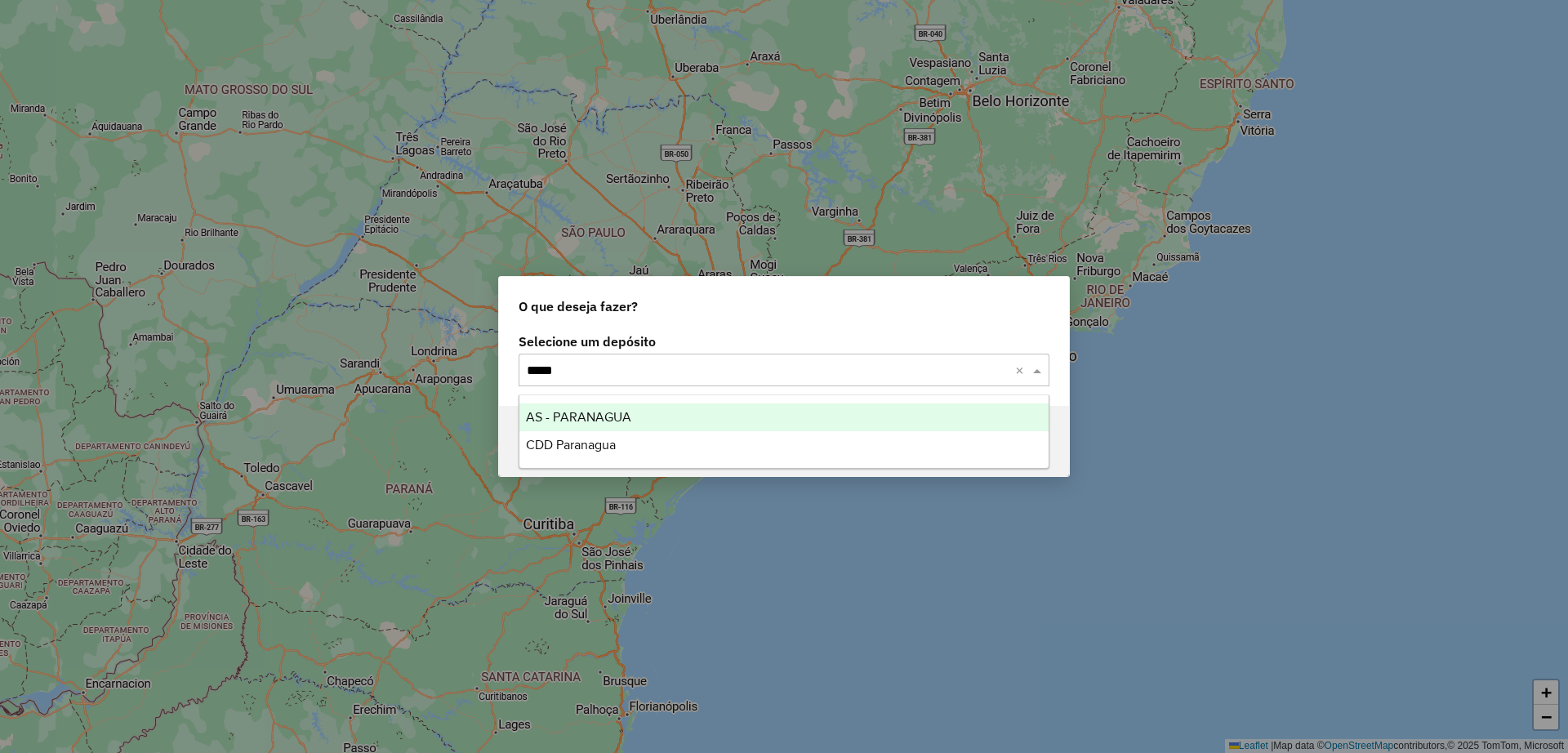
type input "******"
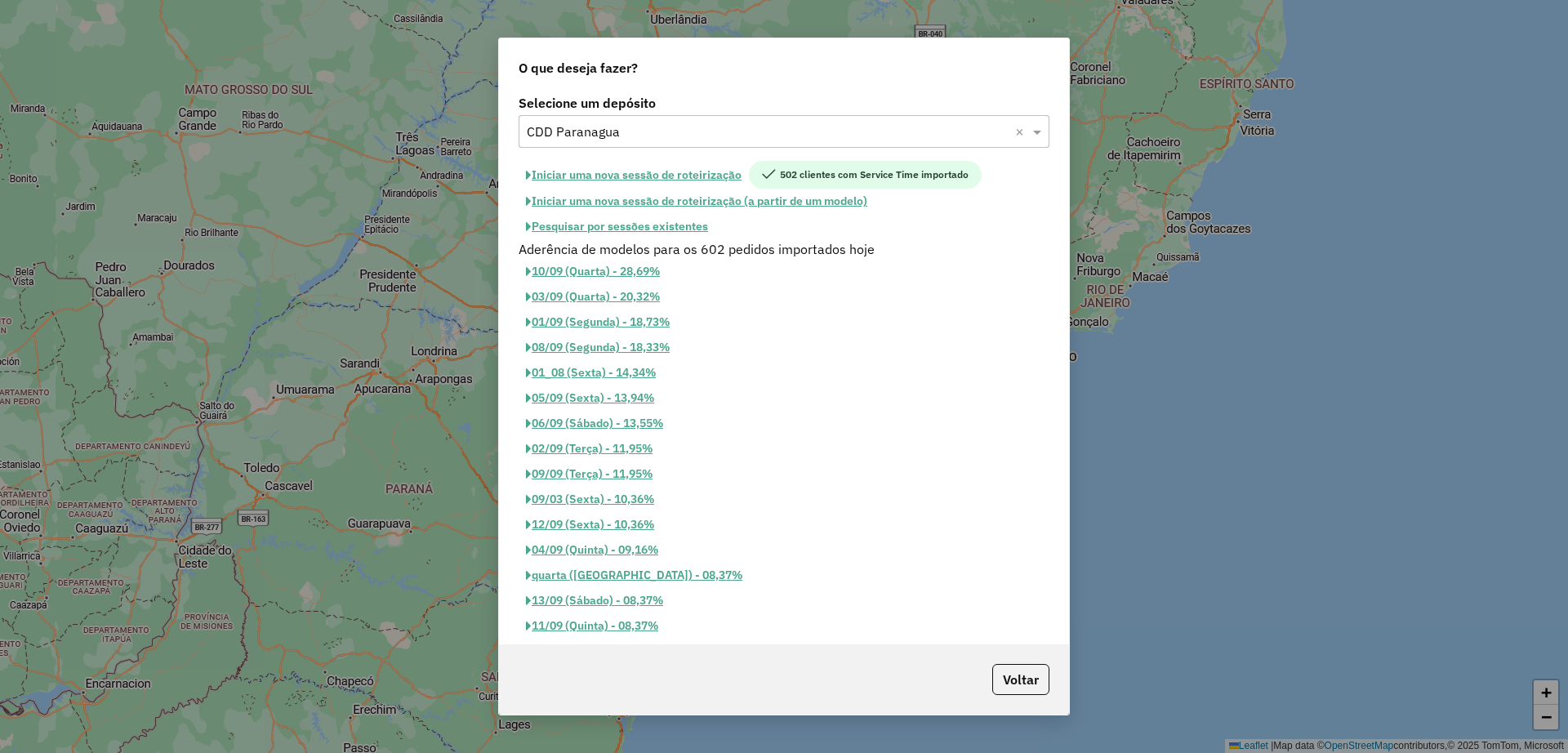
click at [646, 223] on button "Pesquisar por sessões existentes" at bounding box center [617, 226] width 196 height 25
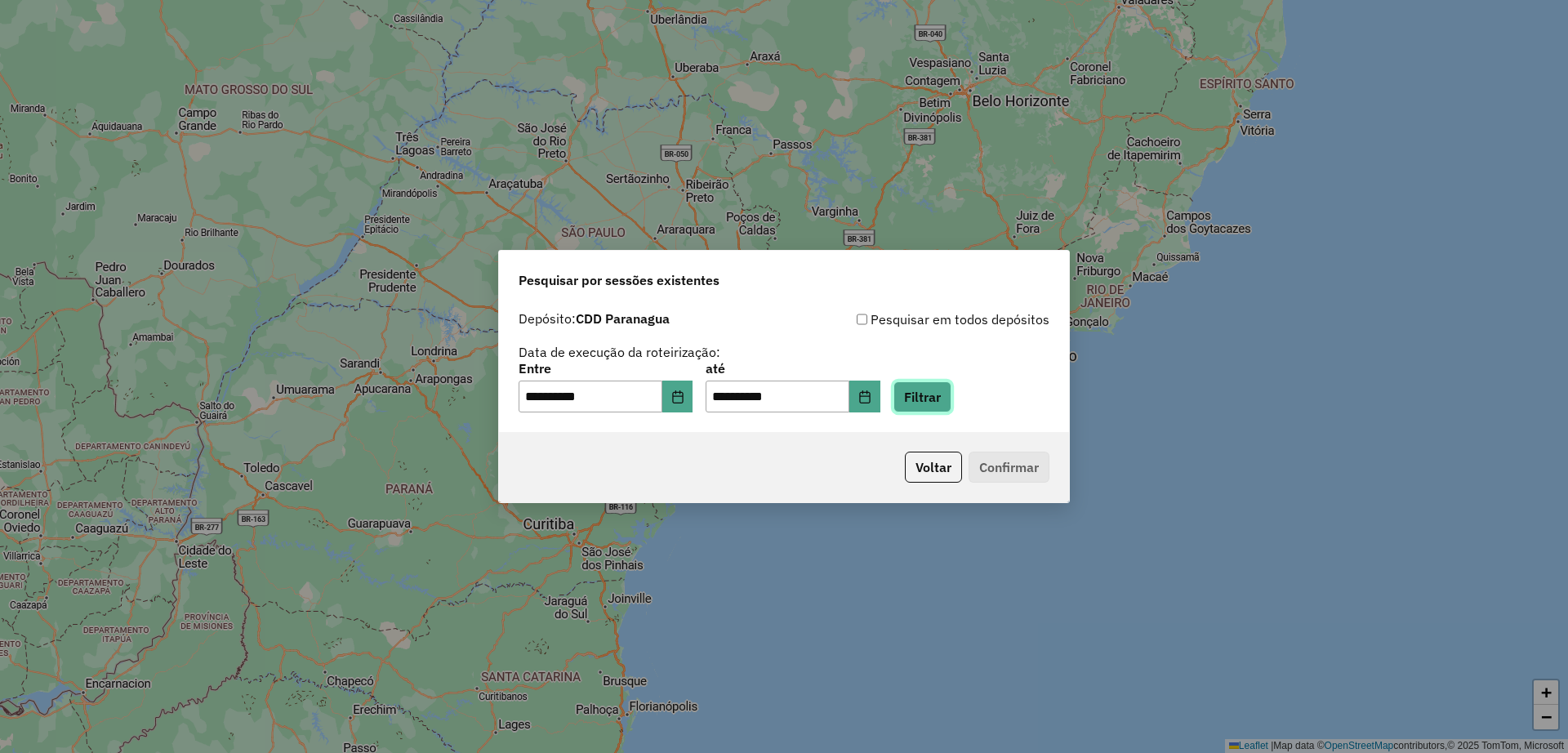
click at [932, 396] on button "Filtrar" at bounding box center [923, 397] width 58 height 31
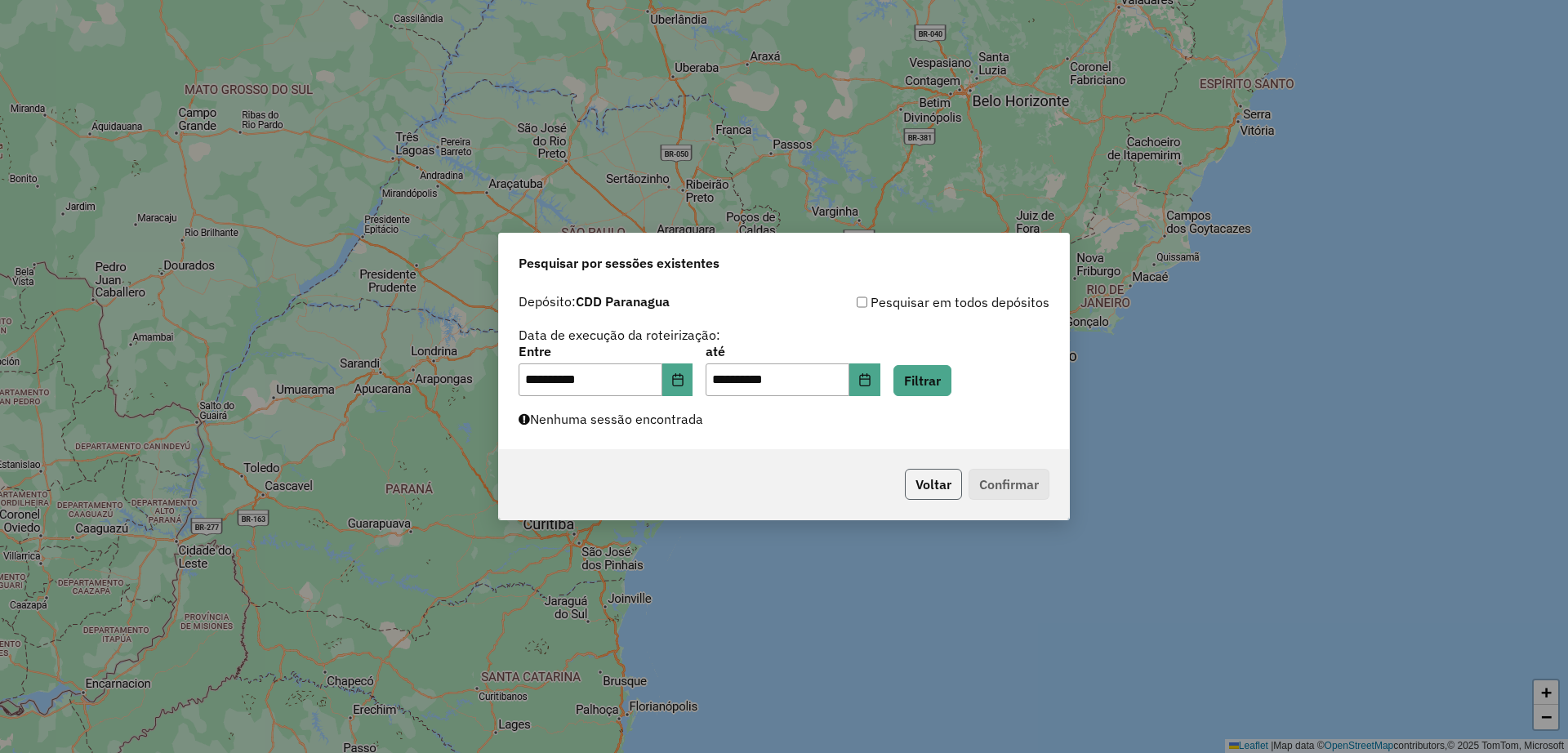
click at [927, 481] on button "Voltar" at bounding box center [933, 484] width 57 height 31
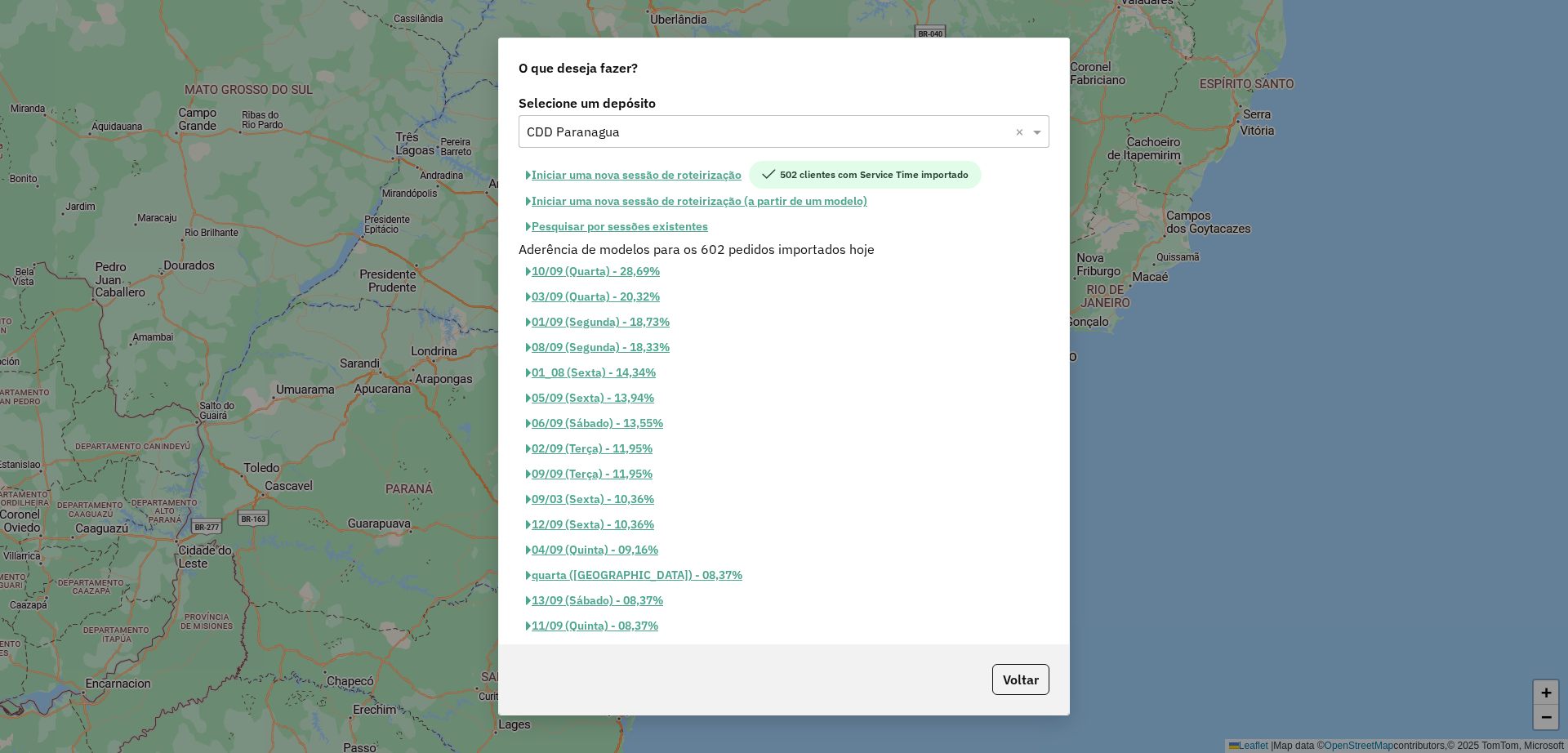
click at [672, 221] on button "Pesquisar por sessões existentes" at bounding box center [617, 226] width 196 height 25
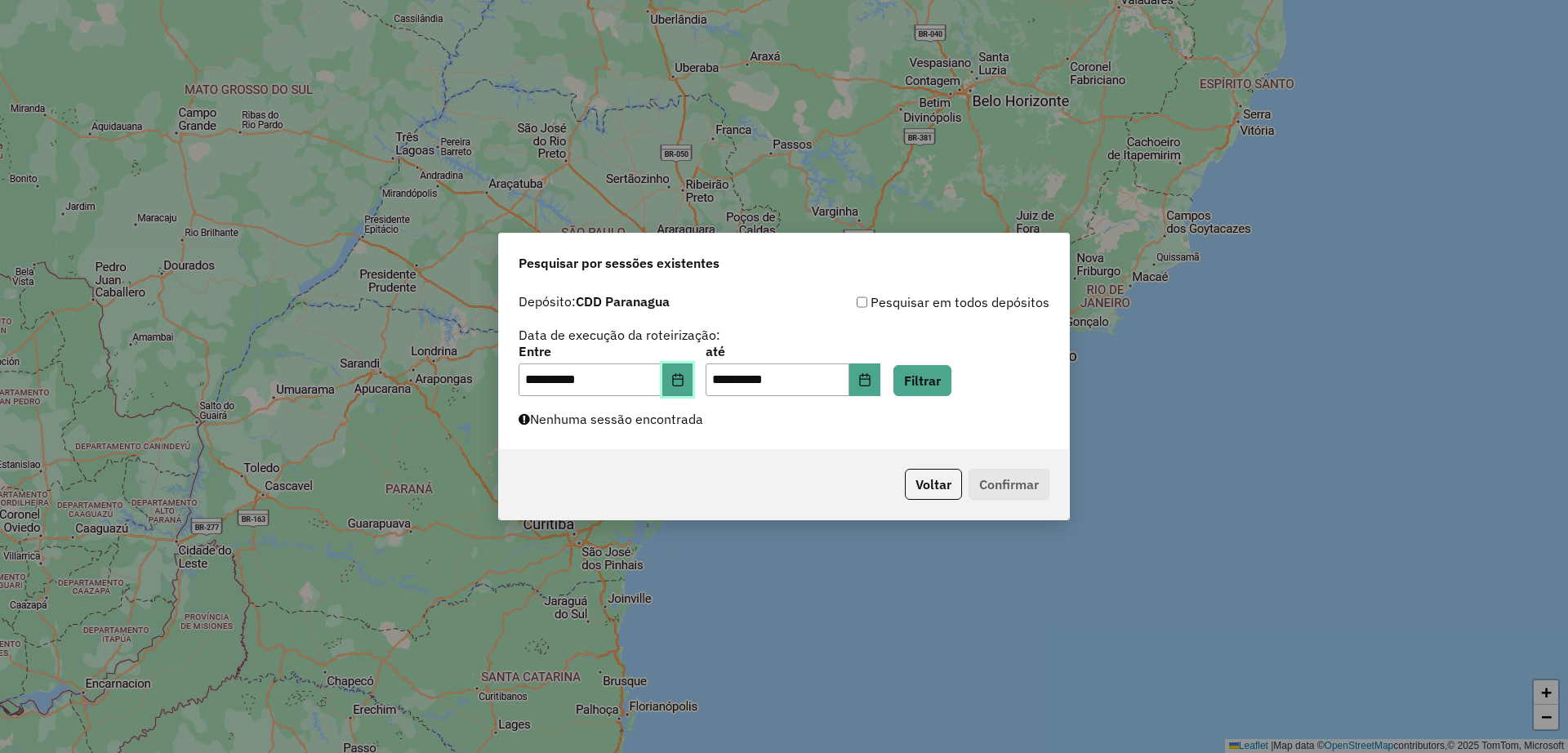
click at [691, 391] on button "Choose Date" at bounding box center [677, 380] width 31 height 33
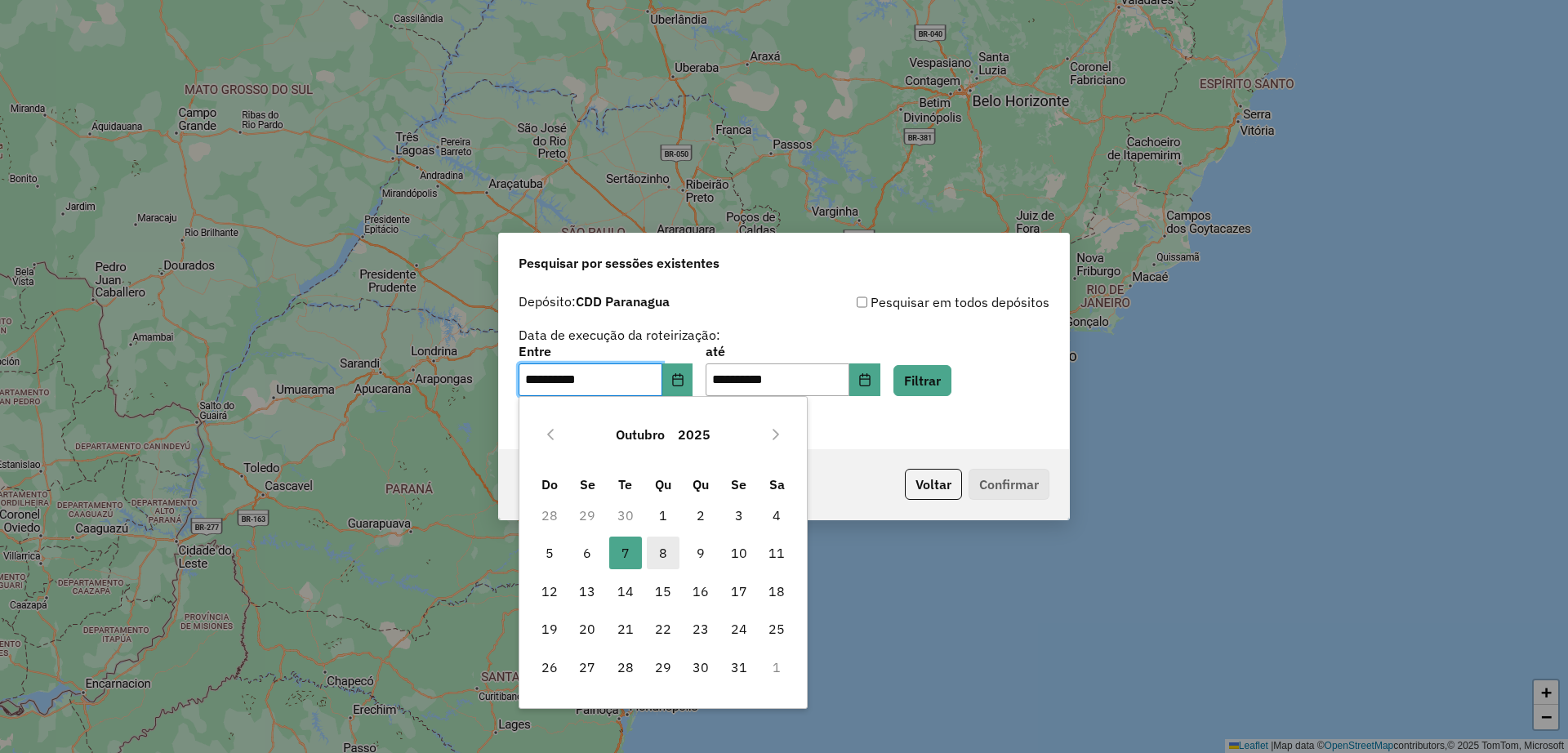
click at [674, 558] on span "8" at bounding box center [663, 553] width 33 height 33
type input "**********"
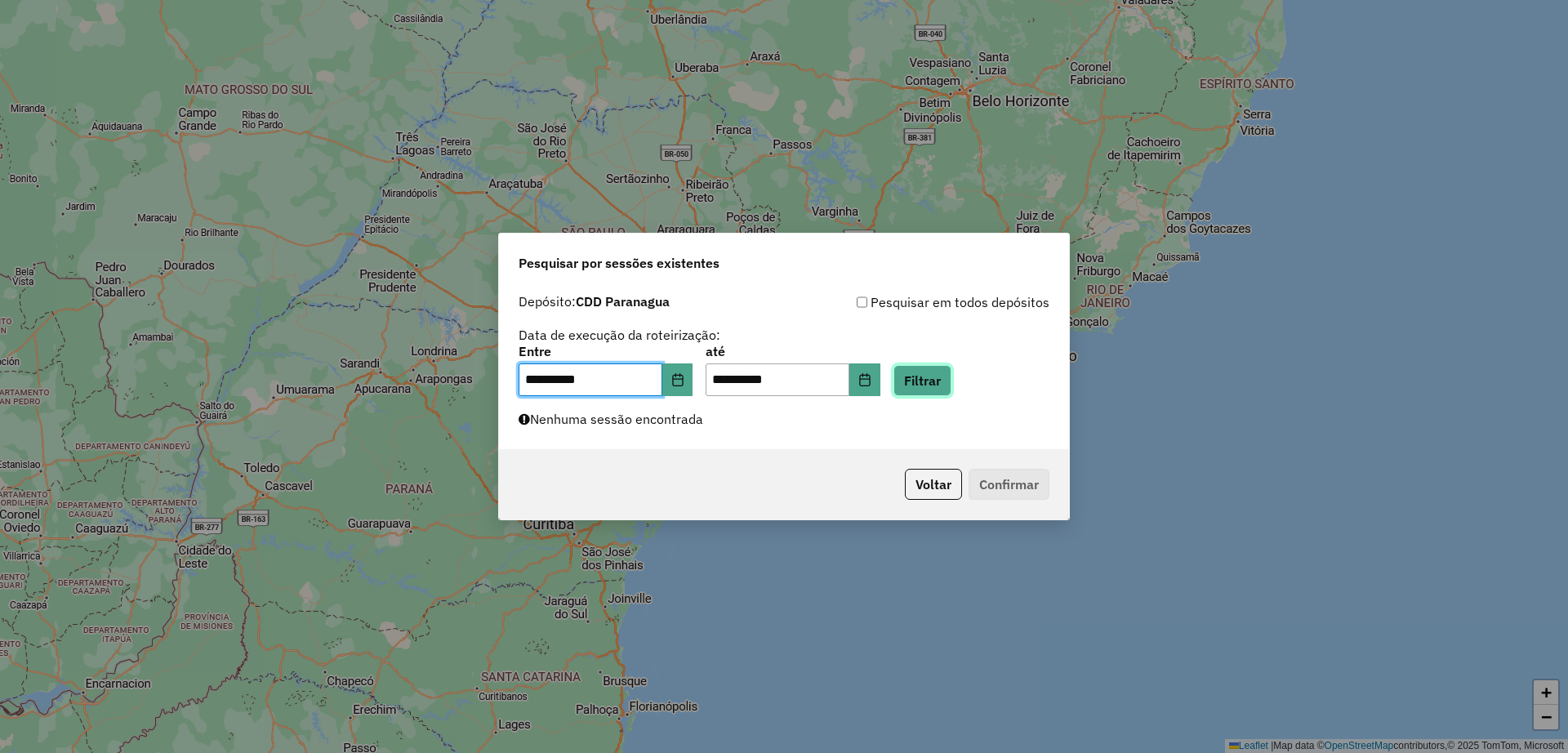
click at [952, 389] on button "Filtrar" at bounding box center [923, 380] width 58 height 31
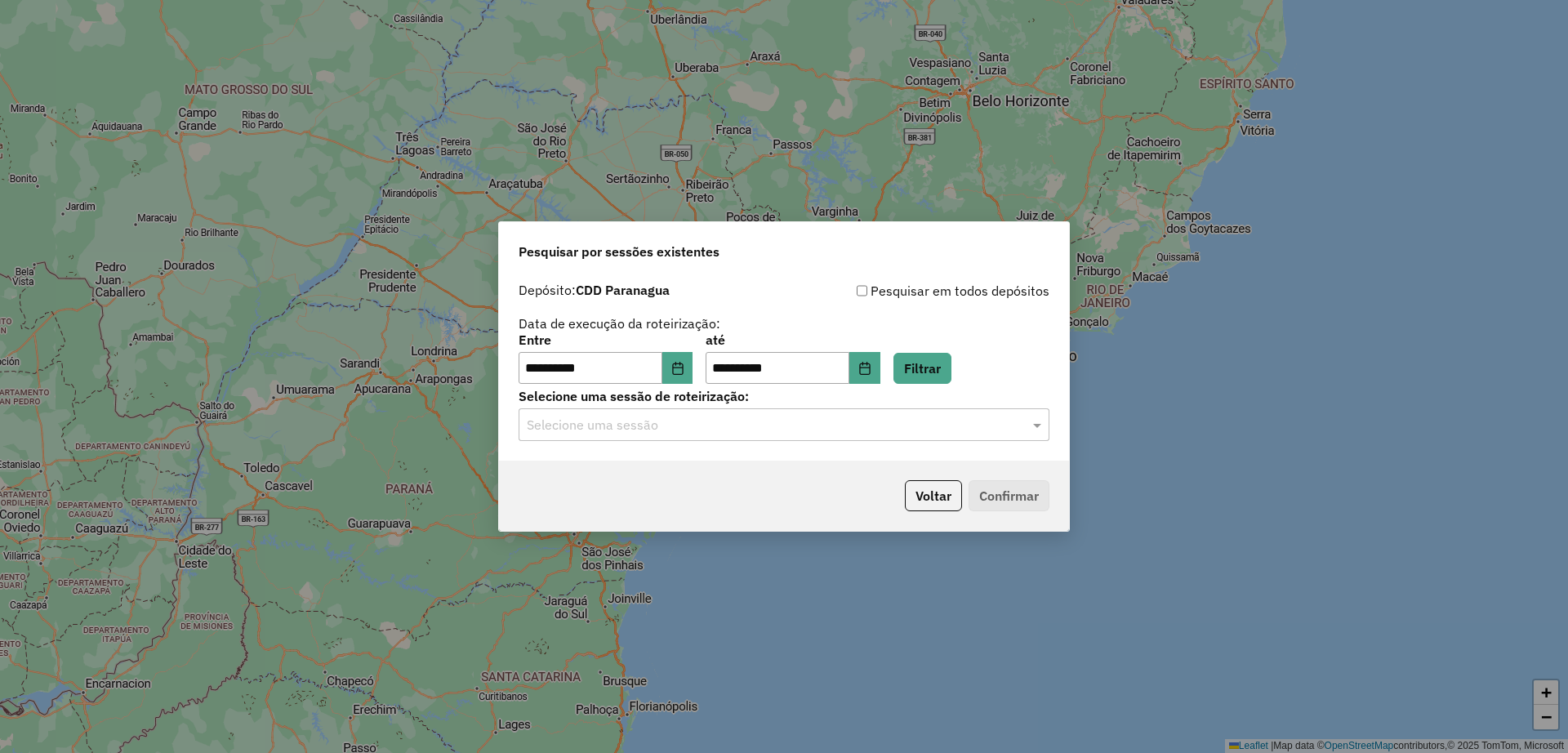
click at [712, 427] on input "text" at bounding box center [767, 426] width 482 height 20
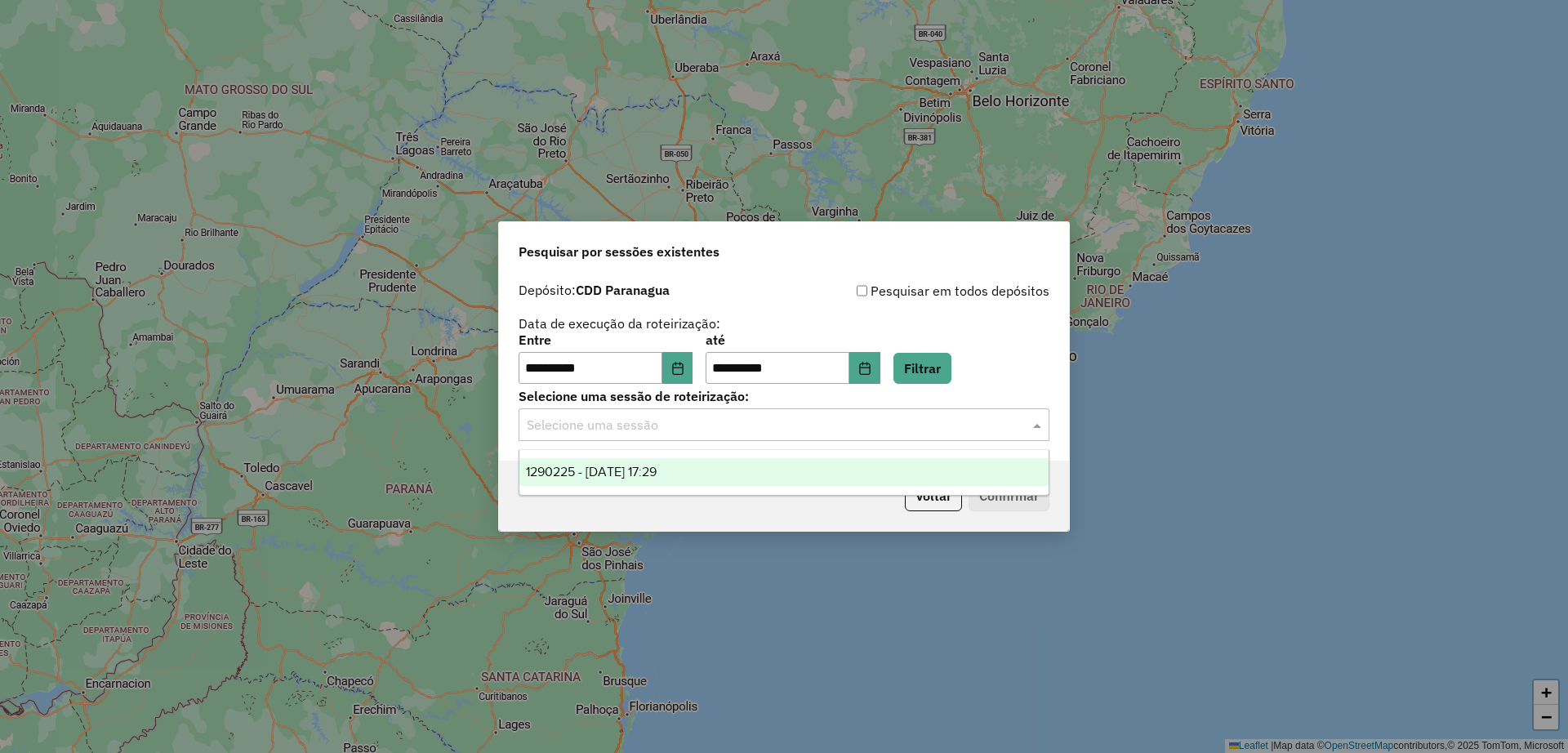
click at [711, 477] on div "1290225 - 08/10/2025 17:29" at bounding box center [784, 472] width 529 height 28
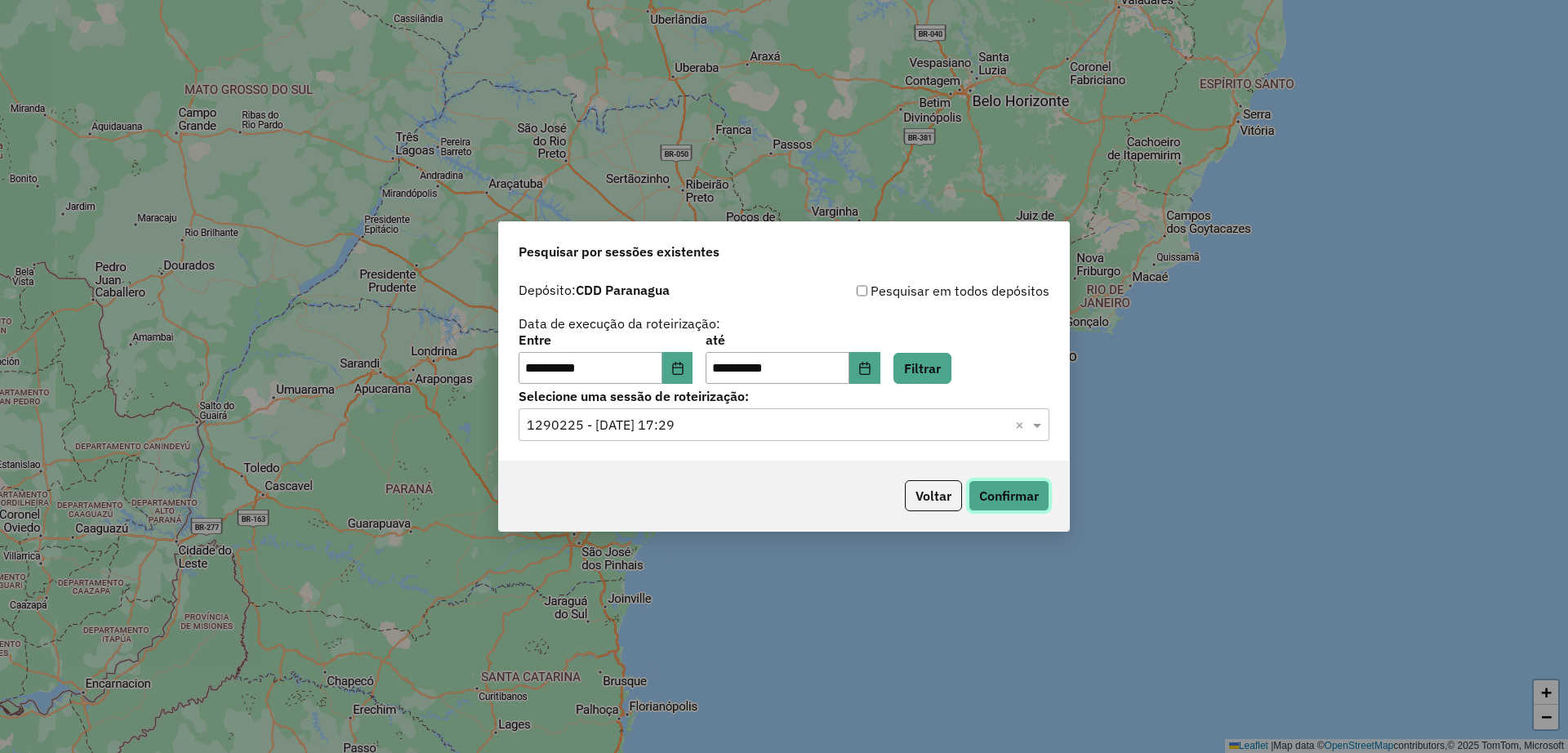
click at [1003, 488] on button "Confirmar" at bounding box center [1009, 496] width 80 height 31
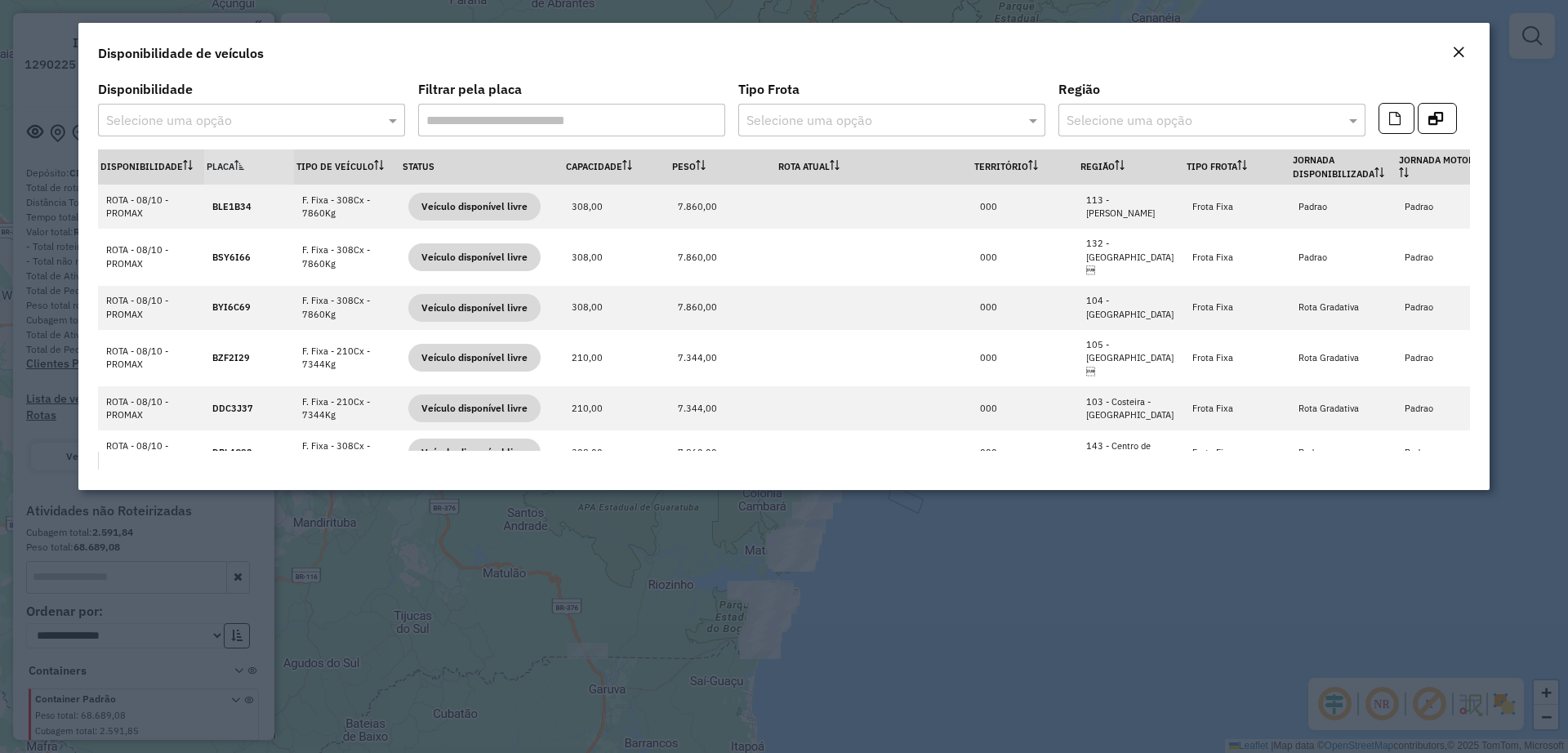
click at [1463, 57] on em "Close" at bounding box center [1459, 52] width 13 height 13
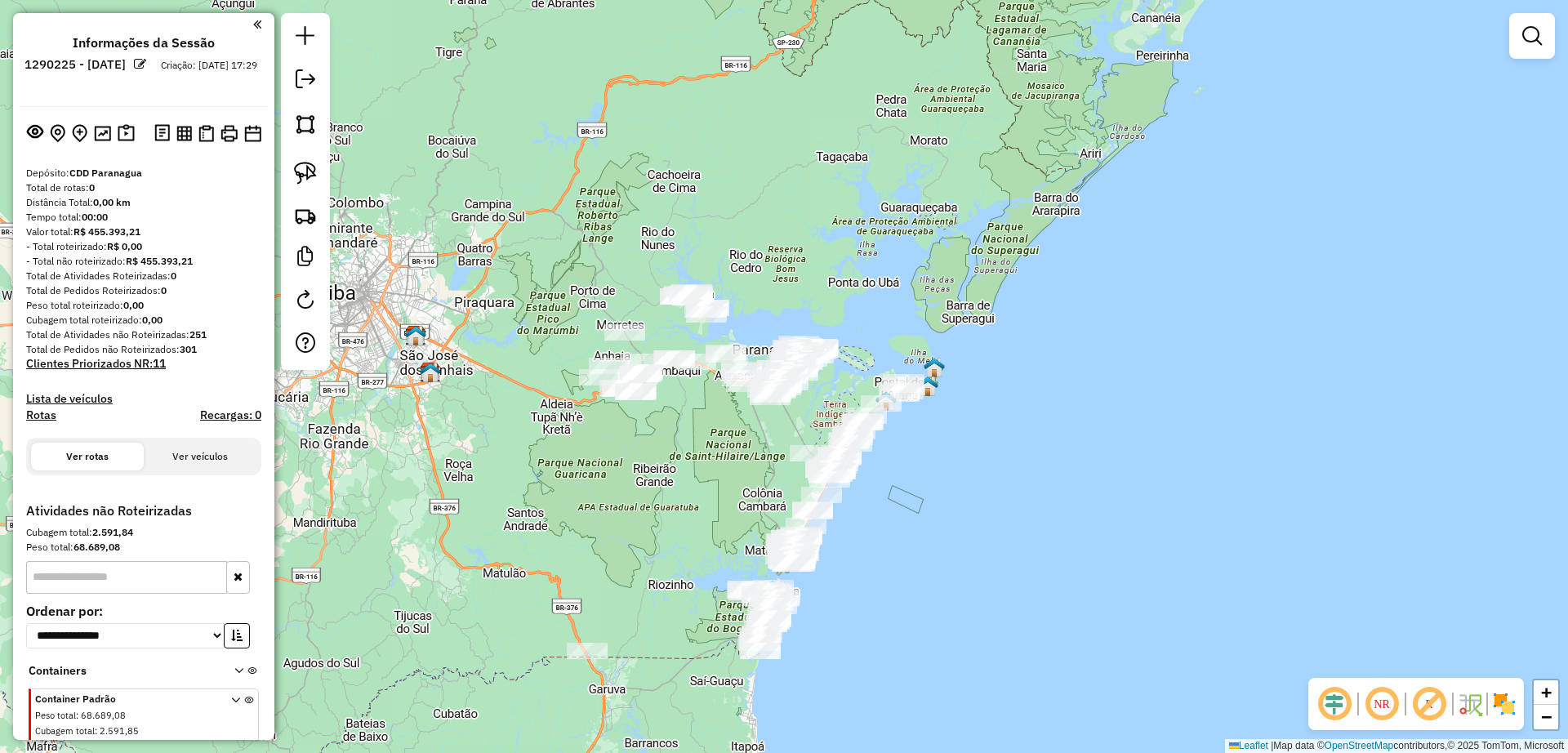
click at [584, 456] on div "Janela de atendimento Grade de atendimento Capacidade Transportadoras Veículos …" at bounding box center [784, 376] width 1568 height 753
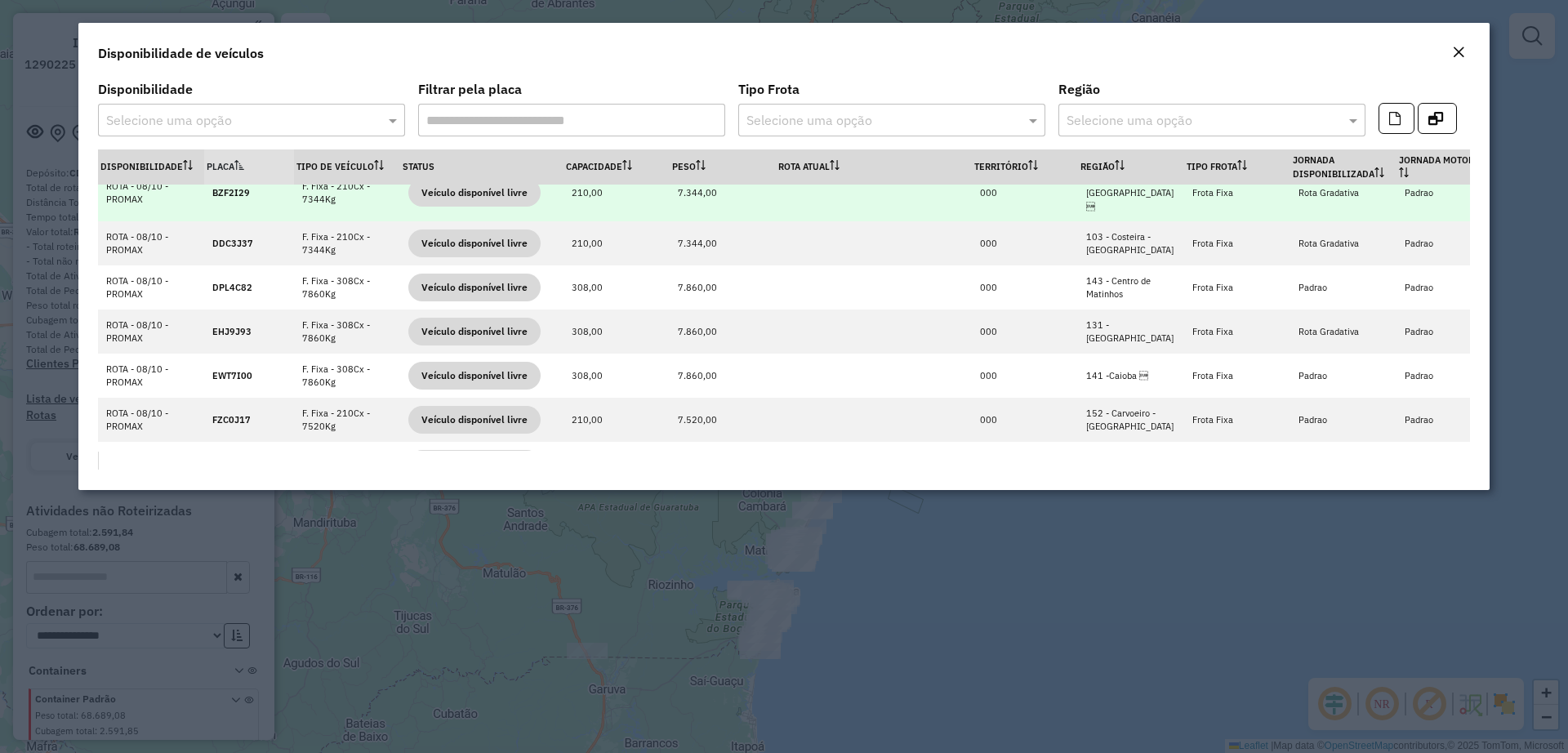
scroll to position [180, 0]
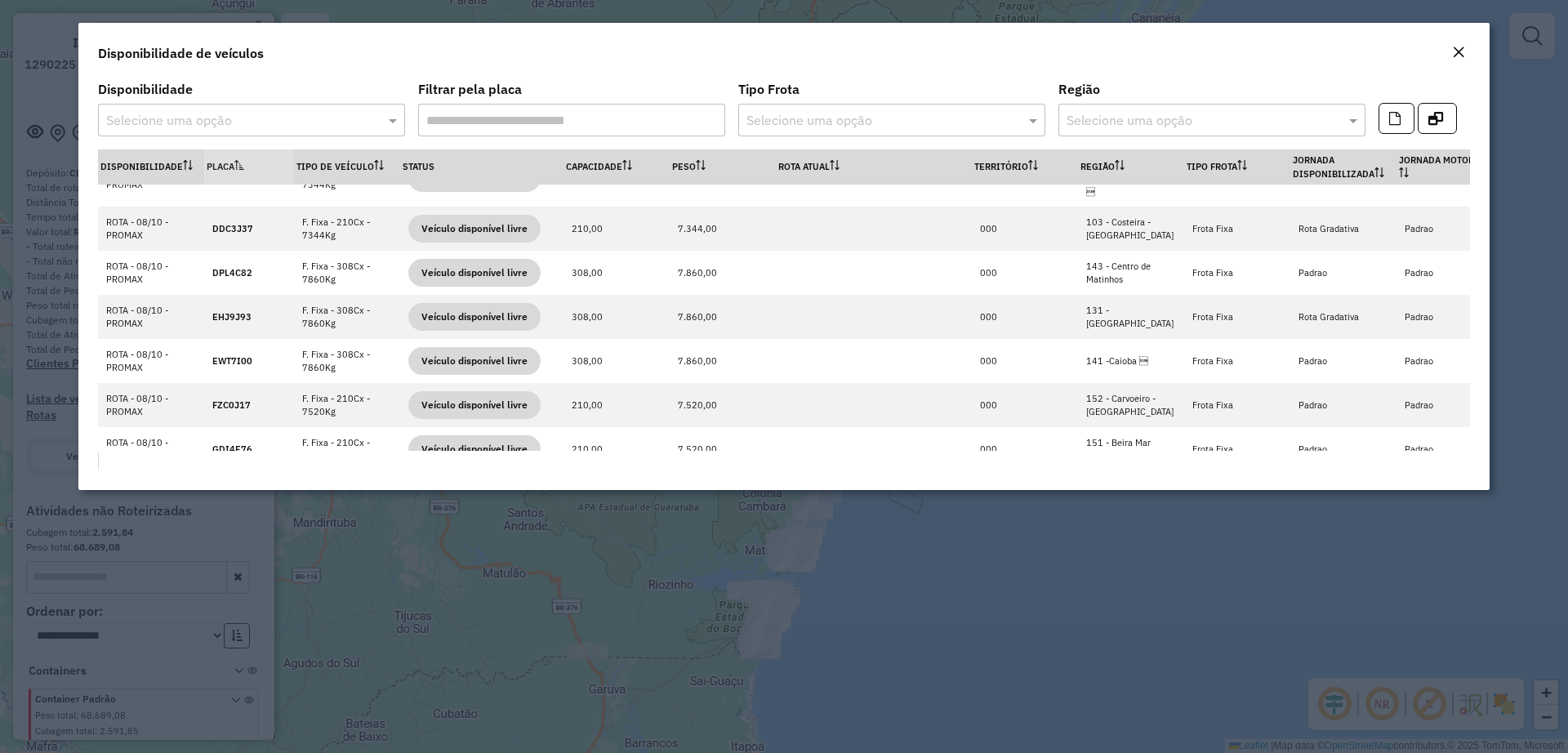
click at [1460, 53] on em "Close" at bounding box center [1459, 52] width 13 height 13
